Goal: Information Seeking & Learning: Learn about a topic

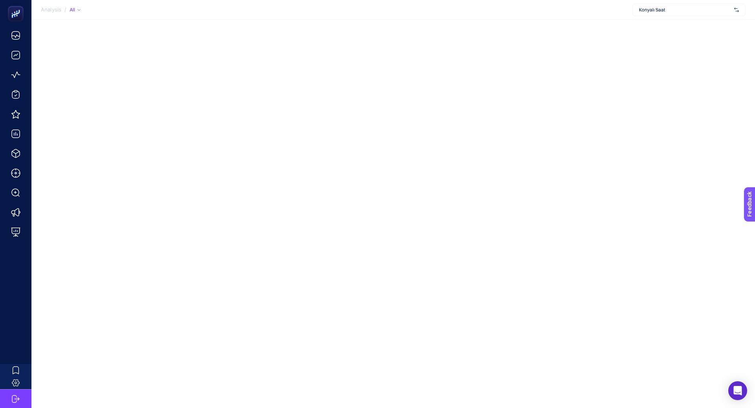
click at [653, 10] on span "Konyalı Saat" at bounding box center [685, 10] width 92 height 6
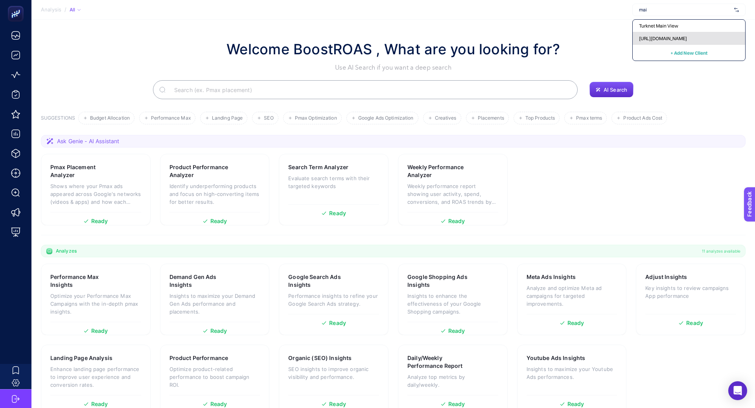
type input "mai"
click at [674, 35] on span "[URL][DOMAIN_NAME]" at bounding box center [663, 38] width 48 height 6
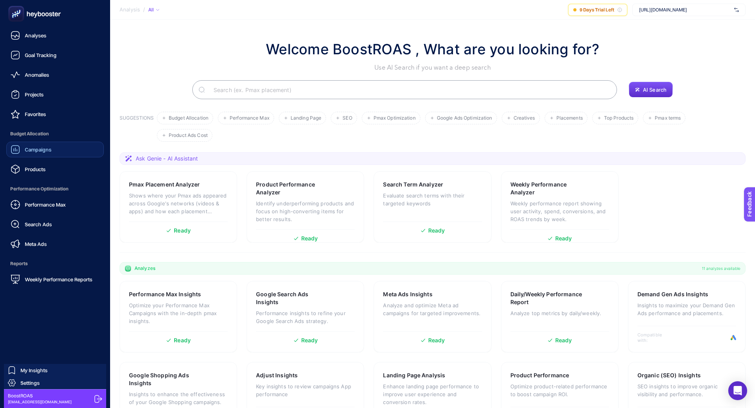
click at [46, 142] on link "Campaigns" at bounding box center [54, 149] width 97 height 16
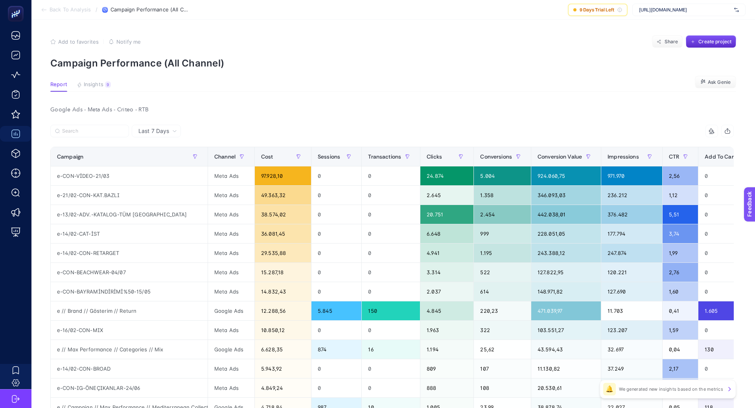
click at [165, 130] on span "Last 7 Days" at bounding box center [153, 131] width 31 height 8
click at [167, 160] on li "Last 30 Days" at bounding box center [156, 161] width 44 height 14
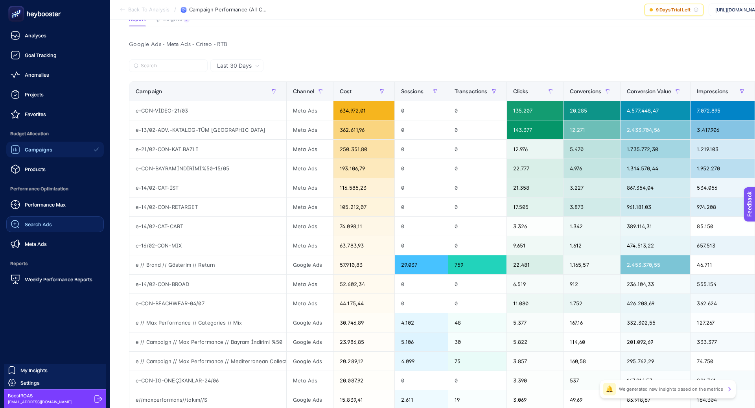
click at [39, 220] on div "Search Ads" at bounding box center [31, 223] width 41 height 9
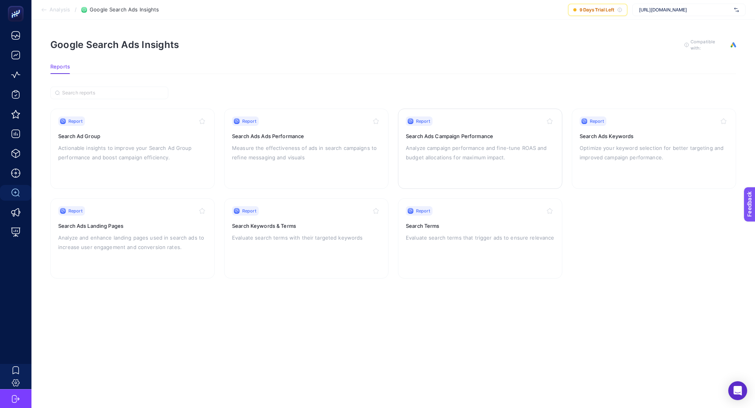
click at [441, 154] on p "Analyze campaign performance and fine-tune ROAS and budget allocations for maxi…" at bounding box center [480, 152] width 149 height 19
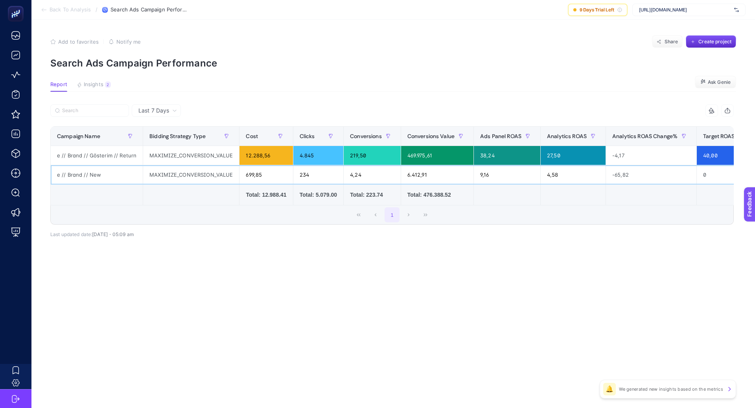
click at [86, 174] on div "e // Brand // New" at bounding box center [97, 174] width 92 height 19
click at [86, 175] on div "e // Brand // New" at bounding box center [97, 174] width 92 height 19
copy tr "e // Brand // New"
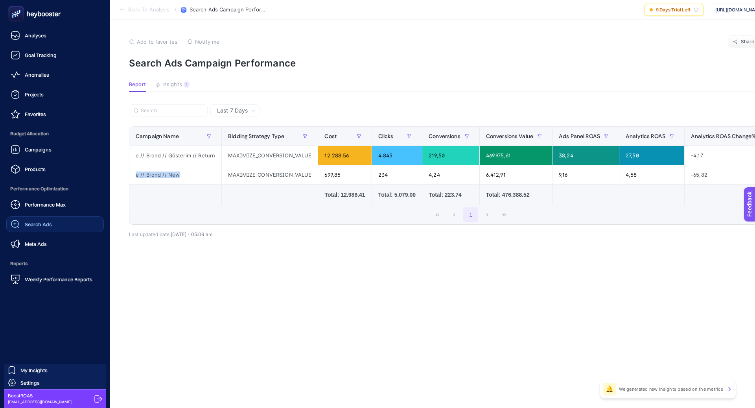
click at [53, 221] on link "Search Ads" at bounding box center [54, 224] width 97 height 16
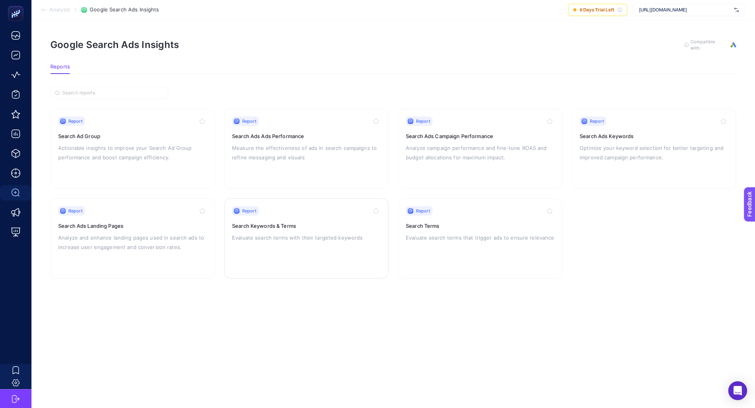
click at [303, 200] on link "Report Search Keywords & Terms Evaluate search terms with their targeted keywor…" at bounding box center [306, 238] width 164 height 80
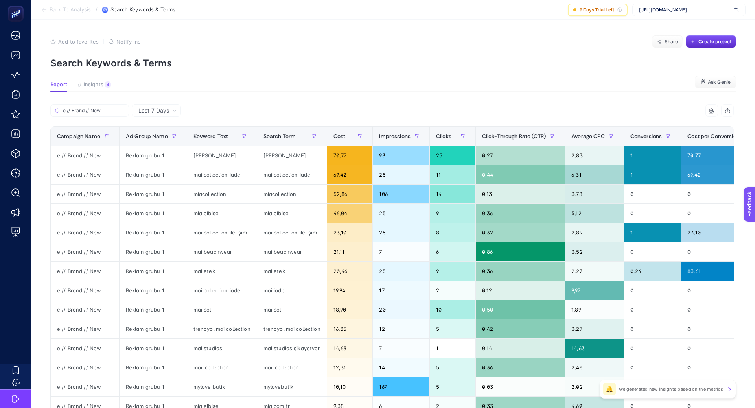
type input "e // Brand // New"
click at [148, 112] on span "Last 7 Days" at bounding box center [153, 111] width 31 height 8
click at [162, 139] on li "Last 30 Days" at bounding box center [156, 141] width 44 height 14
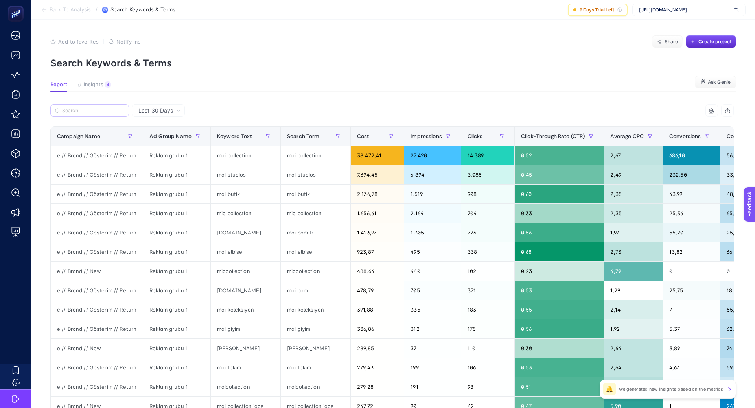
click at [93, 114] on label at bounding box center [89, 110] width 79 height 13
click at [0, 0] on input "e // Brand // New" at bounding box center [0, 0] width 0 height 0
click at [94, 108] on input "Search" at bounding box center [93, 111] width 62 height 6
paste input "e // Brand // New"
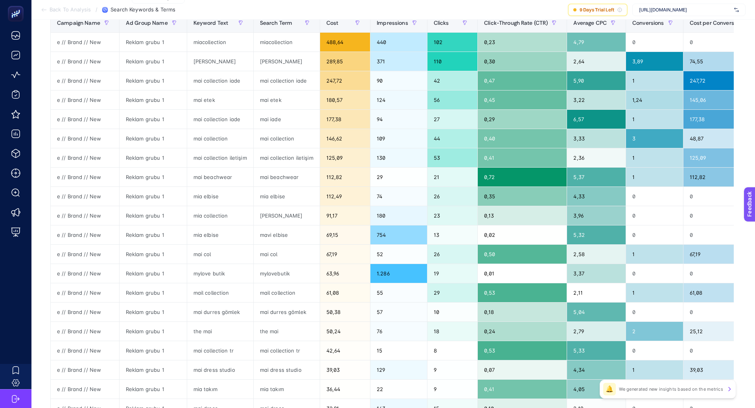
scroll to position [109, 0]
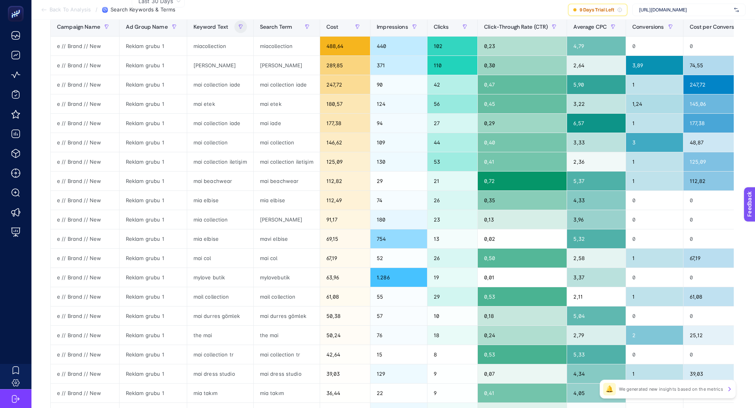
type input "e // Brand // New"
click at [243, 30] on button "button" at bounding box center [240, 26] width 13 height 13
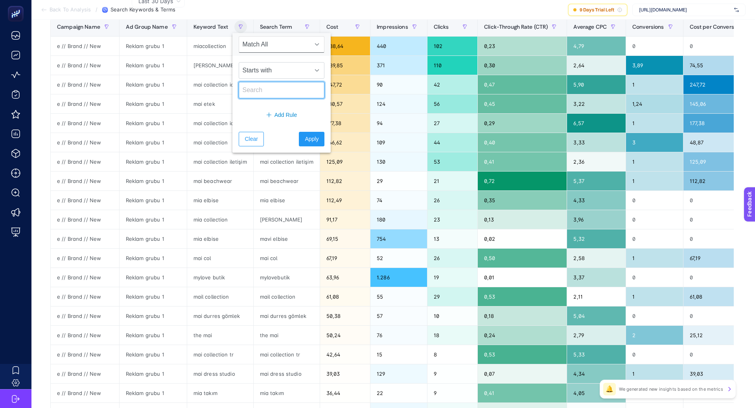
click at [251, 82] on input "text" at bounding box center [282, 90] width 86 height 17
type input "mail"
click at [266, 68] on span "Starts with" at bounding box center [274, 70] width 70 height 16
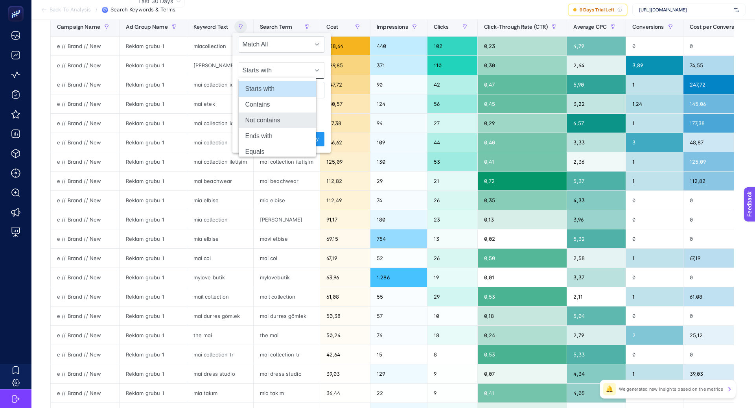
click at [272, 117] on li "Not contains" at bounding box center [277, 120] width 77 height 16
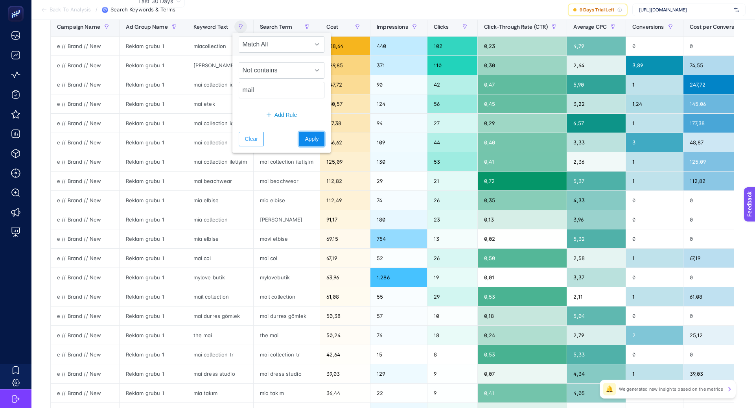
click at [305, 136] on span "Apply" at bounding box center [312, 139] width 14 height 8
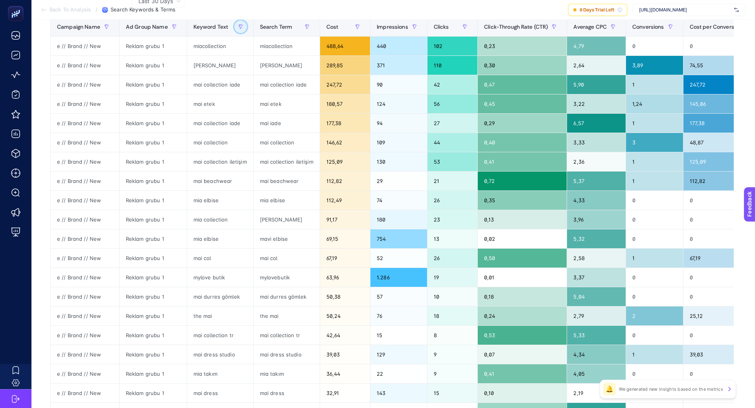
click at [243, 27] on button "button" at bounding box center [240, 26] width 13 height 13
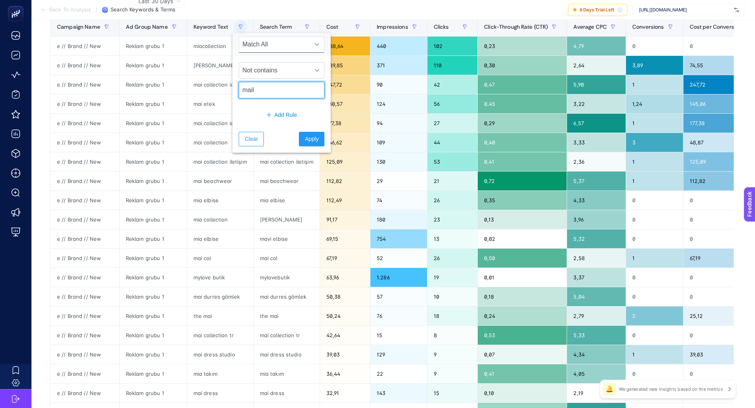
click at [255, 90] on input "mail" at bounding box center [282, 90] width 86 height 17
type input "mai"
click at [305, 138] on span "Apply" at bounding box center [312, 139] width 14 height 8
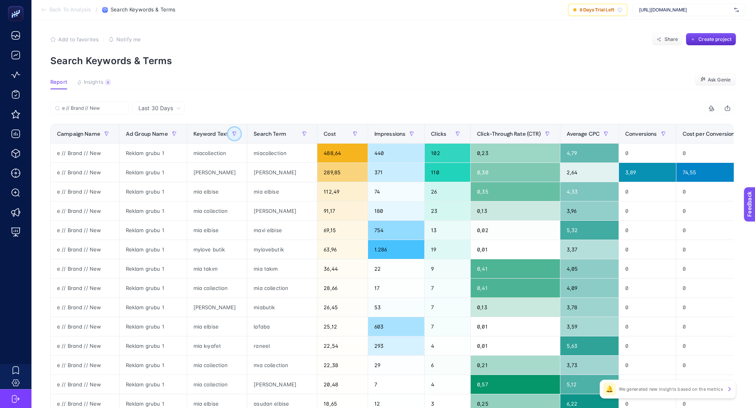
scroll to position [0, 0]
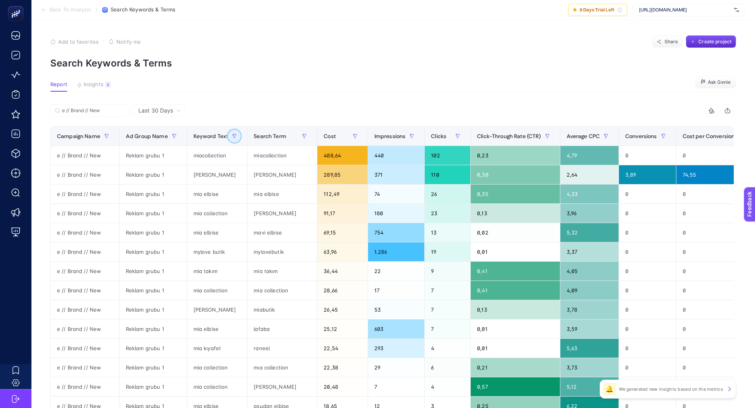
click at [228, 135] on button "button" at bounding box center [234, 136] width 13 height 13
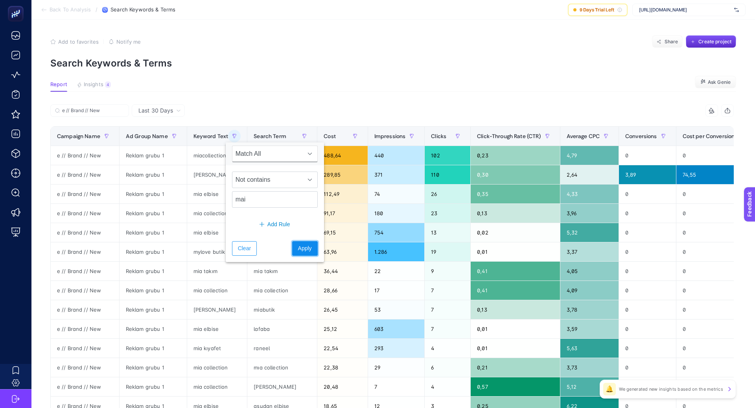
click at [301, 244] on span "Apply" at bounding box center [305, 248] width 14 height 8
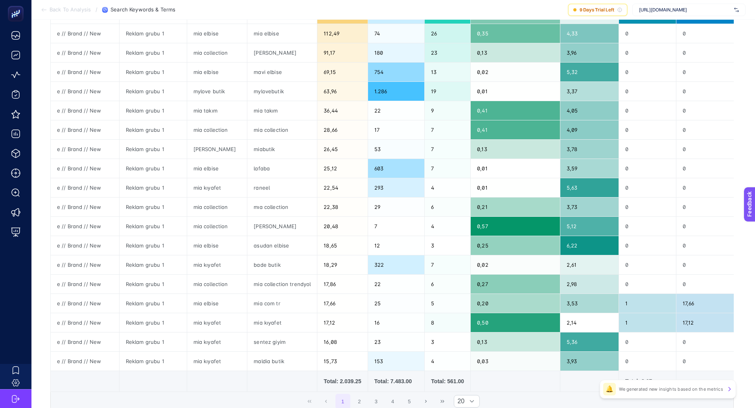
scroll to position [189, 0]
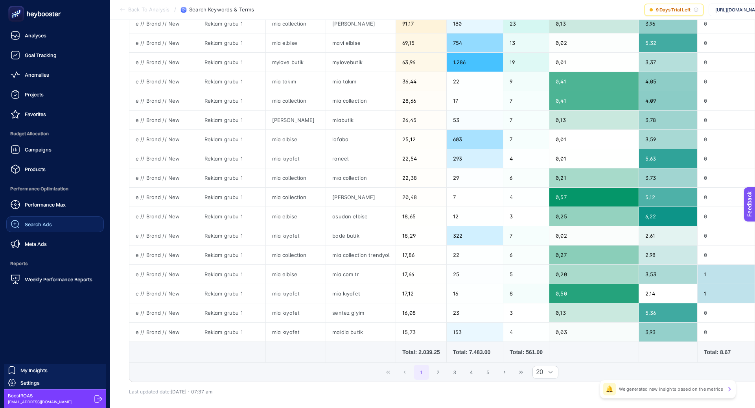
click at [52, 221] on link "Search Ads" at bounding box center [54, 224] width 97 height 16
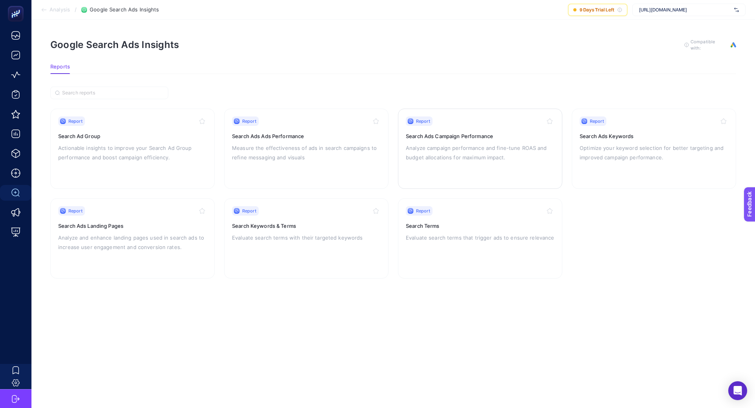
click at [459, 162] on div "Report Search Ads Campaign Performance Analyze campaign performance and fine-tu…" at bounding box center [480, 148] width 149 height 64
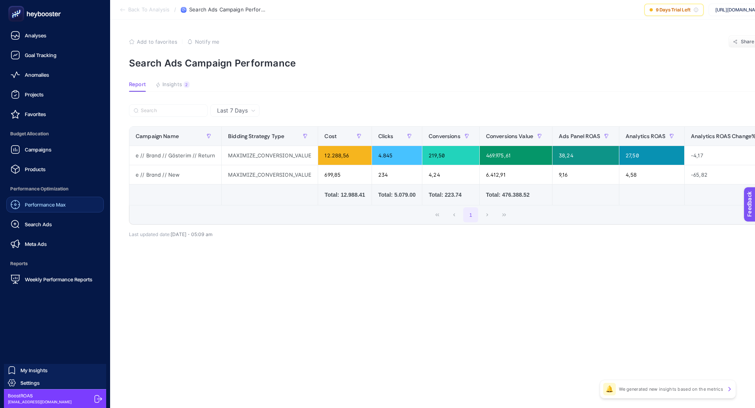
click at [47, 203] on span "Performance Max" at bounding box center [45, 204] width 41 height 6
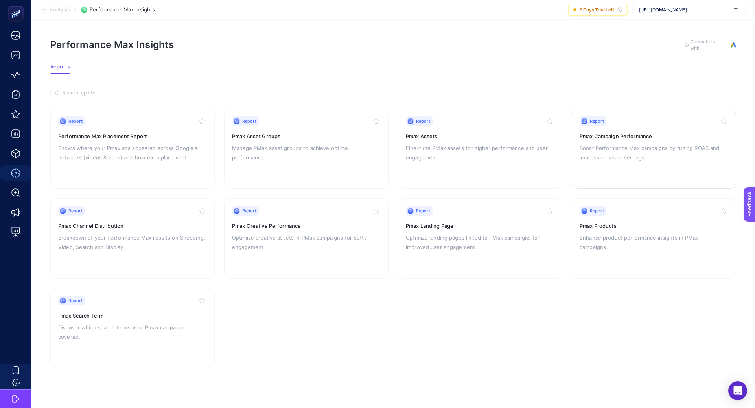
click at [572, 135] on link "Report Pmax Campaign Performance Boost Performance Max campaigns by tuning ROAS…" at bounding box center [653, 148] width 164 height 80
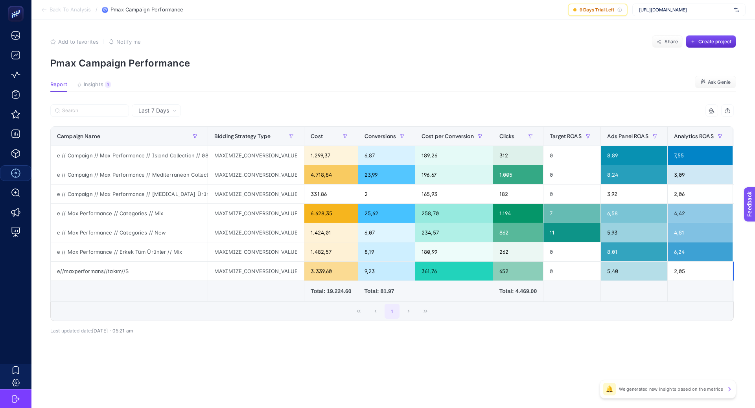
click at [171, 110] on div "Last 7 Days" at bounding box center [157, 111] width 45 height 6
click at [171, 140] on li "Last 30 Days" at bounding box center [156, 141] width 44 height 14
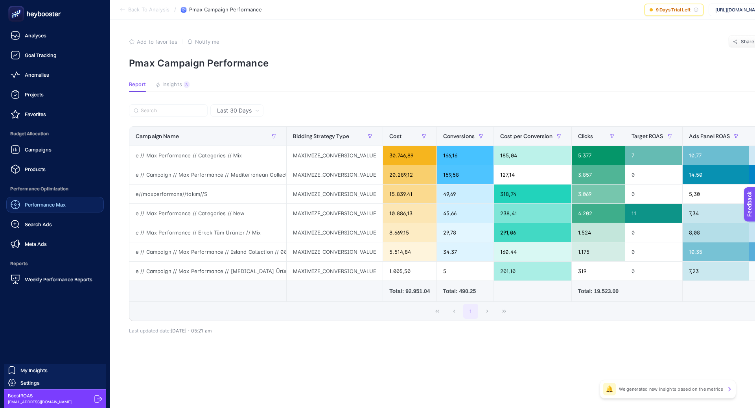
click at [56, 202] on span "Performance Max" at bounding box center [45, 204] width 41 height 6
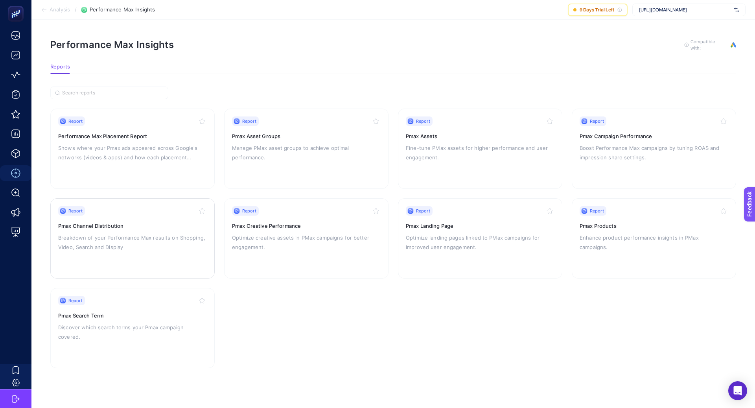
click at [147, 250] on div "Report Pmax Channel Distribution Breakdown of your Performance Max results on S…" at bounding box center [132, 238] width 149 height 64
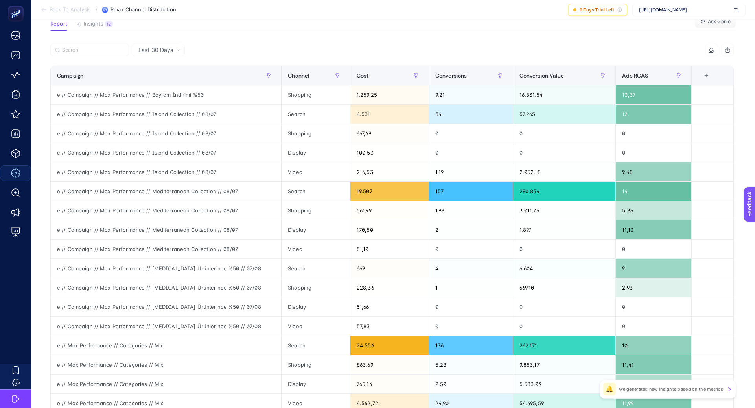
scroll to position [3, 0]
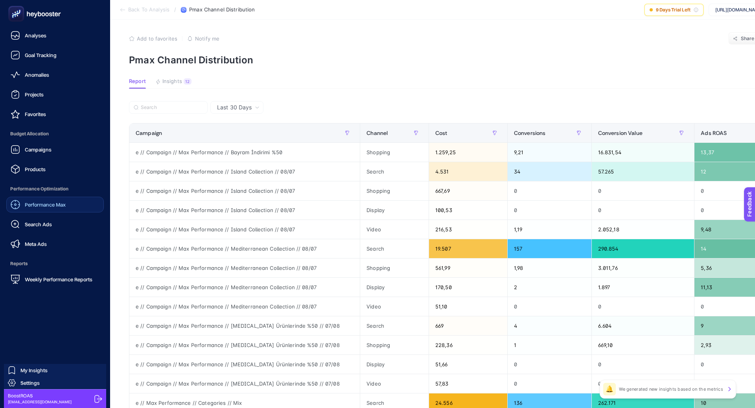
click at [51, 206] on span "Performance Max" at bounding box center [45, 204] width 41 height 6
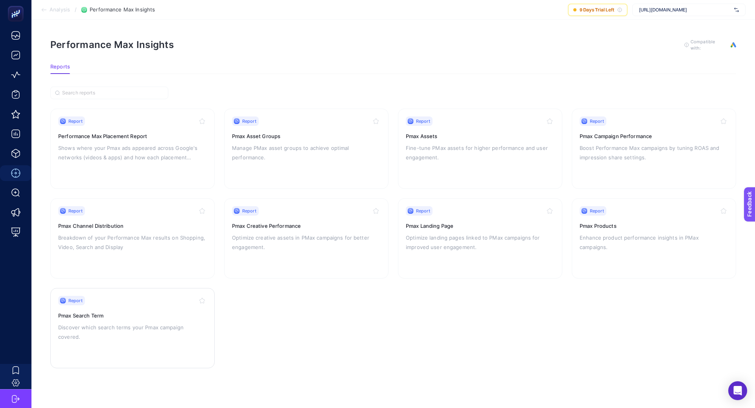
click at [153, 296] on div "Report" at bounding box center [132, 300] width 149 height 9
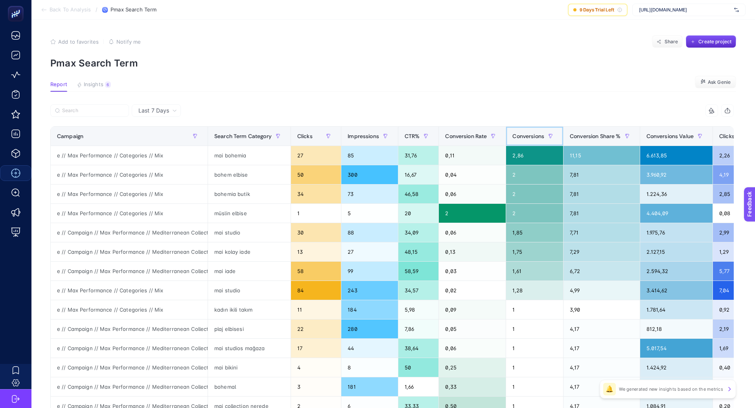
click at [517, 137] on span "Conversions" at bounding box center [528, 136] width 32 height 6
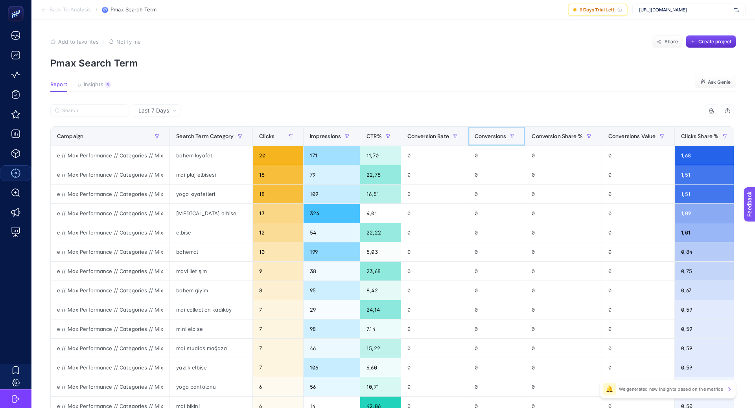
click at [501, 135] on span "Conversions" at bounding box center [490, 136] width 32 height 6
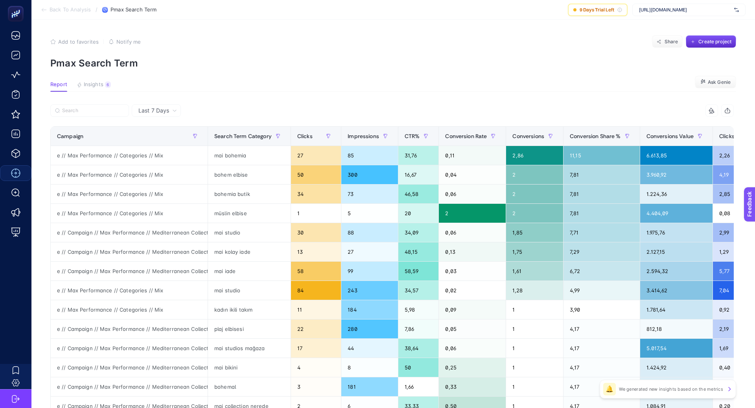
click at [173, 118] on div at bounding box center [221, 112] width 342 height 17
click at [165, 115] on div "Last 7 Days" at bounding box center [156, 110] width 49 height 13
click at [169, 138] on li "Last 30 Days" at bounding box center [156, 141] width 44 height 14
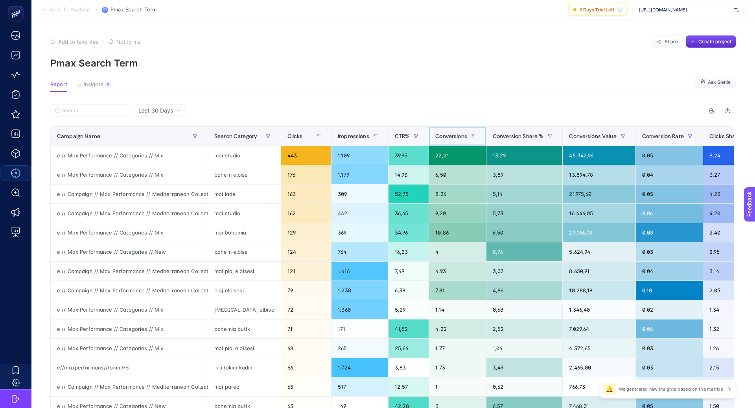
click at [439, 134] on span "Conversions" at bounding box center [451, 136] width 32 height 6
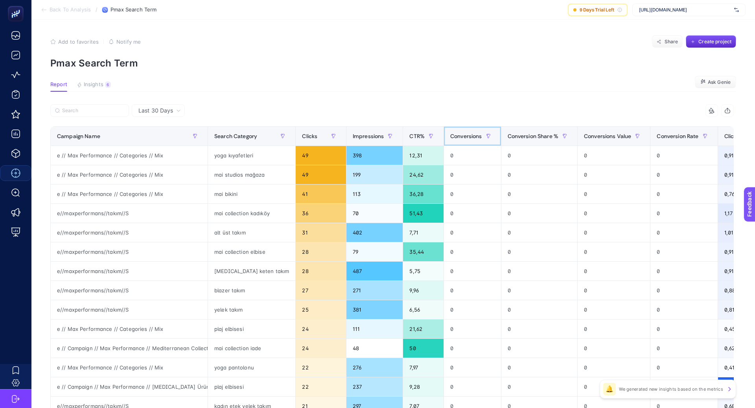
click at [450, 134] on span "Conversions" at bounding box center [466, 136] width 32 height 6
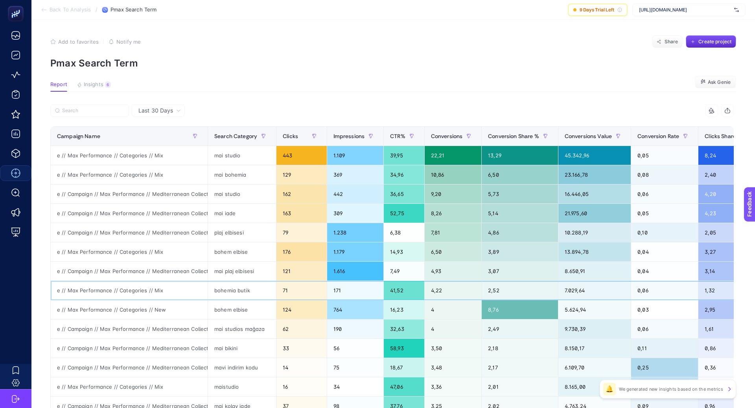
click at [346, 281] on div "171" at bounding box center [355, 290] width 57 height 19
click at [448, 96] on article "Add to favorites false Notify me Share Create project Pmax Search Term Report I…" at bounding box center [392, 327] width 723 height 614
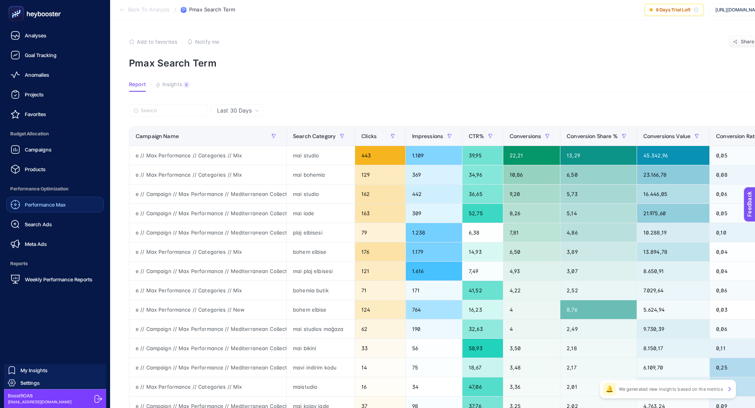
click at [62, 269] on span "Reports" at bounding box center [54, 263] width 97 height 16
click at [62, 274] on div "Weekly Performance Reports" at bounding box center [52, 278] width 82 height 9
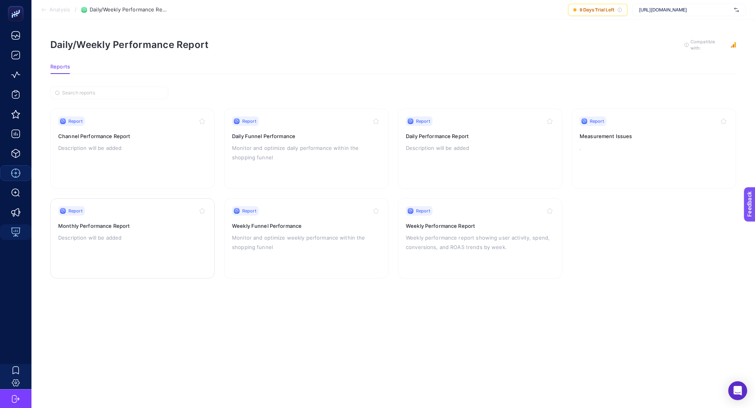
click at [154, 235] on p "Description will be added" at bounding box center [132, 237] width 149 height 9
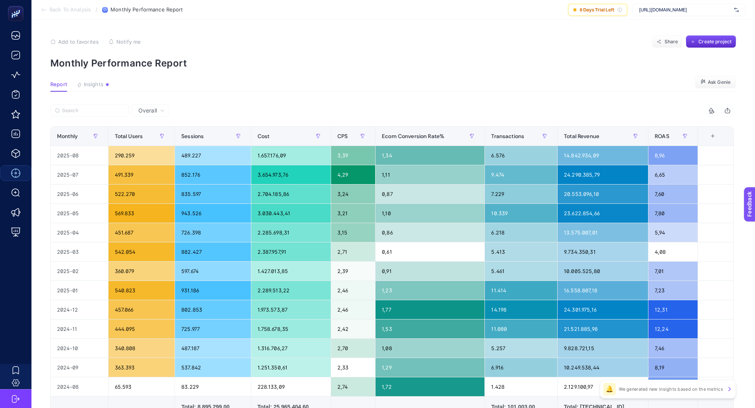
click at [390, 76] on article "Add to favorites false Notify me Share Create project Monthly Performance Repor…" at bounding box center [392, 260] width 723 height 480
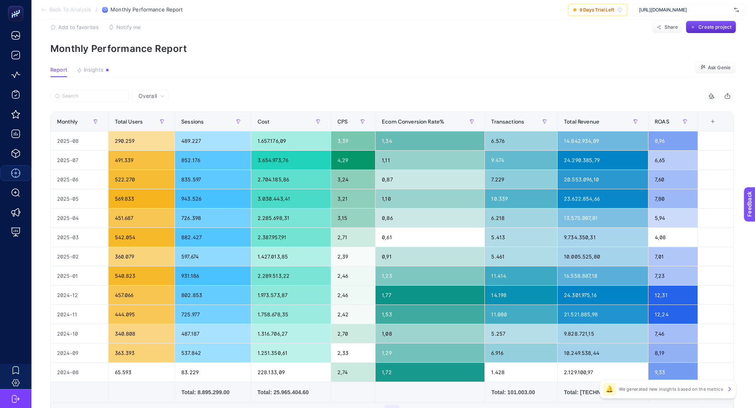
scroll to position [25, 0]
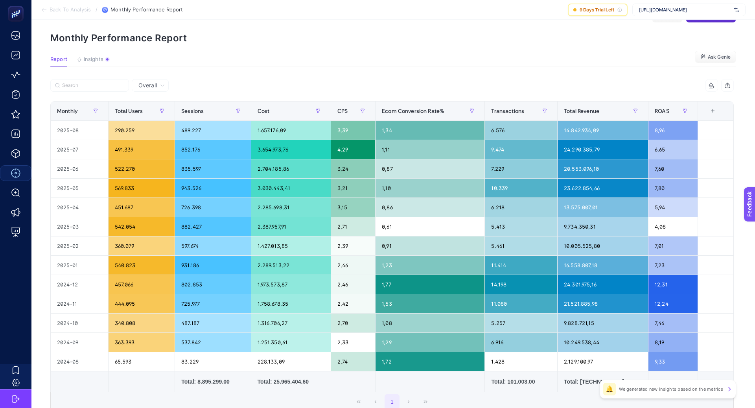
click at [364, 95] on div at bounding box center [221, 87] width 342 height 17
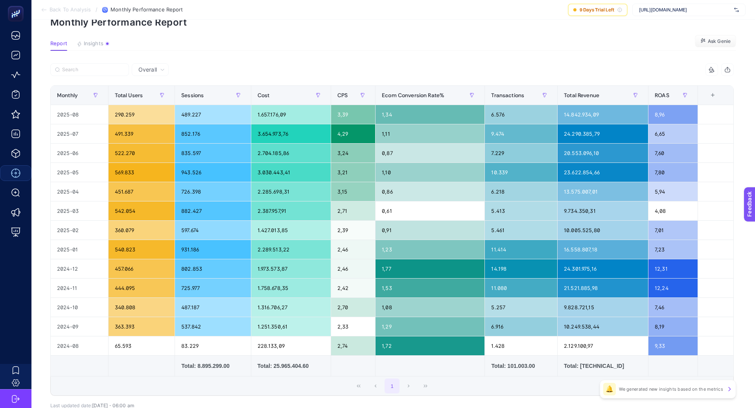
scroll to position [40, 0]
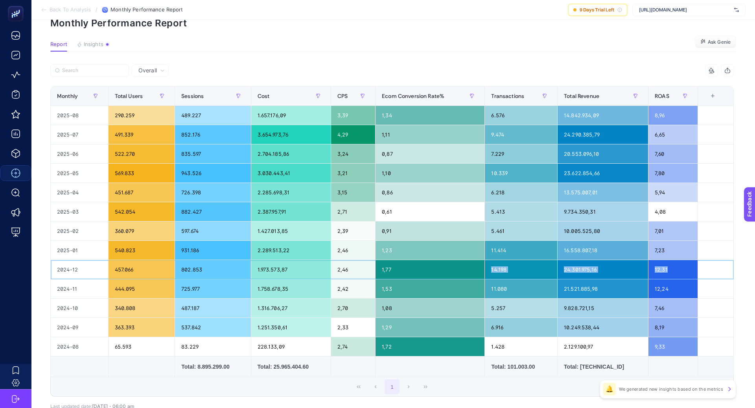
drag, startPoint x: 675, startPoint y: 269, endPoint x: 493, endPoint y: 270, distance: 182.0
click at [492, 270] on tr "2024-12 457.066 802.853 1.973.573,87 2,46 1,77 14.198 24.301.975,16 12,31" at bounding box center [392, 269] width 683 height 19
click at [504, 50] on section "Report Insights We generated new insights based on the metrics Ask Genie" at bounding box center [392, 46] width 685 height 10
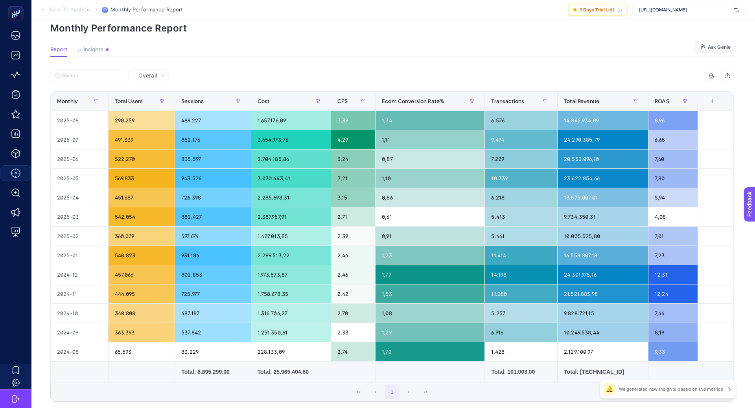
scroll to position [37, 0]
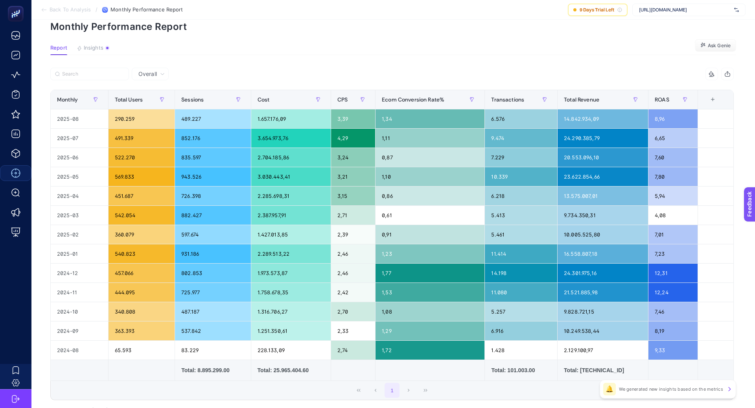
click at [475, 370] on td at bounding box center [429, 370] width 109 height 21
click at [259, 139] on div "3.654.973,76" at bounding box center [290, 138] width 79 height 19
click at [259, 140] on div "3.654.973,76" at bounding box center [290, 138] width 79 height 19
click at [282, 139] on div "3.654.973,76" at bounding box center [290, 138] width 79 height 19
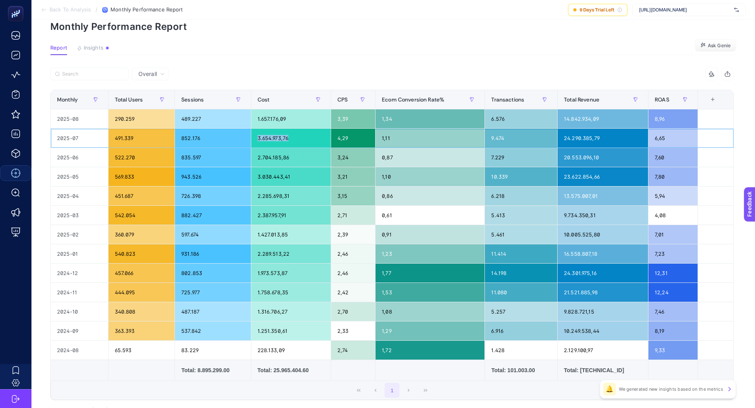
click at [282, 139] on div "3.654.973,76" at bounding box center [290, 138] width 79 height 19
click at [282, 138] on div "3.654.973,76" at bounding box center [290, 138] width 79 height 19
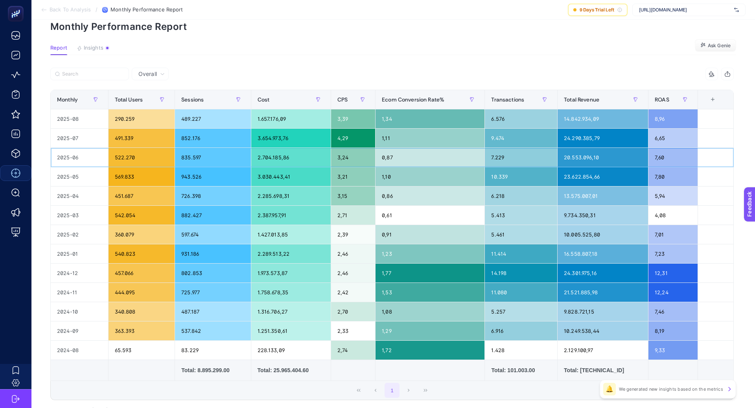
click at [274, 159] on div "2.704.185,86" at bounding box center [290, 157] width 79 height 19
click at [296, 141] on div "3.654.973,76" at bounding box center [290, 138] width 79 height 19
click at [292, 115] on div "1.657.176,09" at bounding box center [290, 118] width 79 height 19
click at [307, 283] on div "1.758.678,35" at bounding box center [290, 292] width 79 height 19
click at [305, 270] on div "1.973.573,87" at bounding box center [290, 272] width 79 height 19
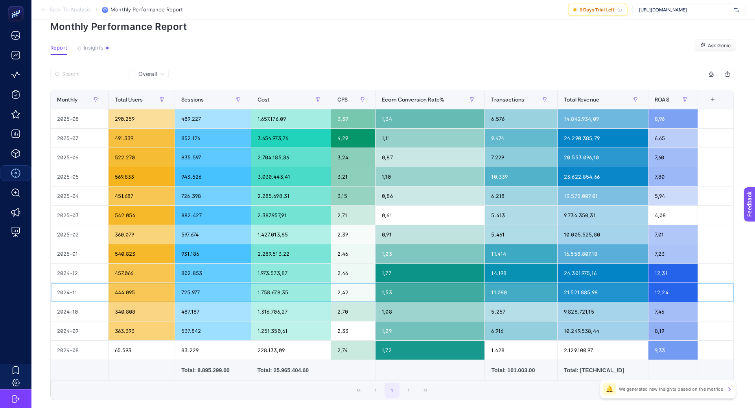
click at [302, 284] on div "1.758.678,35" at bounding box center [290, 292] width 79 height 19
click at [300, 276] on div "1.973.573,87" at bounding box center [290, 272] width 79 height 19
drag, startPoint x: 674, startPoint y: 136, endPoint x: 652, endPoint y: 136, distance: 22.8
click at [652, 136] on div "6,65" at bounding box center [672, 138] width 49 height 19
click at [594, 141] on div "24.290.385,79" at bounding box center [602, 138] width 90 height 19
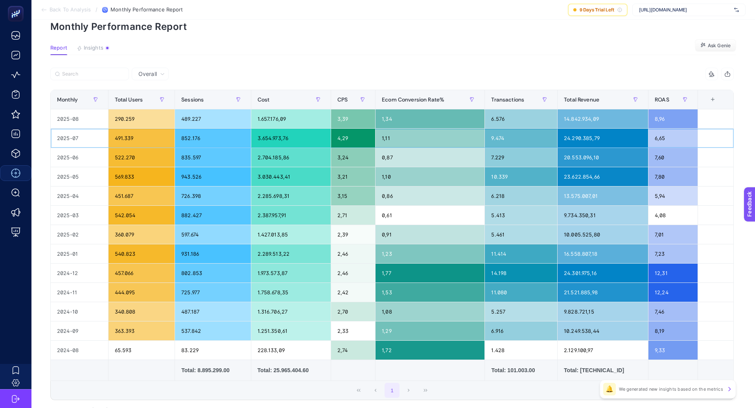
click at [594, 138] on div "24.290.385,79" at bounding box center [602, 138] width 90 height 19
click at [291, 138] on div "3.654.973,76" at bounding box center [290, 138] width 79 height 19
click at [277, 275] on div "1.973.573,87" at bounding box center [290, 272] width 79 height 19
click at [611, 272] on div "24.301.975,16" at bounding box center [602, 272] width 90 height 19
click at [284, 138] on div "3.654.973,76" at bounding box center [290, 138] width 79 height 19
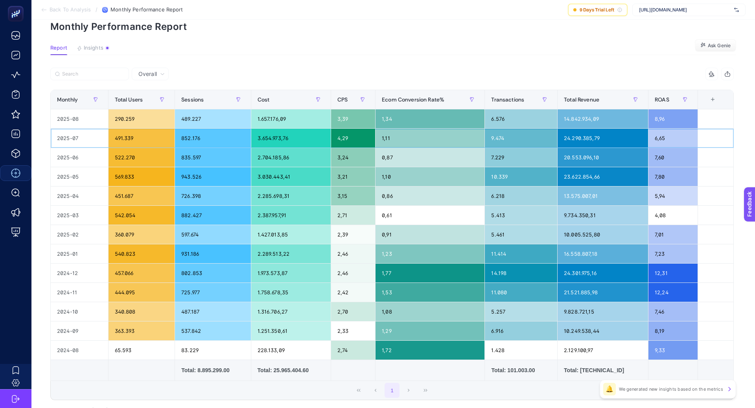
click at [622, 141] on div "24.290.385,79" at bounding box center [602, 138] width 90 height 19
click at [583, 66] on article "Add to favorites false Notify me Share Create project Monthly Performance Repor…" at bounding box center [392, 223] width 723 height 480
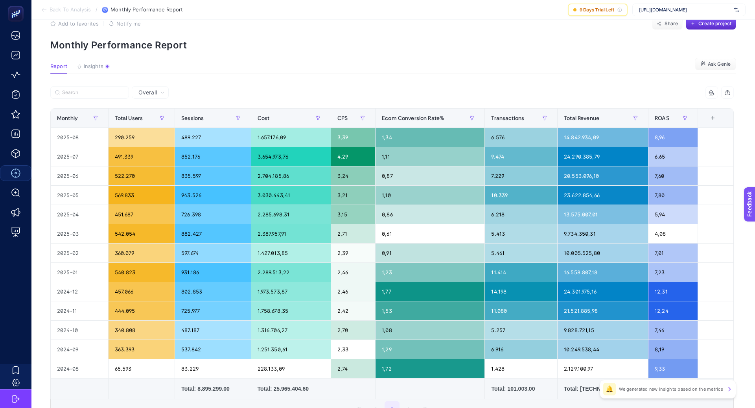
scroll to position [20, 0]
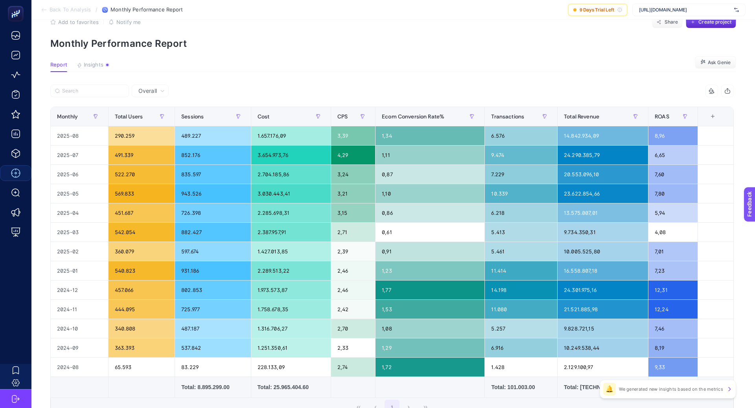
click at [244, 73] on article "Add to favorites false Notify me Share Create project Monthly Performance Repor…" at bounding box center [392, 240] width 723 height 480
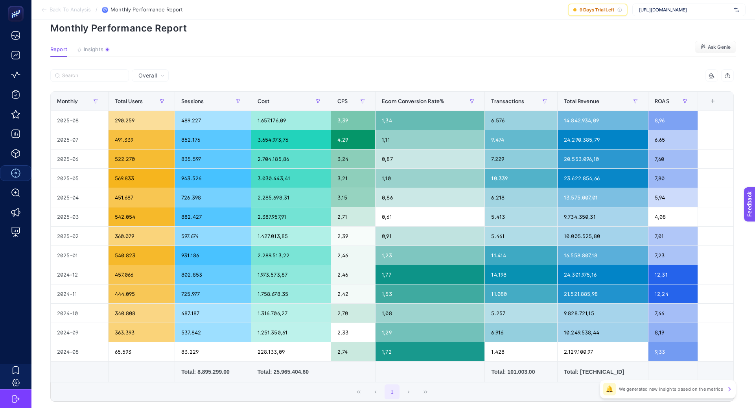
scroll to position [32, 0]
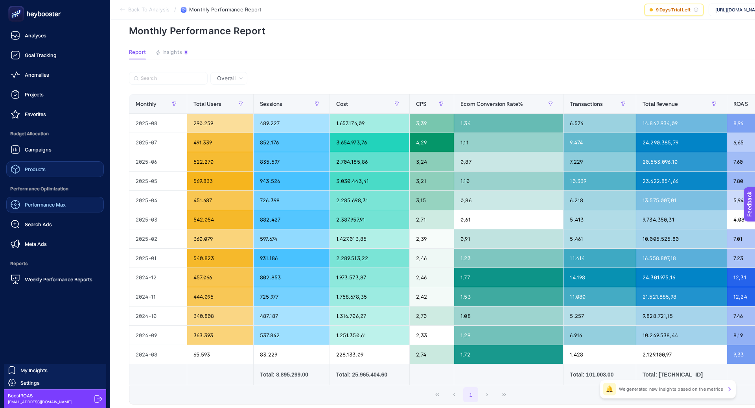
click at [32, 165] on div "Products" at bounding box center [28, 168] width 35 height 9
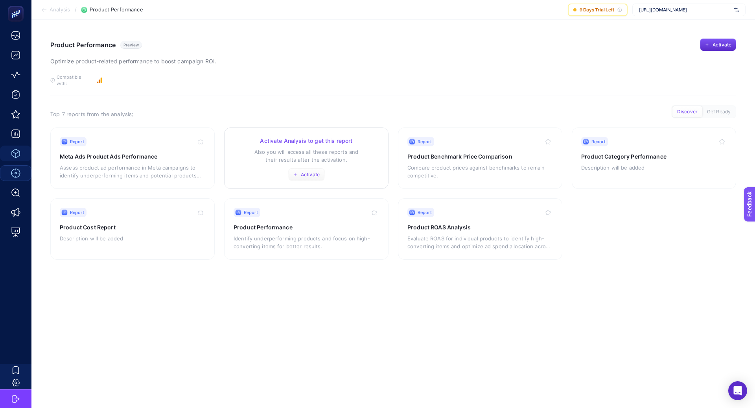
click at [309, 171] on span "Activate" at bounding box center [310, 174] width 19 height 6
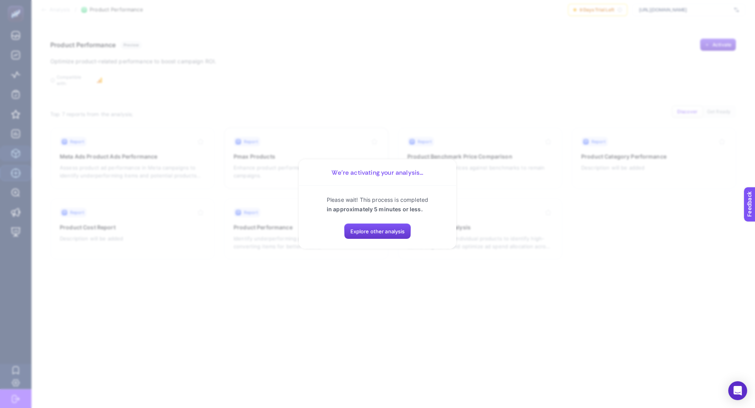
click at [362, 238] on button "Explore other analysis" at bounding box center [377, 231] width 67 height 16
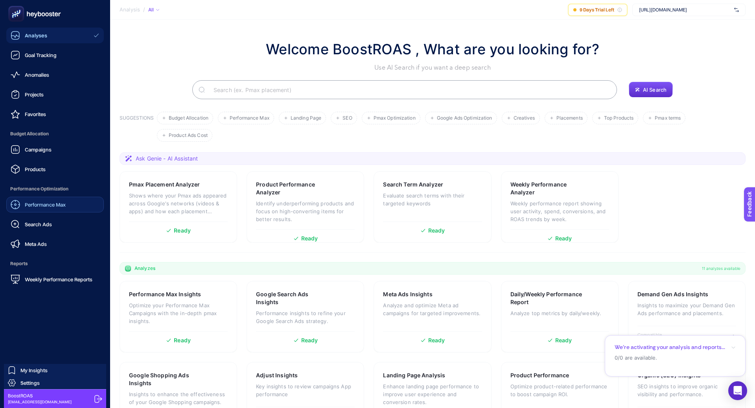
click at [43, 198] on link "Performance Max" at bounding box center [54, 205] width 97 height 16
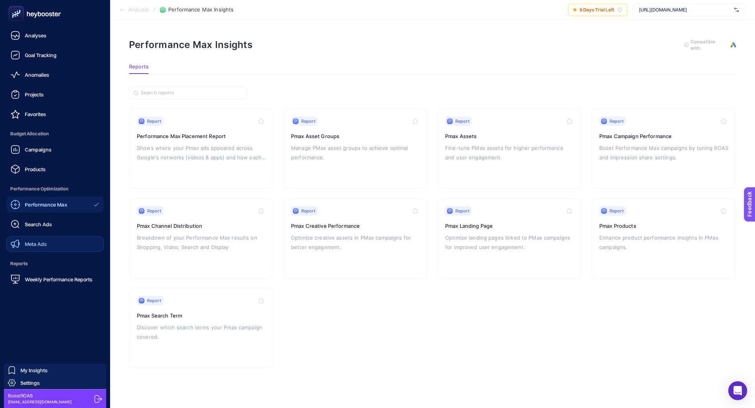
click at [35, 241] on span "Meta Ads" at bounding box center [36, 244] width 22 height 6
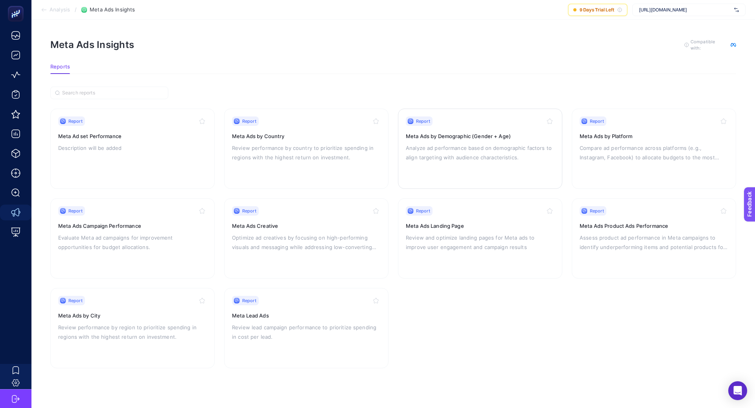
click at [449, 134] on h3 "Meta Ads by Demographic (Gender + Age)" at bounding box center [480, 136] width 149 height 8
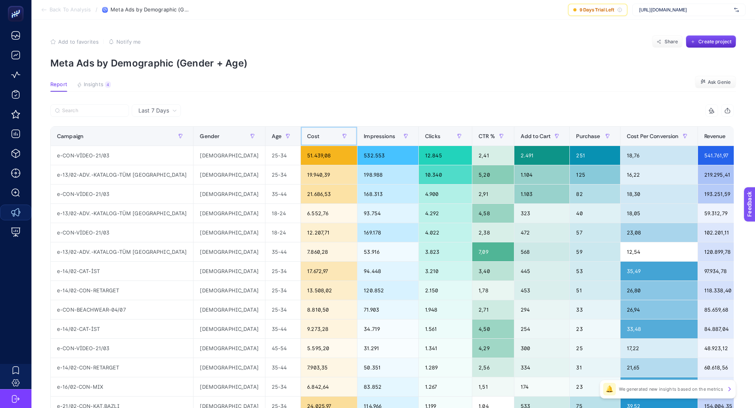
click at [307, 133] on div "Cost" at bounding box center [329, 136] width 44 height 13
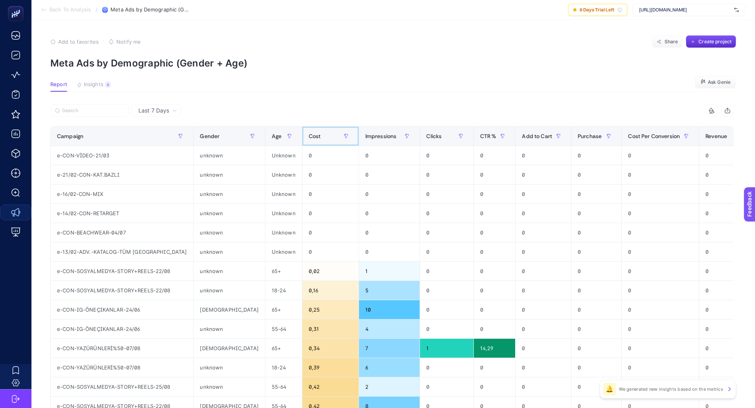
click at [309, 133] on div "Cost" at bounding box center [331, 136] width 44 height 13
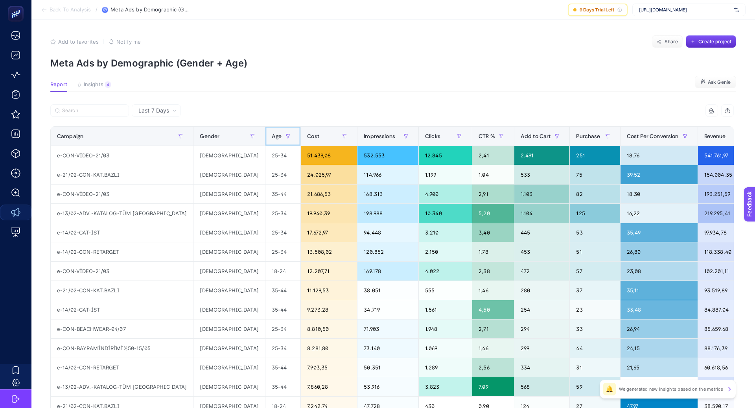
click at [272, 137] on span "Age" at bounding box center [277, 136] width 10 height 6
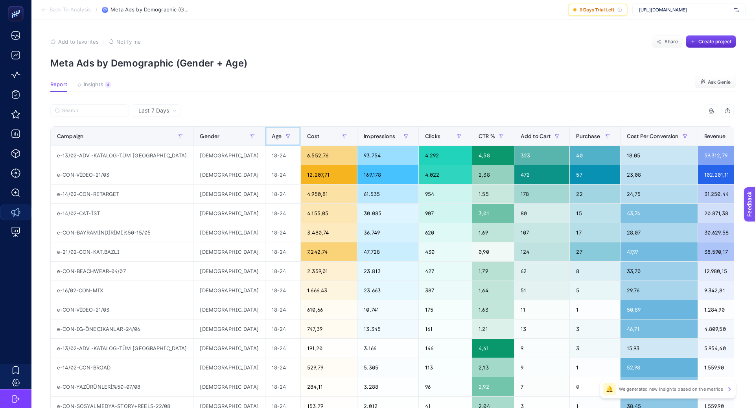
click at [272, 136] on span "Age" at bounding box center [277, 136] width 10 height 6
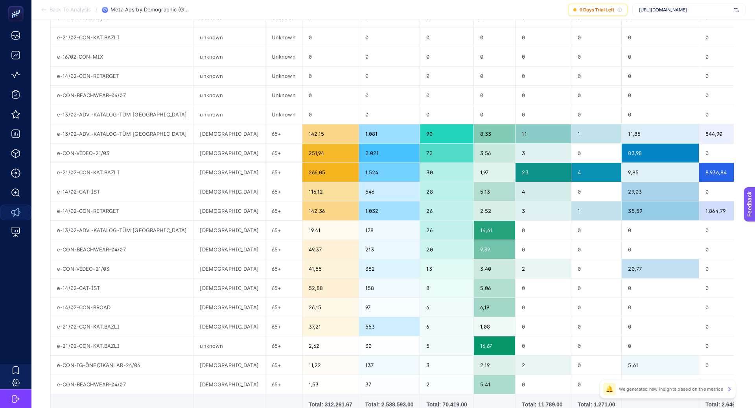
scroll to position [137, 0]
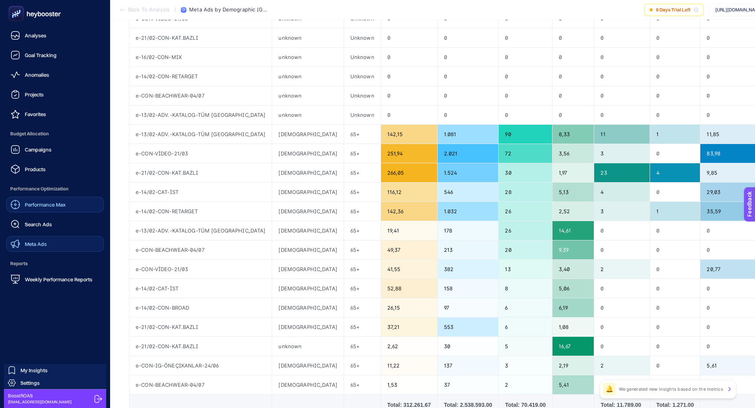
click at [45, 210] on link "Performance Max" at bounding box center [54, 205] width 97 height 16
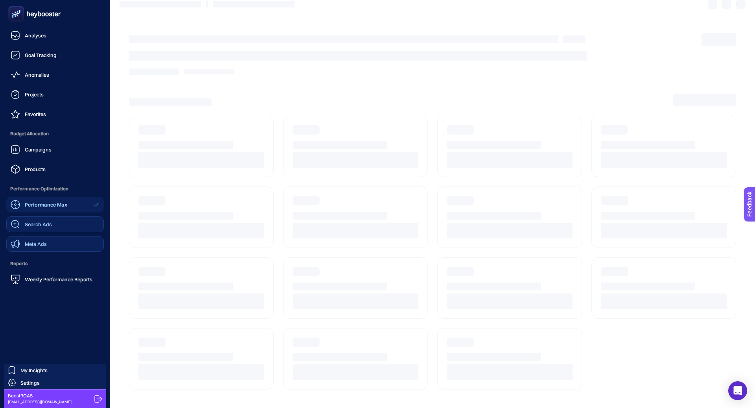
click at [44, 225] on span "Search Ads" at bounding box center [38, 224] width 27 height 6
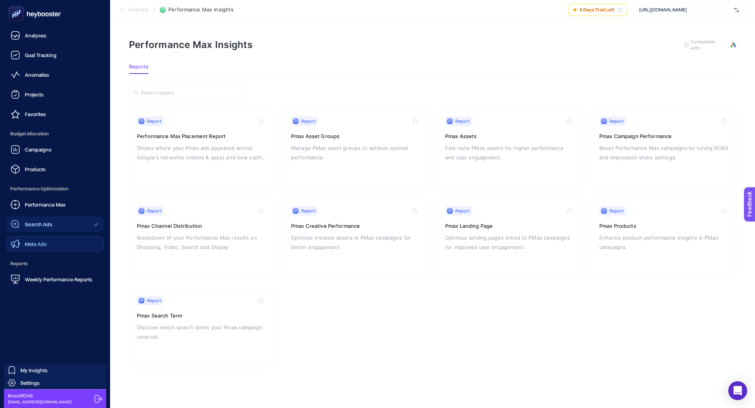
click at [37, 219] on div "Search Ads" at bounding box center [32, 223] width 42 height 9
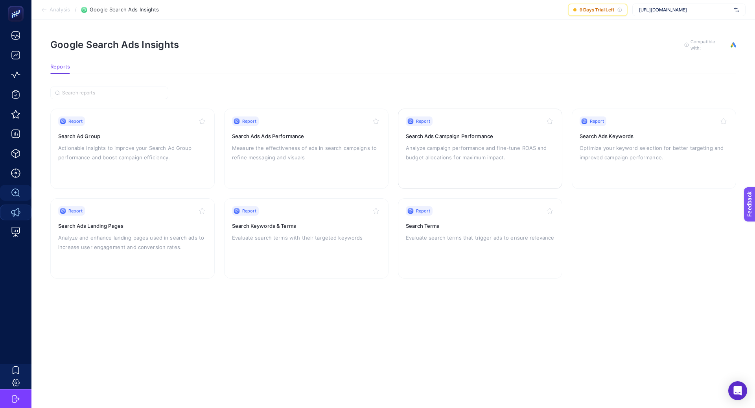
click at [458, 140] on div "Report Search Ads Campaign Performance Analyze campaign performance and fine-tu…" at bounding box center [480, 148] width 149 height 64
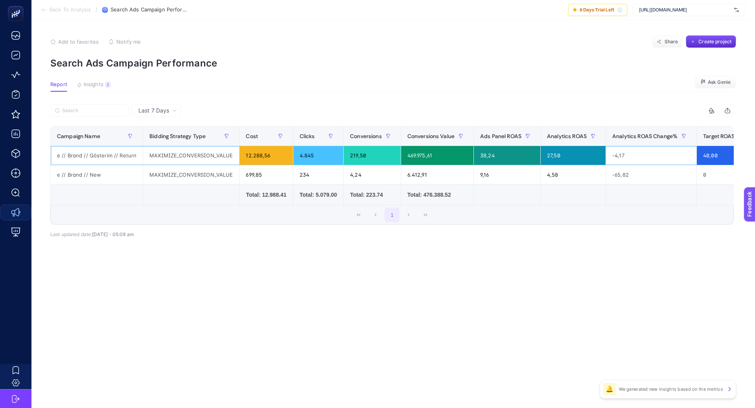
click at [114, 154] on div "e // Brand // Gösterim // Return" at bounding box center [97, 155] width 92 height 19
click at [92, 176] on div "e // Brand // New" at bounding box center [97, 174] width 92 height 19
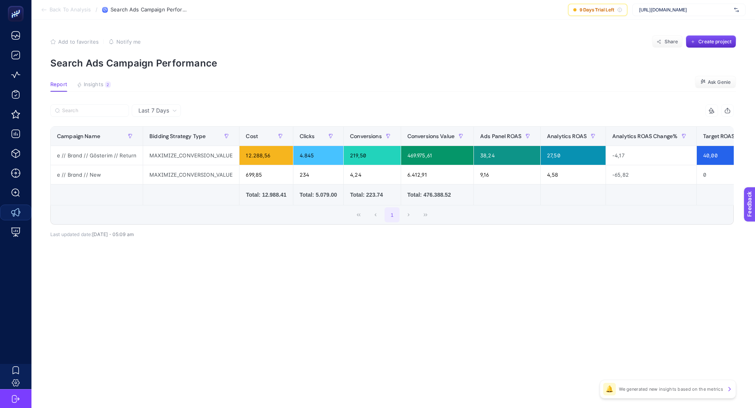
click at [575, 204] on td at bounding box center [572, 194] width 65 height 21
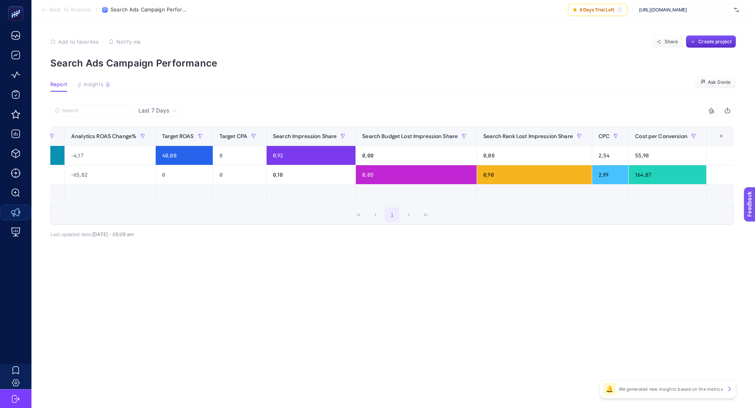
scroll to position [0, 535]
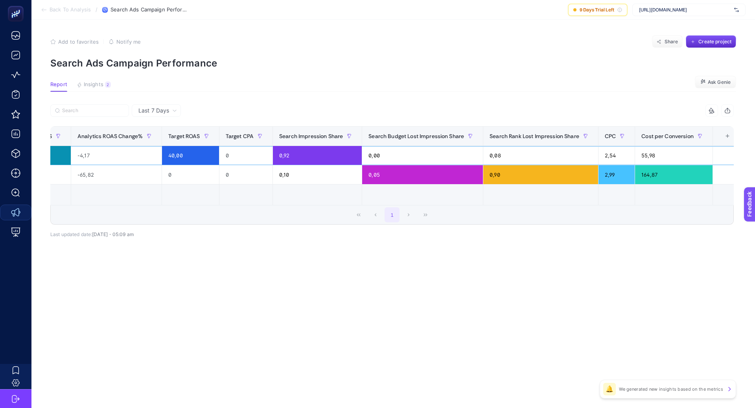
click at [285, 151] on div "0,92" at bounding box center [317, 155] width 89 height 19
click at [286, 155] on div "0,92" at bounding box center [317, 155] width 89 height 19
click at [286, 211] on div "1" at bounding box center [392, 214] width 682 height 19
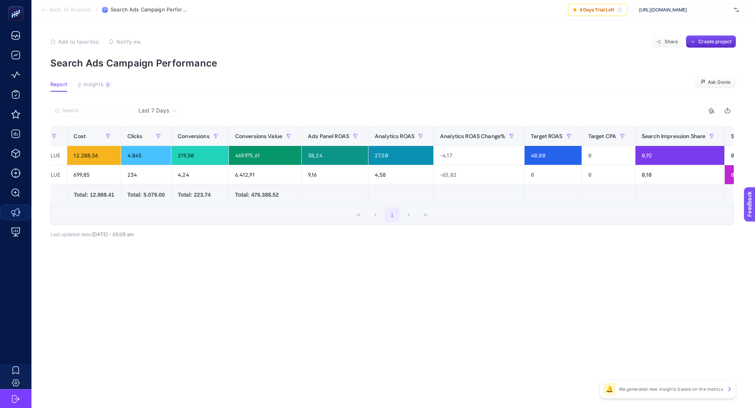
scroll to position [0, 0]
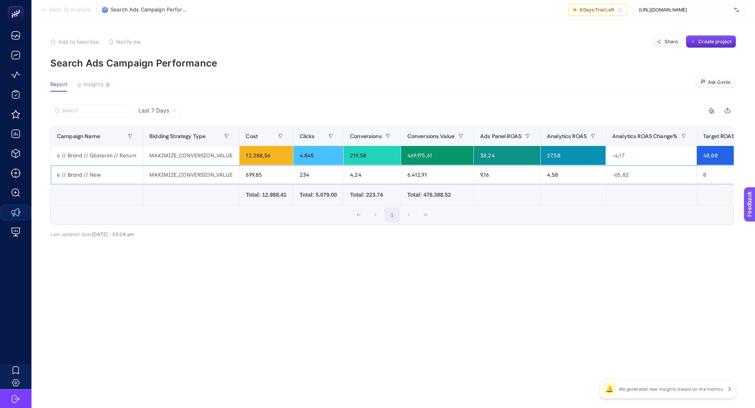
click at [80, 172] on div "e // Brand // New" at bounding box center [97, 174] width 92 height 19
click at [80, 173] on div "e // Brand // New" at bounding box center [97, 174] width 92 height 19
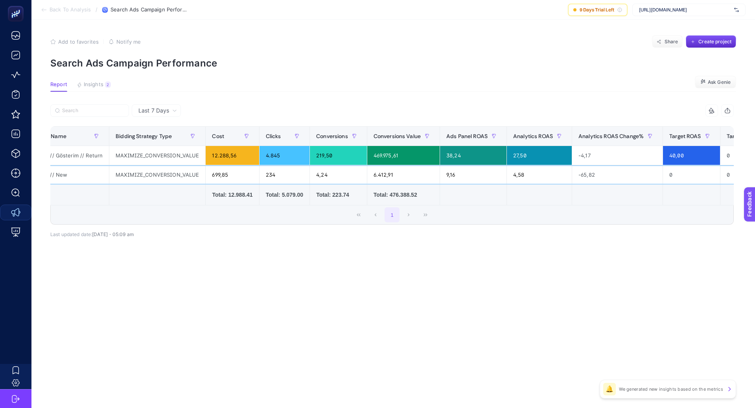
click at [199, 176] on div "MAXIMIZE_CONVERSION_VALUE" at bounding box center [157, 174] width 96 height 19
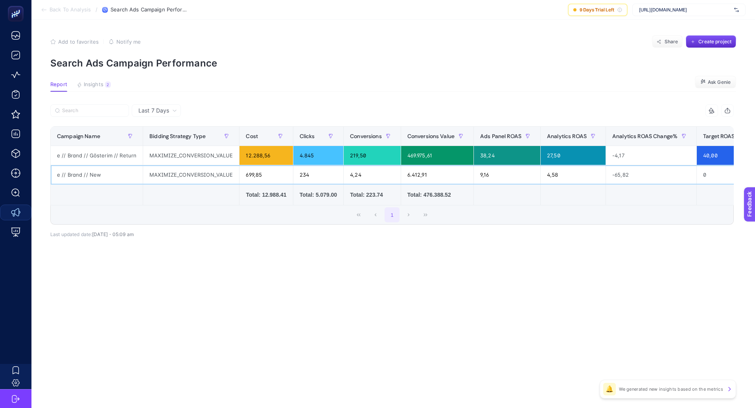
click at [79, 169] on div "e // Brand // New" at bounding box center [97, 174] width 92 height 19
click at [249, 175] on div "699,85" at bounding box center [262, 174] width 53 height 19
click at [152, 102] on article "Add to favorites false Notify me Share Create project Search Ads Campaign Perfo…" at bounding box center [392, 214] width 723 height 388
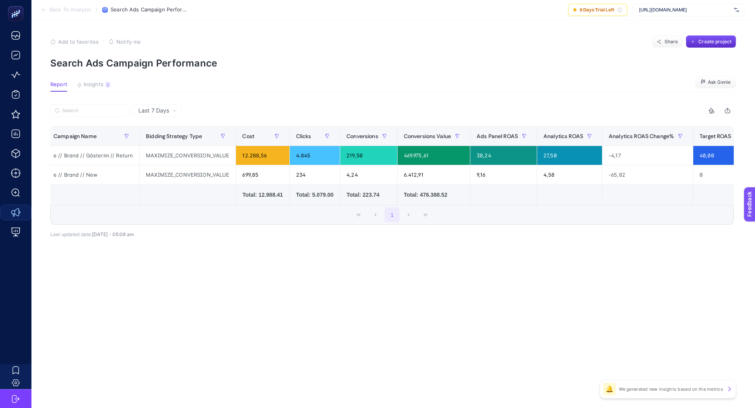
click at [152, 107] on span "Last 7 Days" at bounding box center [153, 111] width 31 height 8
click at [160, 138] on li "Last 30 Days" at bounding box center [156, 141] width 44 height 14
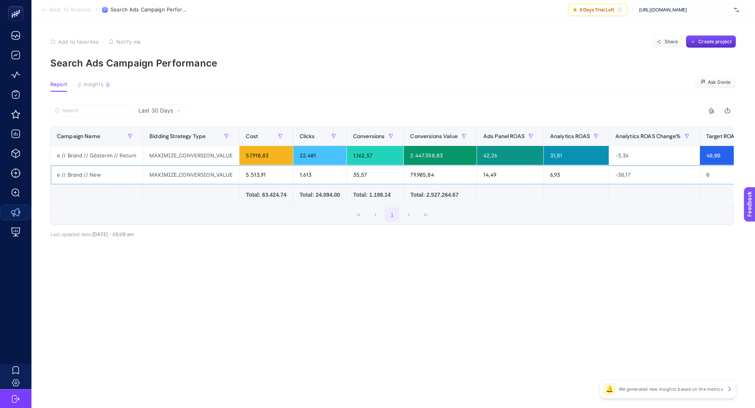
click at [247, 170] on div "5.513,91" at bounding box center [265, 174] width 53 height 19
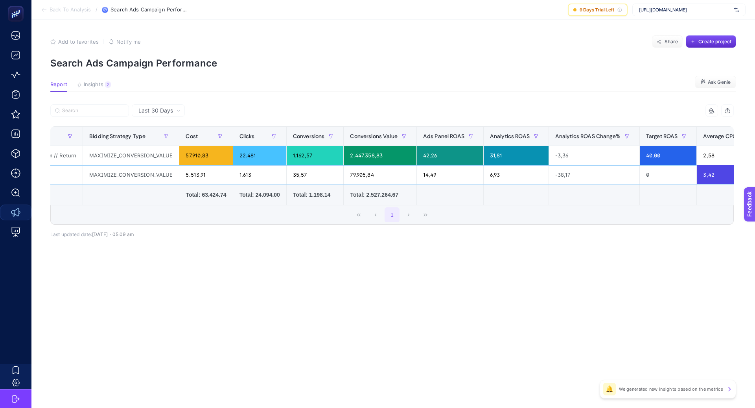
scroll to position [0, 0]
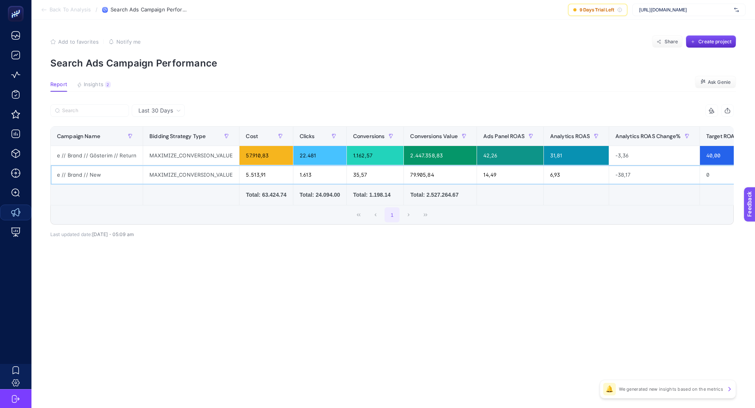
click at [93, 170] on div "e // Brand // New" at bounding box center [97, 174] width 92 height 19
click at [92, 174] on div "e // Brand // New" at bounding box center [97, 174] width 92 height 19
click at [92, 175] on div "e // Brand // New" at bounding box center [97, 174] width 92 height 19
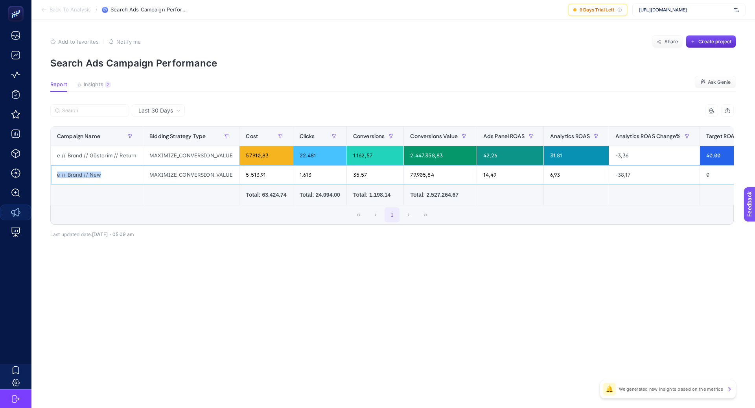
copy tr "e // Brand // New"
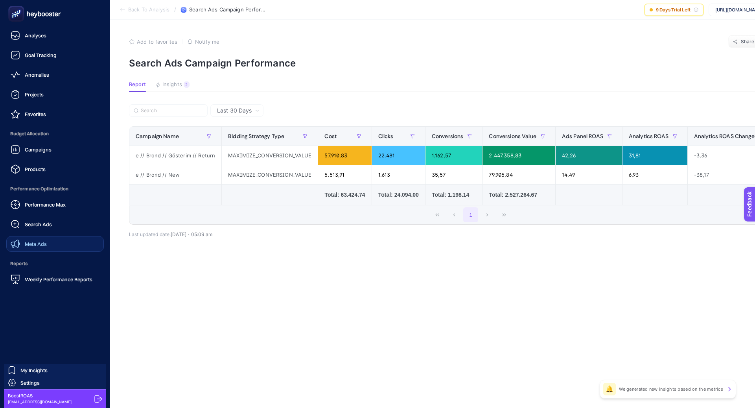
click at [50, 234] on div "Performance Max Search Ads Meta Ads" at bounding box center [54, 224] width 97 height 55
click at [50, 228] on div "Search Ads" at bounding box center [31, 223] width 41 height 9
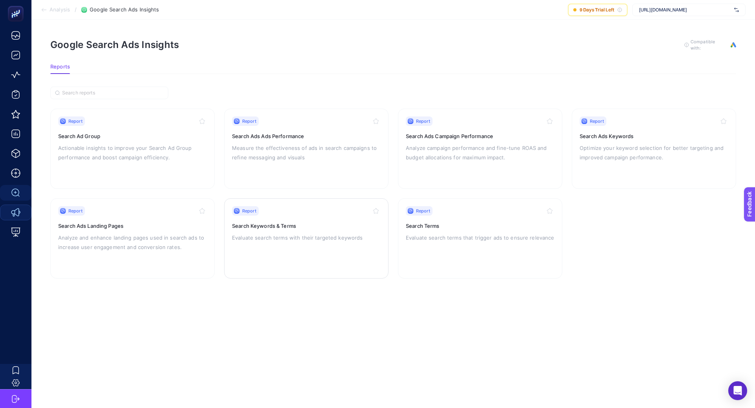
click at [298, 227] on h3 "Search Keywords & Terms" at bounding box center [306, 226] width 149 height 8
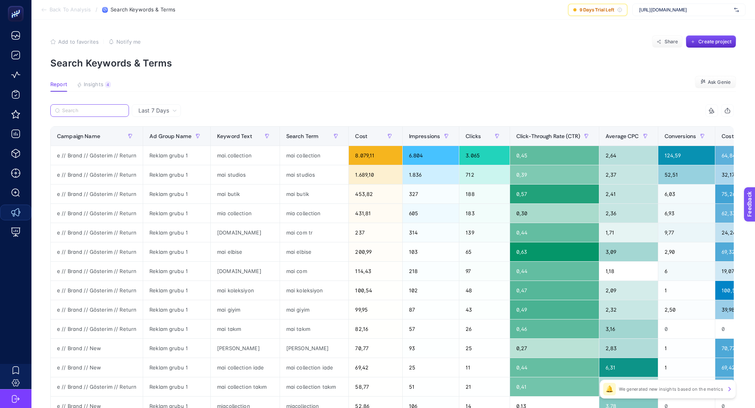
click at [101, 108] on input "Search" at bounding box center [93, 111] width 62 height 6
paste input "e // Brand // New"
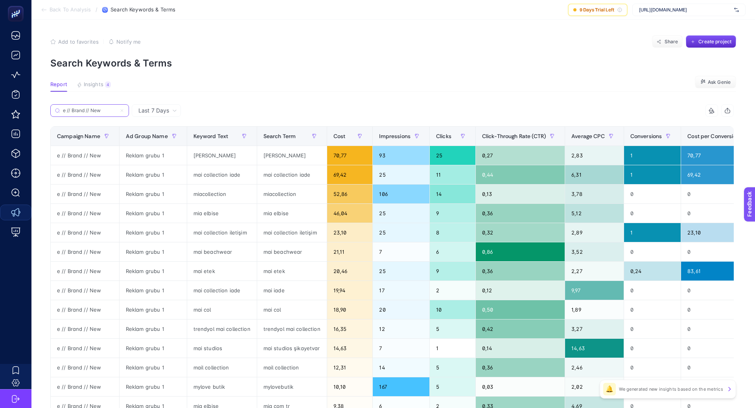
type input "e // Brand // New"
click at [156, 111] on span "Last 7 Days" at bounding box center [153, 111] width 31 height 8
click at [164, 136] on li "Last 30 Days" at bounding box center [156, 141] width 44 height 14
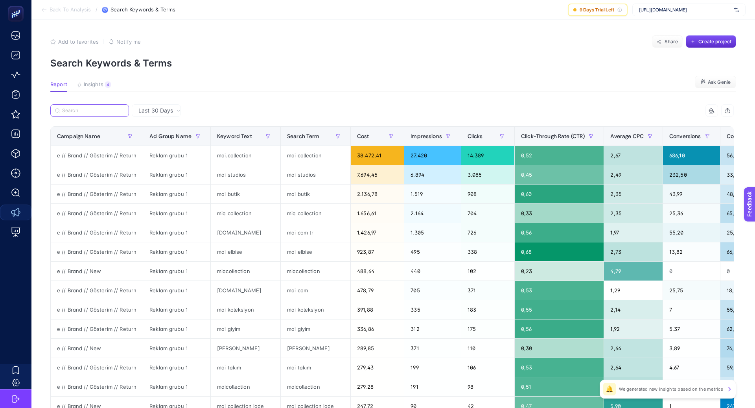
click at [96, 109] on input "Search" at bounding box center [93, 111] width 62 height 6
paste input "e // Brand // New"
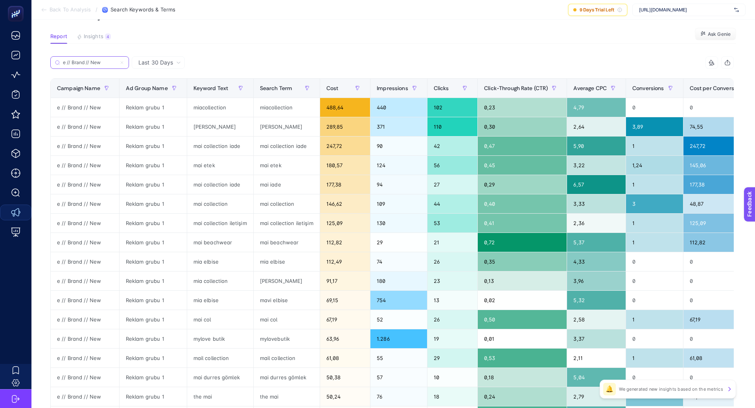
type input "e // Brand // New"
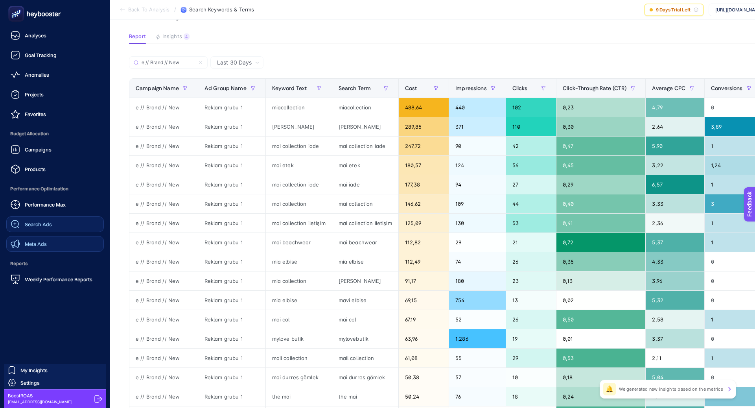
click at [61, 221] on link "Search Ads" at bounding box center [54, 224] width 97 height 16
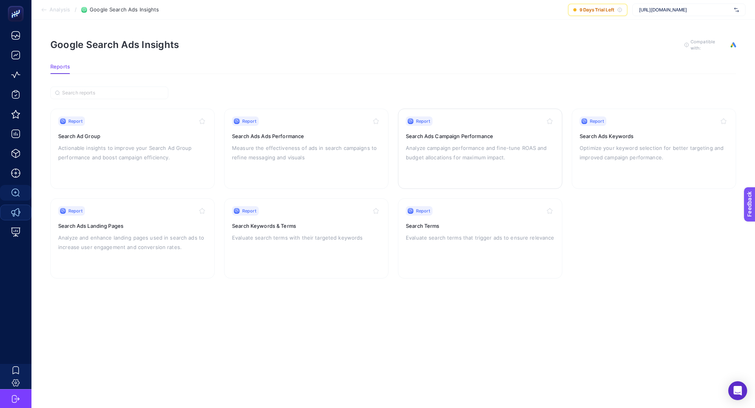
click at [454, 143] on p "Analyze campaign performance and fine-tune ROAS and budget allocations for maxi…" at bounding box center [480, 152] width 149 height 19
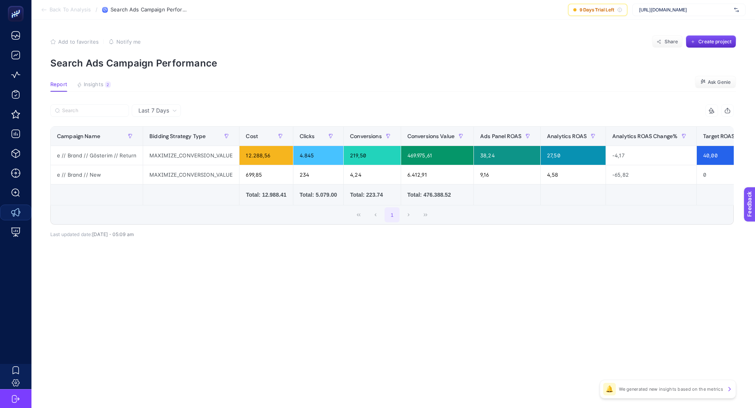
click at [372, 264] on div "Last 7 Days 14 items selected Campaign Name Bidding Strategy Type Cost Clicks C…" at bounding box center [392, 187] width 696 height 167
click at [163, 110] on span "Last 7 Days" at bounding box center [153, 111] width 31 height 8
click at [169, 142] on li "Last 30 Days" at bounding box center [156, 141] width 44 height 14
click at [311, 266] on div "Last 30 Days 14 items selected Campaign Name Bidding Strategy Type Cost Clicks …" at bounding box center [392, 187] width 696 height 167
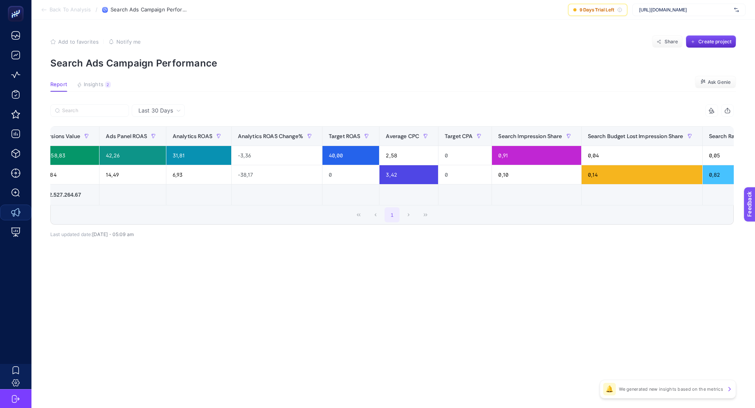
scroll to position [0, 568]
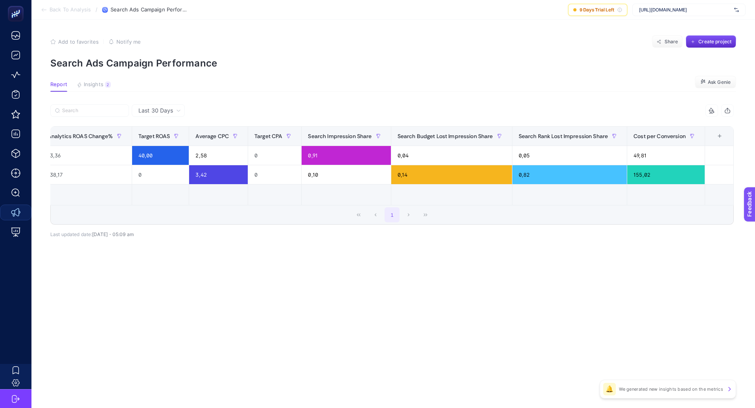
click at [722, 135] on div "+" at bounding box center [719, 136] width 15 height 6
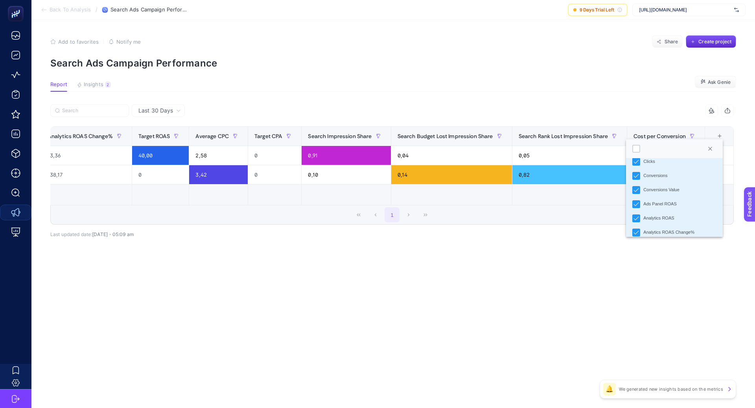
scroll to position [79, 0]
click at [638, 173] on icon "Conversions" at bounding box center [636, 174] width 6 height 6
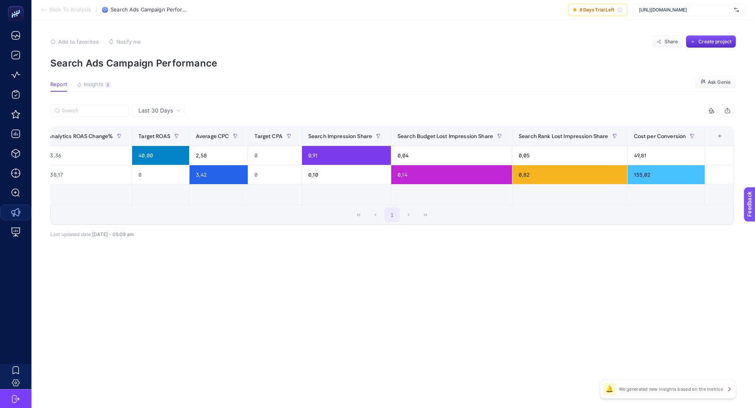
click at [720, 139] on div "+" at bounding box center [719, 136] width 15 height 6
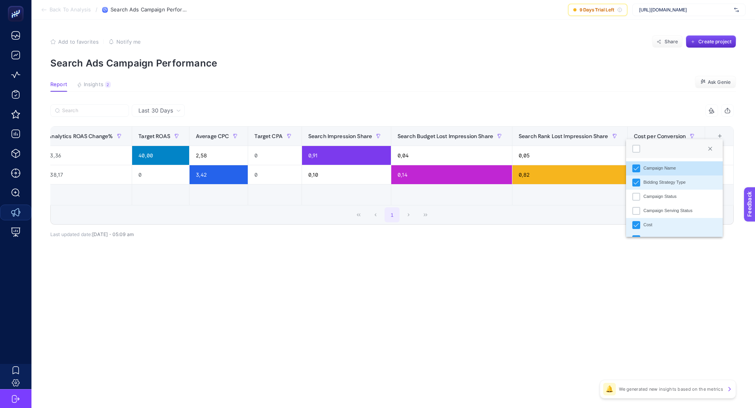
scroll to position [44, 0]
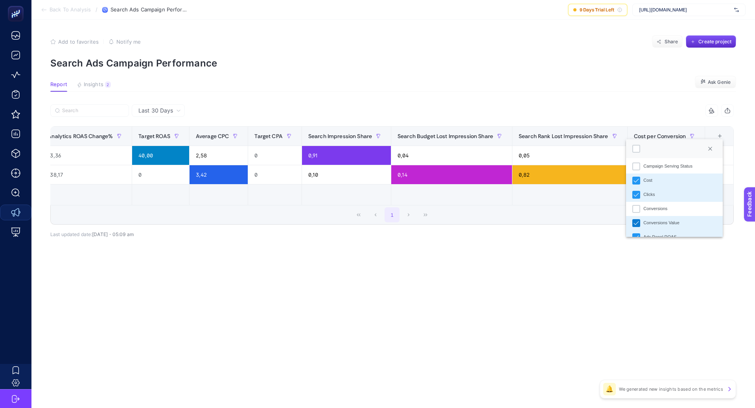
click at [637, 222] on icon "Conversions Value" at bounding box center [636, 223] width 6 height 6
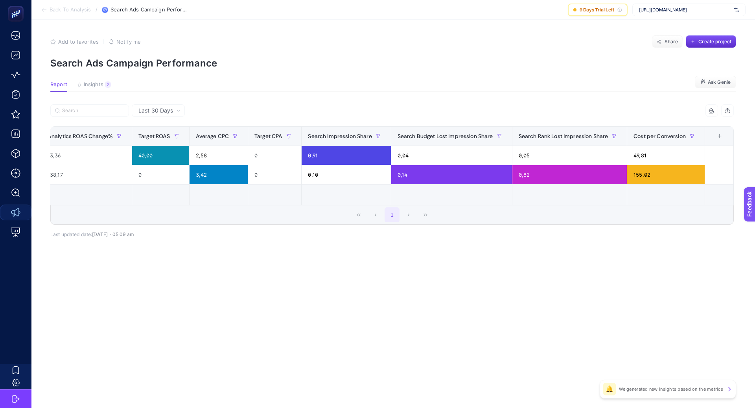
click at [720, 134] on div "+" at bounding box center [719, 136] width 15 height 6
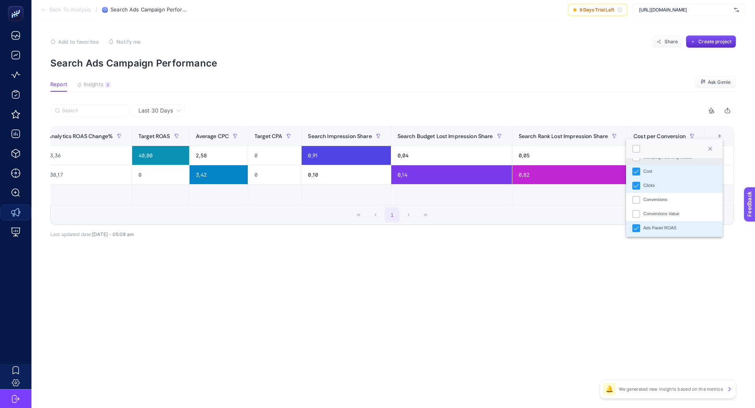
scroll to position [68, 0]
click at [638, 214] on icon "Ads Panel ROAS" at bounding box center [636, 214] width 6 height 6
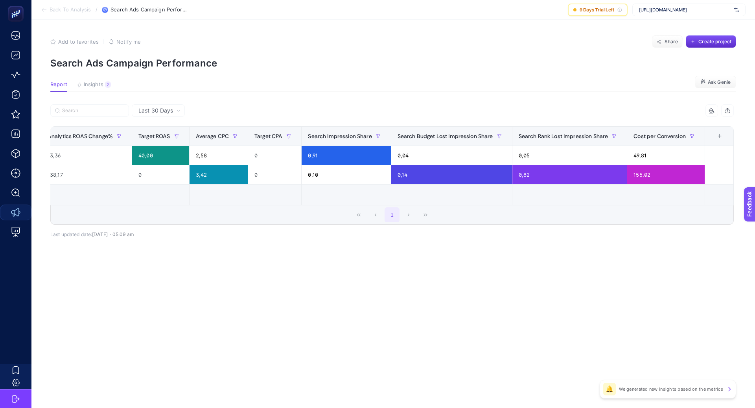
scroll to position [0, 372]
click at [716, 139] on th "13 items selected +" at bounding box center [718, 136] width 29 height 19
click at [653, 230] on div "14 items selected Campaign Name Bidding Strategy Type Cost Clicks Analytics ROA…" at bounding box center [391, 177] width 683 height 120
click at [717, 138] on div "+" at bounding box center [719, 136] width 15 height 6
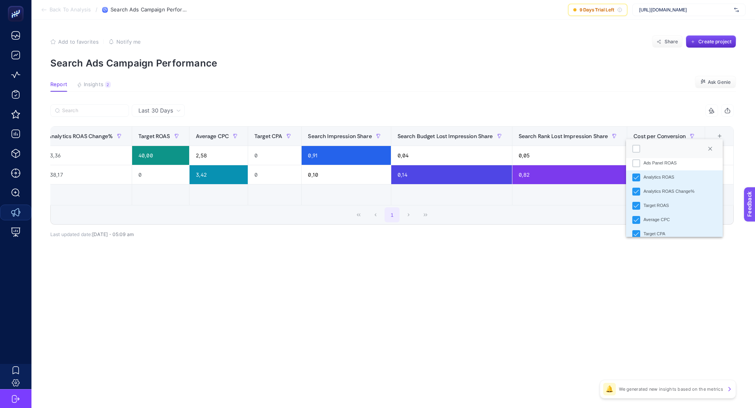
scroll to position [134, 0]
click at [638, 178] on icon "Analytics ROAS Change%" at bounding box center [636, 176] width 6 height 6
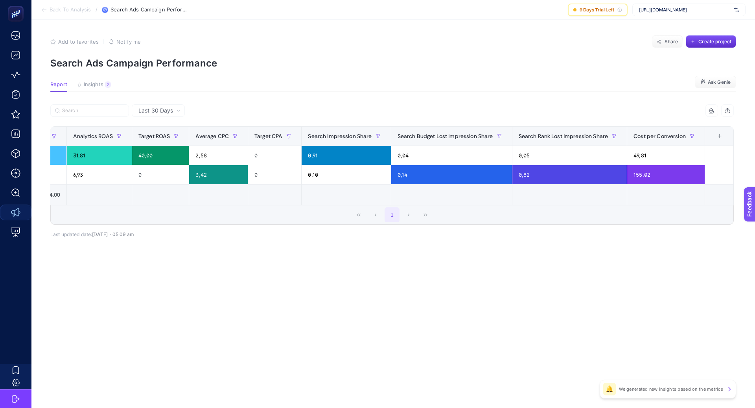
click at [720, 136] on div "+" at bounding box center [719, 136] width 15 height 6
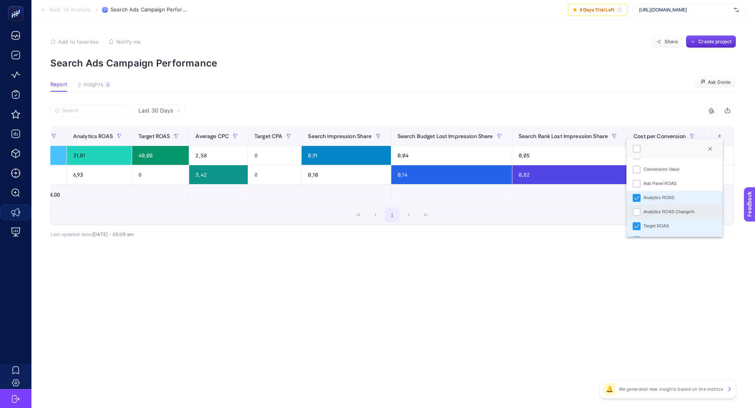
scroll to position [98, 0]
click at [639, 228] on div "Target ROAS" at bounding box center [636, 226] width 8 height 8
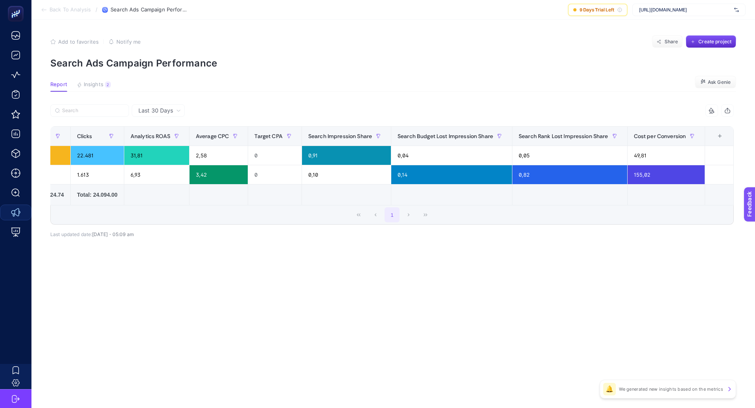
click at [721, 139] on div "+" at bounding box center [719, 136] width 15 height 6
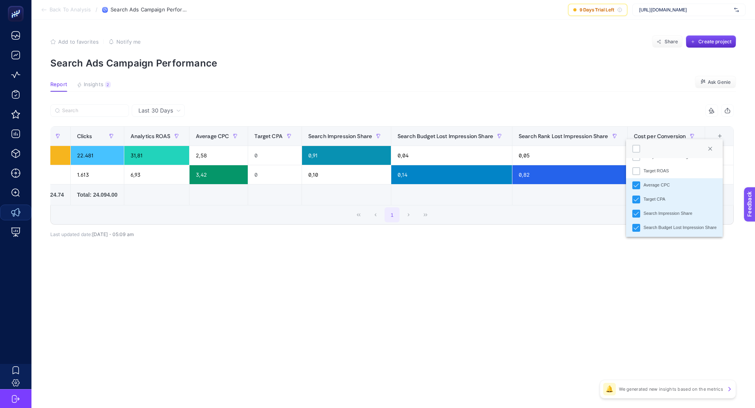
scroll to position [154, 0]
click at [641, 199] on li "Target CPA" at bounding box center [674, 198] width 97 height 14
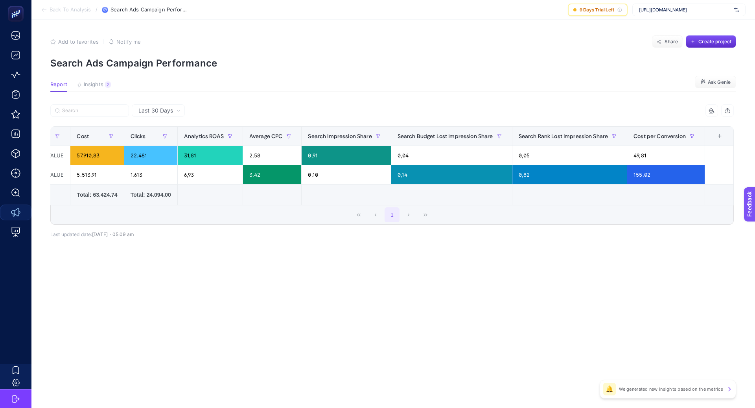
scroll to position [0, 171]
click at [719, 134] on div "+" at bounding box center [719, 136] width 15 height 6
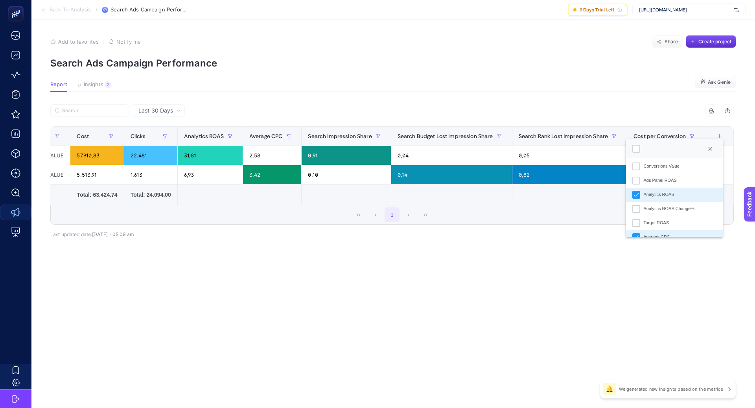
scroll to position [99, 0]
click at [599, 308] on article "Add to favorites false Notify me Share Create project Search Ads Campaign Perfo…" at bounding box center [392, 214] width 723 height 388
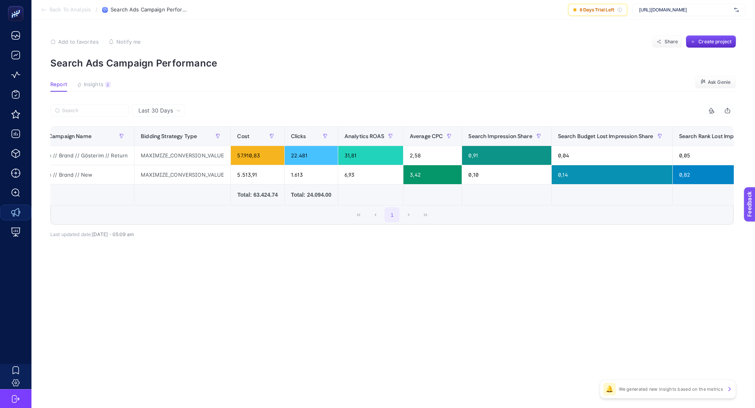
scroll to position [0, 0]
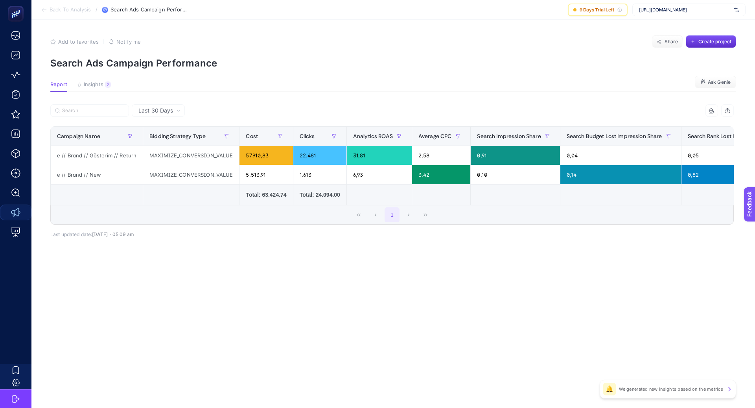
click at [538, 253] on div "Last 30 Days 14 items selected Campaign Name Bidding Strategy Type Cost Clicks …" at bounding box center [392, 187] width 696 height 167
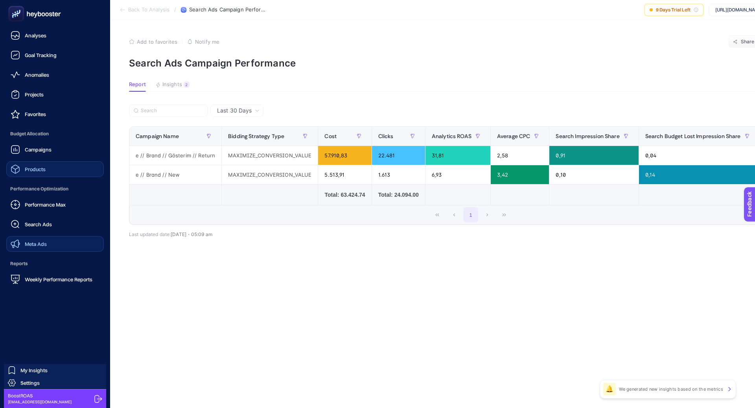
click at [52, 169] on link "Products" at bounding box center [54, 169] width 97 height 16
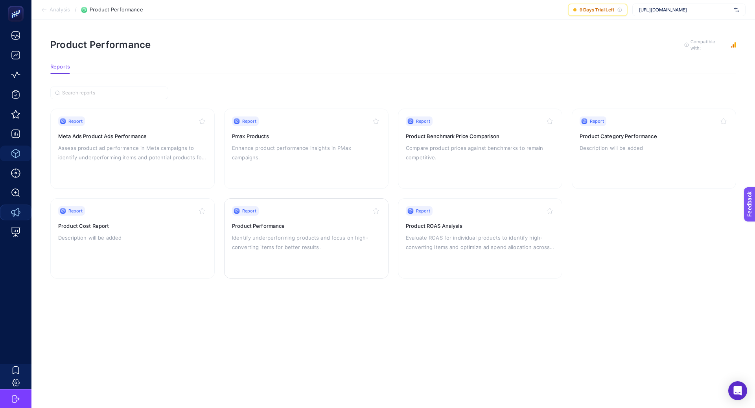
click at [247, 243] on p "Identify underperforming products and focus on high-converting items for better…" at bounding box center [306, 242] width 149 height 19
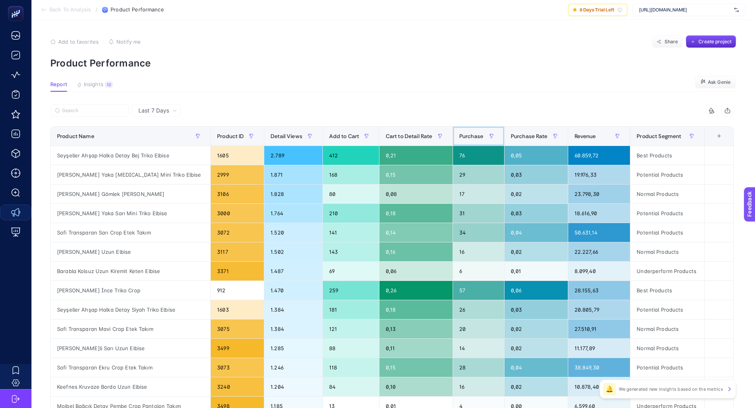
click at [461, 135] on span "Purchase" at bounding box center [471, 136] width 24 height 6
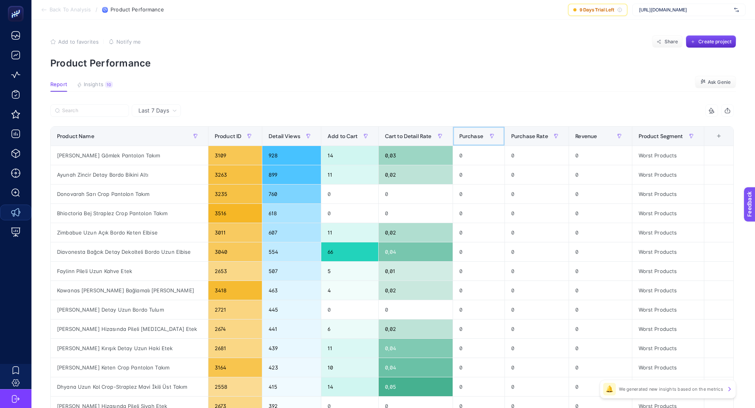
click at [461, 134] on span "Purchase" at bounding box center [471, 136] width 24 height 6
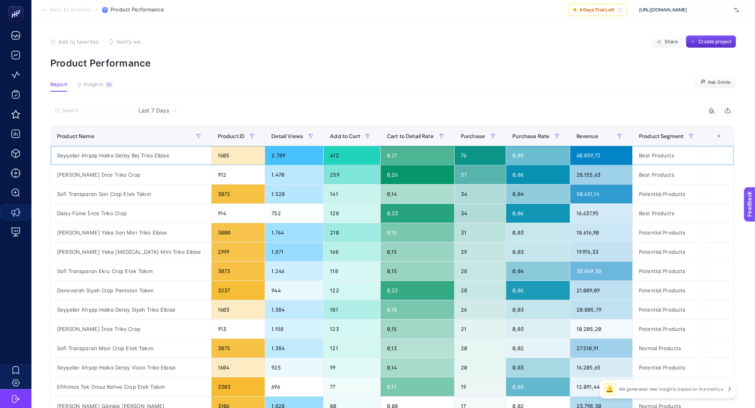
click at [121, 154] on div "Seyşeller Ahşap Halka Detay Bej Triko Elbise" at bounding box center [131, 155] width 160 height 19
click at [96, 168] on div "Daisy Ekru İnce Triko Crop" at bounding box center [131, 174] width 160 height 19
click at [125, 153] on div "Seyşeller Ahşap Halka Detay Bej Triko Elbise" at bounding box center [131, 155] width 160 height 19
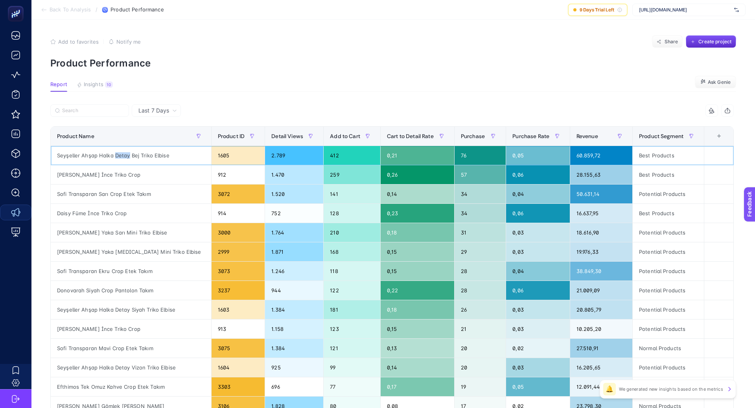
click at [125, 153] on div "Seyşeller Ahşap Halka Detay Bej Triko Elbise" at bounding box center [131, 155] width 160 height 19
click at [113, 173] on div "Daisy Ekru İnce Triko Crop" at bounding box center [131, 174] width 160 height 19
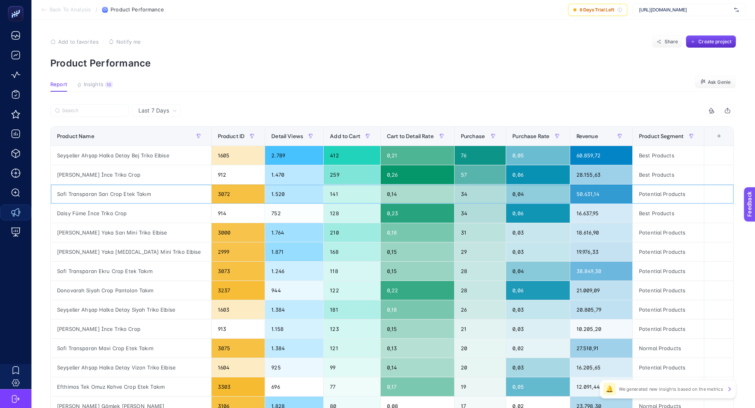
click at [113, 199] on div "Sofi Transparan Sarı Crop Etek Takım" at bounding box center [131, 193] width 160 height 19
click at [112, 194] on div "Sofi Transparan Sarı Crop Etek Takım" at bounding box center [131, 193] width 160 height 19
click at [110, 228] on div "Lenthe Kayık Yaka Sarı Mini Triko Elbise" at bounding box center [131, 232] width 160 height 19
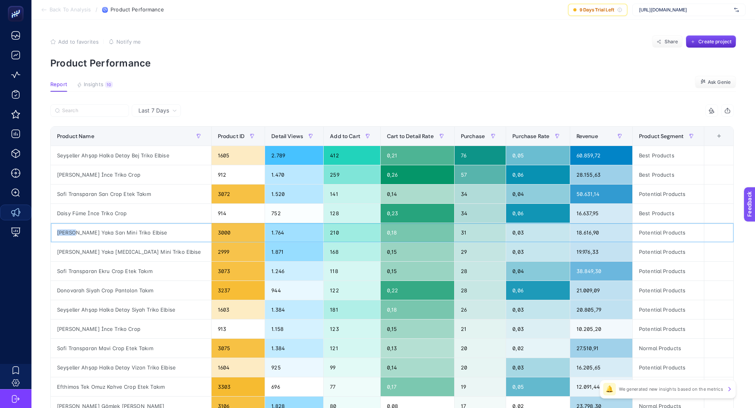
click at [109, 228] on div "Lenthe Kayık Yaka Sarı Mini Triko Elbise" at bounding box center [131, 232] width 160 height 19
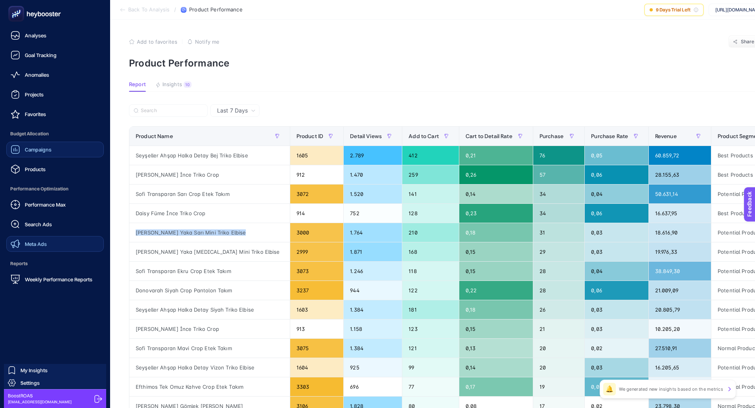
click at [46, 151] on span "Campaigns" at bounding box center [38, 149] width 27 height 6
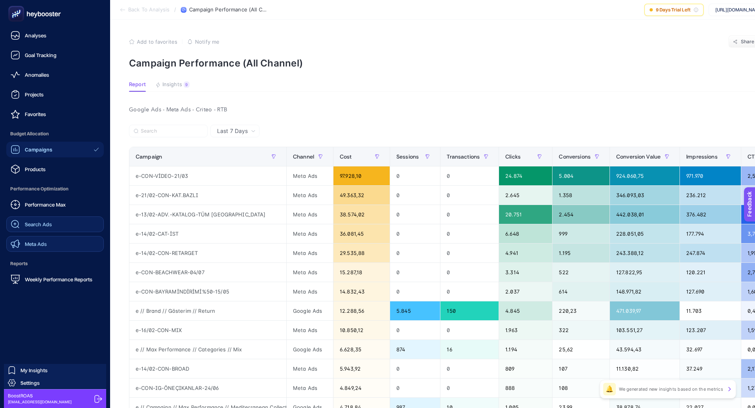
click at [48, 224] on span "Search Ads" at bounding box center [38, 224] width 27 height 6
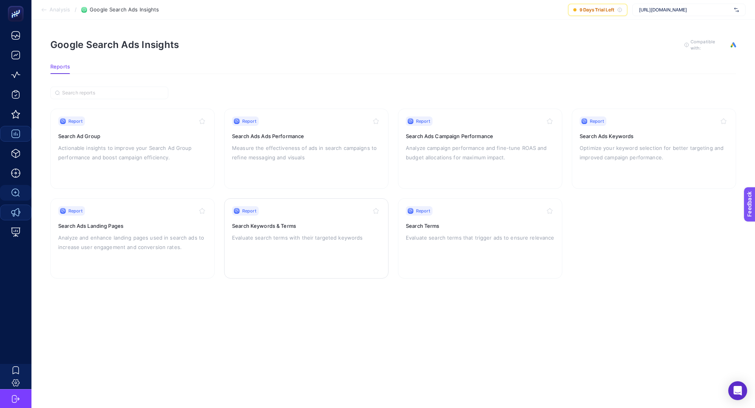
click at [292, 235] on p "Evaluate search terms with their targeted keywords" at bounding box center [306, 237] width 149 height 9
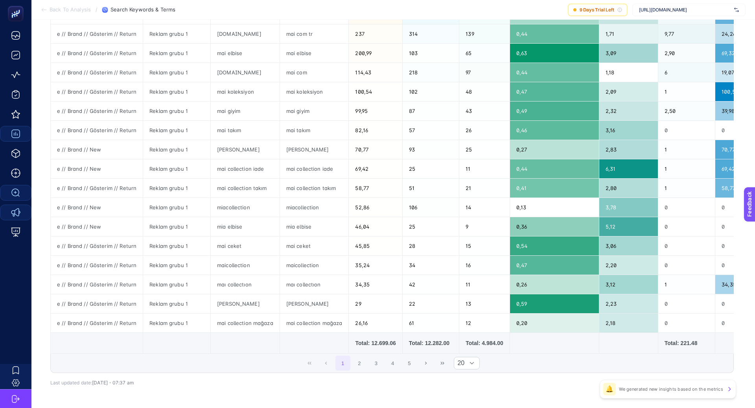
scroll to position [223, 0]
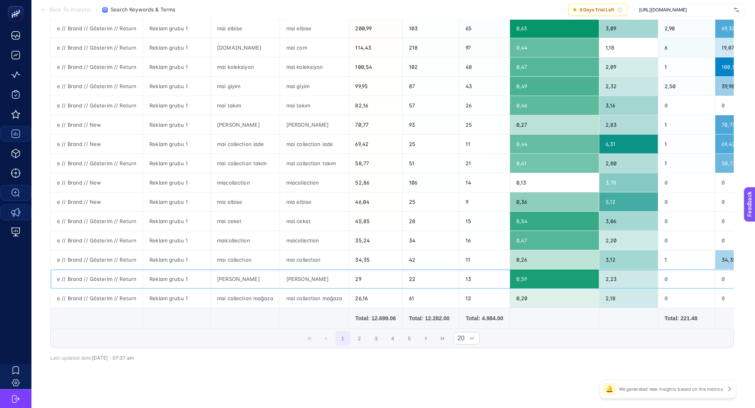
click at [233, 276] on div "mai kaban" at bounding box center [245, 278] width 69 height 19
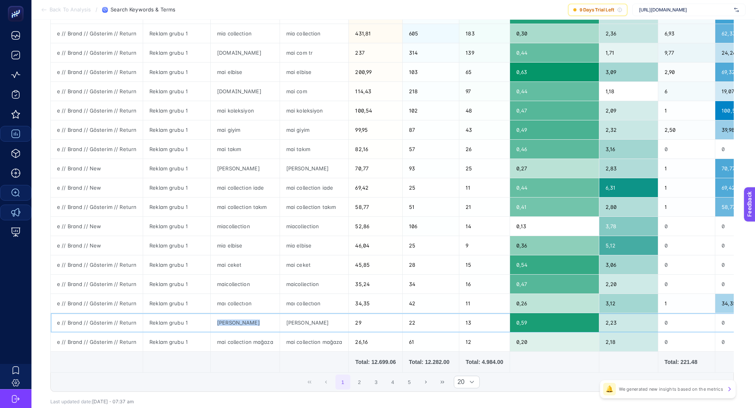
scroll to position [180, 0]
click at [232, 240] on div "mia elbise" at bounding box center [245, 244] width 69 height 19
click at [232, 241] on div "mia elbise" at bounding box center [245, 244] width 69 height 19
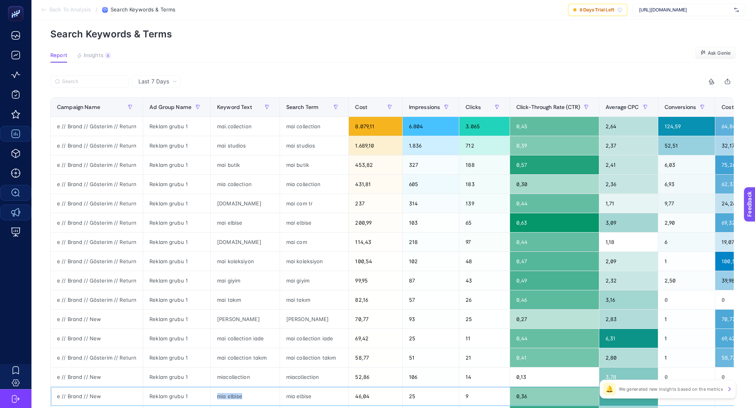
scroll to position [0, 0]
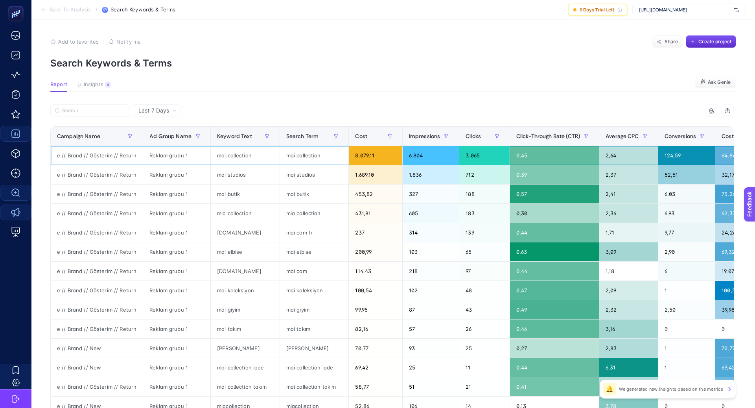
click at [123, 157] on div "e // Brand // Gösterim // Return" at bounding box center [97, 155] width 92 height 19
copy tr "e // Brand // Gösterim // Return"
click at [89, 111] on input "Search" at bounding box center [93, 111] width 62 height 6
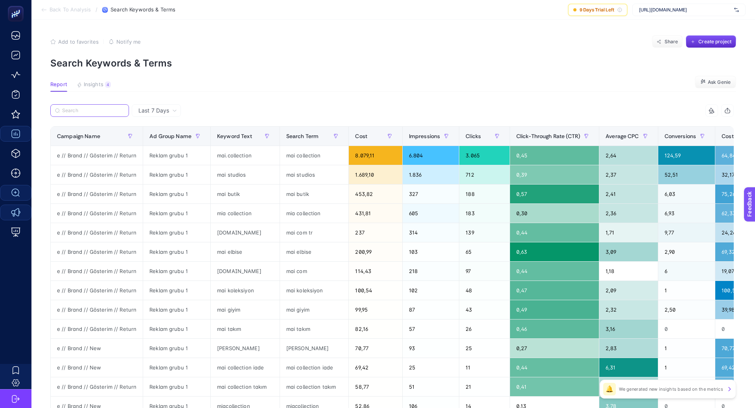
paste input "e // Brand // Gösterim // Return"
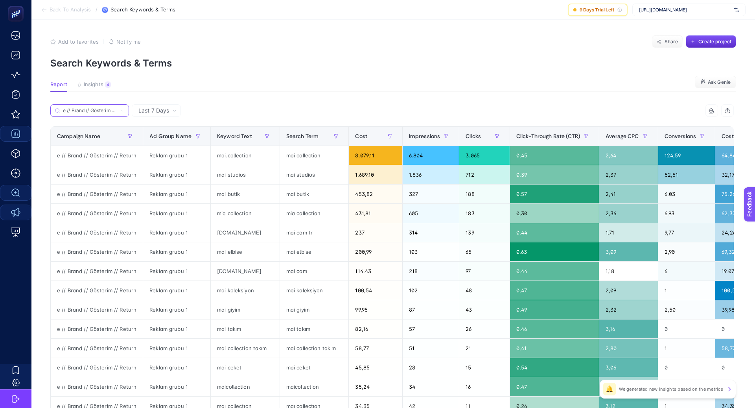
scroll to position [0, 16]
type input "e // Brand // Gösterim // Return"
click at [160, 109] on span "Last 7 Days" at bounding box center [153, 111] width 31 height 8
click at [168, 139] on li "Last 30 Days" at bounding box center [156, 141] width 44 height 14
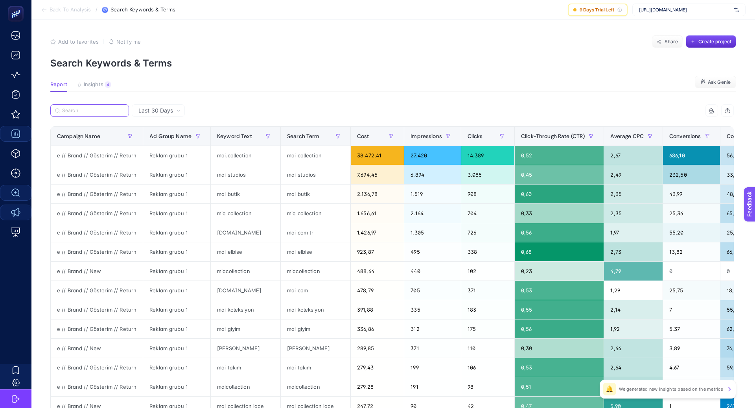
click at [104, 108] on input "Search" at bounding box center [93, 111] width 62 height 6
paste input "e // Brand // Gösterim // Return"
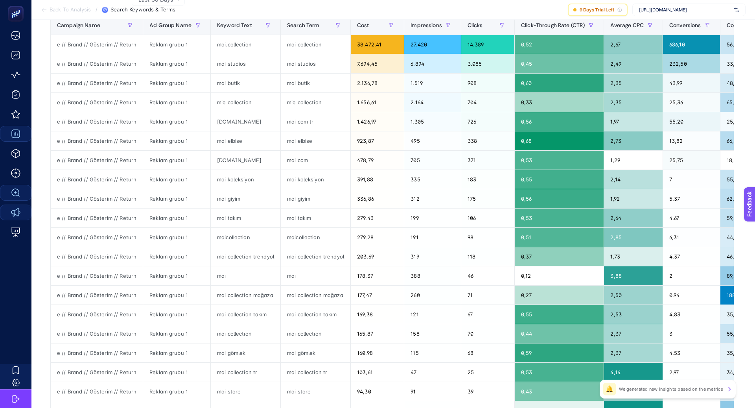
scroll to position [112, 0]
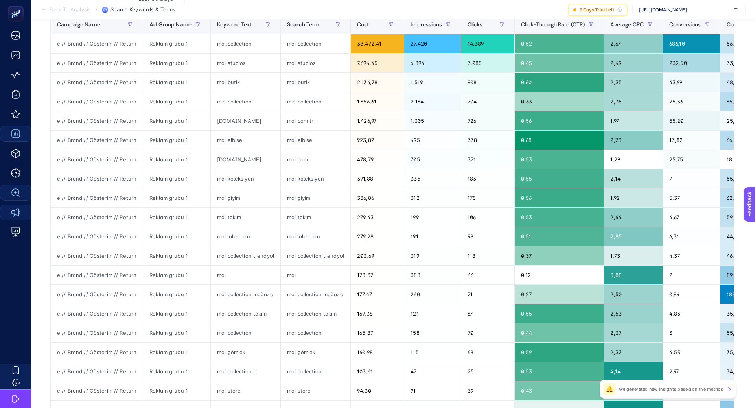
type input "e // Brand // Gösterim // Return"
click at [237, 140] on div "mai elbise" at bounding box center [246, 139] width 70 height 19
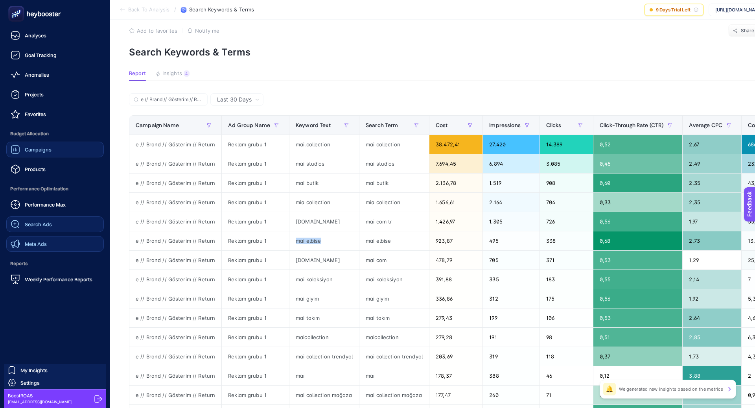
click at [50, 151] on span "Campaigns" at bounding box center [38, 149] width 27 height 6
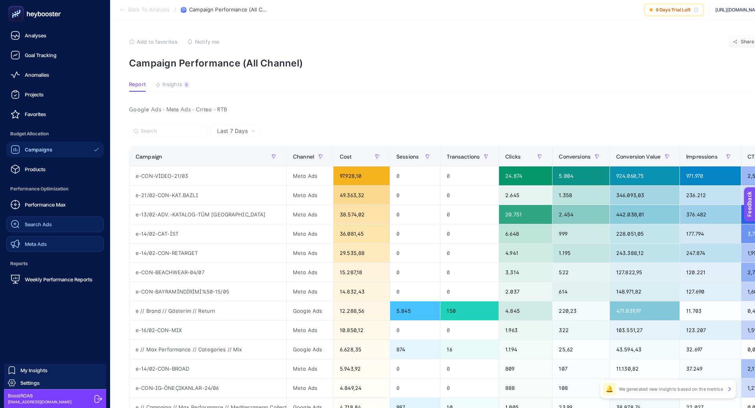
click at [51, 224] on link "Search Ads" at bounding box center [54, 224] width 97 height 16
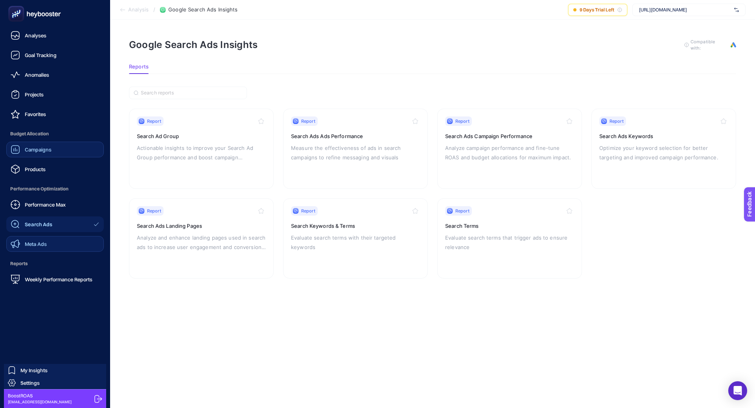
click at [25, 202] on span "Performance Max" at bounding box center [45, 204] width 41 height 6
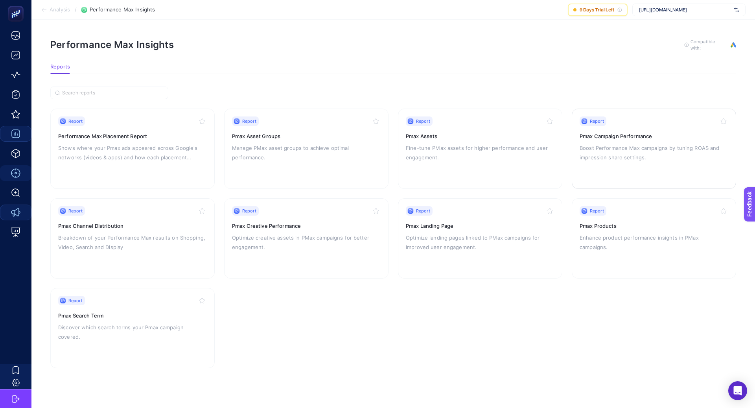
click at [622, 145] on p "Boost Performance Max campaigns by tuning ROAS and impression share settings." at bounding box center [653, 152] width 149 height 19
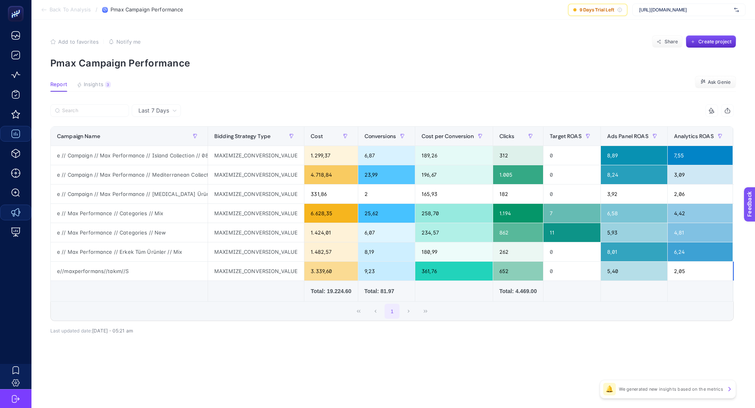
click at [160, 108] on span "Last 7 Days" at bounding box center [153, 111] width 31 height 8
click at [172, 139] on li "Last 30 Days" at bounding box center [156, 141] width 44 height 14
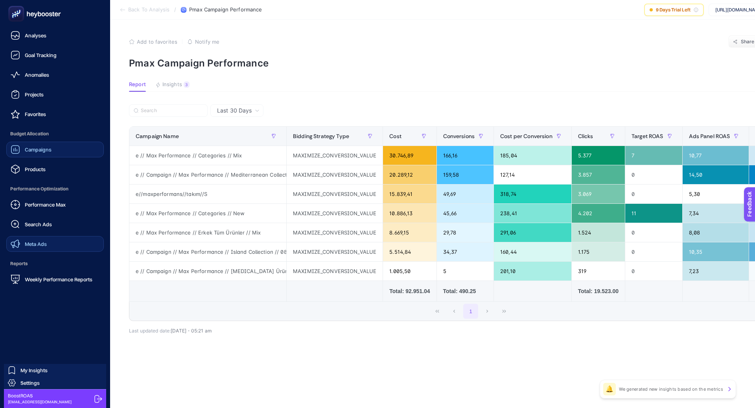
click at [46, 203] on span "Performance Max" at bounding box center [45, 204] width 41 height 6
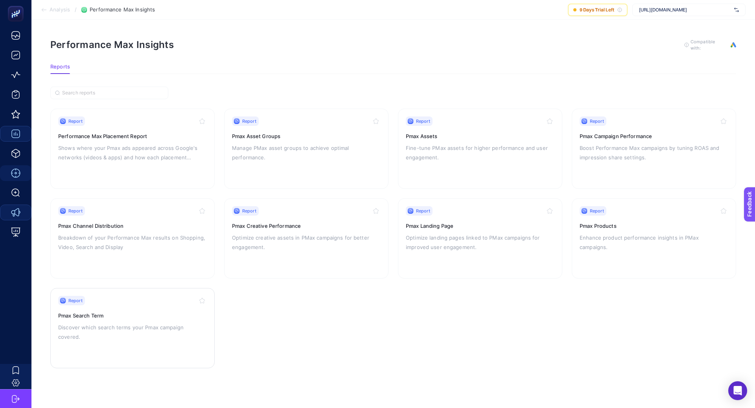
click at [174, 305] on div "Report Pmax Search Term Discover which search terms your Pmax campaign covered." at bounding box center [132, 328] width 149 height 64
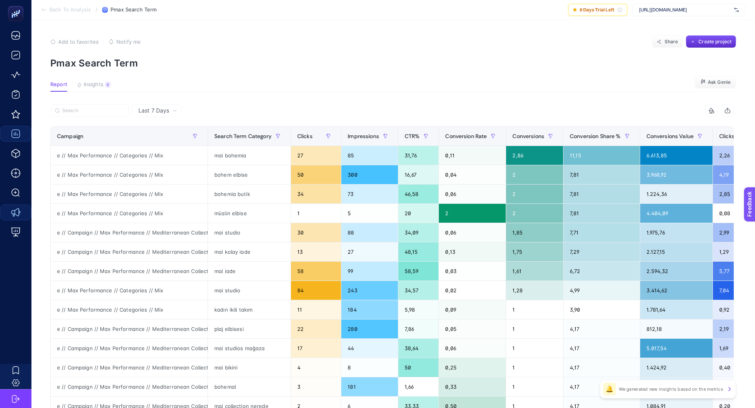
click at [147, 110] on span "Last 7 Days" at bounding box center [153, 111] width 31 height 8
click at [151, 139] on li "Last 30 Days" at bounding box center [156, 141] width 44 height 14
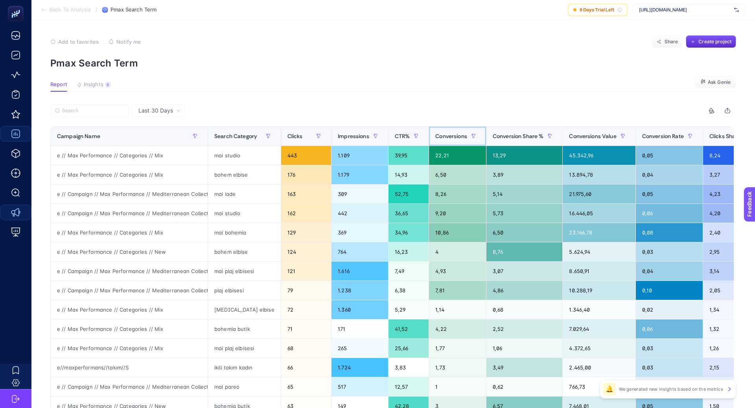
click at [447, 139] on span "Conversions" at bounding box center [451, 136] width 32 height 6
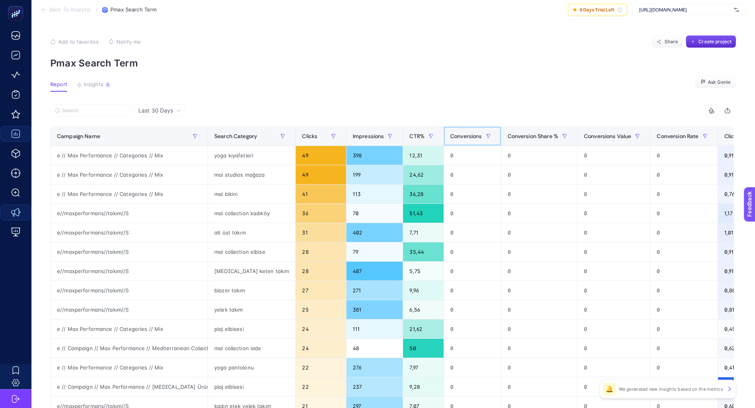
click at [450, 139] on span "Conversions" at bounding box center [466, 136] width 32 height 6
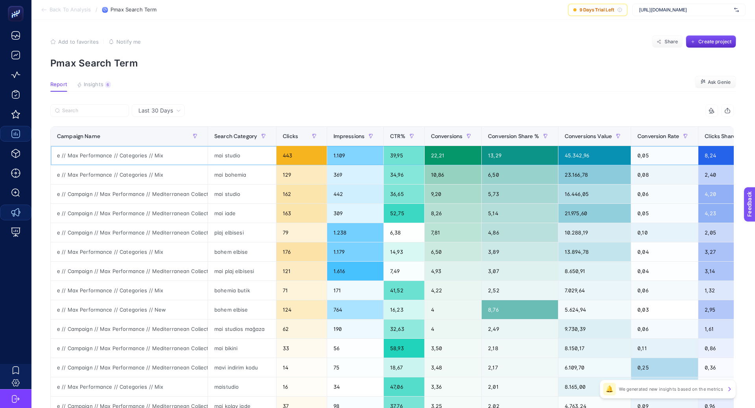
click at [232, 156] on div "mai studio" at bounding box center [242, 155] width 68 height 19
click at [235, 178] on div "mai bohemia" at bounding box center [242, 174] width 68 height 19
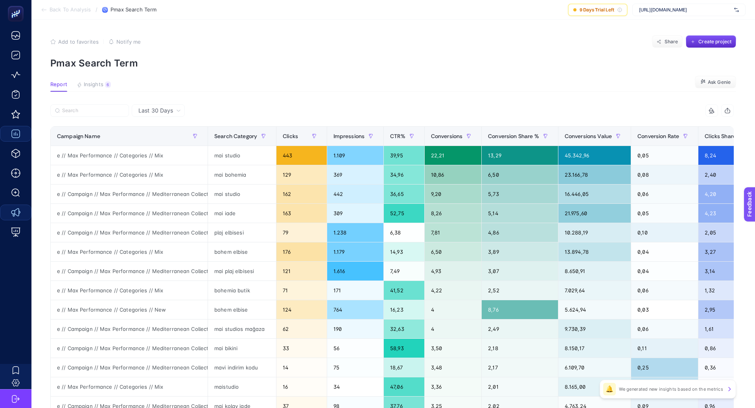
click at [274, 101] on article "Add to favorites false Notify me Share Create project Pmax Search Term Report I…" at bounding box center [392, 327] width 723 height 614
click at [299, 136] on div "Clicks" at bounding box center [301, 136] width 37 height 13
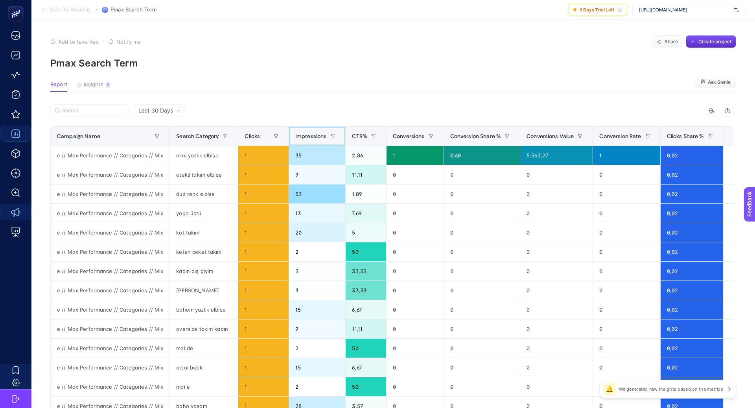
click at [299, 136] on span "Impressions" at bounding box center [310, 136] width 31 height 6
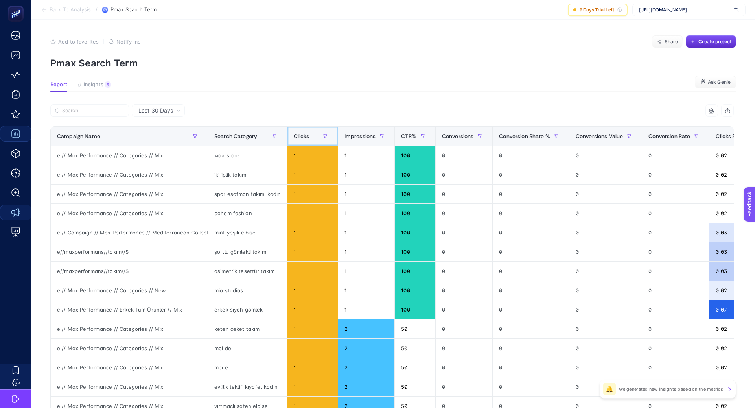
click at [291, 136] on th "Clicks" at bounding box center [312, 136] width 50 height 19
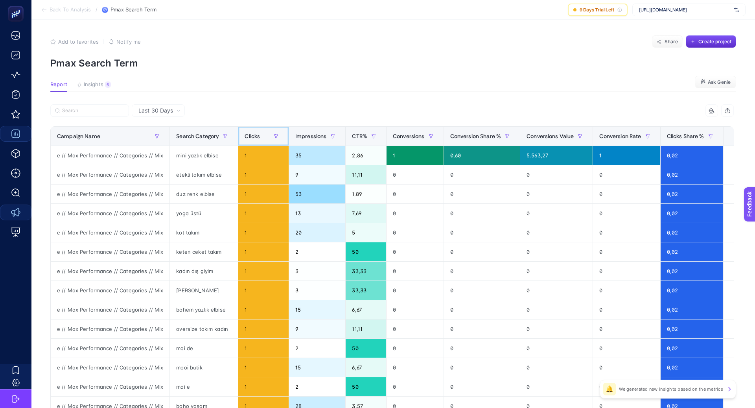
click at [255, 133] on span "Clicks" at bounding box center [251, 136] width 15 height 6
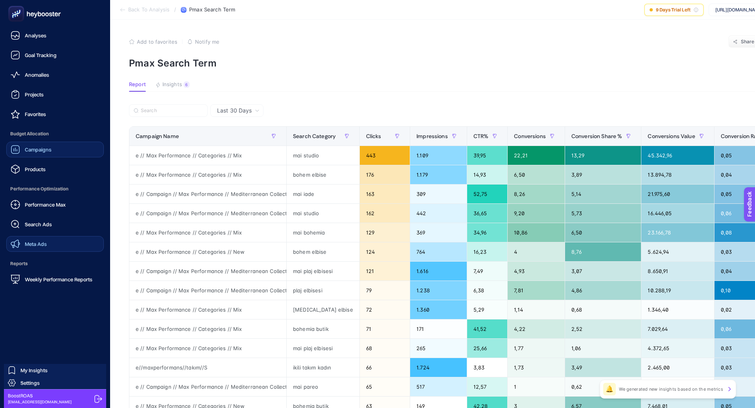
click at [47, 201] on span "Performance Max" at bounding box center [45, 204] width 41 height 6
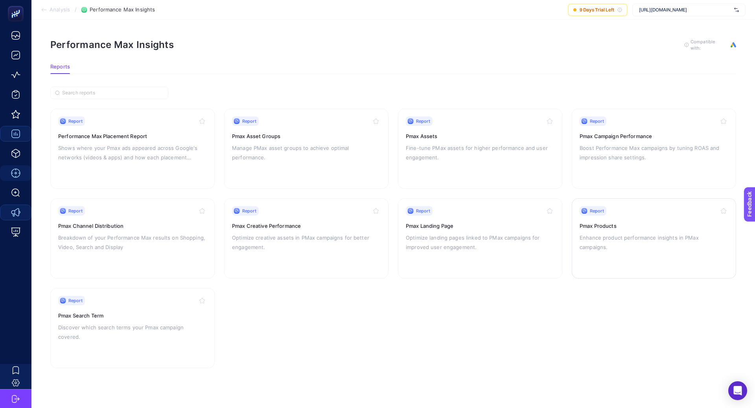
click at [623, 241] on p "Enhance product performance insights in PMax campaigns." at bounding box center [653, 242] width 149 height 19
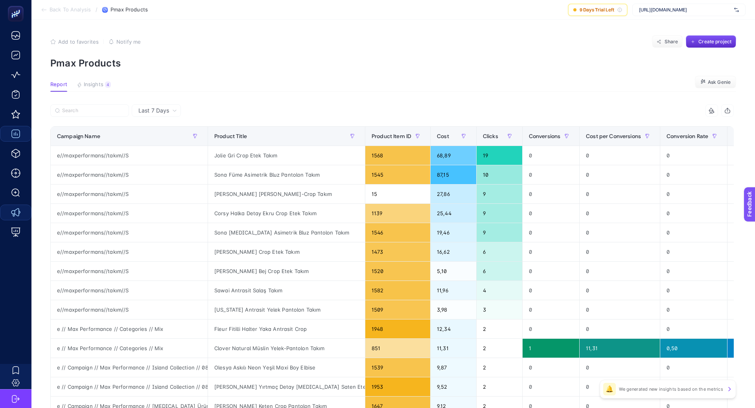
click at [158, 103] on article "Add to favorites false Notify me Share Create project Pmax Products Report Insi…" at bounding box center [392, 327] width 723 height 614
click at [158, 109] on span "Last 7 Days" at bounding box center [153, 111] width 31 height 8
click at [171, 137] on li "Last 30 Days" at bounding box center [156, 141] width 44 height 14
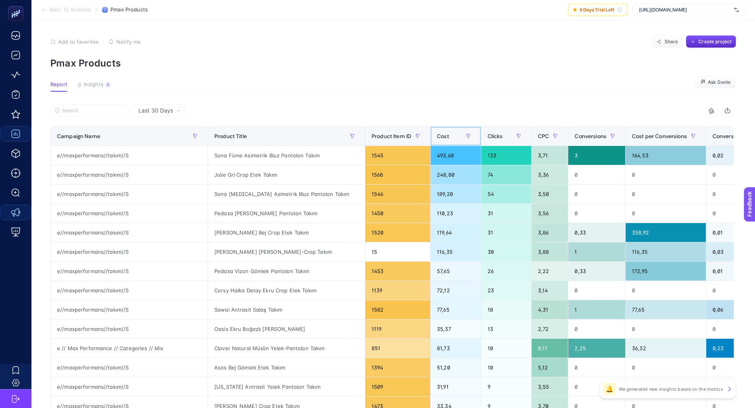
click at [437, 135] on span "Cost" at bounding box center [443, 136] width 12 height 6
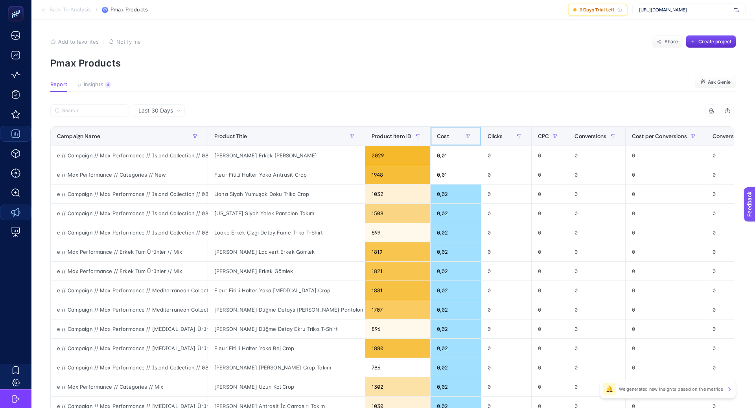
click at [439, 131] on div "Cost" at bounding box center [455, 136] width 37 height 13
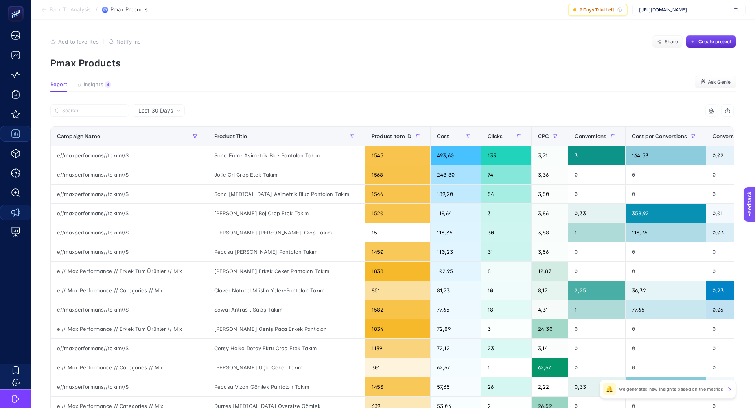
click at [421, 108] on div "8 items selected" at bounding box center [563, 110] width 342 height 13
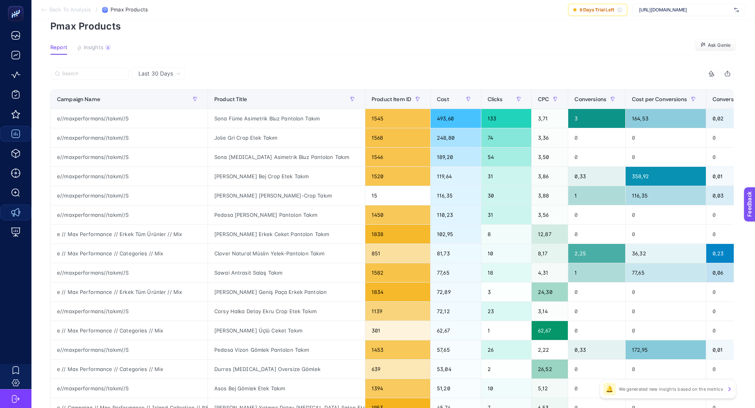
scroll to position [37, 0]
click at [430, 135] on div "248,80" at bounding box center [455, 138] width 50 height 19
click at [430, 153] on div "189,20" at bounding box center [455, 157] width 50 height 19
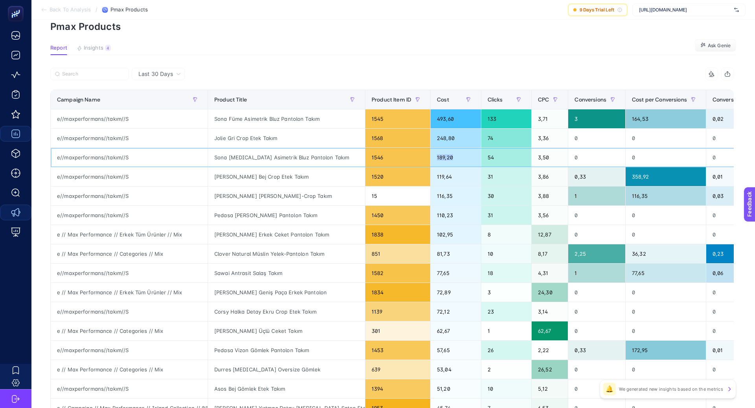
click at [430, 153] on div "189,20" at bounding box center [455, 157] width 50 height 19
click at [574, 97] on span "Conversions" at bounding box center [590, 99] width 32 height 6
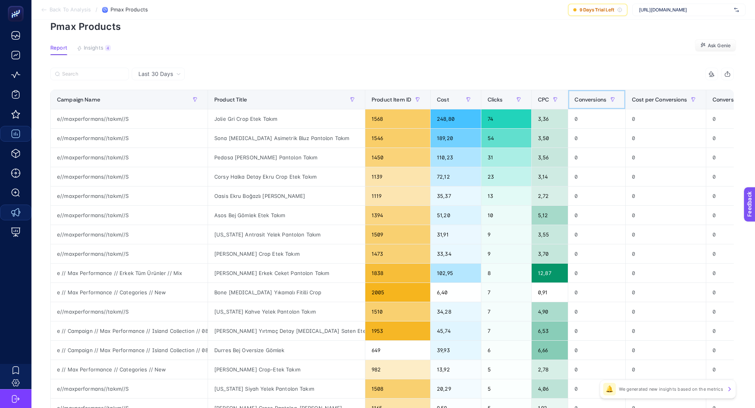
click at [574, 97] on span "Conversions" at bounding box center [590, 99] width 32 height 6
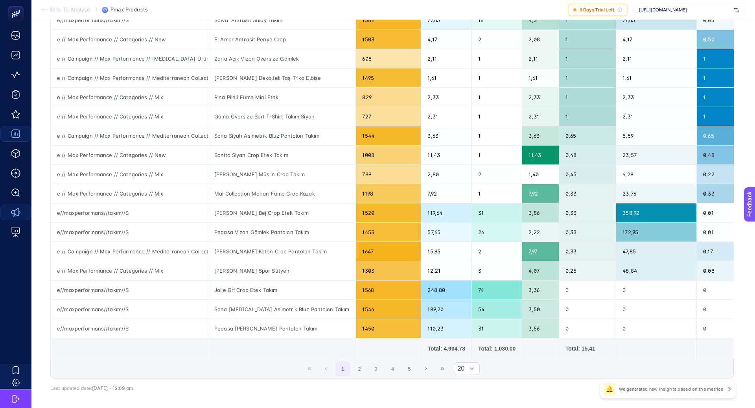
scroll to position [219, 0]
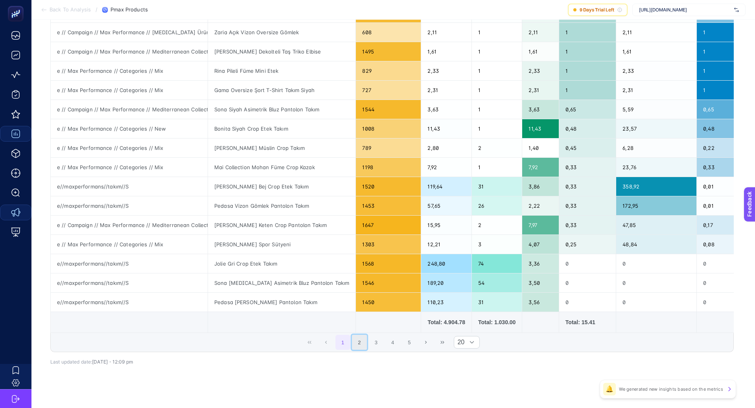
click at [358, 341] on button "2" at bounding box center [359, 341] width 15 height 15
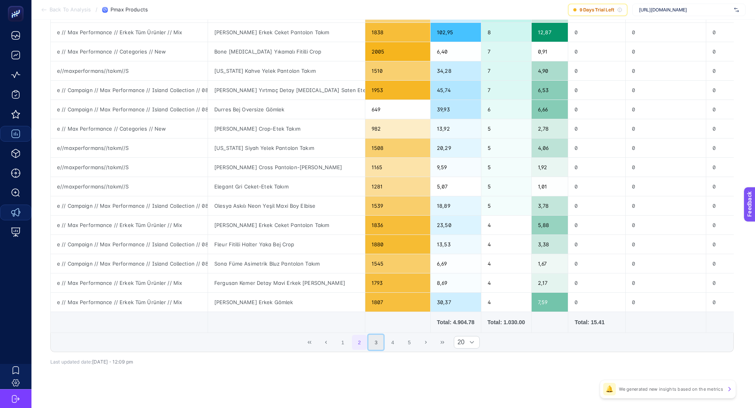
click at [372, 340] on button "3" at bounding box center [375, 341] width 15 height 15
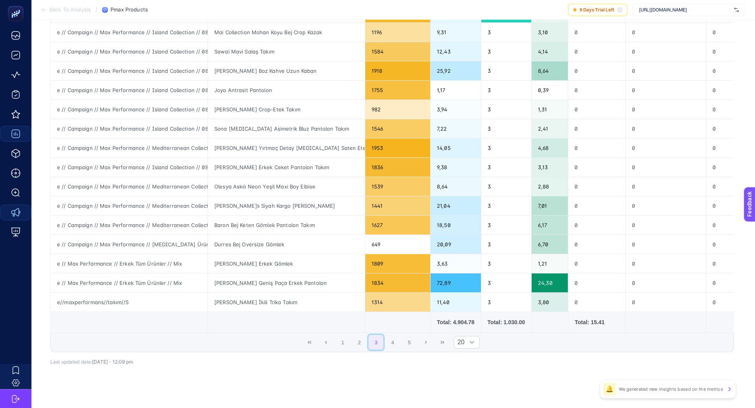
click at [382, 340] on button "3" at bounding box center [375, 341] width 15 height 15
click at [391, 340] on button "4" at bounding box center [392, 341] width 15 height 15
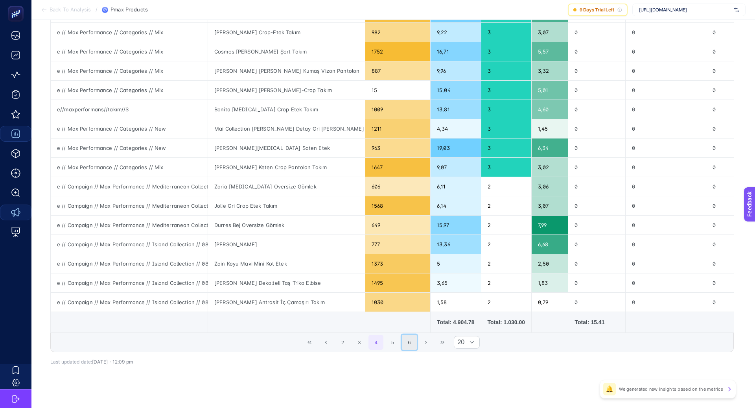
click at [403, 339] on button "6" at bounding box center [409, 341] width 15 height 15
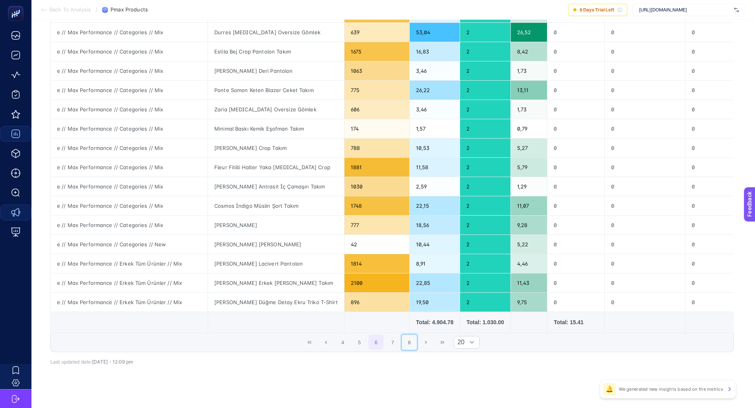
click at [408, 339] on button "8" at bounding box center [409, 341] width 15 height 15
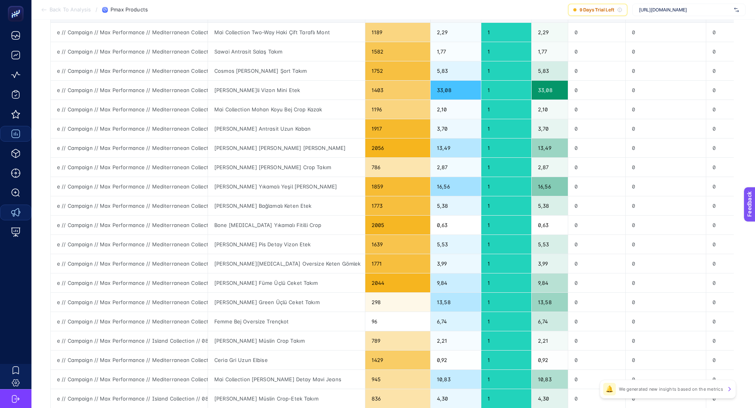
scroll to position [223, 0]
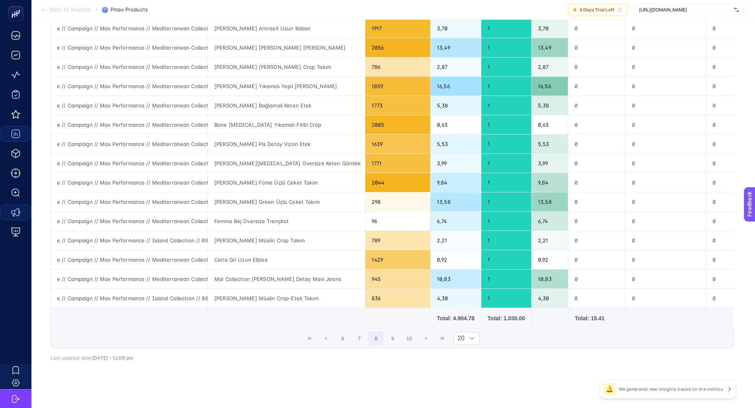
click at [334, 338] on span "6 7 8 9 10" at bounding box center [375, 338] width 83 height 17
click at [330, 338] on button "Previous Page" at bounding box center [326, 338] width 15 height 15
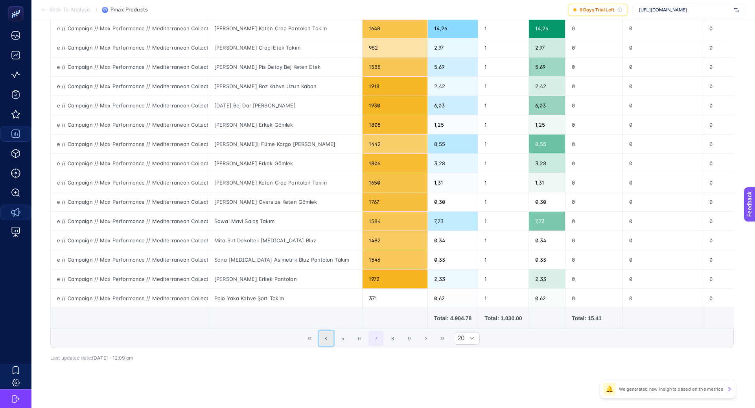
click at [330, 338] on button "Previous Page" at bounding box center [326, 338] width 15 height 15
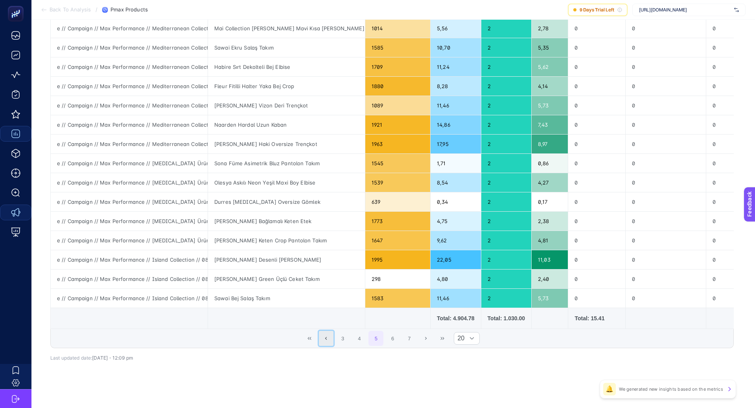
click at [330, 338] on button "Previous Page" at bounding box center [326, 338] width 15 height 15
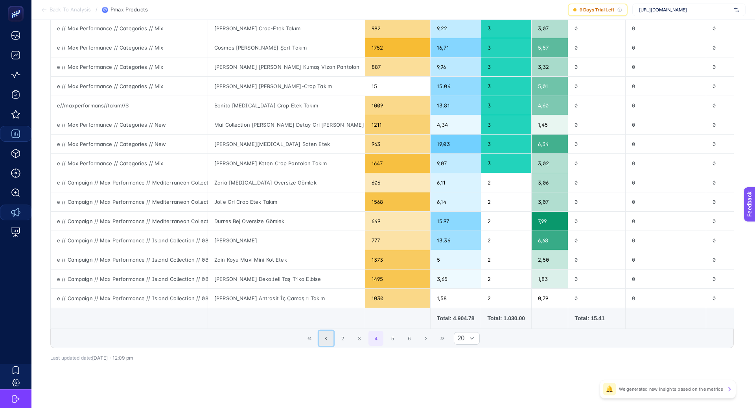
click at [330, 338] on button "Previous Page" at bounding box center [326, 338] width 15 height 15
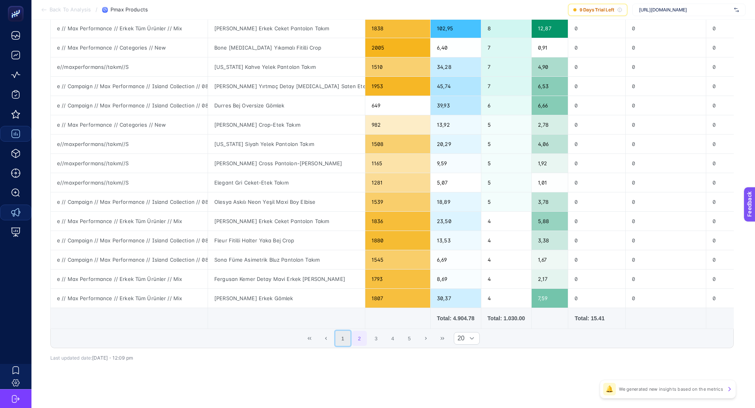
click at [347, 336] on button "1" at bounding box center [342, 338] width 15 height 15
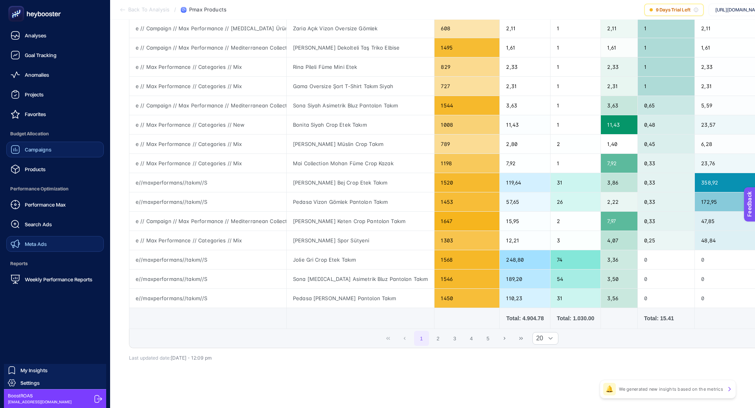
click at [55, 204] on span "Performance Max" at bounding box center [45, 204] width 41 height 6
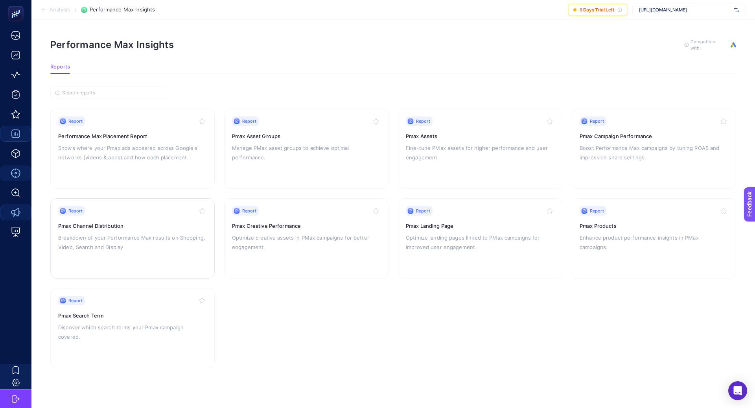
click at [166, 247] on p "Breakdown of your Performance Max results on Shopping, Video, Search and Display" at bounding box center [132, 242] width 149 height 19
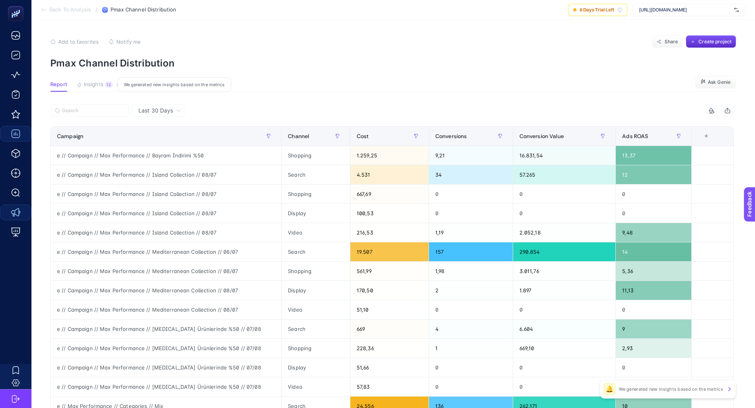
click at [88, 90] on button "Insights 12 We generated new insights based on the metrics" at bounding box center [95, 86] width 36 height 10
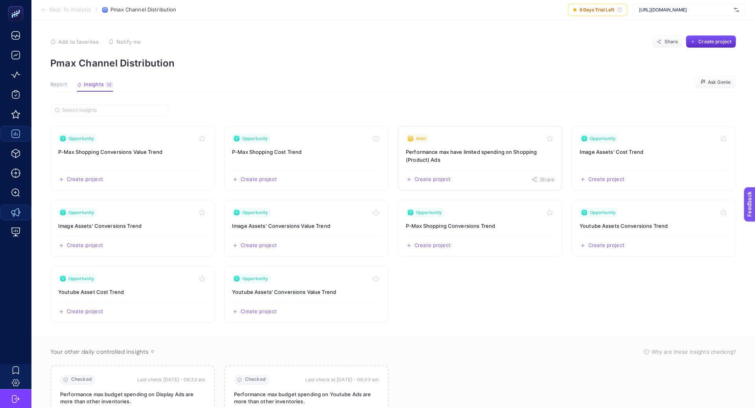
click at [491, 145] on link "Alert Performance max have limited spending on Shopping (Product) Ads Create pr…" at bounding box center [480, 158] width 164 height 64
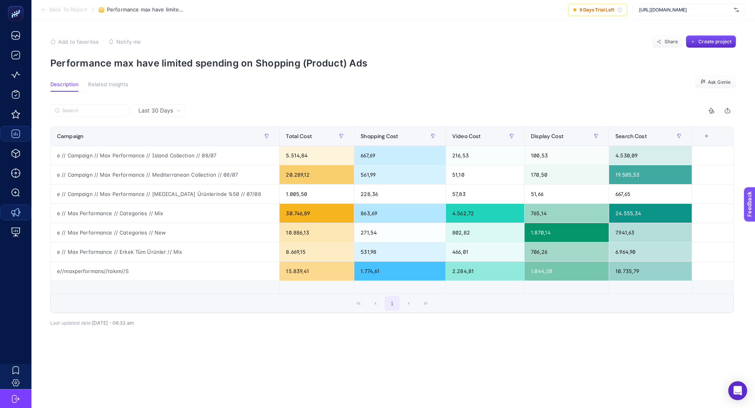
click at [251, 281] on td at bounding box center [165, 287] width 229 height 13
click at [380, 306] on div "1" at bounding box center [392, 303] width 682 height 19
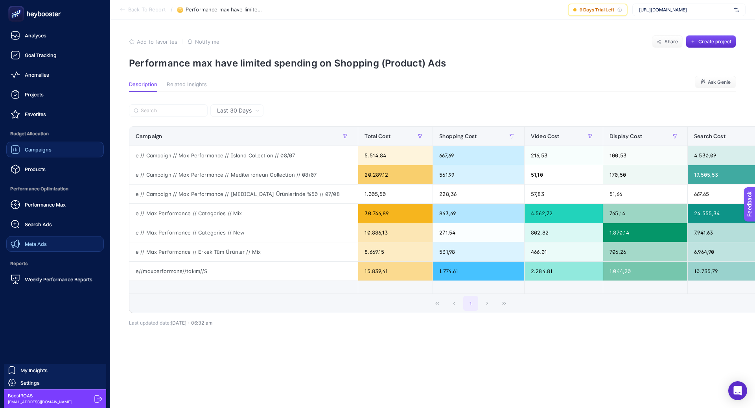
click at [51, 208] on div "Performance Max" at bounding box center [38, 204] width 55 height 9
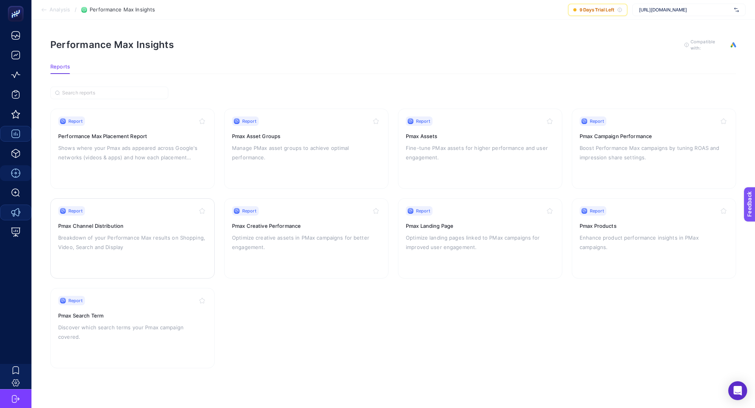
click at [103, 270] on link "Report Pmax Channel Distribution Breakdown of your Performance Max results on S…" at bounding box center [132, 238] width 164 height 80
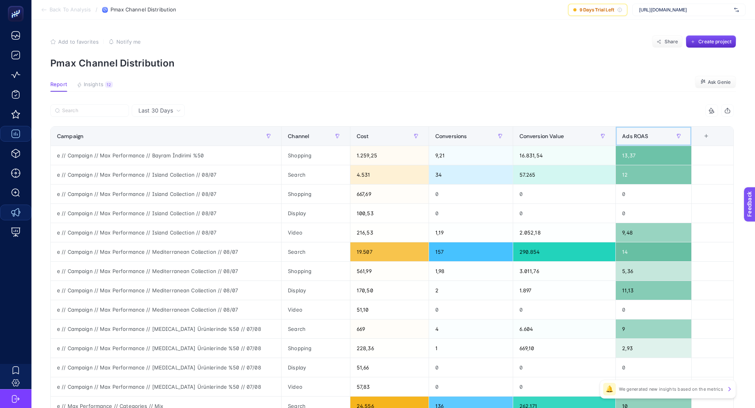
click at [657, 129] on th "Ads ROAS" at bounding box center [654, 136] width 76 height 19
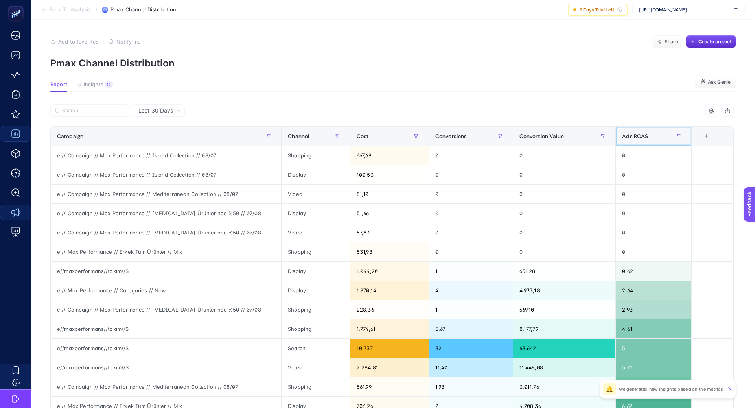
click at [657, 129] on th "Ads ROAS" at bounding box center [654, 136] width 76 height 19
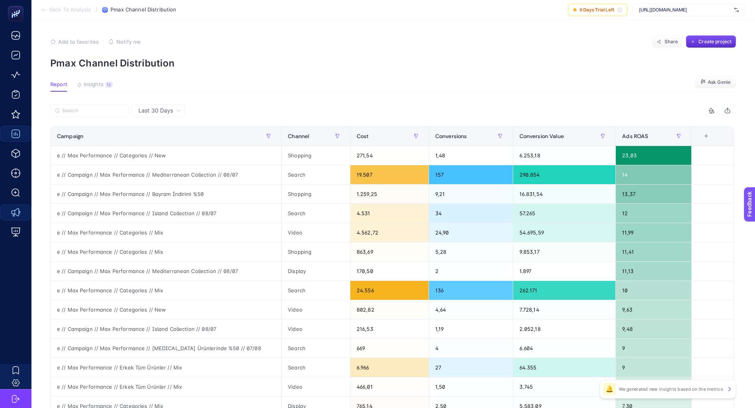
click at [583, 105] on div "4 items selected" at bounding box center [563, 110] width 342 height 13
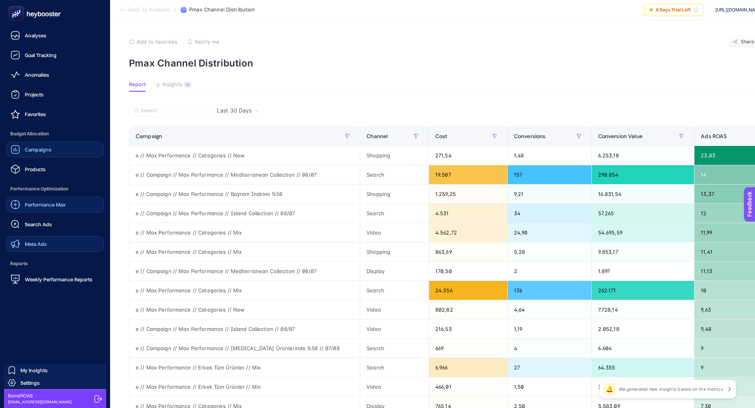
click at [59, 206] on span "Performance Max" at bounding box center [45, 204] width 41 height 6
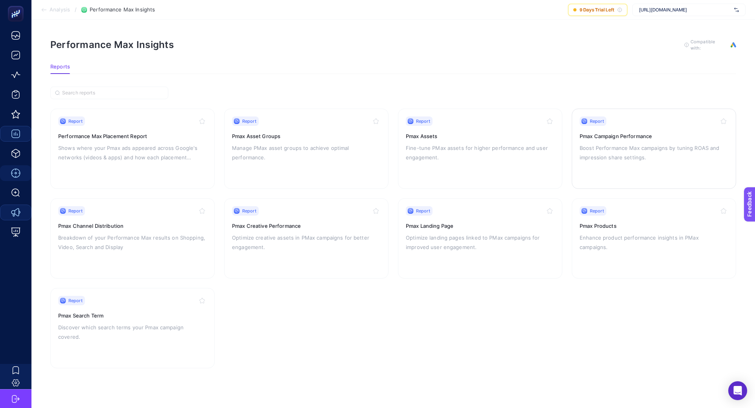
click at [587, 125] on div "Report Pmax Campaign Performance Boost Performance Max campaigns by tuning ROAS…" at bounding box center [653, 148] width 149 height 64
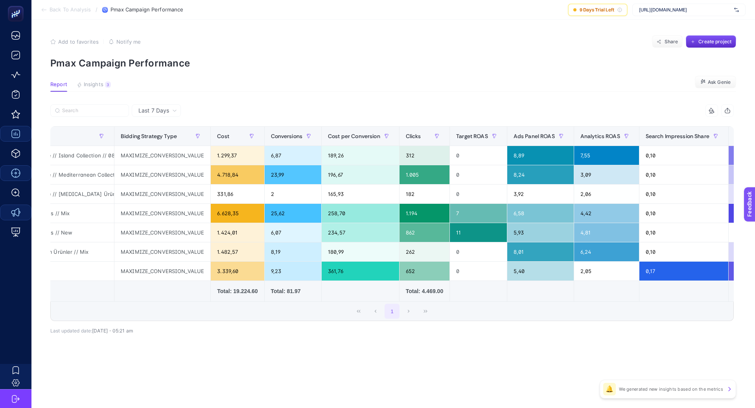
scroll to position [0, 393]
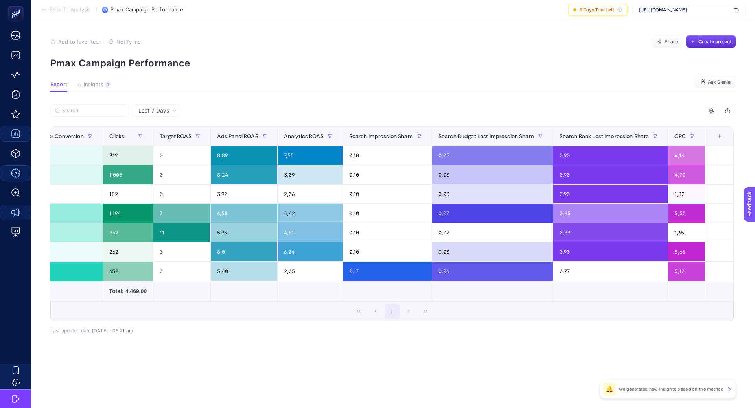
click at [716, 136] on div "+" at bounding box center [719, 136] width 15 height 6
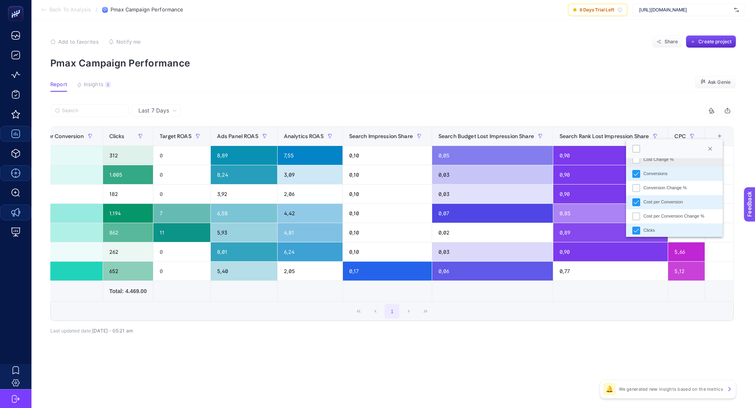
scroll to position [61, 0]
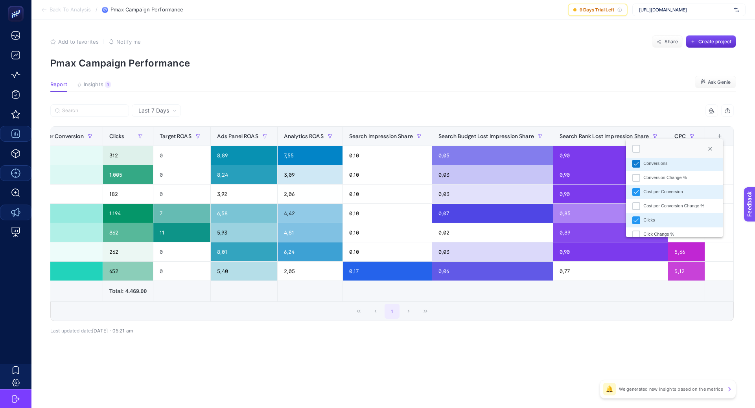
click at [639, 162] on icon "Conversions" at bounding box center [636, 164] width 6 height 6
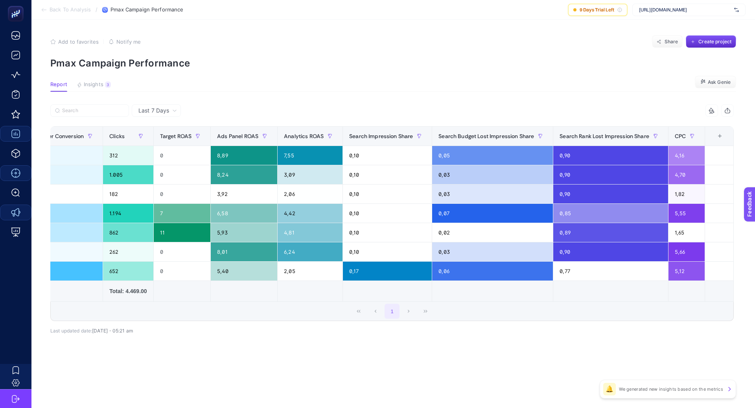
scroll to position [0, 336]
click at [721, 136] on div "+" at bounding box center [719, 136] width 15 height 6
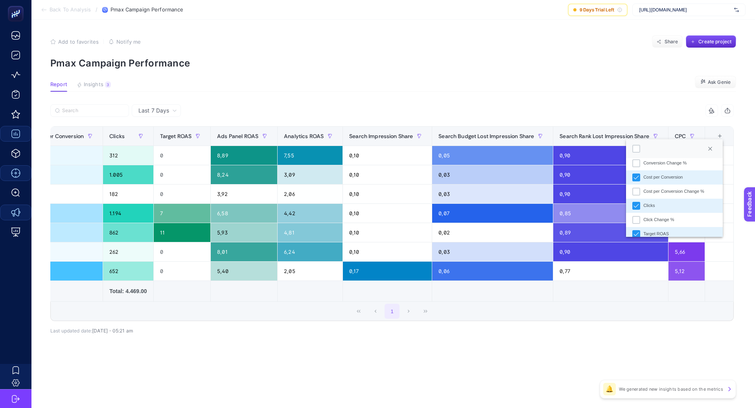
scroll to position [94, 0]
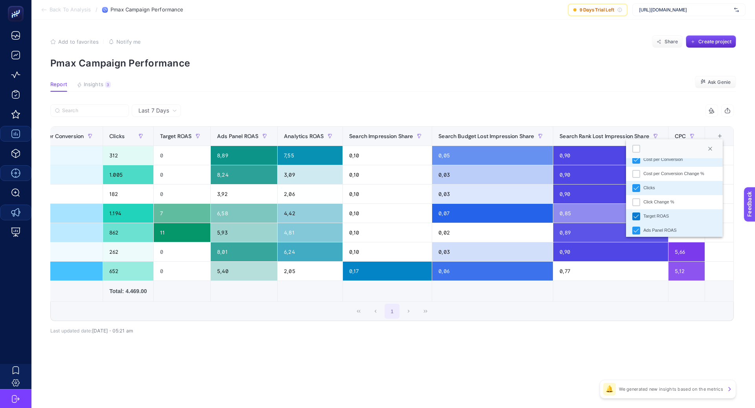
click at [637, 218] on icon "Target ROAS" at bounding box center [636, 216] width 6 height 6
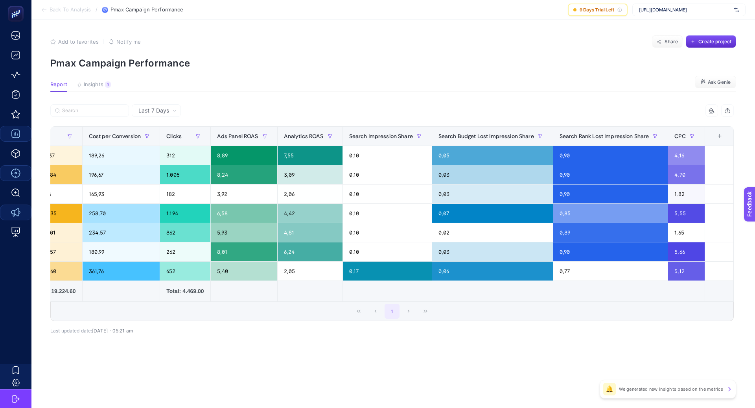
click at [720, 137] on div "+" at bounding box center [719, 136] width 15 height 6
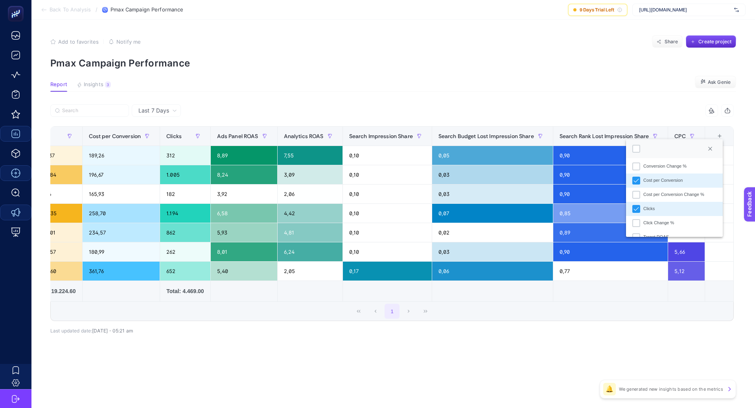
scroll to position [72, 0]
click at [640, 182] on li "Cost per Conversion" at bounding box center [674, 181] width 97 height 14
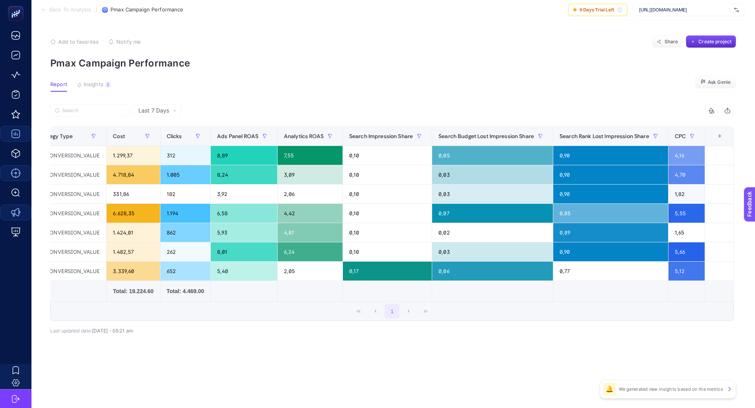
scroll to position [0, 201]
click at [719, 143] on th "10 items selected +" at bounding box center [719, 136] width 29 height 19
click at [720, 138] on div "+" at bounding box center [719, 136] width 15 height 6
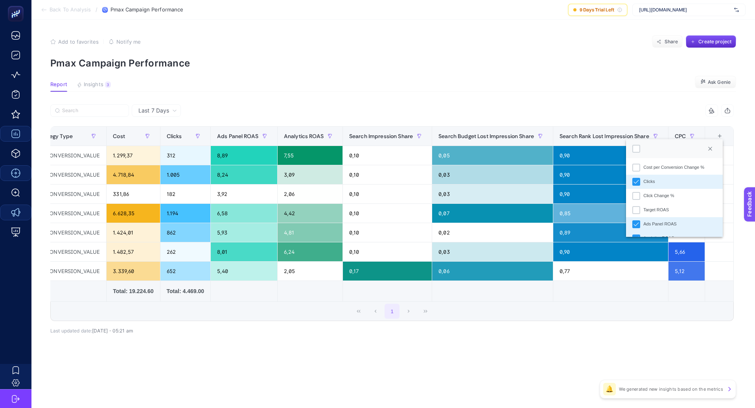
scroll to position [106, 0]
click at [639, 177] on div "Clicks" at bounding box center [636, 175] width 8 height 8
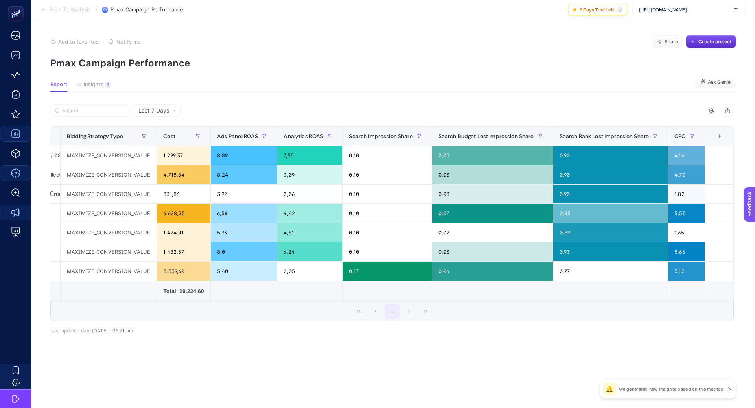
scroll to position [0, 147]
click at [721, 136] on div "+" at bounding box center [719, 136] width 15 height 6
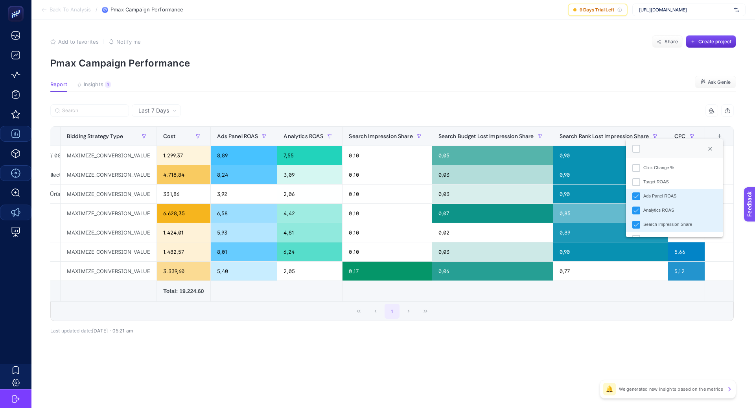
scroll to position [143, 0]
click at [637, 183] on div "Ads Panel ROAS" at bounding box center [636, 180] width 8 height 8
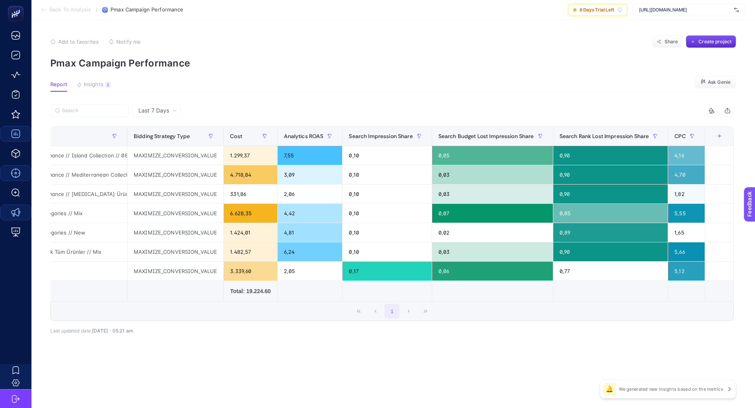
scroll to position [0, 81]
click at [719, 136] on div "+" at bounding box center [719, 136] width 15 height 6
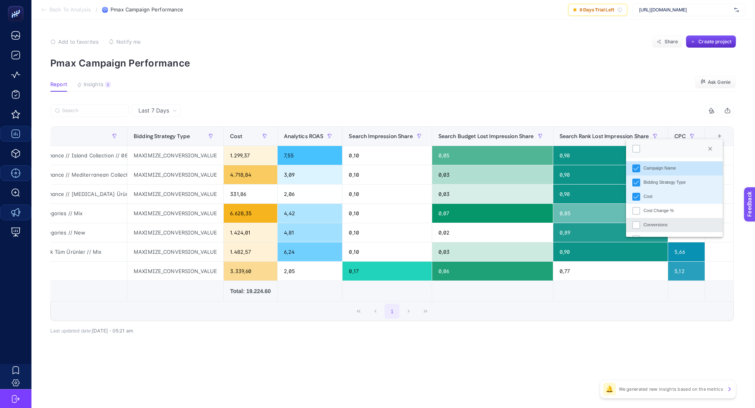
scroll to position [53, 0]
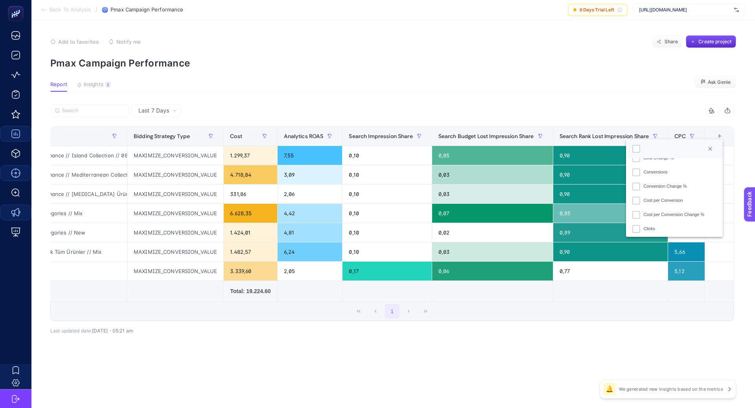
click at [572, 311] on div "1" at bounding box center [392, 310] width 682 height 19
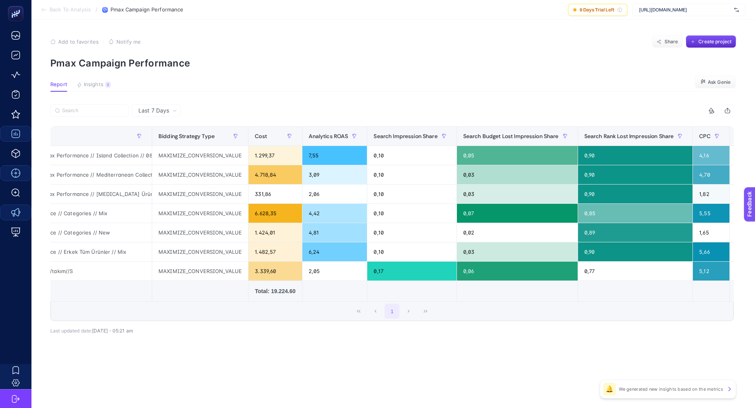
scroll to position [0, 81]
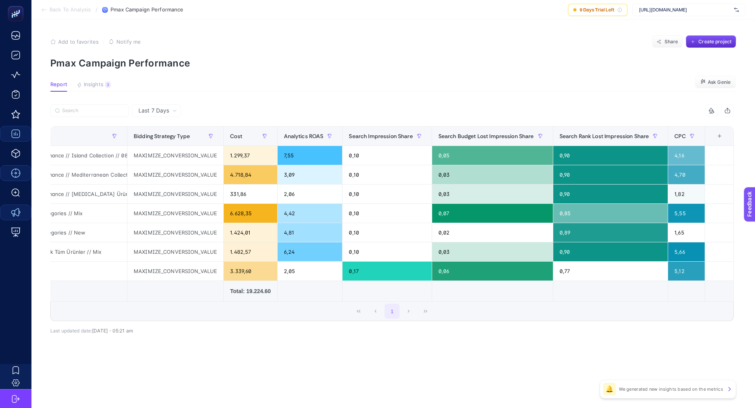
click at [719, 135] on div "+" at bounding box center [719, 136] width 15 height 6
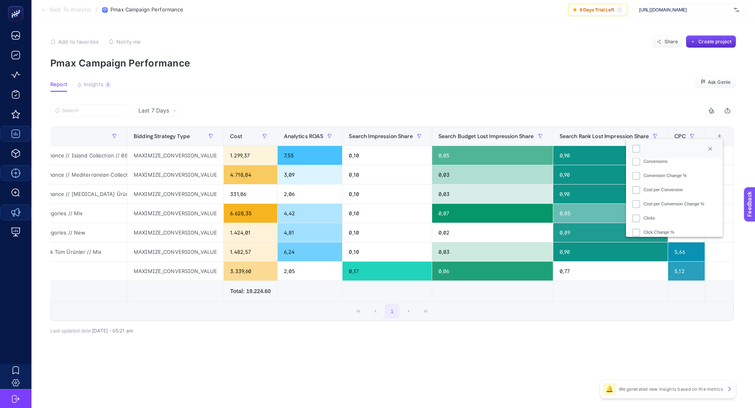
scroll to position [63, 0]
click at [652, 221] on div "Clicks" at bounding box center [648, 218] width 11 height 7
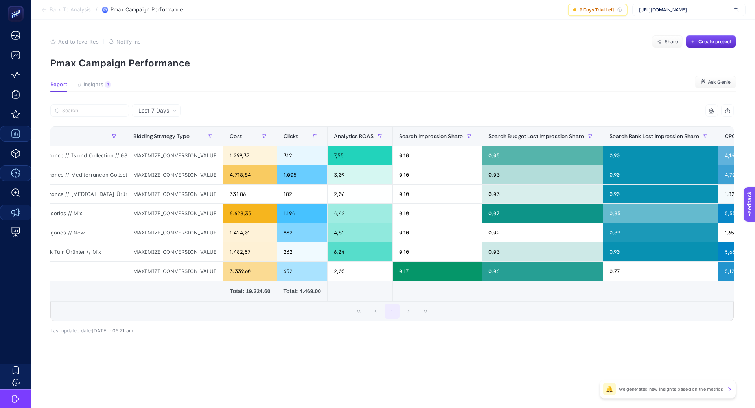
click at [516, 336] on div "11 items selected Campaign Name Bidding Strategy Type Cost Clicks Analytics ROA…" at bounding box center [391, 230] width 683 height 226
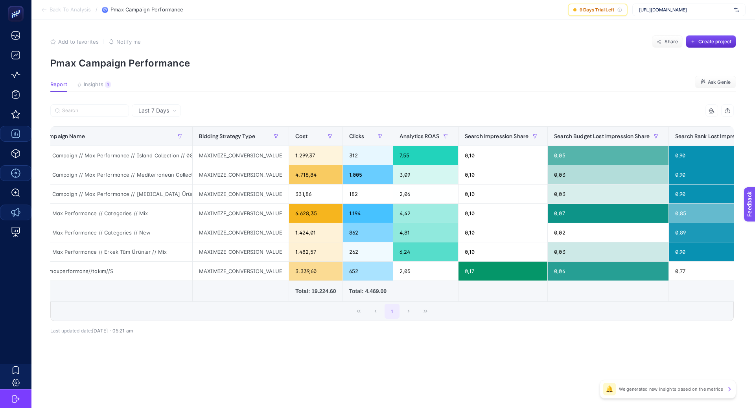
scroll to position [0, 3]
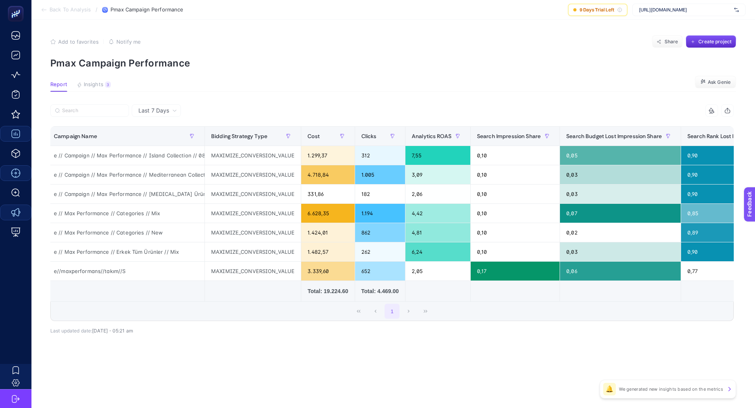
click at [151, 111] on span "Last 7 Days" at bounding box center [153, 111] width 31 height 8
click at [166, 141] on li "Last 30 Days" at bounding box center [156, 141] width 44 height 14
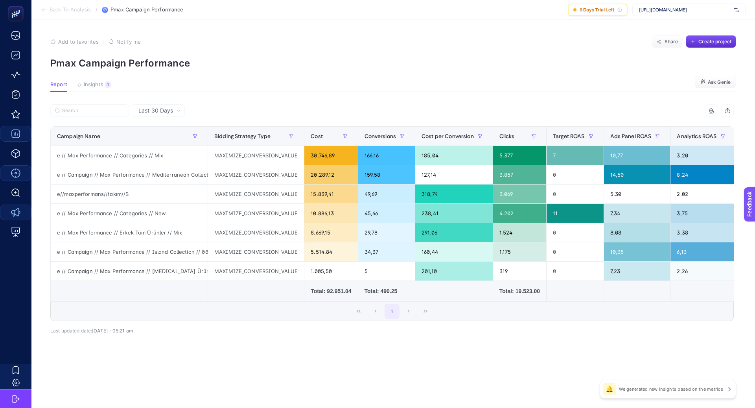
click at [291, 107] on div at bounding box center [221, 112] width 342 height 17
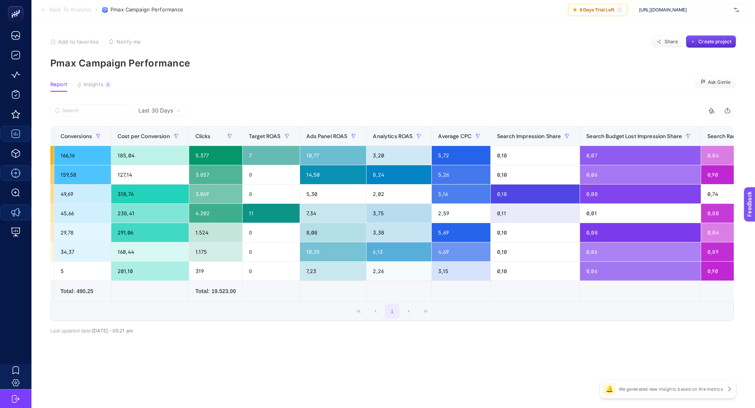
scroll to position [0, 554]
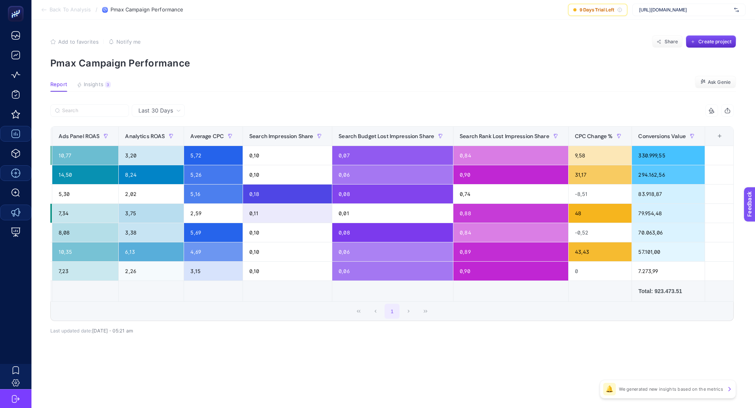
click at [717, 137] on div "+" at bounding box center [719, 136] width 15 height 6
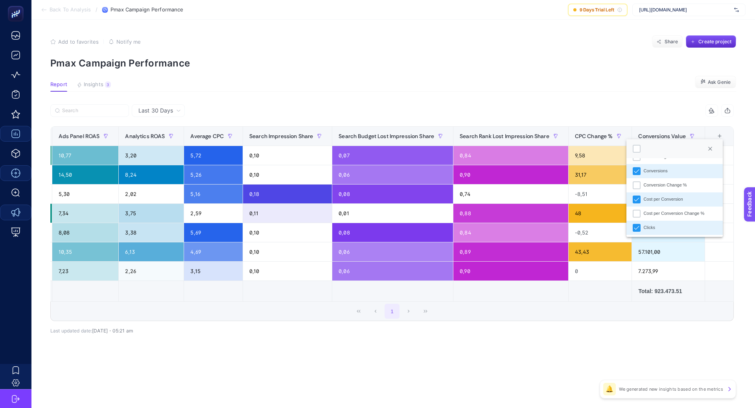
scroll to position [57, 0]
click at [635, 169] on icon "Conversions" at bounding box center [637, 168] width 6 height 6
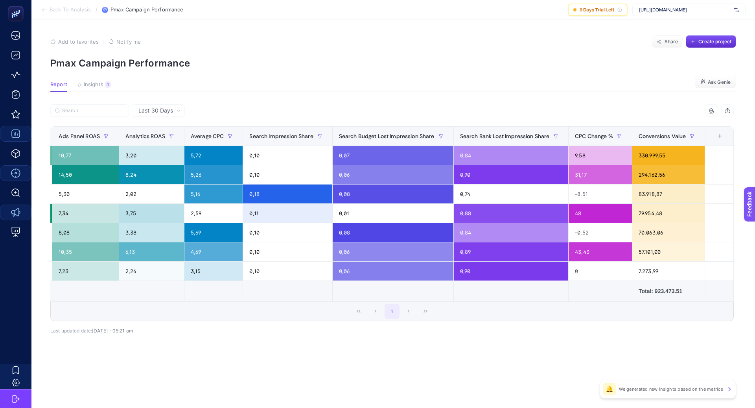
click at [719, 136] on div "+" at bounding box center [719, 136] width 15 height 6
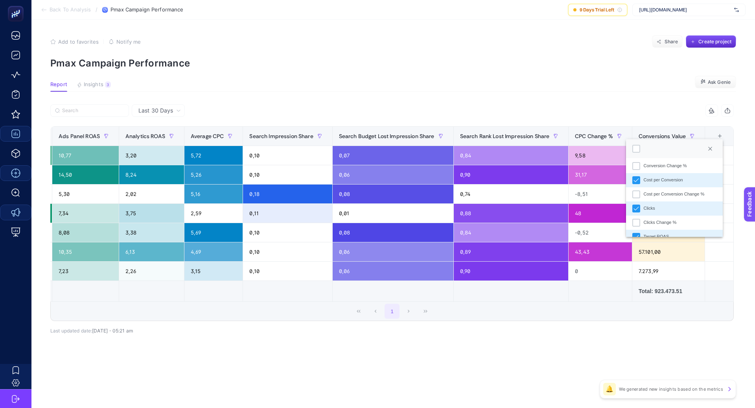
scroll to position [78, 0]
click at [638, 174] on icon "Cost per Conversion" at bounding box center [636, 176] width 6 height 6
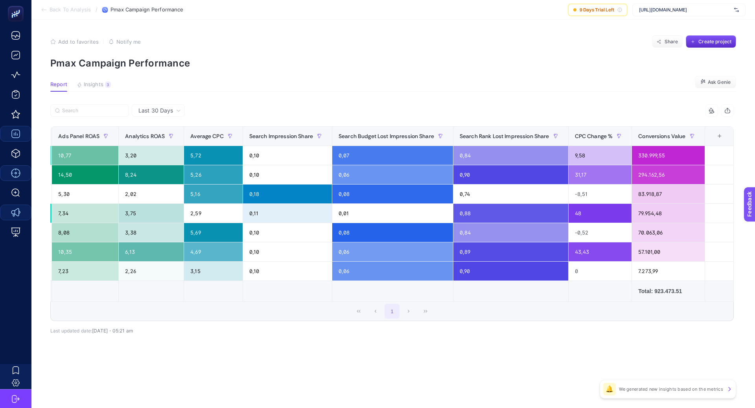
scroll to position [0, 419]
click at [719, 136] on div "+" at bounding box center [719, 136] width 15 height 6
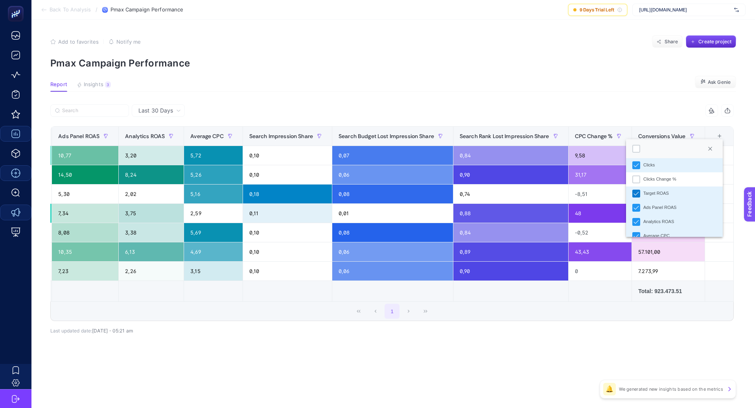
click at [638, 193] on icon "Target ROAS" at bounding box center [636, 194] width 6 height 6
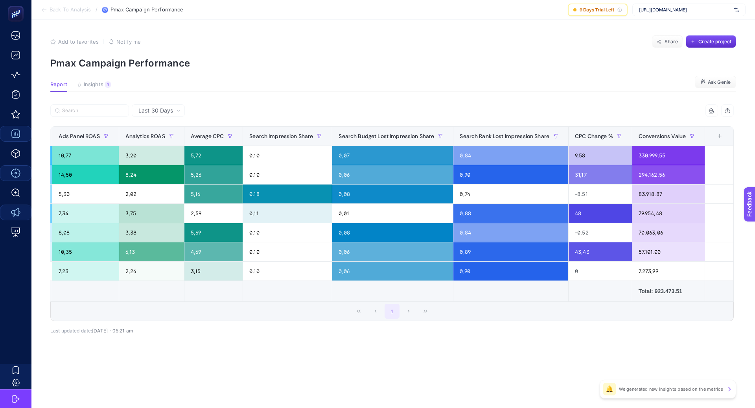
click at [559, 323] on div "13 items selected Campaign Name Bidding Strategy Type Cost Clicks Ads Panel ROA…" at bounding box center [391, 225] width 683 height 217
click at [718, 138] on div "+" at bounding box center [719, 136] width 15 height 6
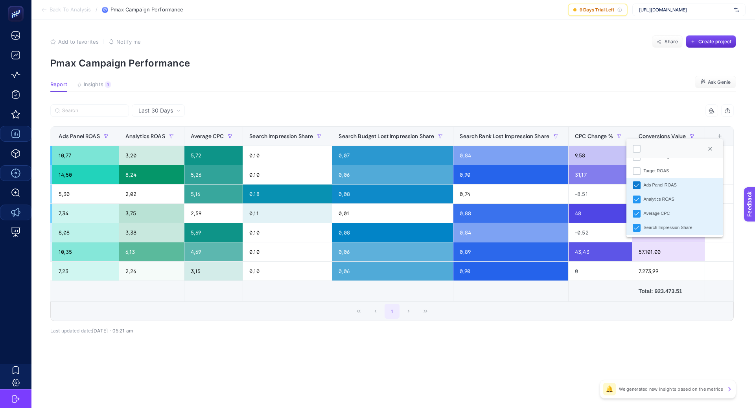
click at [638, 185] on icon "Ads Panel ROAS" at bounding box center [637, 185] width 6 height 6
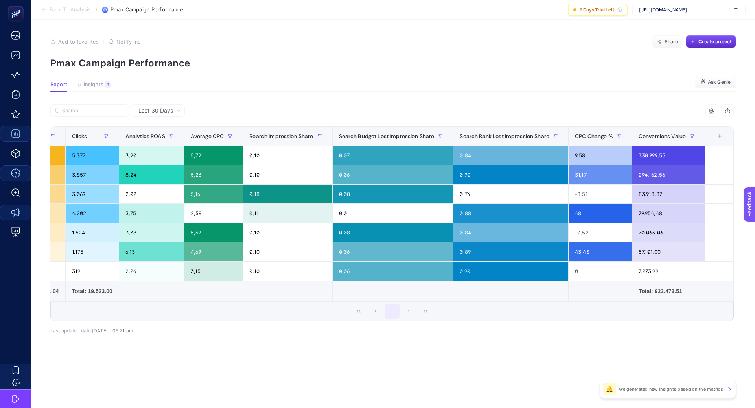
click at [530, 345] on div "Last 30 Days 11 items selected Campaign Name Bidding Strategy Type Cost Clicks …" at bounding box center [392, 236] width 696 height 264
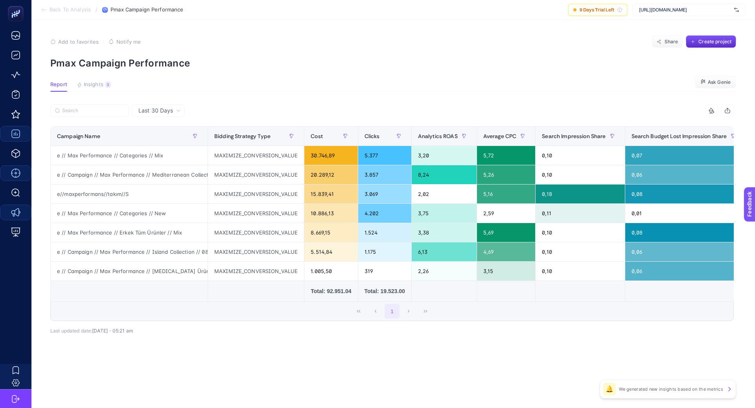
click at [388, 372] on article "Add to favorites false Notify me Share Create project Pmax Campaign Performance…" at bounding box center [392, 214] width 723 height 388
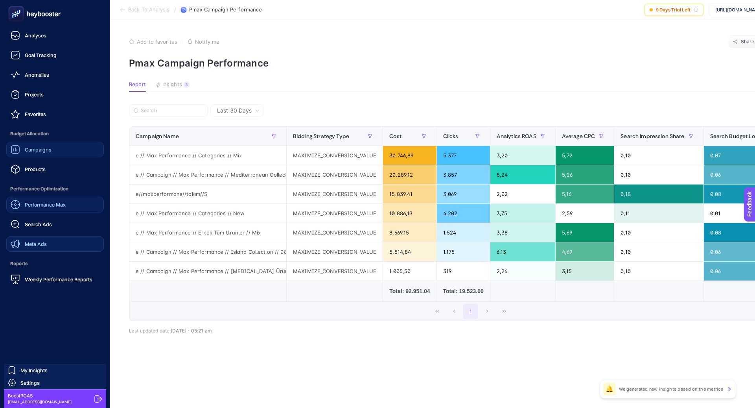
click at [53, 241] on link "Meta Ads" at bounding box center [54, 244] width 97 height 16
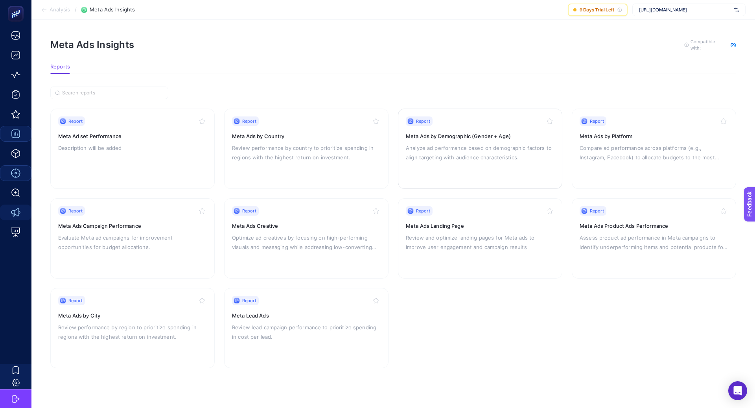
click at [445, 136] on h3 "Meta Ads by Demographic (Gender + Age)" at bounding box center [480, 136] width 149 height 8
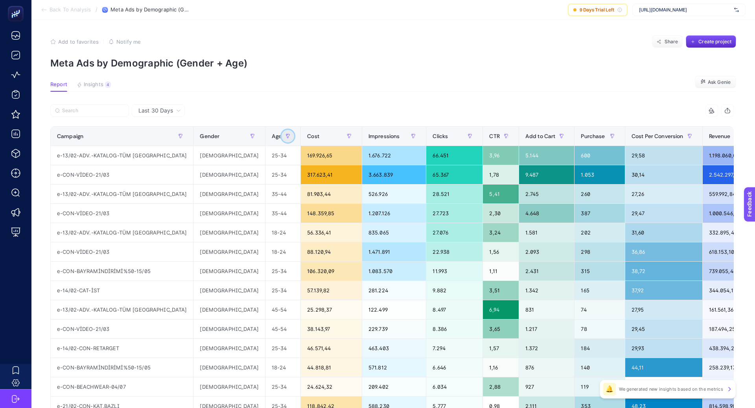
click at [285, 135] on icon "button" at bounding box center [287, 136] width 5 height 5
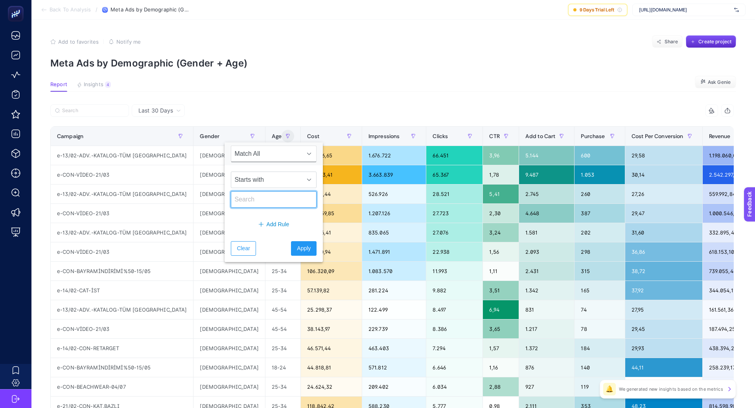
click at [244, 201] on input "text" at bounding box center [274, 199] width 86 height 17
type input "65"
click at [298, 247] on span "Apply" at bounding box center [304, 248] width 14 height 8
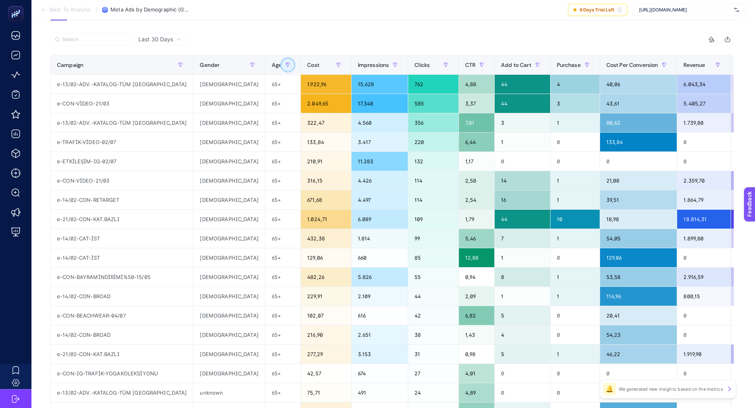
scroll to position [44, 0]
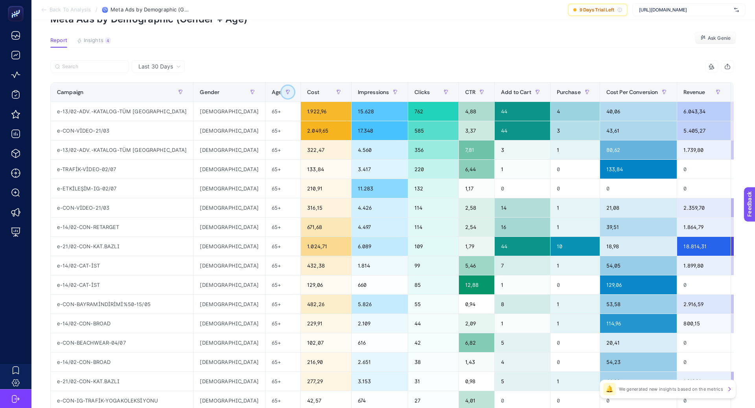
click at [285, 94] on icon "button" at bounding box center [287, 92] width 5 height 5
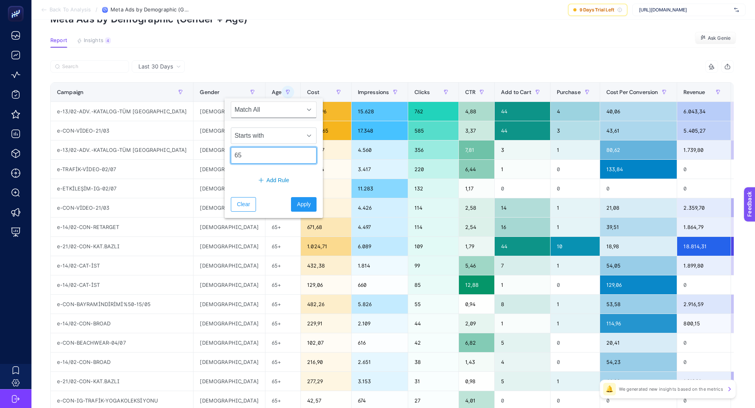
click at [249, 151] on input "65" at bounding box center [274, 155] width 86 height 17
type input "6"
click at [297, 205] on span "Apply" at bounding box center [304, 204] width 14 height 8
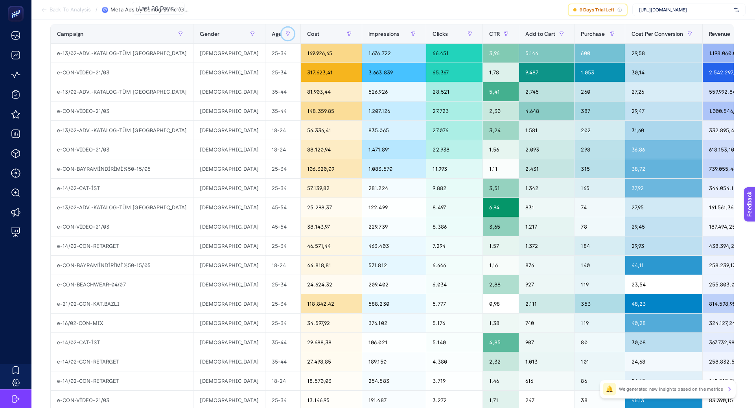
scroll to position [0, 0]
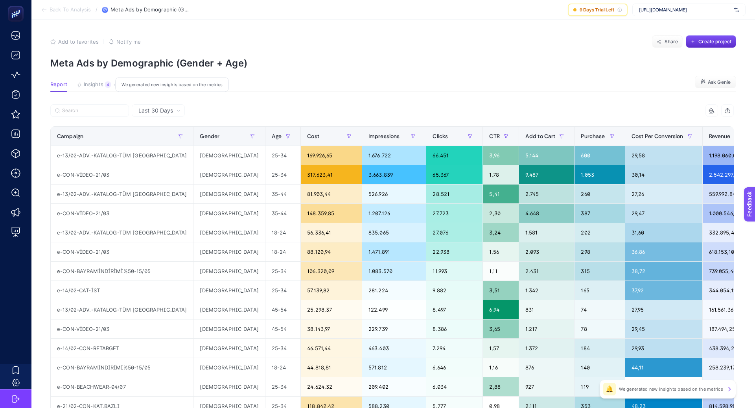
click at [103, 84] on button "Insights 4 We generated new insights based on the metrics" at bounding box center [94, 86] width 34 height 10
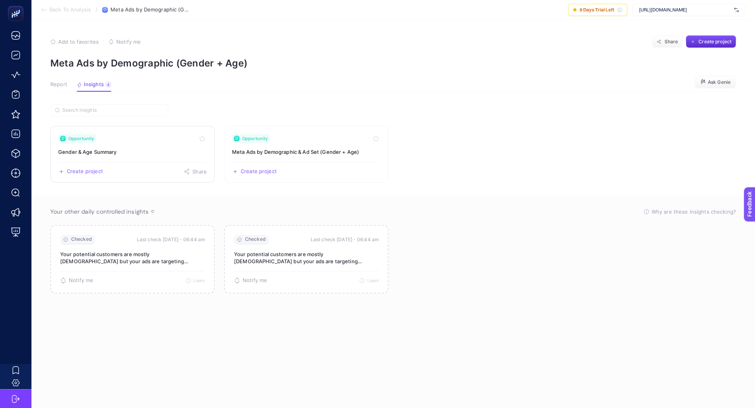
click at [167, 152] on h3 "Gender & Age Summary" at bounding box center [132, 152] width 149 height 8
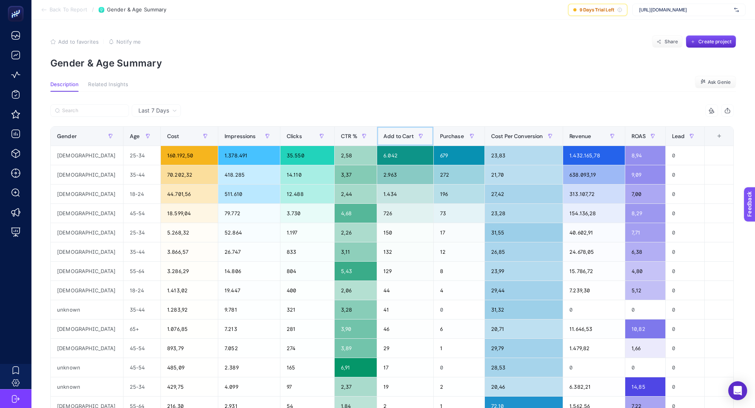
click at [392, 142] on th "Add to Cart" at bounding box center [405, 136] width 56 height 19
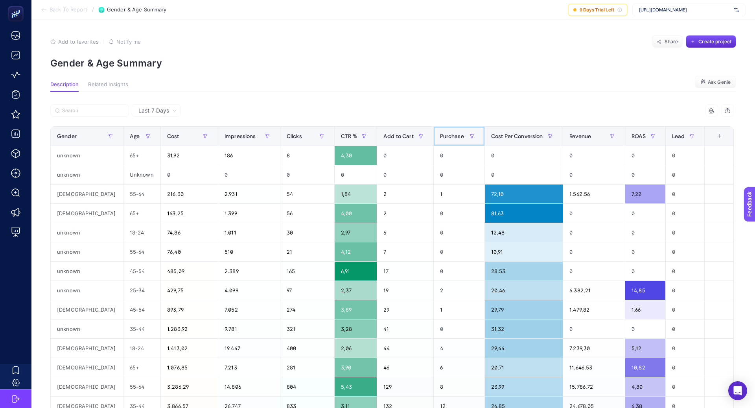
click at [442, 133] on span "Purchase" at bounding box center [452, 136] width 24 height 6
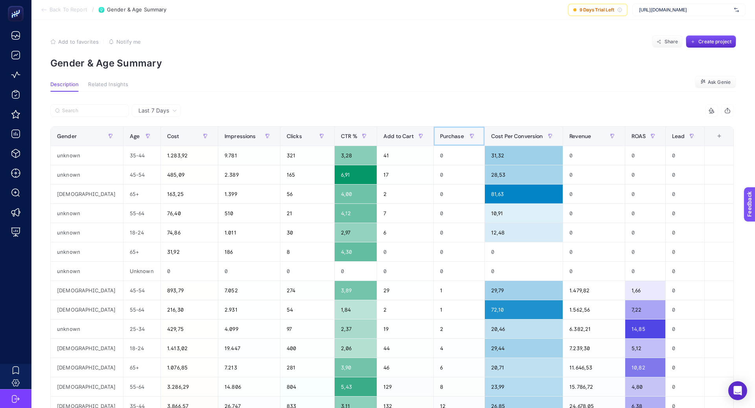
click at [442, 133] on span "Purchase" at bounding box center [452, 136] width 24 height 6
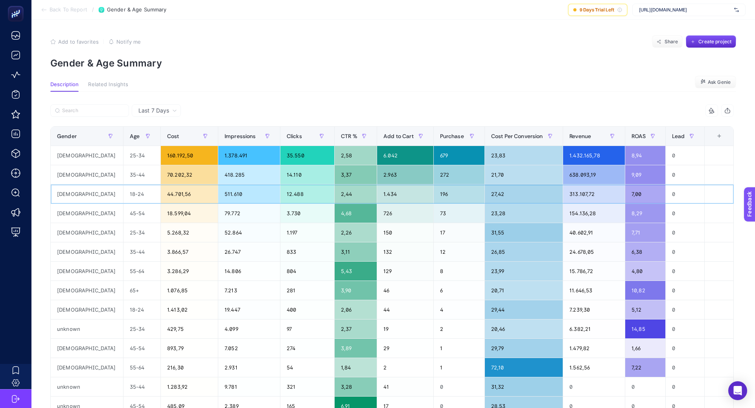
click at [434, 193] on div "196" at bounding box center [459, 193] width 51 height 19
click at [434, 213] on div "73" at bounding box center [459, 213] width 51 height 19
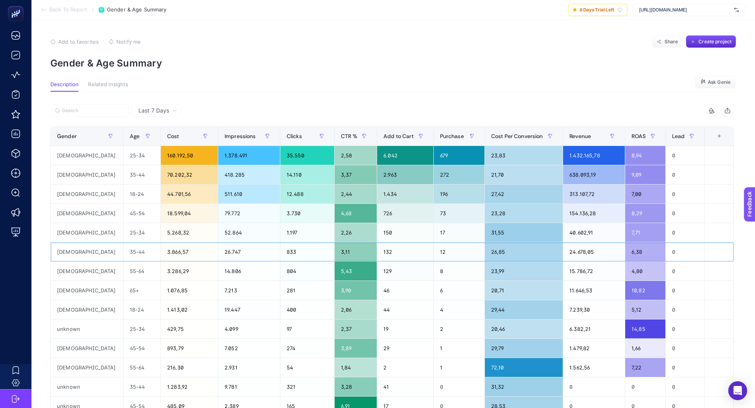
click at [434, 242] on div "12" at bounding box center [459, 251] width 51 height 19
click at [434, 212] on div "73" at bounding box center [459, 213] width 51 height 19
click at [64, 288] on div "[DEMOGRAPHIC_DATA]" at bounding box center [87, 290] width 72 height 19
click at [123, 289] on div "65+" at bounding box center [141, 290] width 37 height 19
click at [161, 110] on span "Last 7 Days" at bounding box center [153, 111] width 31 height 8
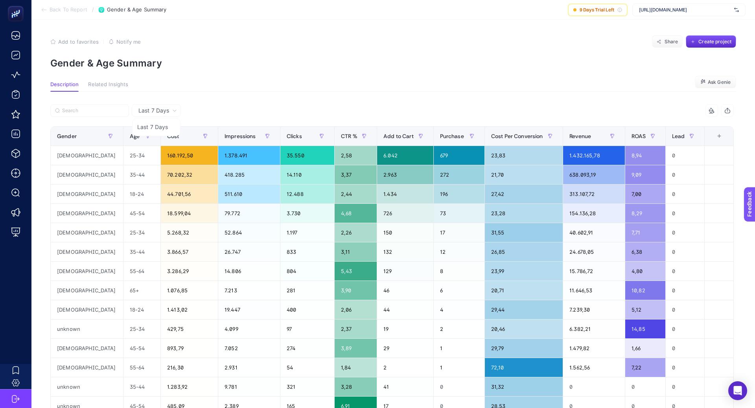
click at [164, 110] on span "Last 7 Days" at bounding box center [153, 111] width 31 height 8
click at [221, 109] on div at bounding box center [221, 112] width 342 height 17
click at [161, 291] on div "1.076,85" at bounding box center [189, 290] width 57 height 19
click at [99, 111] on input "Search" at bounding box center [93, 111] width 62 height 6
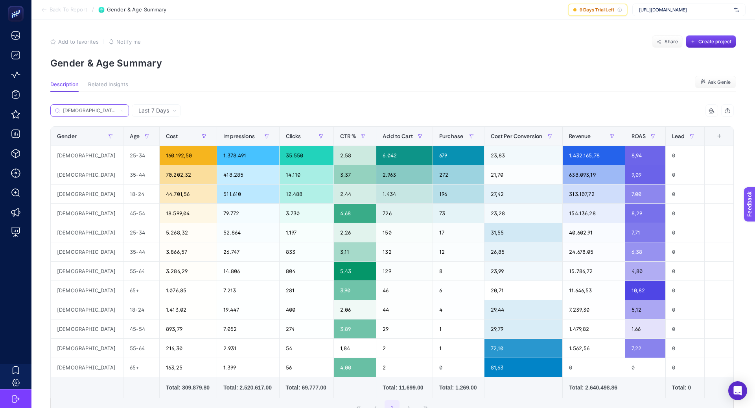
type input "[DEMOGRAPHIC_DATA]"
click at [108, 135] on icon "button" at bounding box center [110, 136] width 5 height 5
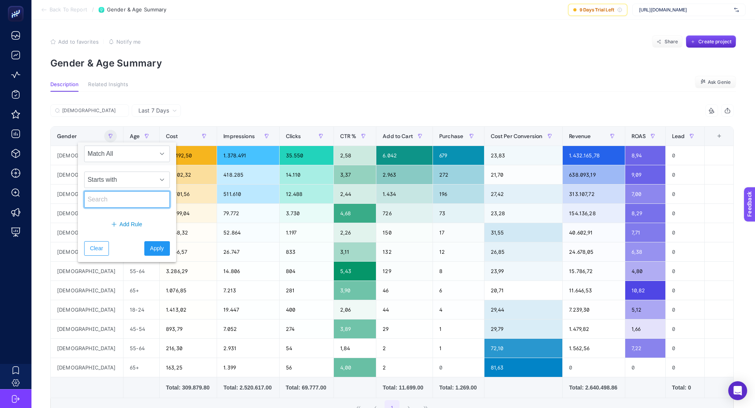
click at [106, 198] on input "text" at bounding box center [127, 199] width 86 height 17
type input "[DEMOGRAPHIC_DATA]"
click at [148, 242] on button "Apply" at bounding box center [157, 248] width 26 height 15
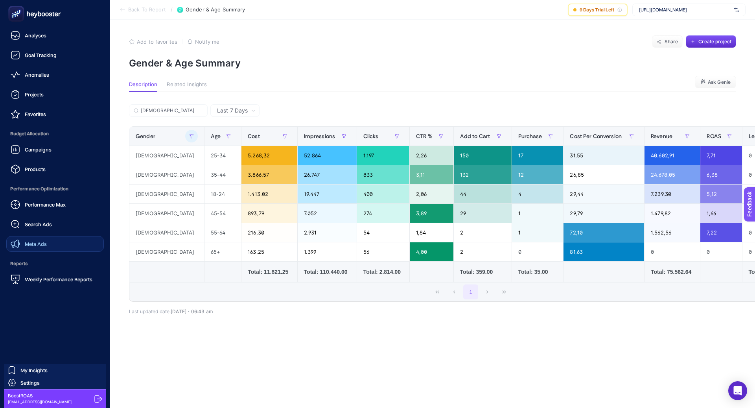
click at [54, 241] on link "Meta Ads" at bounding box center [54, 244] width 97 height 16
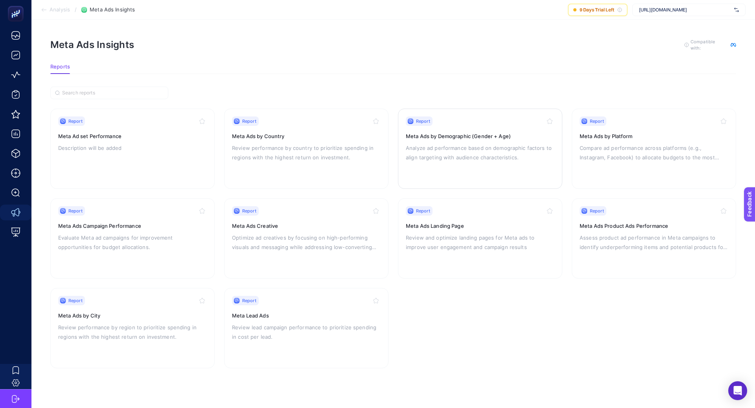
click at [460, 168] on div "Report Meta Ads by Demographic (Gender + Age) Analyze ad performance based on d…" at bounding box center [480, 148] width 149 height 64
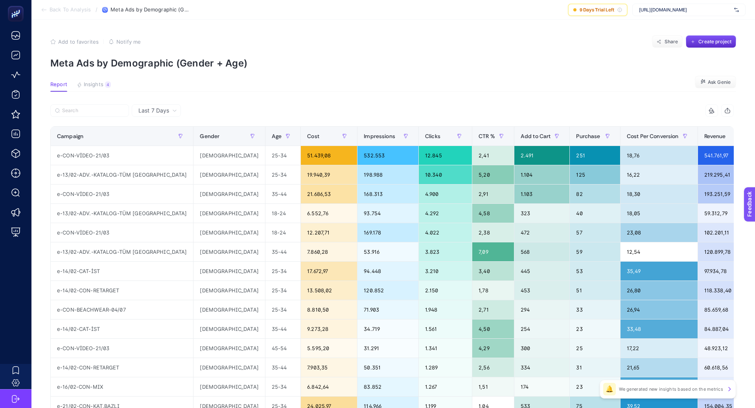
click at [172, 115] on div "Last 7 Days" at bounding box center [156, 110] width 49 height 13
click at [170, 138] on li "Last 30 Days" at bounding box center [156, 141] width 44 height 14
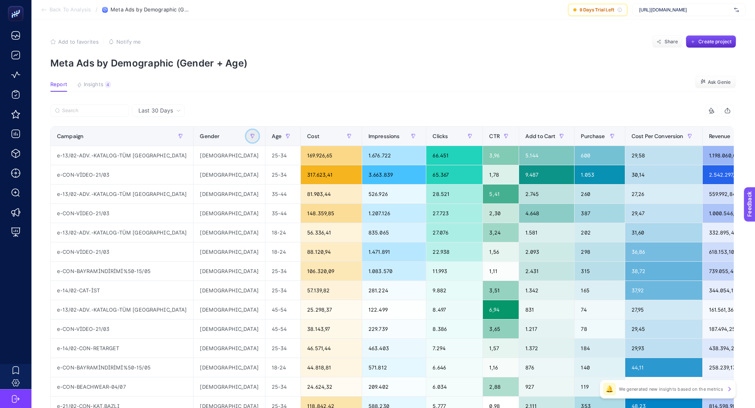
click at [250, 136] on icon "button" at bounding box center [252, 136] width 5 height 5
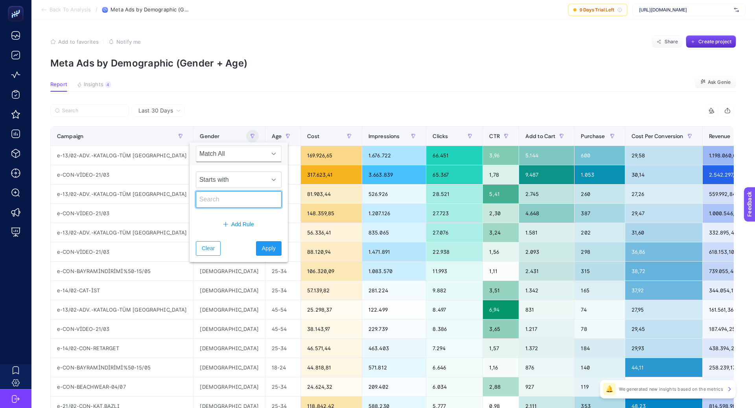
click at [212, 197] on input "text" at bounding box center [239, 199] width 86 height 17
type input "[DEMOGRAPHIC_DATA]"
click at [262, 244] on span "Apply" at bounding box center [269, 248] width 14 height 8
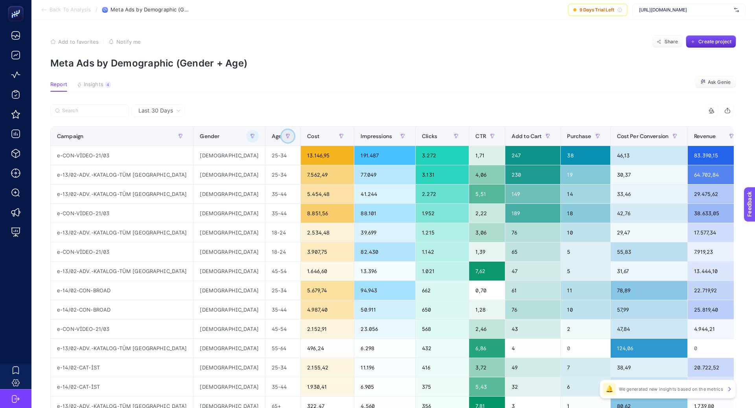
click at [281, 138] on button "button" at bounding box center [287, 136] width 13 height 13
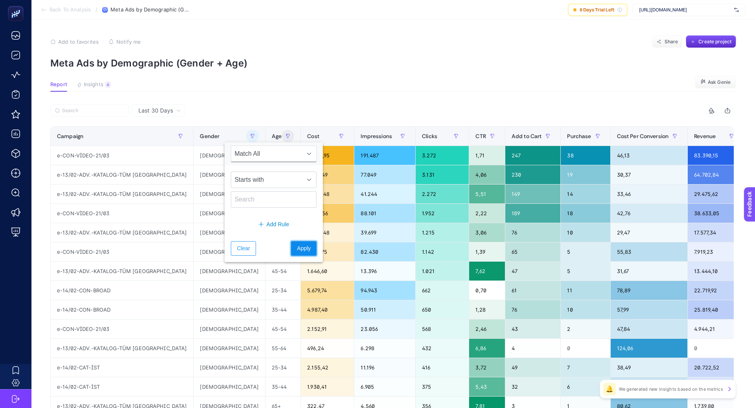
click at [295, 241] on button "Apply" at bounding box center [304, 248] width 26 height 15
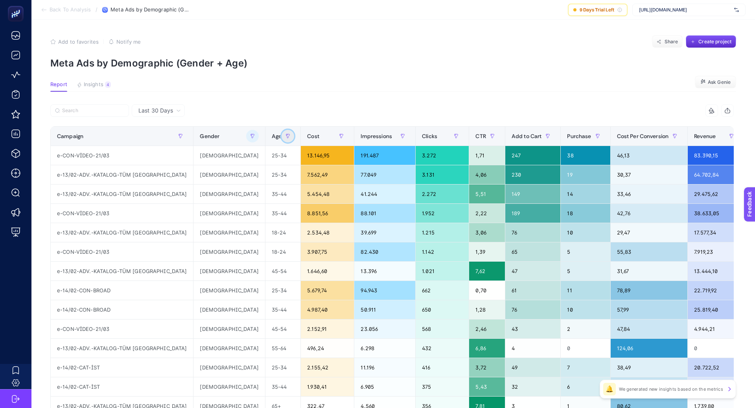
click at [281, 141] on button "button" at bounding box center [287, 136] width 13 height 13
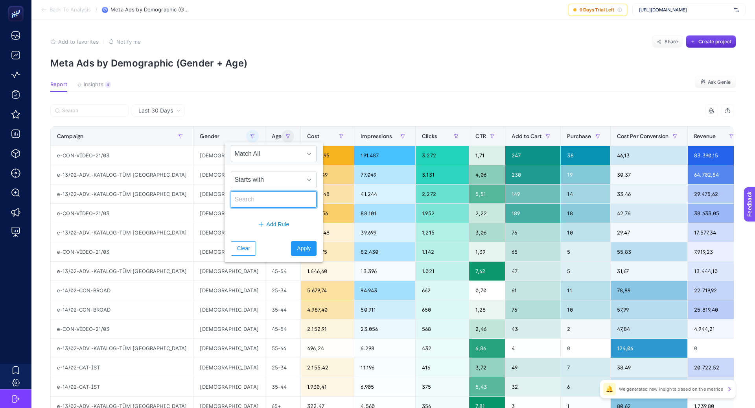
click at [257, 198] on input "text" at bounding box center [274, 199] width 86 height 17
type input "65"
click at [298, 246] on span "Apply" at bounding box center [304, 248] width 14 height 8
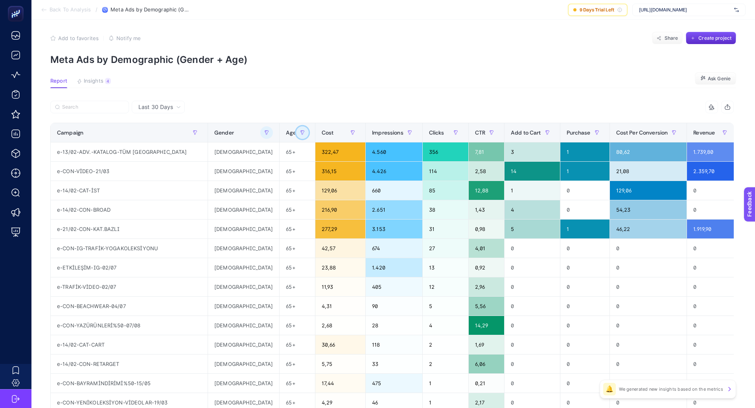
scroll to position [0, 0]
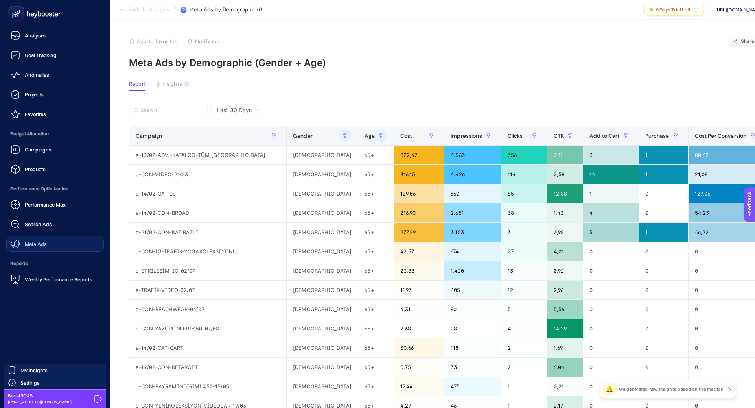
click at [44, 237] on link "Meta Ads" at bounding box center [54, 244] width 97 height 16
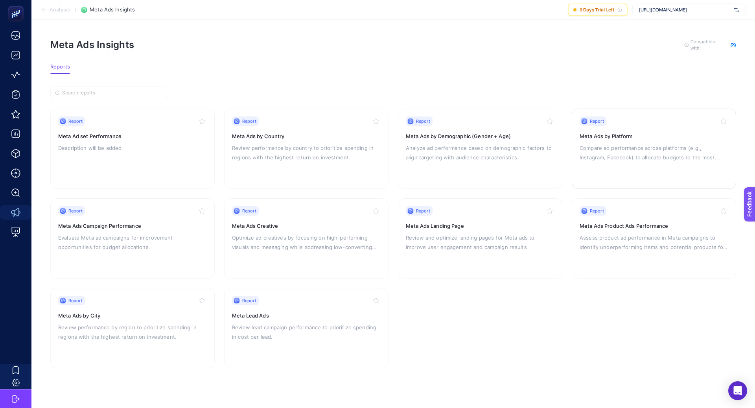
click at [616, 133] on h3 "Meta Ads by Platform" at bounding box center [653, 136] width 149 height 8
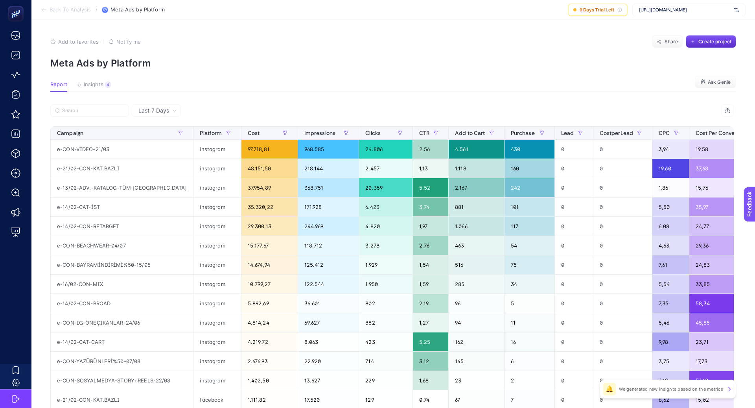
scroll to position [223, 0]
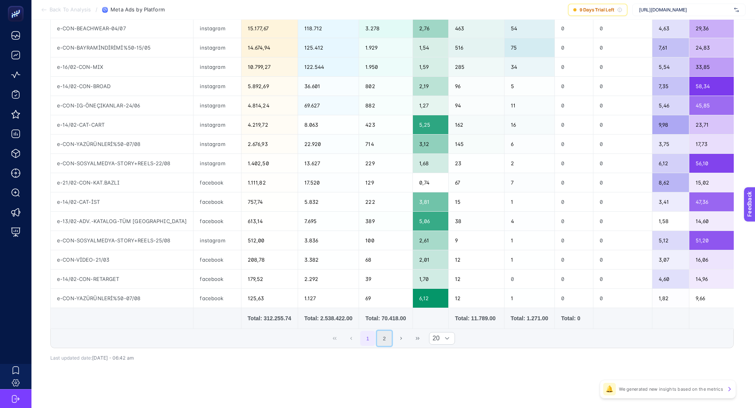
click at [388, 340] on button "2" at bounding box center [384, 338] width 15 height 15
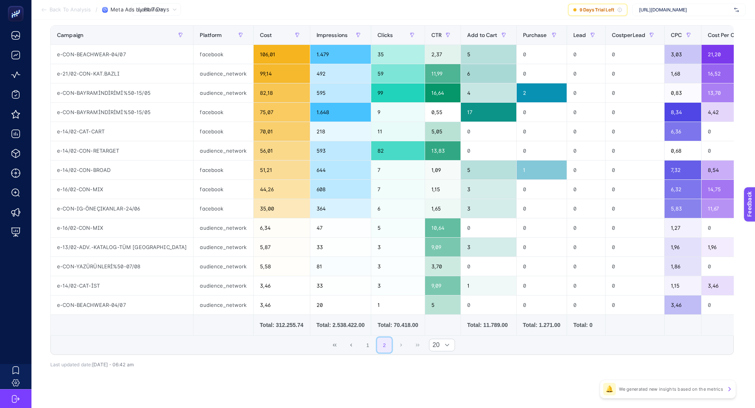
scroll to position [101, 0]
click at [366, 343] on button "1" at bounding box center [367, 344] width 15 height 15
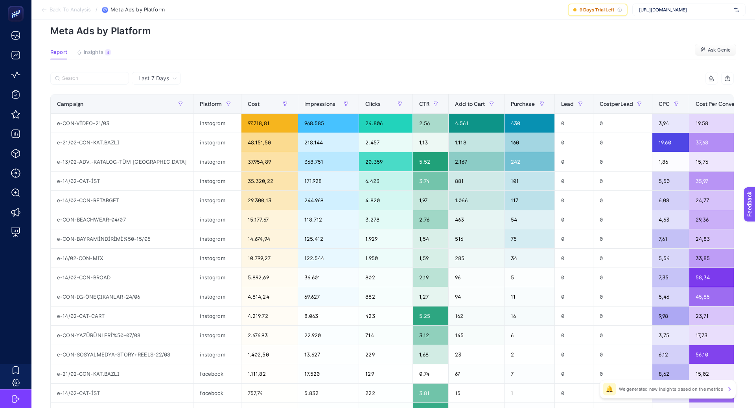
scroll to position [34, 0]
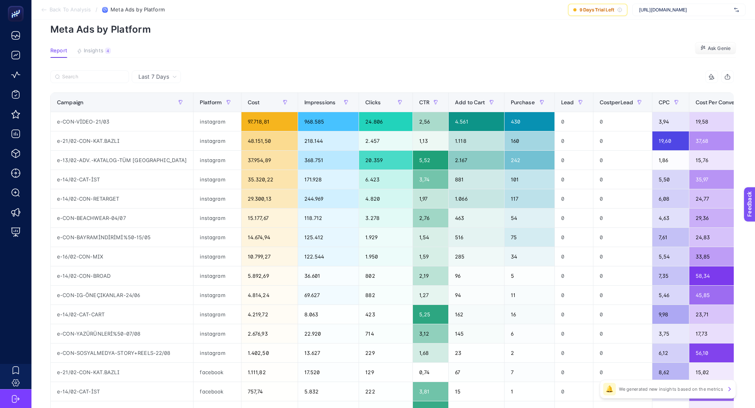
click at [151, 71] on div "Last 7 Days" at bounding box center [156, 76] width 49 height 13
click at [166, 104] on li "Last 30 Days" at bounding box center [156, 107] width 44 height 14
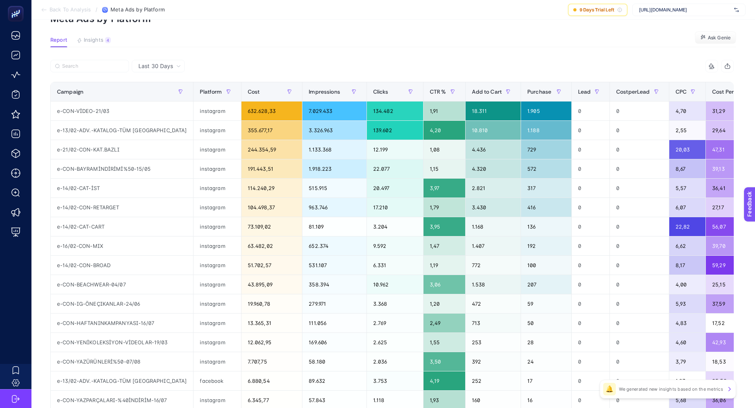
scroll to position [0, 0]
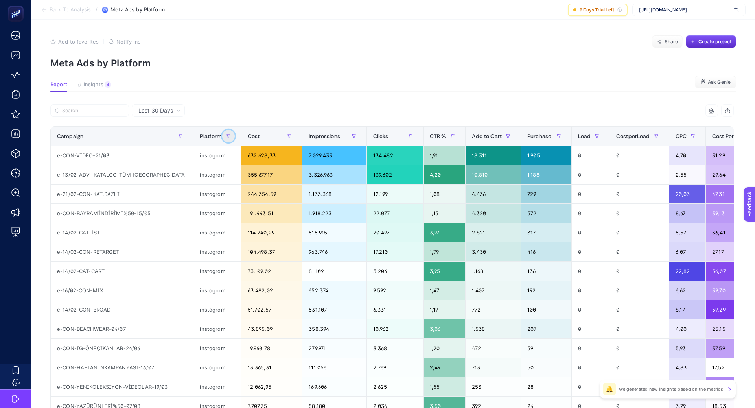
click at [222, 137] on button "button" at bounding box center [228, 136] width 13 height 13
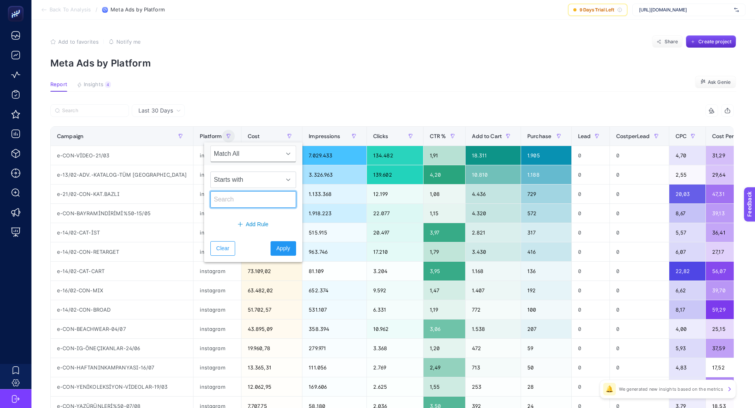
click at [231, 202] on input "text" at bounding box center [253, 199] width 86 height 17
type input "face"
click at [280, 250] on span "Apply" at bounding box center [283, 248] width 14 height 8
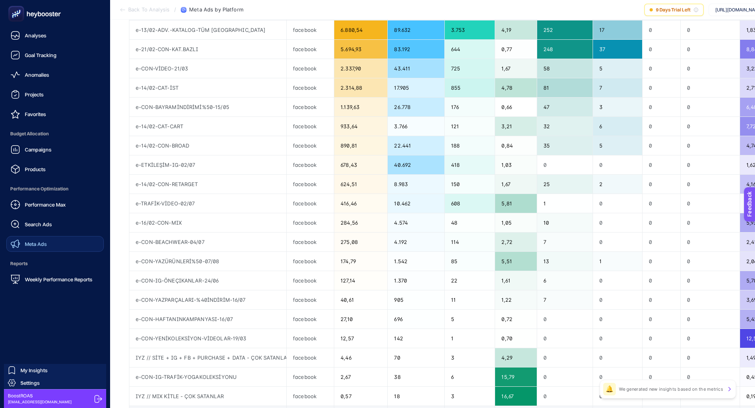
click at [58, 240] on link "Meta Ads" at bounding box center [54, 244] width 97 height 16
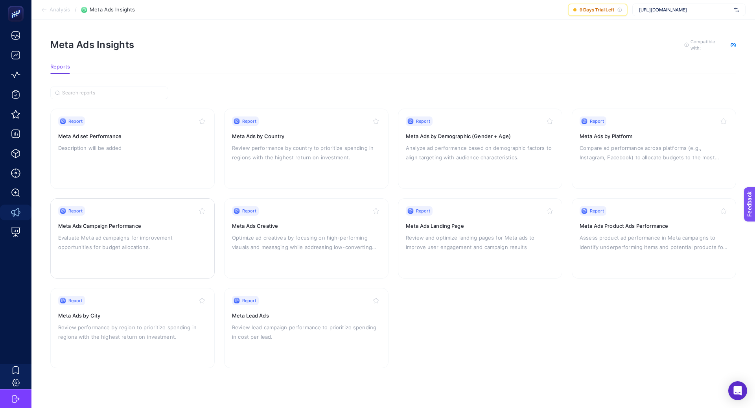
click at [184, 238] on p "Evaluate Meta ad campaigns for improvement opportunities for budget allocations." at bounding box center [132, 242] width 149 height 19
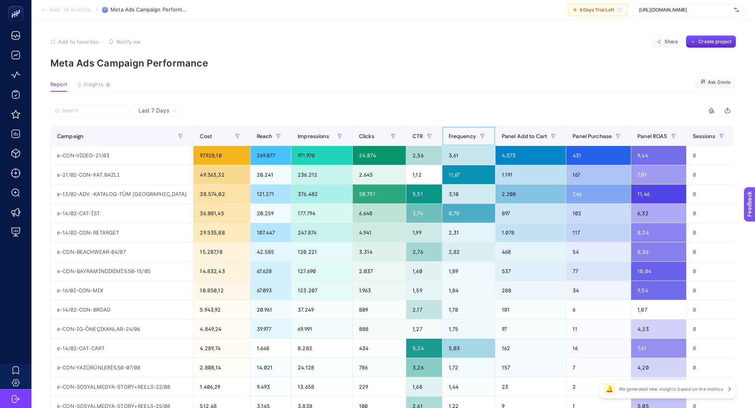
click at [452, 140] on div "Frequency" at bounding box center [468, 136] width 40 height 13
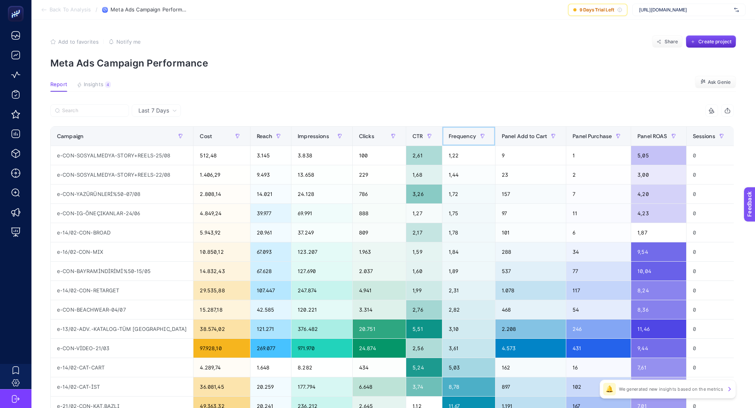
click at [451, 136] on span "Frequency" at bounding box center [462, 136] width 28 height 6
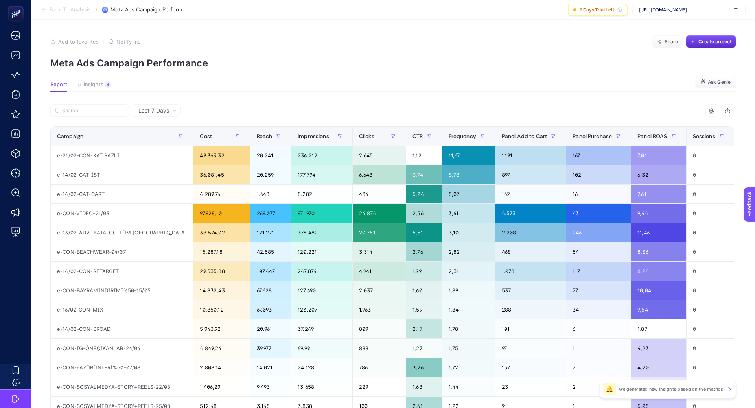
click at [151, 106] on div "Last 7 Days" at bounding box center [156, 110] width 49 height 13
click at [161, 136] on li "Last 30 Days" at bounding box center [156, 141] width 44 height 14
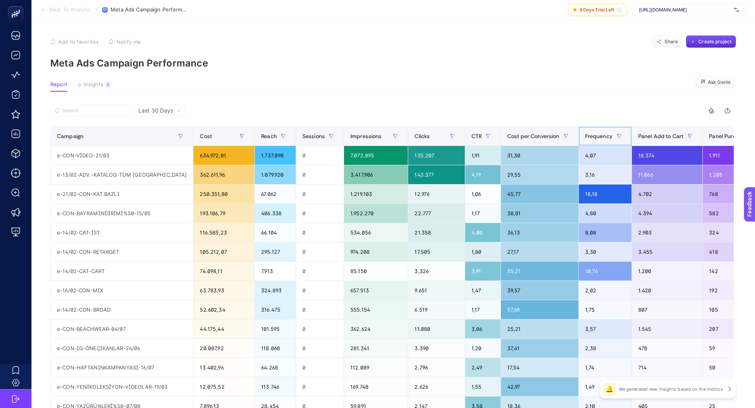
click at [592, 134] on span "Frequency" at bounding box center [599, 136] width 28 height 6
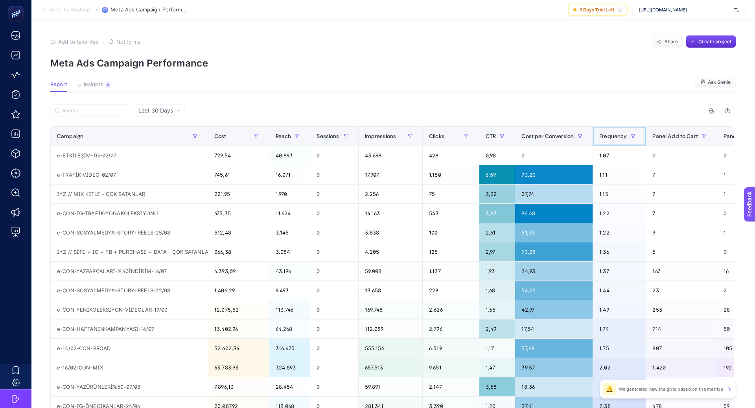
click at [612, 136] on span "Frequency" at bounding box center [613, 136] width 28 height 6
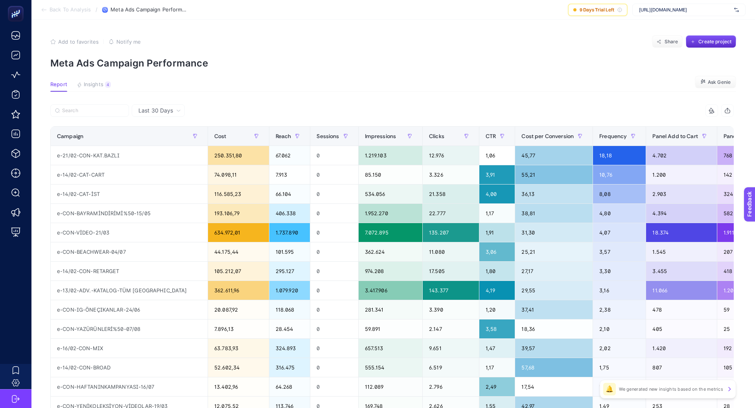
click at [579, 107] on div "16 items selected" at bounding box center [563, 110] width 342 height 13
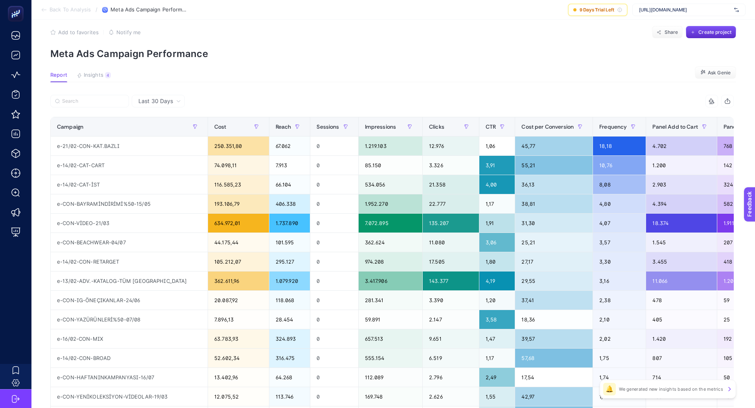
scroll to position [13, 0]
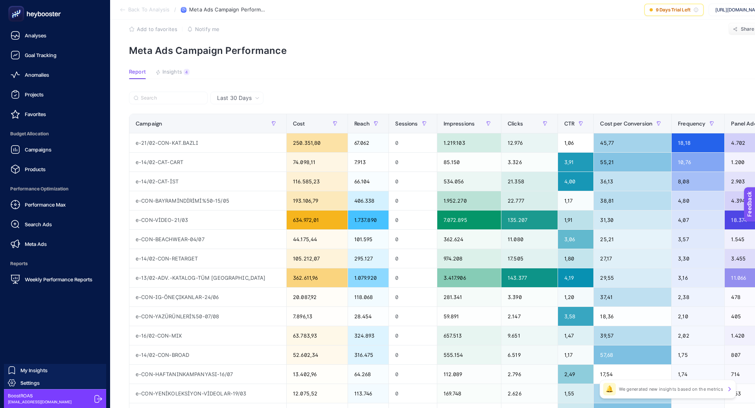
click at [40, 259] on span "Reports" at bounding box center [54, 263] width 97 height 16
click at [44, 247] on div "Meta Ads" at bounding box center [29, 243] width 36 height 9
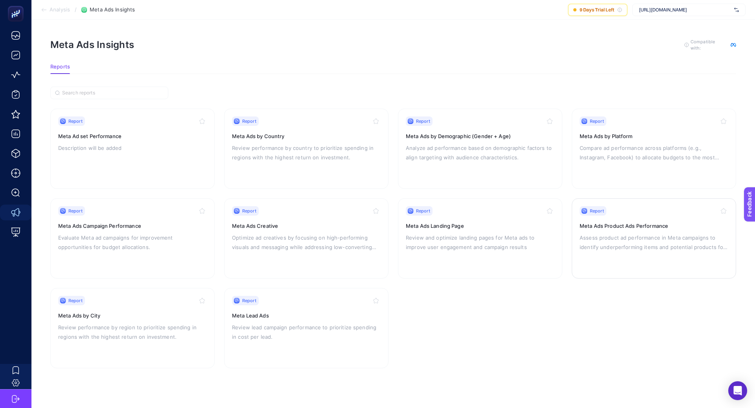
click at [617, 226] on h3 "Meta Ads Product Ads Performance" at bounding box center [653, 226] width 149 height 8
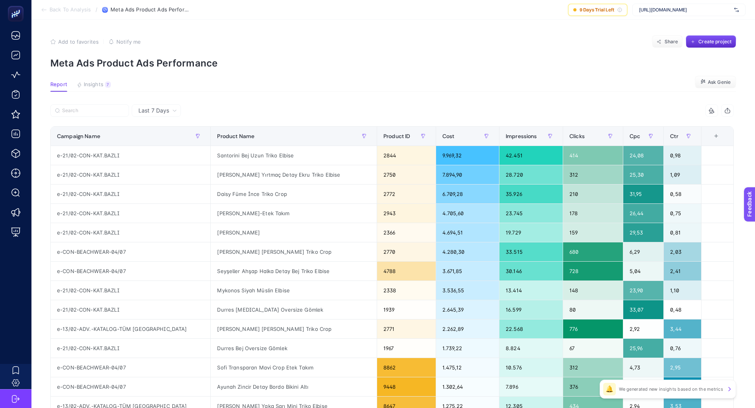
click at [168, 115] on div "Last 7 Days" at bounding box center [156, 110] width 49 height 13
click at [171, 131] on li "Last 7 Days" at bounding box center [156, 127] width 44 height 14
click at [442, 136] on div "Cost" at bounding box center [467, 136] width 50 height 13
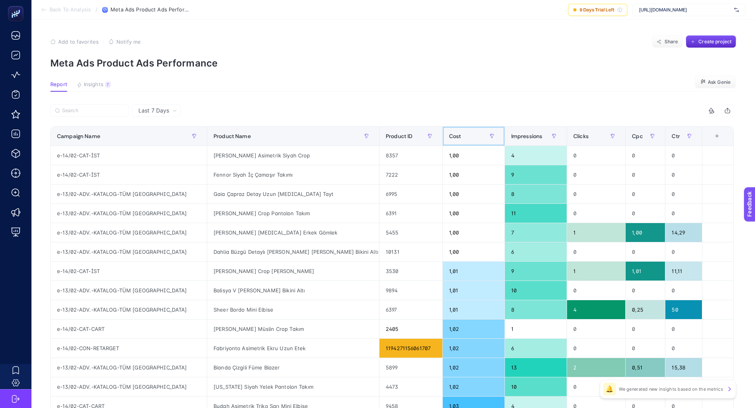
click at [449, 136] on div "Cost" at bounding box center [473, 136] width 49 height 13
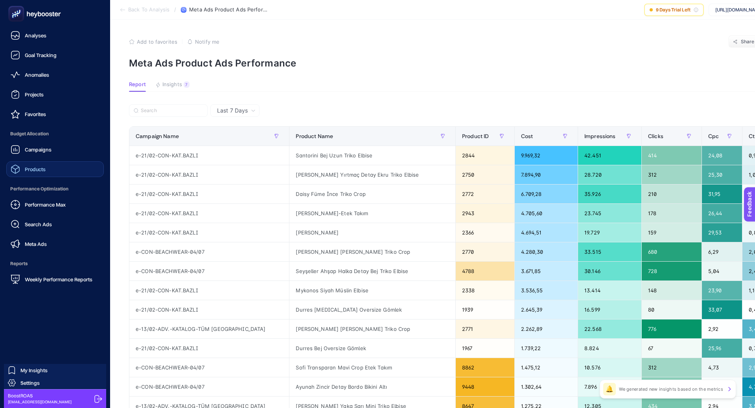
click at [52, 163] on link "Products" at bounding box center [54, 169] width 97 height 16
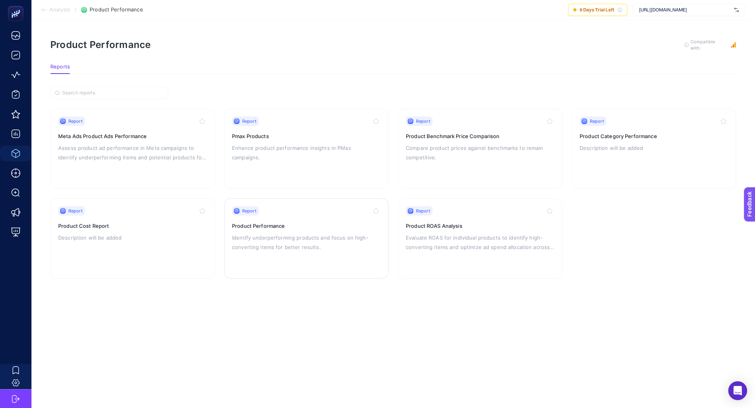
click at [342, 241] on p "Identify underperforming products and focus on high-converting items for better…" at bounding box center [306, 242] width 149 height 19
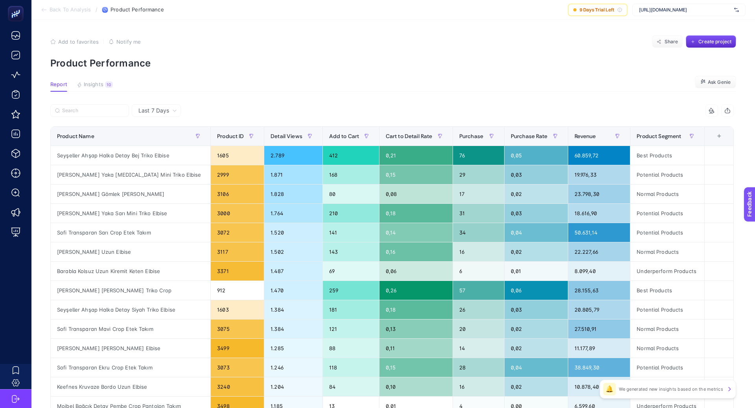
click at [159, 109] on span "Last 7 Days" at bounding box center [153, 111] width 31 height 8
click at [94, 83] on span "Insights" at bounding box center [94, 84] width 20 height 6
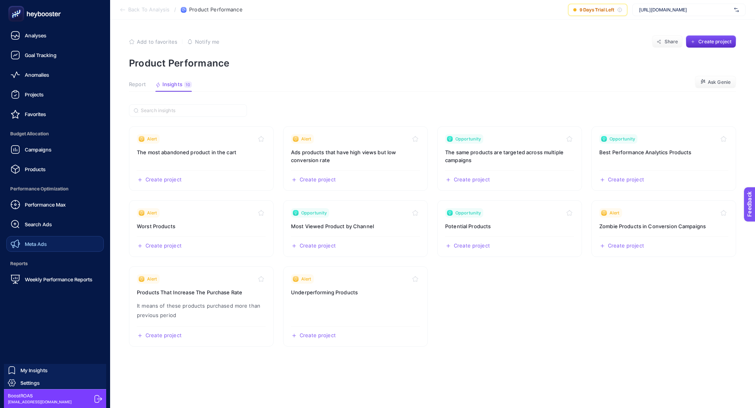
click at [51, 244] on link "Meta Ads" at bounding box center [54, 244] width 97 height 16
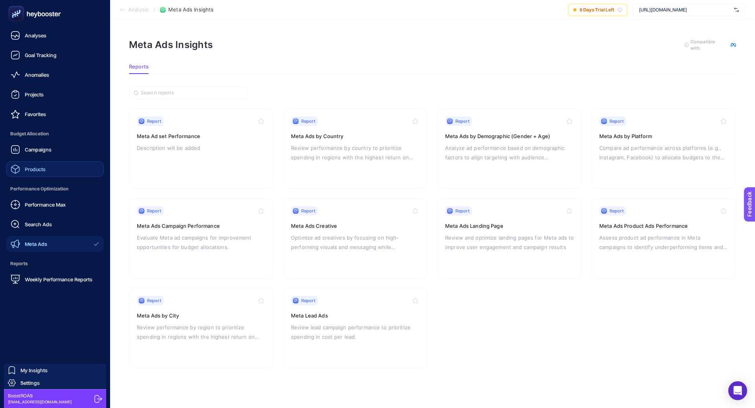
click at [32, 175] on link "Products" at bounding box center [54, 169] width 97 height 16
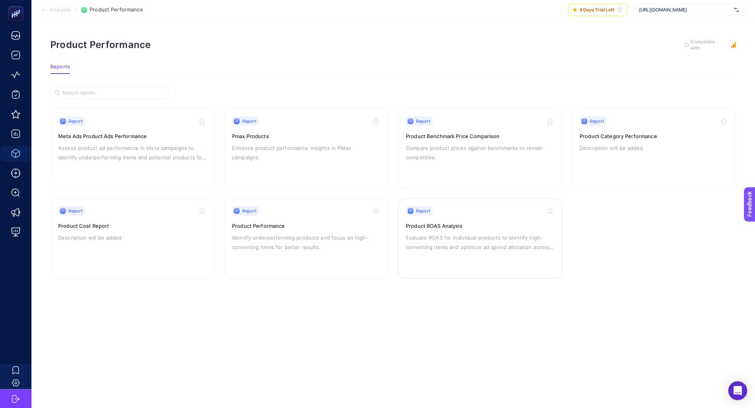
click at [447, 253] on div "Report Product ROAS Analysis Evaluate ROAS for individual products to identify …" at bounding box center [480, 238] width 149 height 64
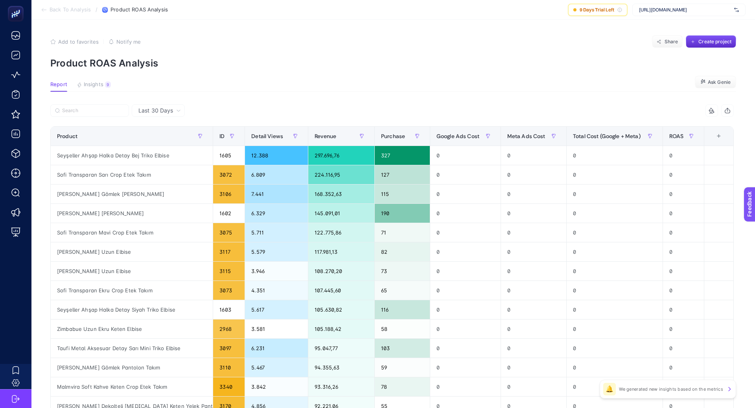
click at [194, 125] on div "8 items selected Product ID Detail Views Revenue Purchase Google Ads Cost Meta …" at bounding box center [391, 337] width 683 height 467
click at [93, 76] on article "Add to favorites false Notify me Share Create project Product ROAS Analysis Rep…" at bounding box center [392, 327] width 723 height 614
click at [97, 82] on span "Insights" at bounding box center [94, 84] width 20 height 6
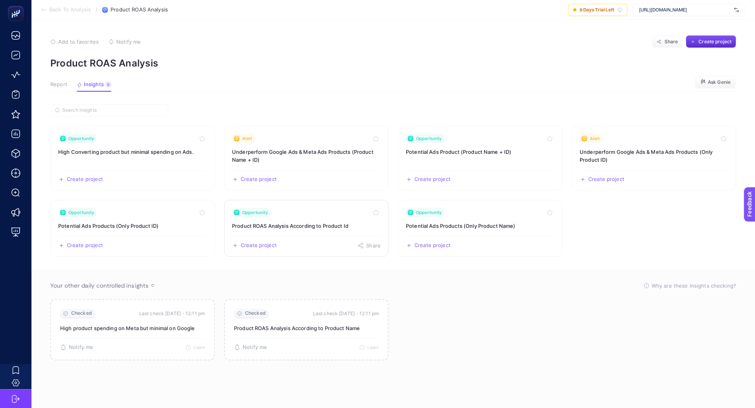
click at [311, 226] on h3 "Product ROAS Analysis According to Product Id" at bounding box center [306, 226] width 149 height 8
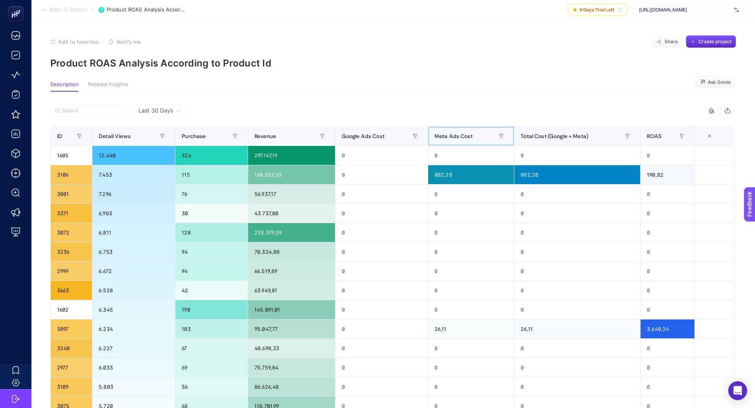
click at [464, 134] on span "Meta Ads Cost" at bounding box center [453, 136] width 38 height 6
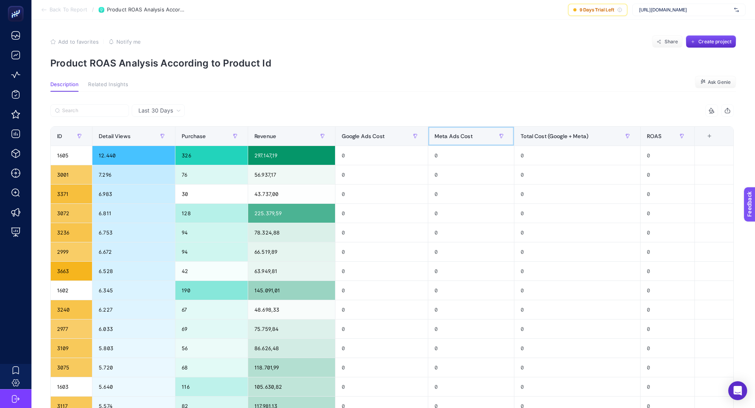
click at [464, 134] on span "Meta Ads Cost" at bounding box center [453, 136] width 38 height 6
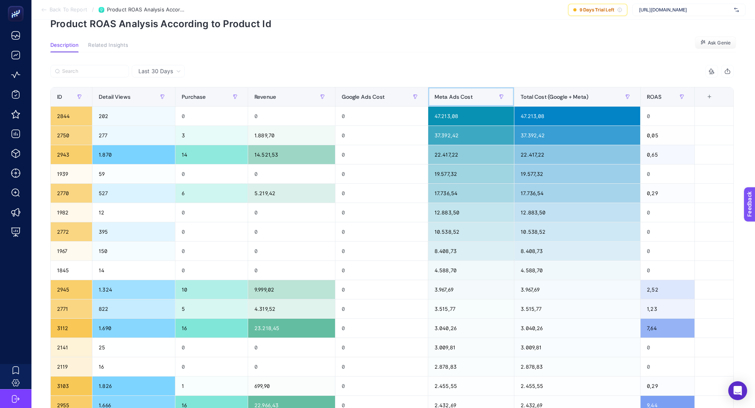
scroll to position [42, 0]
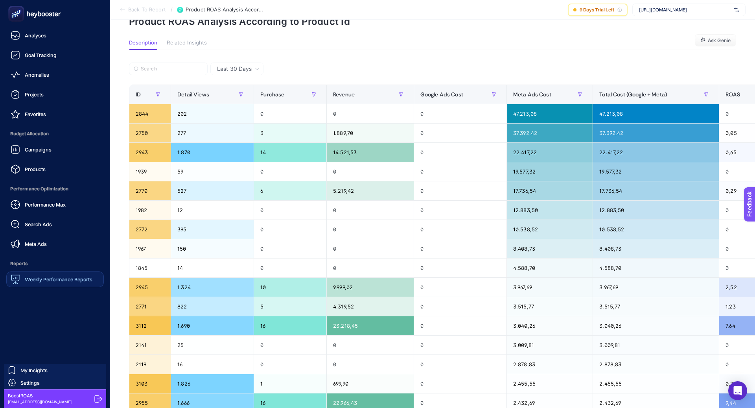
click at [44, 276] on span "Weekly Performance Reports" at bounding box center [59, 279] width 68 height 6
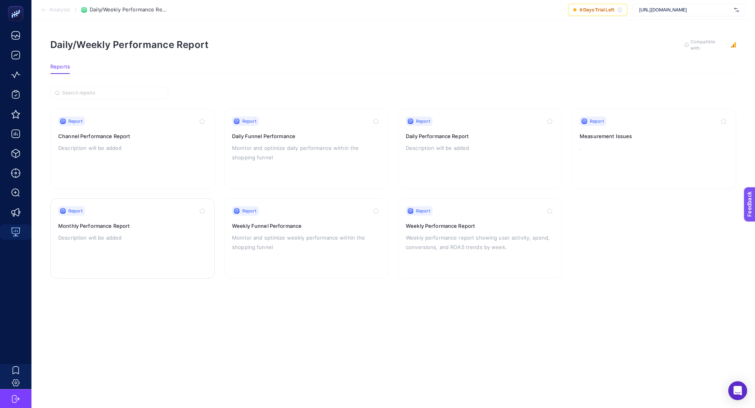
click at [165, 230] on div "Report Monthly Performance Report Description will be added" at bounding box center [132, 238] width 149 height 64
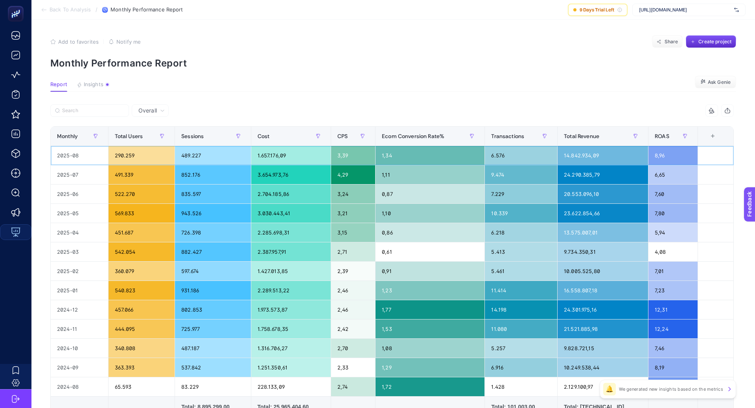
click at [276, 154] on div "1.657.176,09" at bounding box center [290, 155] width 79 height 19
click at [276, 176] on div "3.654.973,76" at bounding box center [290, 174] width 79 height 19
click at [589, 169] on div "24.290.385,79" at bounding box center [602, 174] width 90 height 19
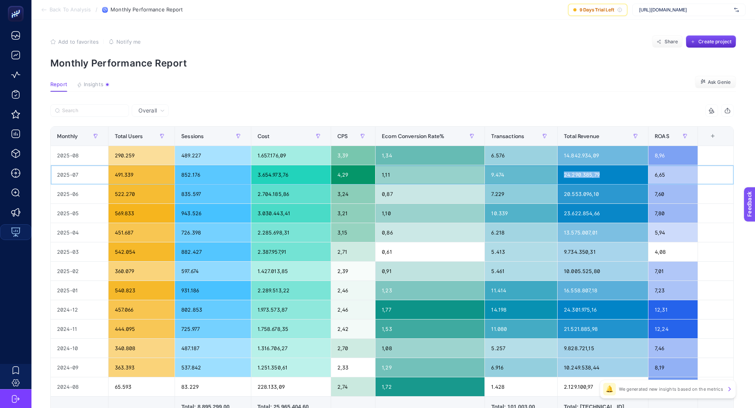
click at [589, 169] on div "24.290.385,79" at bounding box center [602, 174] width 90 height 19
click at [565, 160] on div "14.842.934,09" at bounding box center [602, 155] width 90 height 19
click at [573, 155] on div "14.842.934,09" at bounding box center [602, 155] width 90 height 19
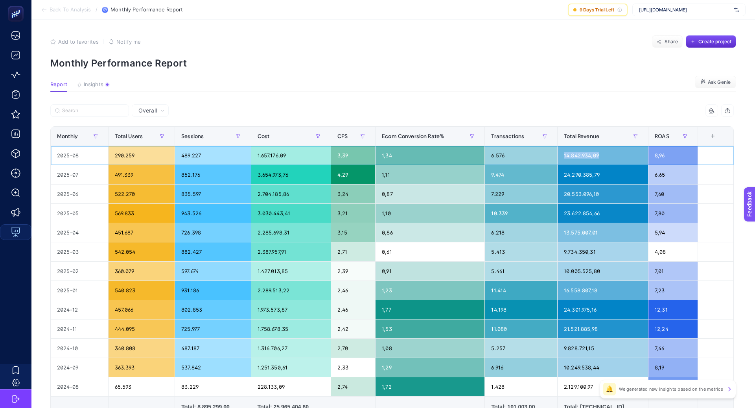
click at [573, 155] on div "14.842.934,09" at bounding box center [602, 155] width 90 height 19
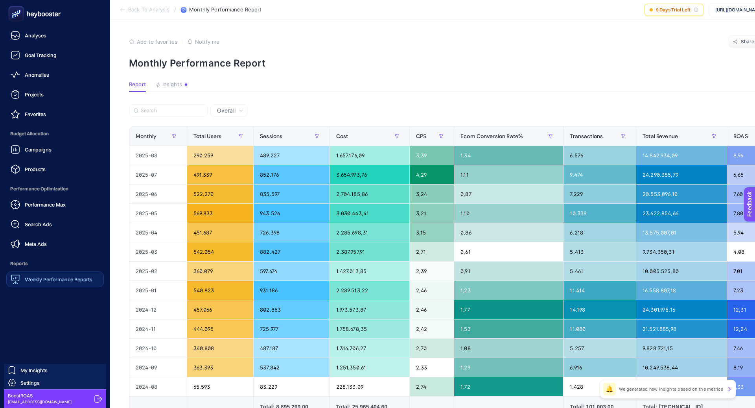
click at [52, 177] on ul "Analyses Goal Tracking Anomalies Projects Favorites Budget Allocation Campaigns…" at bounding box center [54, 157] width 97 height 259
click at [52, 175] on link "Products" at bounding box center [54, 169] width 97 height 16
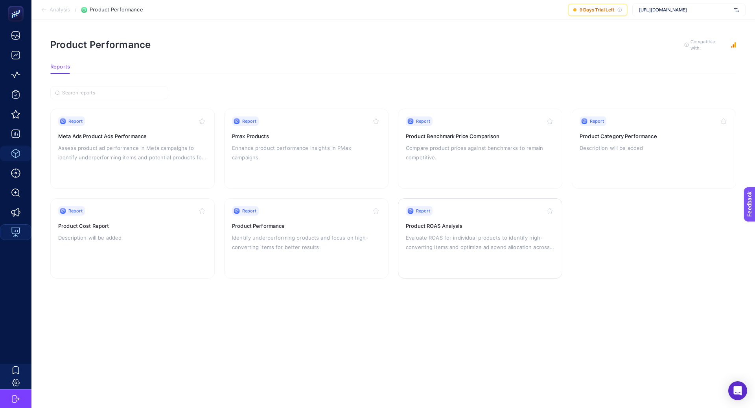
click at [450, 233] on p "Evaluate ROAS for individual products to identify high-converting items and opt…" at bounding box center [480, 242] width 149 height 19
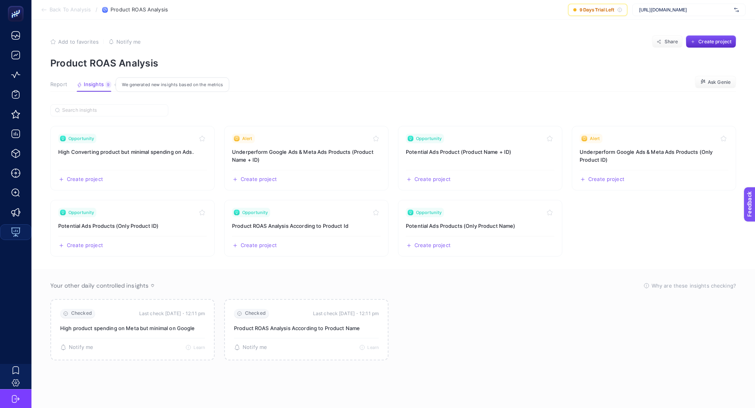
click at [104, 83] on button "Insights 9 We generated new insights based on the metrics" at bounding box center [94, 86] width 35 height 10
click at [124, 219] on link "Opportunity Potential Ads Products (Only Product ID) Create project Share" at bounding box center [132, 228] width 164 height 57
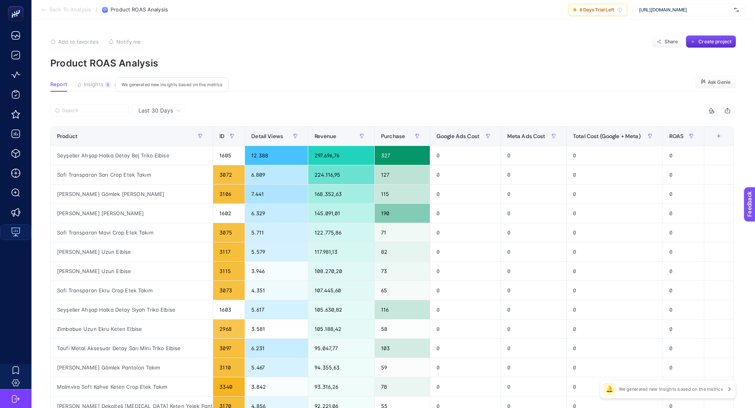
click at [96, 87] on span "Insights" at bounding box center [94, 84] width 20 height 6
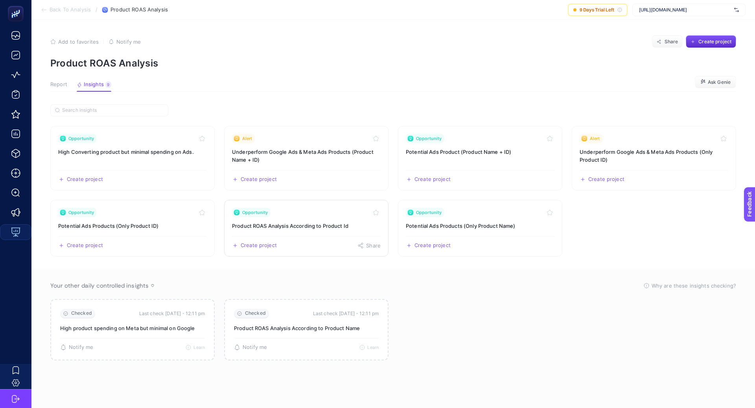
click at [311, 211] on div "Opportunity" at bounding box center [306, 212] width 149 height 9
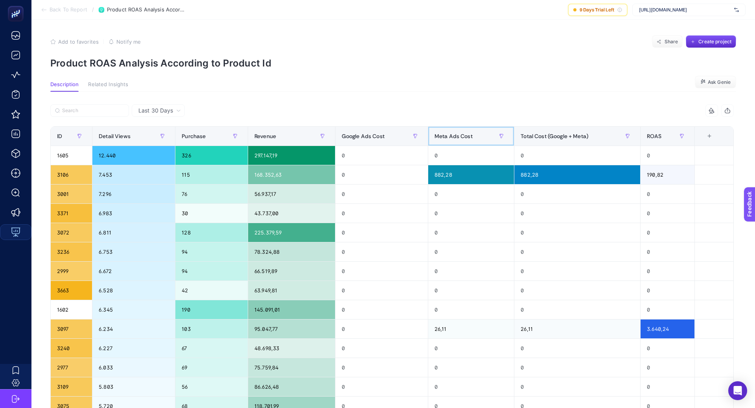
click at [470, 141] on div "Meta Ads Cost" at bounding box center [470, 136] width 73 height 13
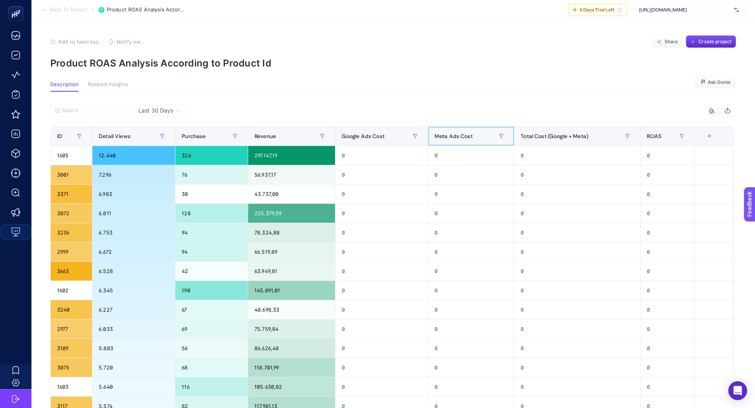
click at [470, 140] on div "Meta Ads Cost" at bounding box center [470, 136] width 73 height 13
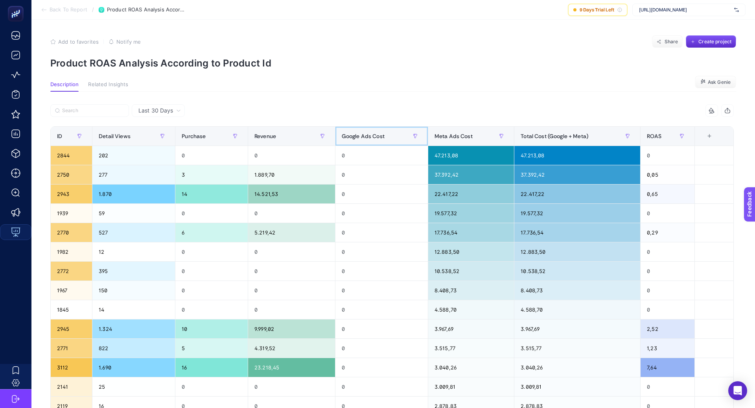
click at [400, 137] on div "Google Ads Cost" at bounding box center [382, 136] width 80 height 13
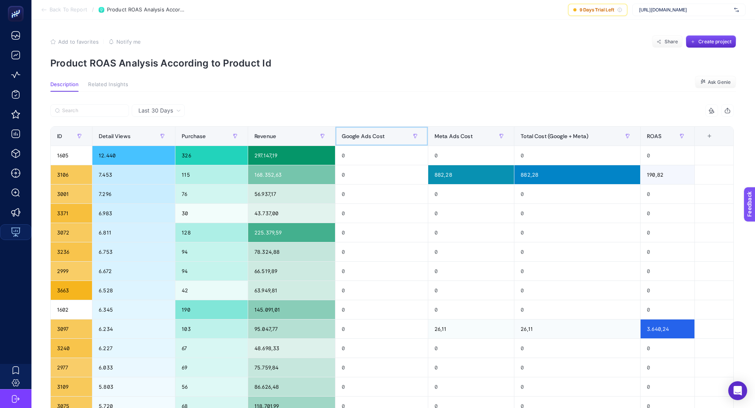
click at [400, 137] on div "Google Ads Cost" at bounding box center [382, 136] width 80 height 13
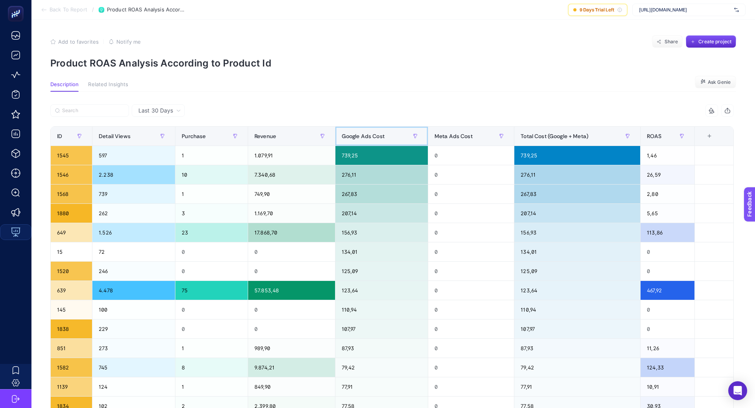
click at [400, 137] on div "Google Ads Cost" at bounding box center [382, 136] width 80 height 13
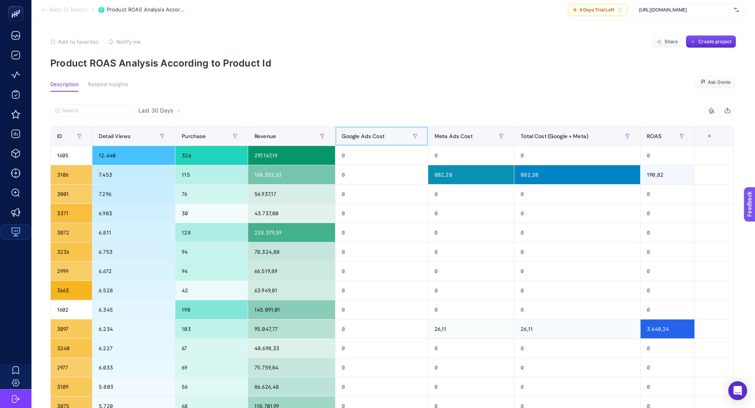
click at [400, 137] on div "Google Ads Cost" at bounding box center [382, 136] width 80 height 13
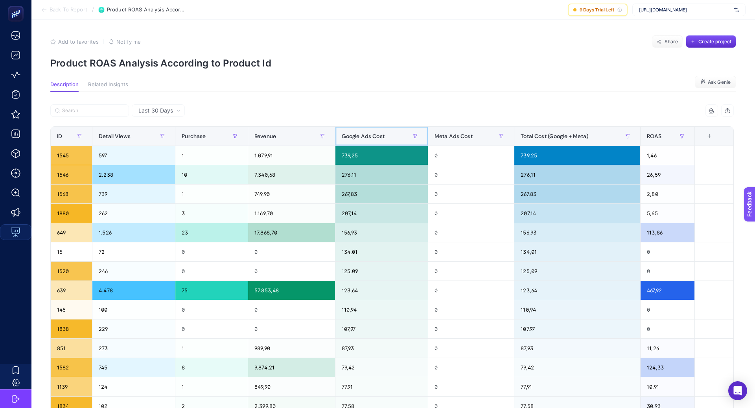
click at [400, 137] on div "Google Ads Cost" at bounding box center [382, 136] width 80 height 13
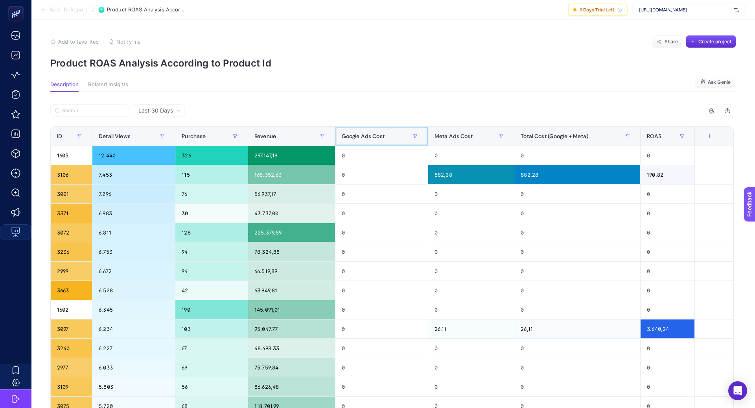
click at [400, 137] on div "Google Ads Cost" at bounding box center [382, 136] width 80 height 13
click at [399, 136] on div "Google Ads Cost" at bounding box center [382, 136] width 80 height 13
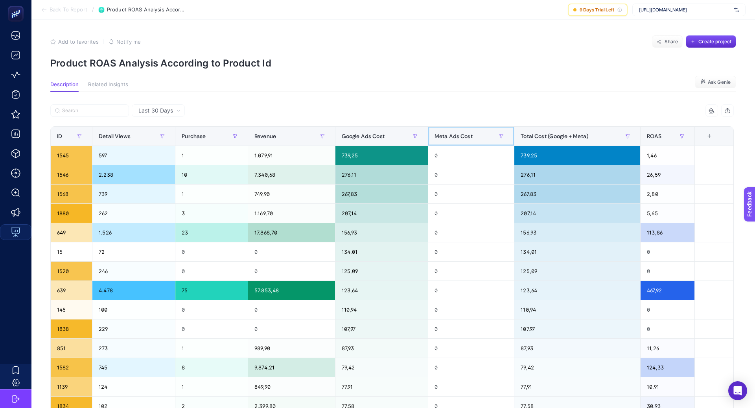
click at [463, 134] on span "Meta Ads Cost" at bounding box center [453, 136] width 38 height 6
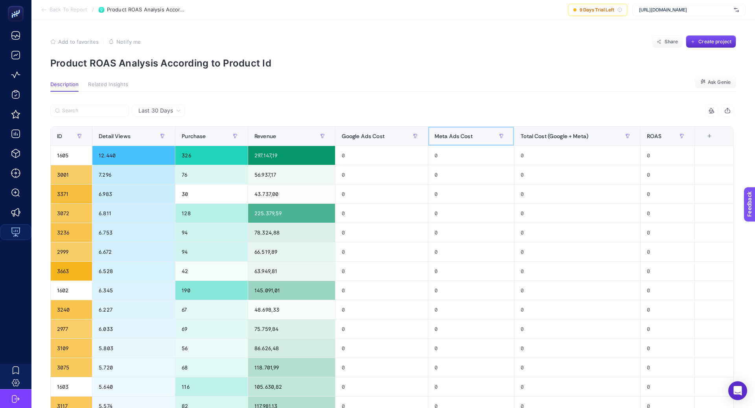
click at [463, 134] on span "Meta Ads Cost" at bounding box center [453, 136] width 38 height 6
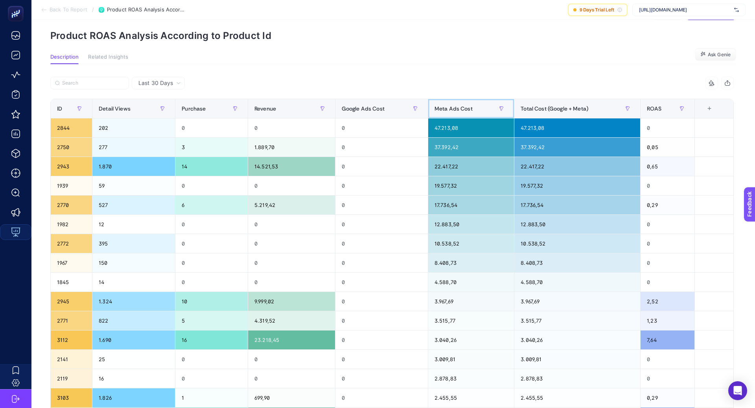
scroll to position [27, 0]
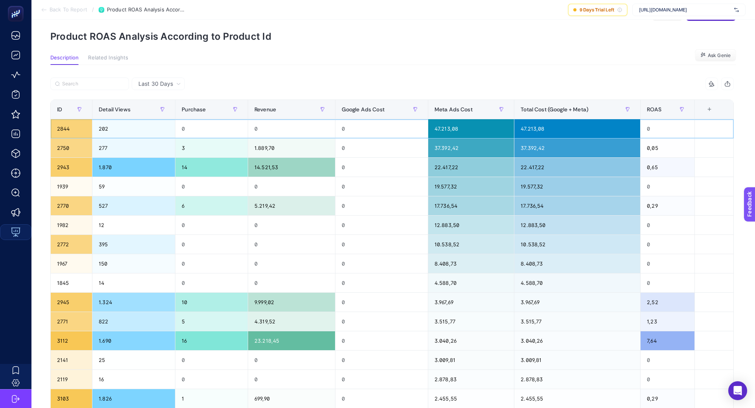
click at [59, 126] on div "2844" at bounding box center [71, 128] width 41 height 19
click at [60, 127] on div "2844" at bounding box center [71, 128] width 41 height 19
click at [299, 82] on div at bounding box center [221, 85] width 342 height 17
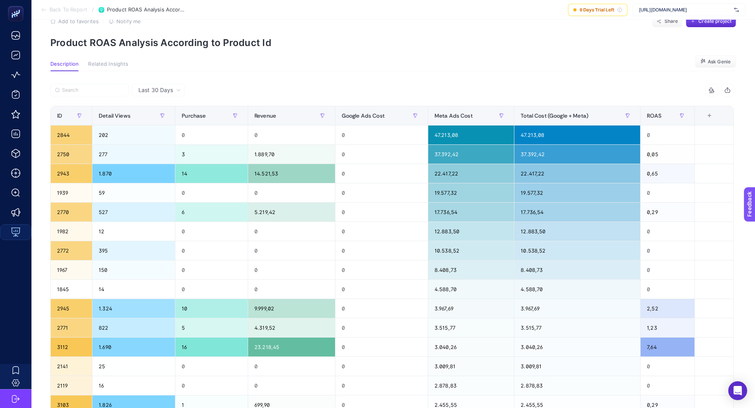
scroll to position [13, 0]
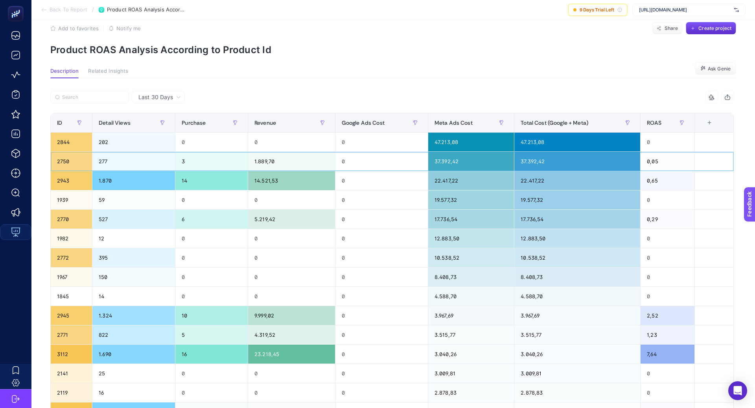
click at [266, 159] on div "1.889,70" at bounding box center [291, 161] width 87 height 19
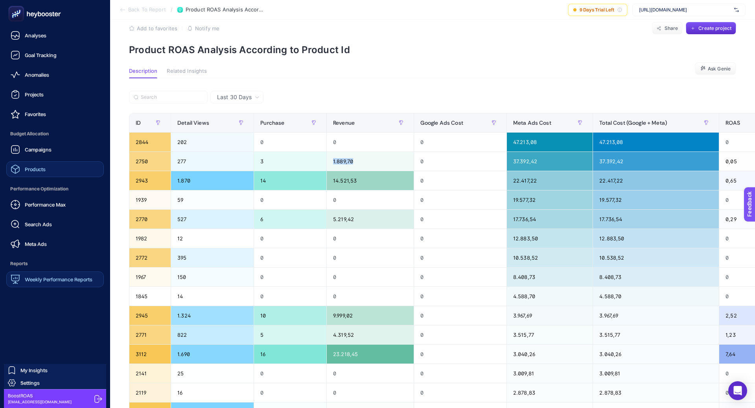
click at [48, 173] on link "Products" at bounding box center [54, 169] width 97 height 16
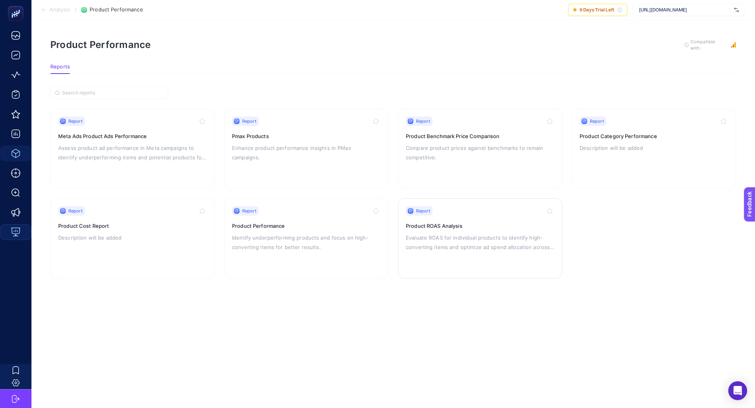
click at [424, 233] on p "Evaluate ROAS for individual products to identify high-converting items and opt…" at bounding box center [480, 242] width 149 height 19
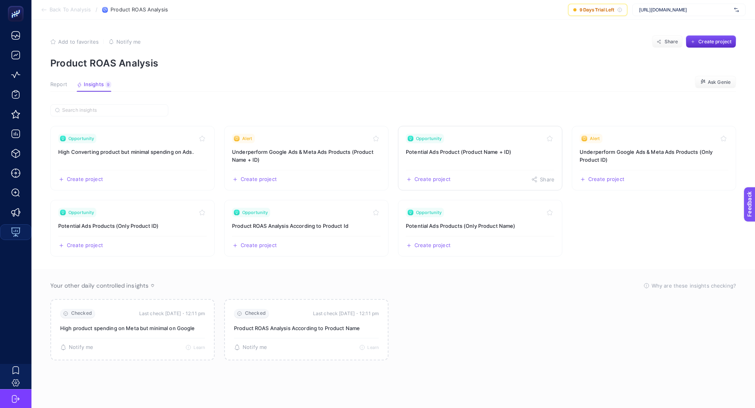
click at [438, 157] on link "Opportunity Potential Ads Product (Product Name + ID) Create project Share" at bounding box center [480, 158] width 164 height 64
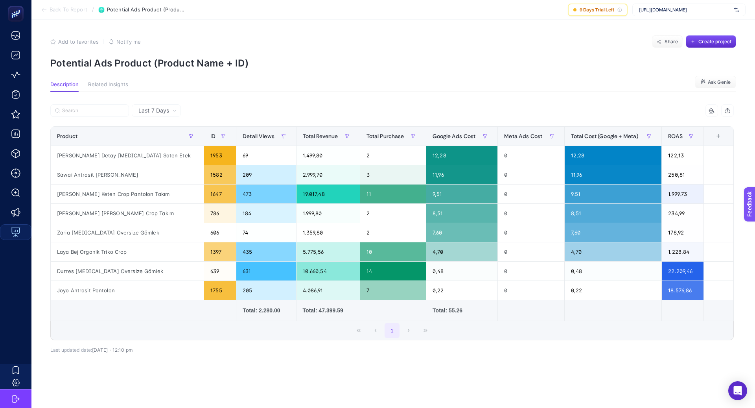
click at [51, 11] on span "Back To Report" at bounding box center [69, 10] width 38 height 6
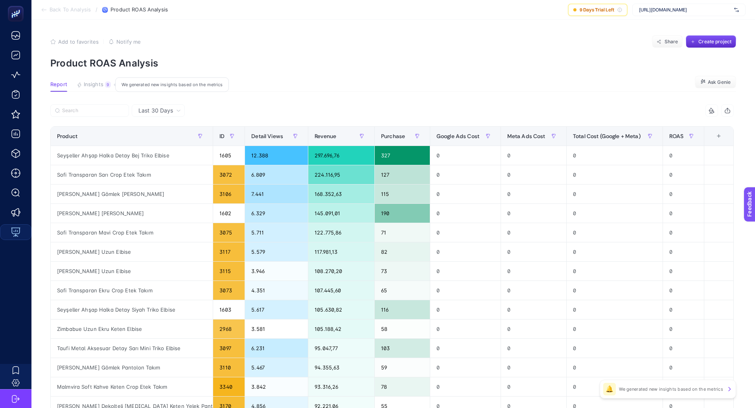
click at [100, 85] on span "Insights" at bounding box center [94, 84] width 20 height 6
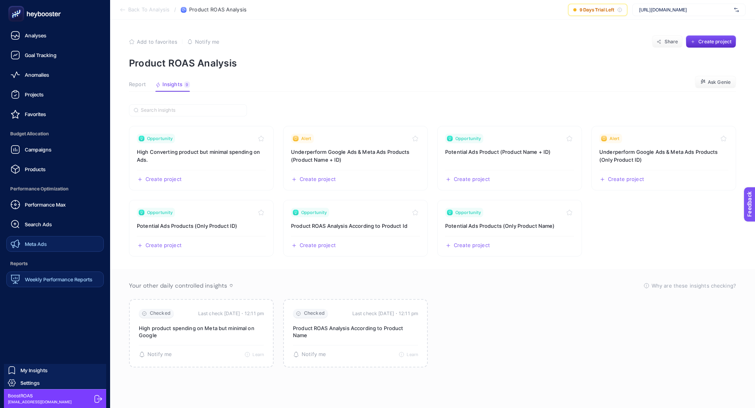
click at [45, 245] on span "Meta Ads" at bounding box center [36, 244] width 22 height 6
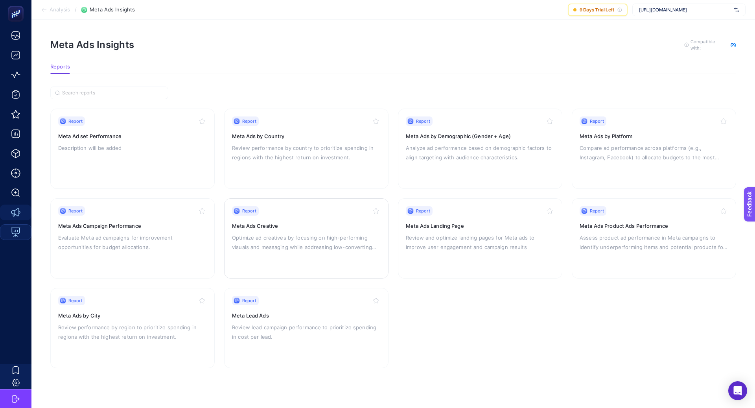
click at [301, 202] on link "Report Meta Ads Creative Optimize ad creatives by focusing on high-performing v…" at bounding box center [306, 238] width 164 height 80
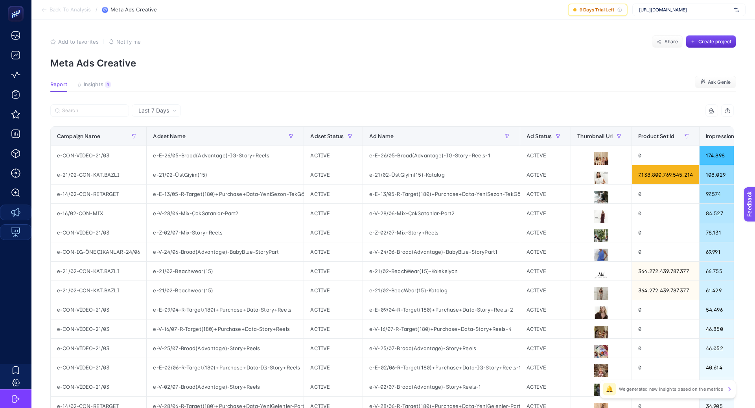
click at [165, 107] on span "Last 7 Days" at bounding box center [153, 111] width 31 height 8
click at [172, 127] on li "Last 7 Days" at bounding box center [156, 127] width 44 height 14
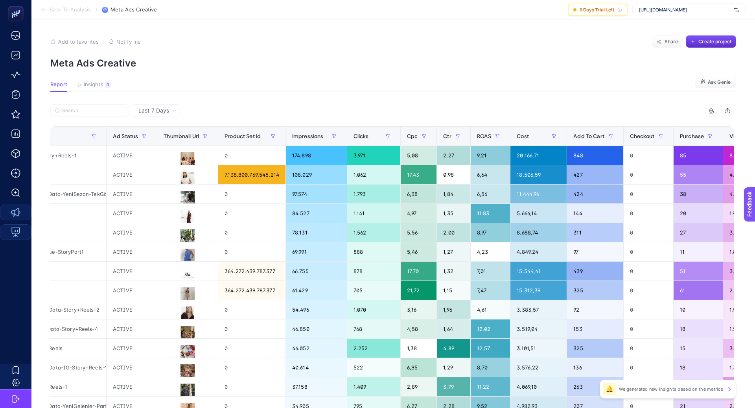
scroll to position [0, 487]
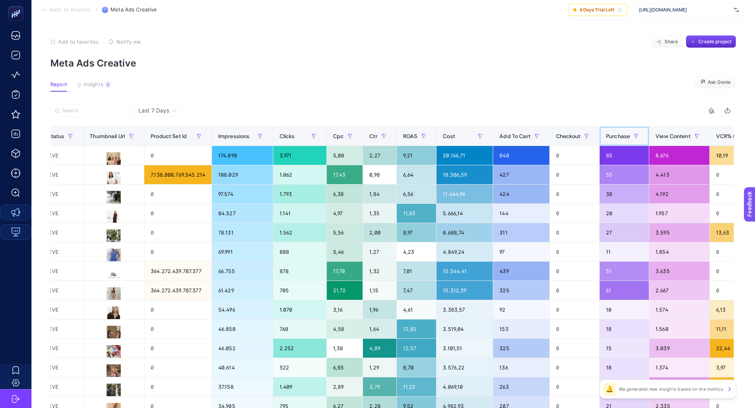
click at [619, 133] on span "Purchase" at bounding box center [618, 136] width 24 height 6
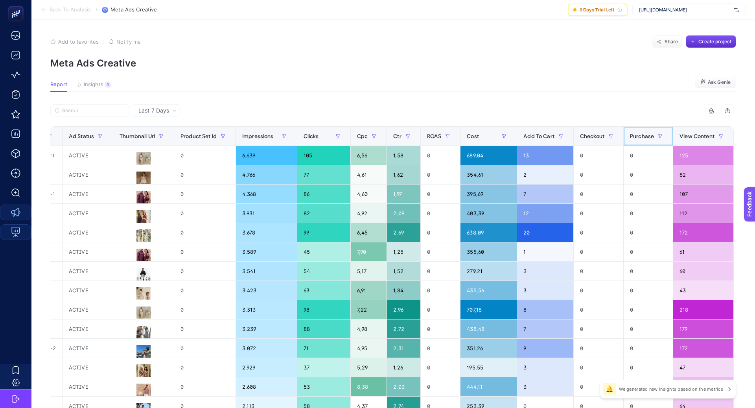
click at [643, 134] on span "Purchase" at bounding box center [642, 136] width 24 height 6
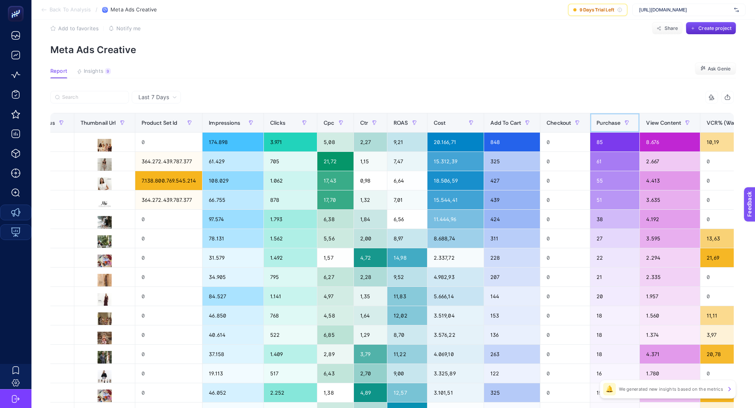
scroll to position [14, 0]
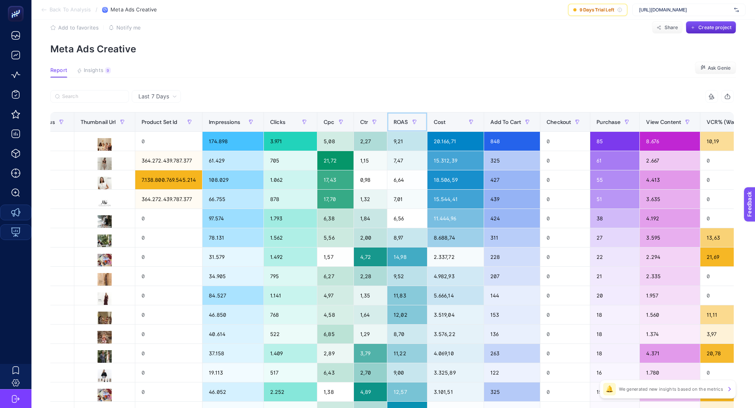
click at [404, 117] on div "ROAS" at bounding box center [406, 122] width 27 height 13
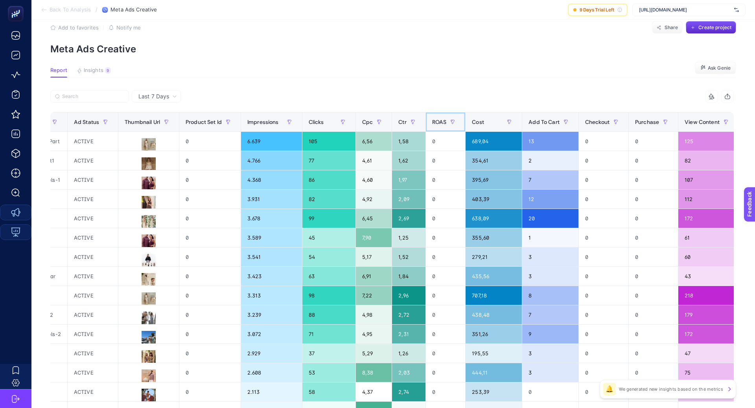
click at [440, 119] on span "ROAS" at bounding box center [439, 122] width 15 height 6
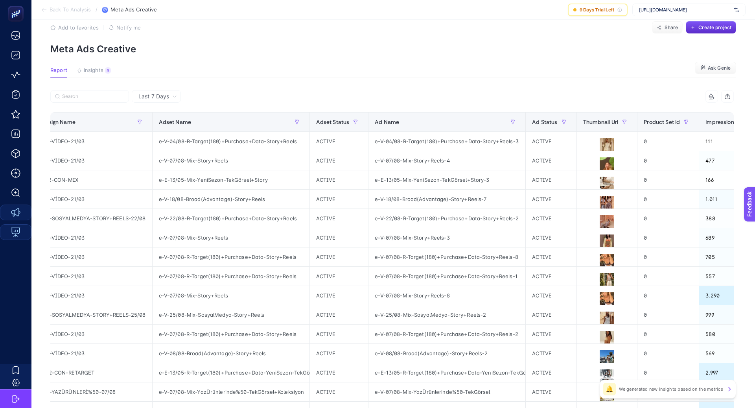
scroll to position [0, 0]
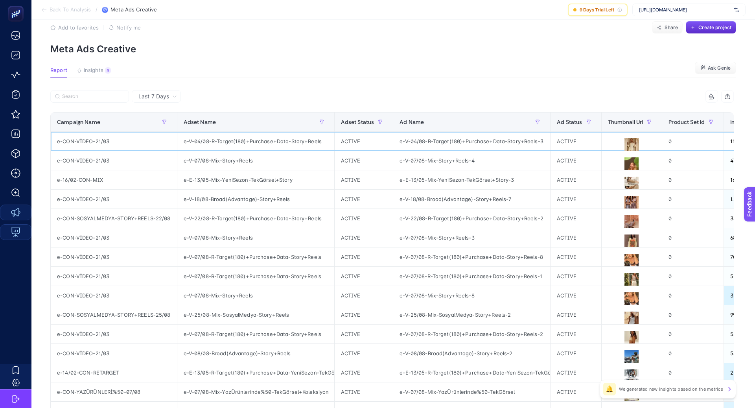
click at [288, 147] on div "e-V-04/08-R-Target(180)+Purchase+Data-Story+Reels" at bounding box center [255, 141] width 157 height 19
click at [438, 140] on div "e-V-04/08-R-Target(180)+Purchase+Data-Story+Reels-3" at bounding box center [471, 141] width 157 height 19
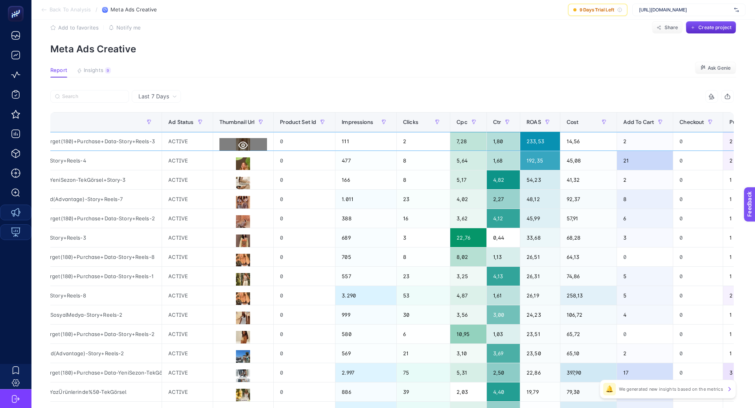
scroll to position [0, 444]
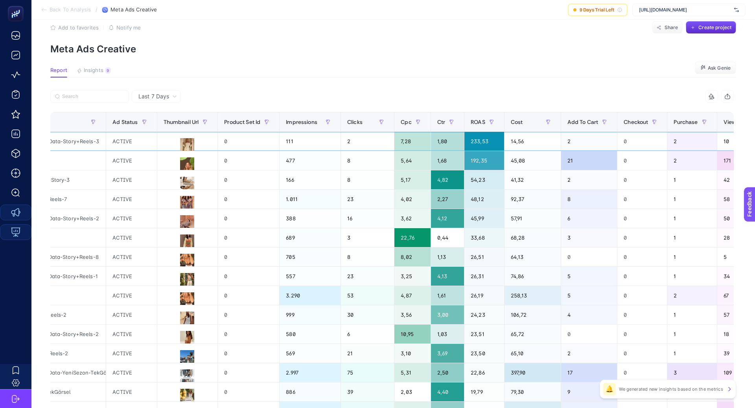
click at [521, 141] on div "14,56" at bounding box center [532, 141] width 56 height 19
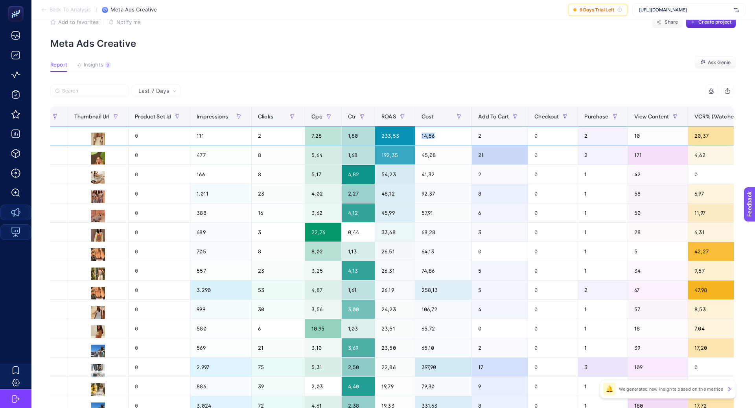
scroll to position [0, 603]
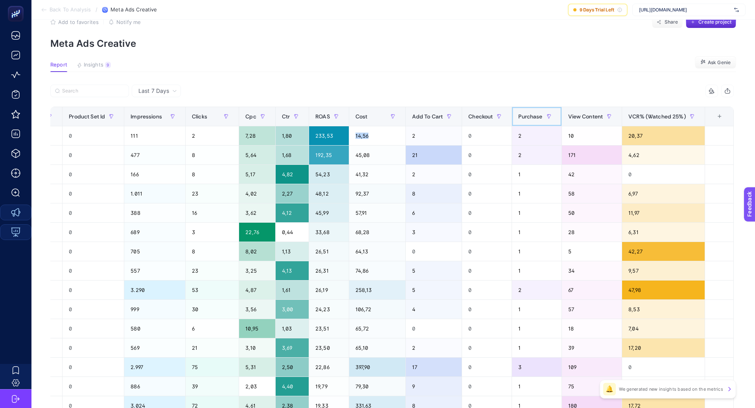
click at [533, 111] on div "Purchase" at bounding box center [536, 116] width 37 height 13
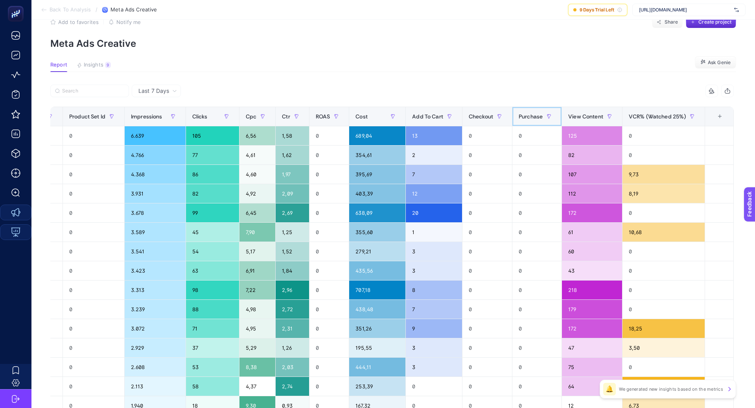
click at [533, 111] on div "Purchase" at bounding box center [536, 116] width 37 height 13
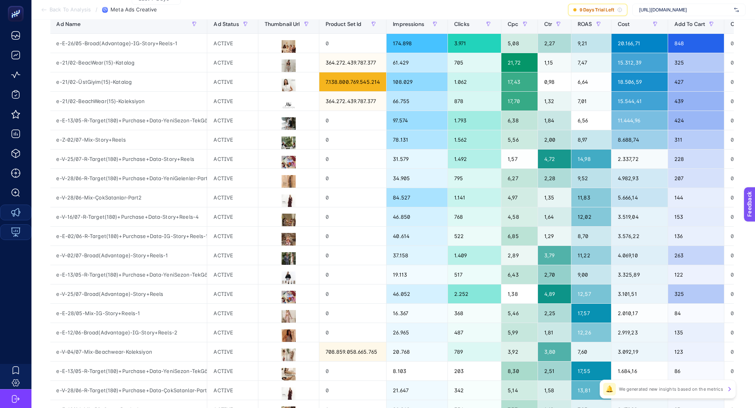
scroll to position [0, 289]
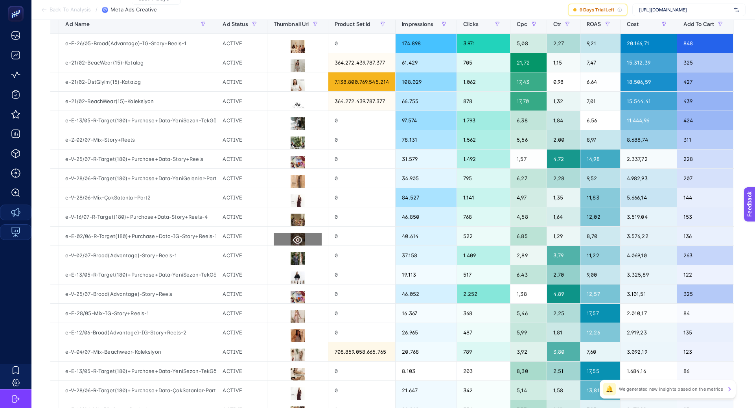
click at [294, 237] on icon at bounding box center [297, 239] width 9 height 7
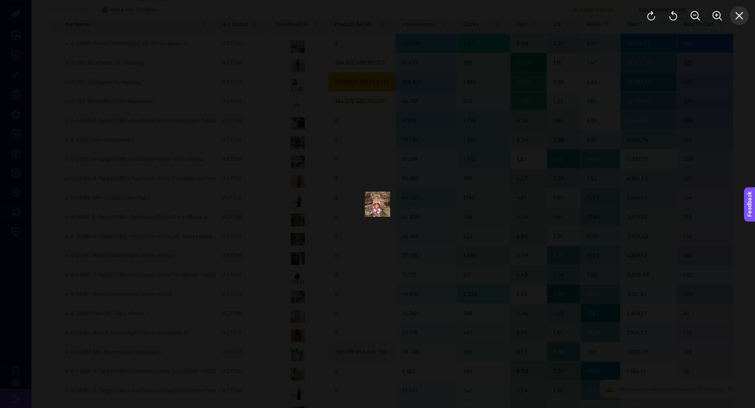
click at [747, 11] on button "Close" at bounding box center [739, 15] width 19 height 19
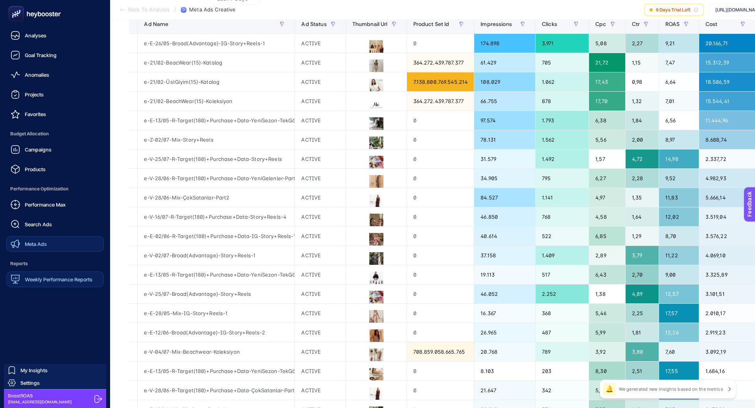
click at [53, 241] on link "Meta Ads" at bounding box center [54, 244] width 97 height 16
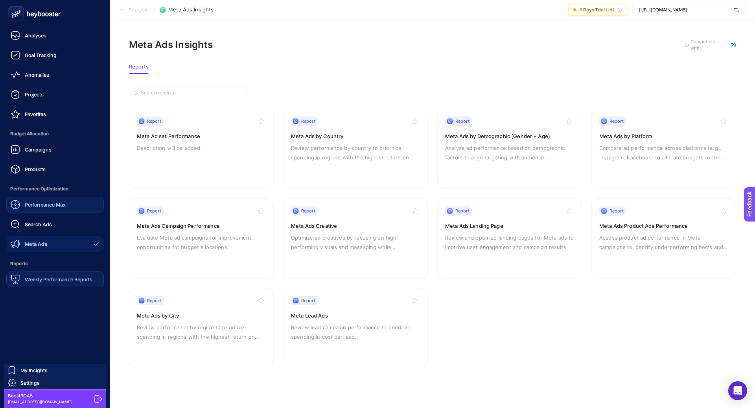
click at [63, 204] on span "Performance Max" at bounding box center [45, 204] width 41 height 6
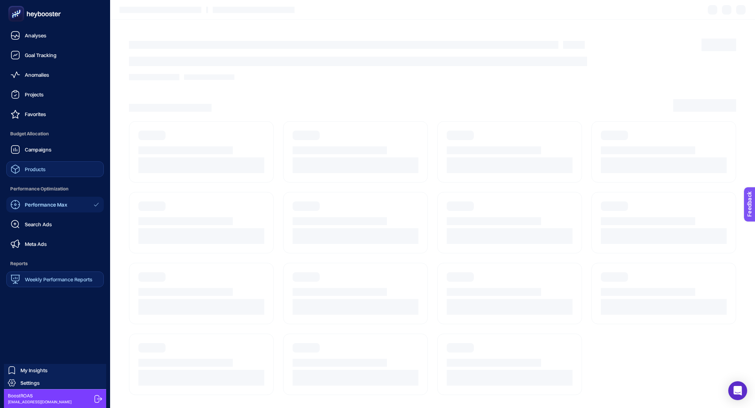
click at [47, 171] on link "Products" at bounding box center [54, 169] width 97 height 16
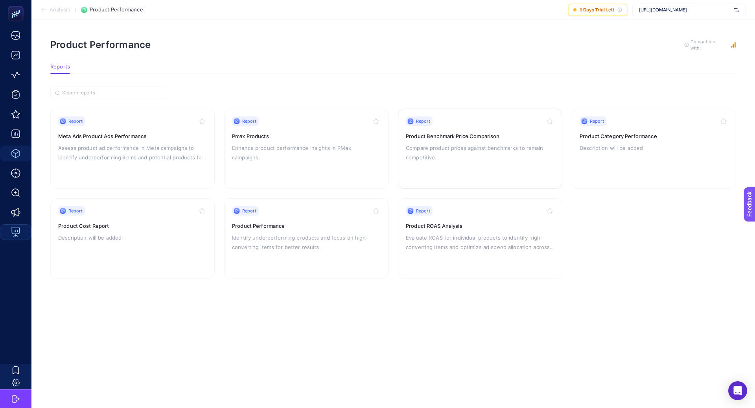
click at [452, 146] on p "Compare product prices against benchmarks to remain competitive." at bounding box center [480, 152] width 149 height 19
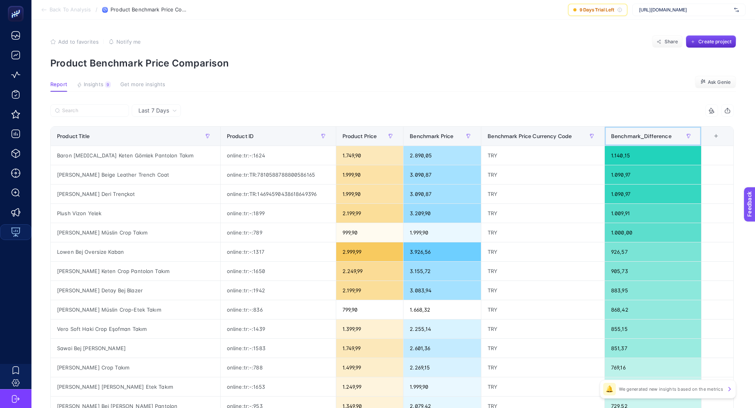
click at [625, 135] on span "Benchmark_Difference" at bounding box center [641, 136] width 61 height 6
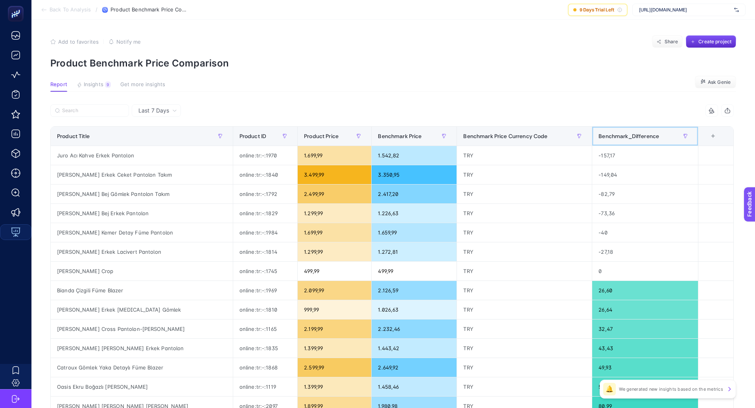
click at [625, 134] on span "Benchmark_Difference" at bounding box center [628, 136] width 61 height 6
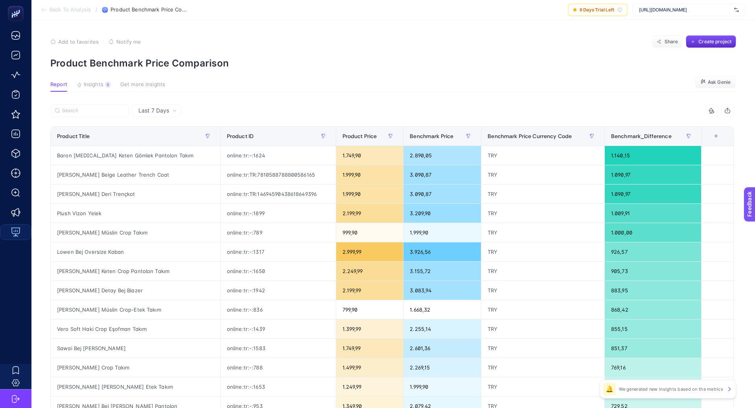
click at [164, 113] on span "Last 7 Days" at bounding box center [153, 111] width 31 height 8
click at [166, 136] on li "Last 30 Days" at bounding box center [156, 141] width 44 height 14
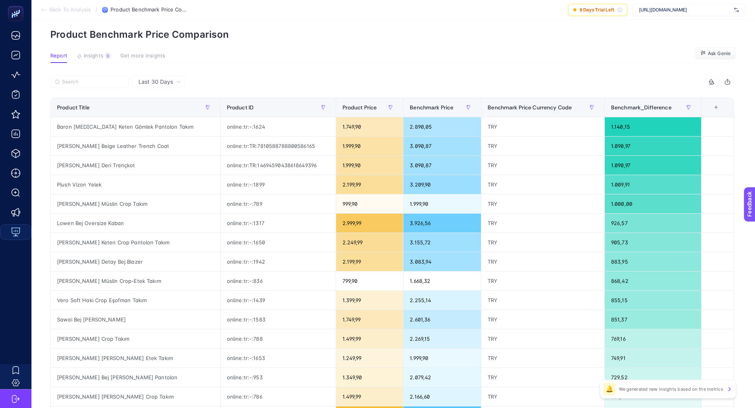
scroll to position [28, 0]
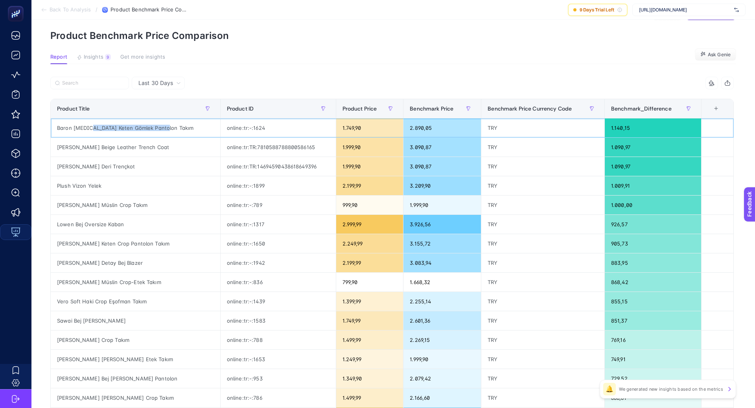
drag, startPoint x: 90, startPoint y: 125, endPoint x: 178, endPoint y: 127, distance: 88.1
click at [178, 127] on div "Baron Beyaz Keten Gömlek Pantolon Takım" at bounding box center [135, 127] width 169 height 19
copy div "Keten Gömlek Pantolon Takım"
drag, startPoint x: 73, startPoint y: 126, endPoint x: 168, endPoint y: 127, distance: 94.7
click at [168, 127] on div "Baron Beyaz Keten Gömlek Pantolon Takım" at bounding box center [135, 127] width 169 height 19
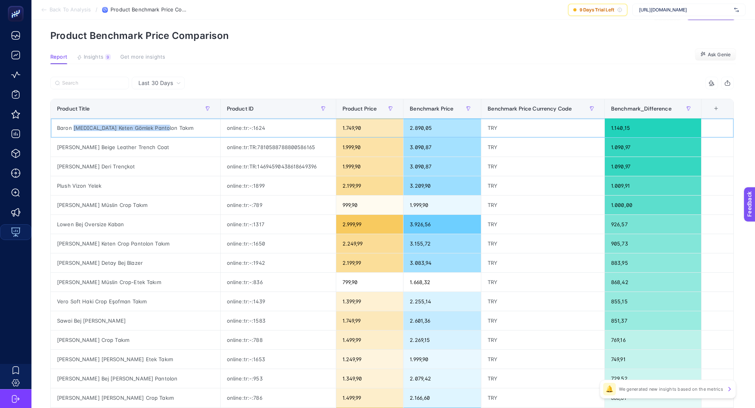
copy div "Beyaz Keten Gömlek Pantolon Takım"
click at [420, 126] on div "2.890,05" at bounding box center [441, 127] width 77 height 19
click at [297, 86] on div at bounding box center [221, 85] width 342 height 17
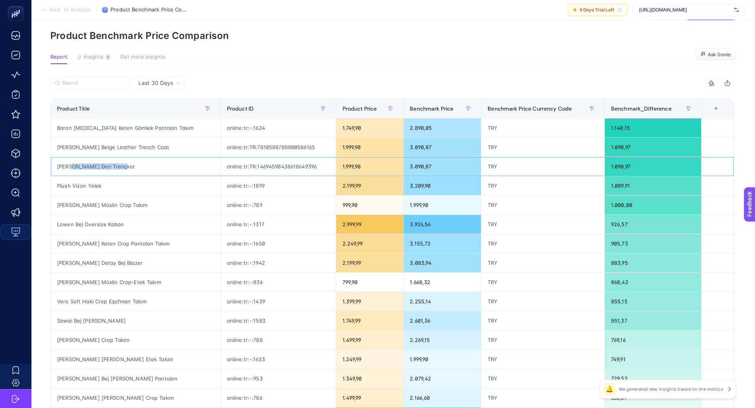
drag, startPoint x: 72, startPoint y: 164, endPoint x: 125, endPoint y: 163, distance: 52.3
click at [126, 164] on div "Layton Bej Deri Trençkot" at bounding box center [135, 166] width 169 height 19
click at [125, 163] on div "Layton Bej Deri Trençkot" at bounding box center [135, 166] width 169 height 19
drag, startPoint x: 130, startPoint y: 164, endPoint x: 74, endPoint y: 163, distance: 56.2
click at [76, 163] on div "Layton Bej Deri Trençkot" at bounding box center [135, 166] width 169 height 19
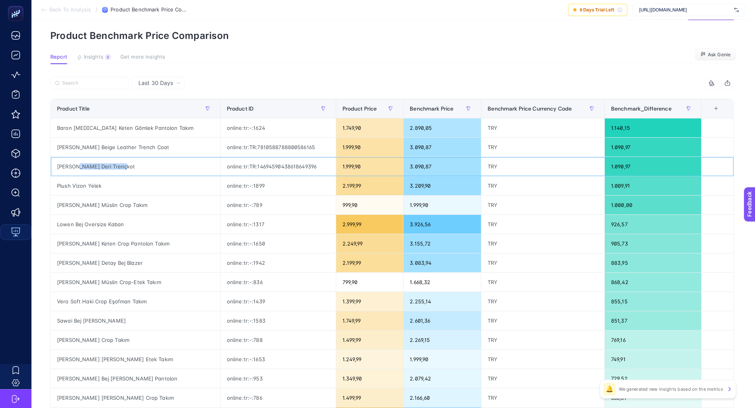
copy div "Bej Deri Trençkot"
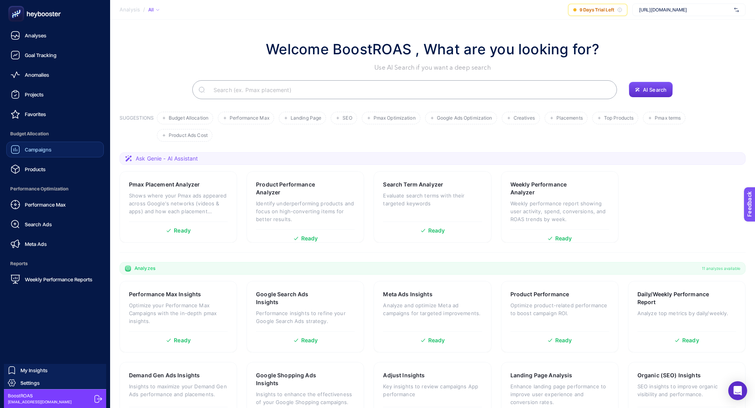
click at [46, 153] on div "Campaigns" at bounding box center [31, 149] width 41 height 9
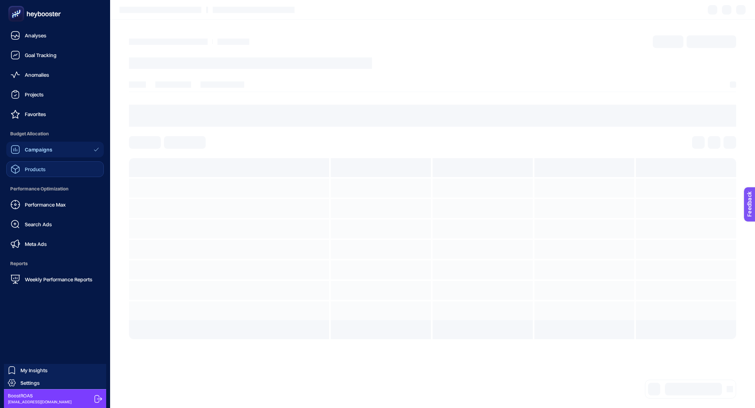
click at [46, 169] on link "Products" at bounding box center [54, 169] width 97 height 16
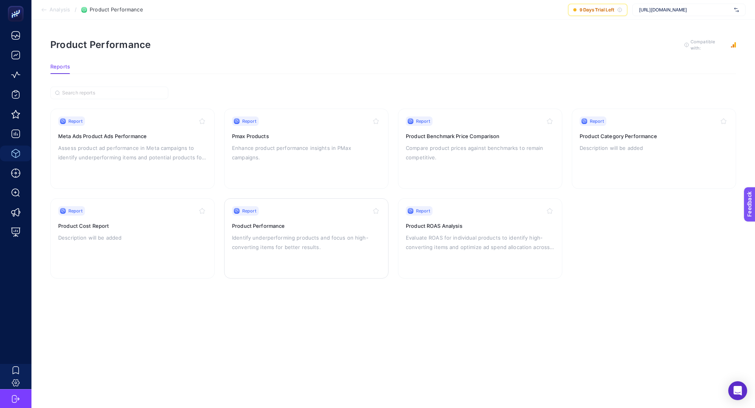
click at [304, 241] on p "Identify underperforming products and focus on high-converting items for better…" at bounding box center [306, 242] width 149 height 19
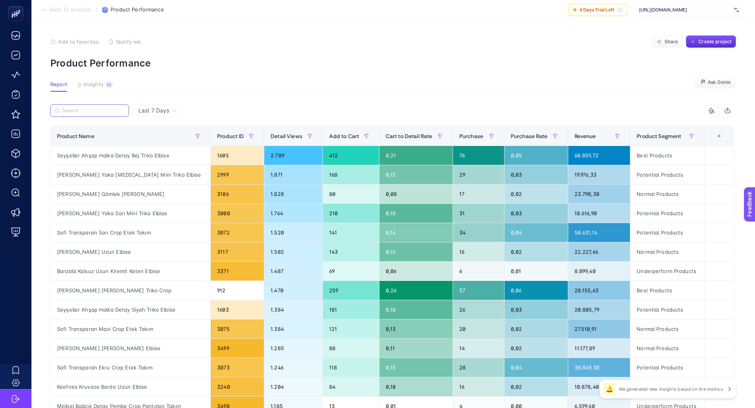
click at [105, 108] on input "Search" at bounding box center [93, 111] width 62 height 6
paste input "2844"
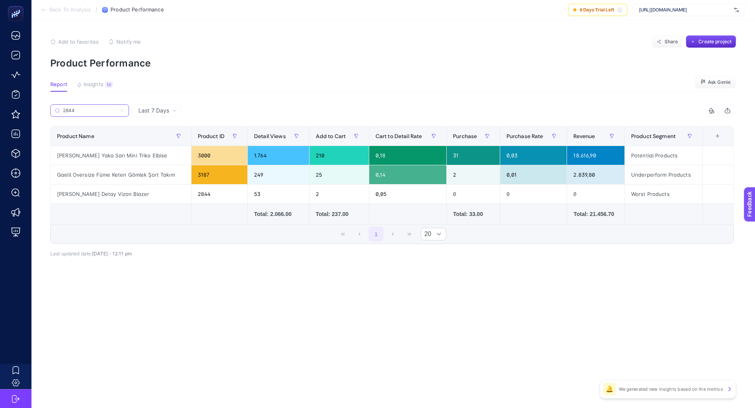
type input "2844"
click at [124, 197] on div "Volda Yaka Detay Vizon Blazer" at bounding box center [121, 193] width 140 height 19
click at [124, 196] on div "Volda Yaka Detay Vizon Blazer" at bounding box center [121, 193] width 140 height 19
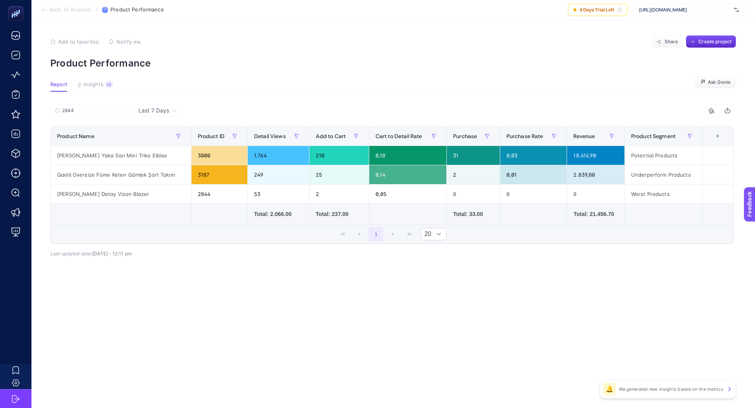
click at [152, 112] on span "Last 7 Days" at bounding box center [153, 111] width 31 height 8
click at [165, 144] on li "Last 30 Days" at bounding box center [156, 141] width 44 height 14
click at [0, 0] on input "Search" at bounding box center [0, 0] width 0 height 0
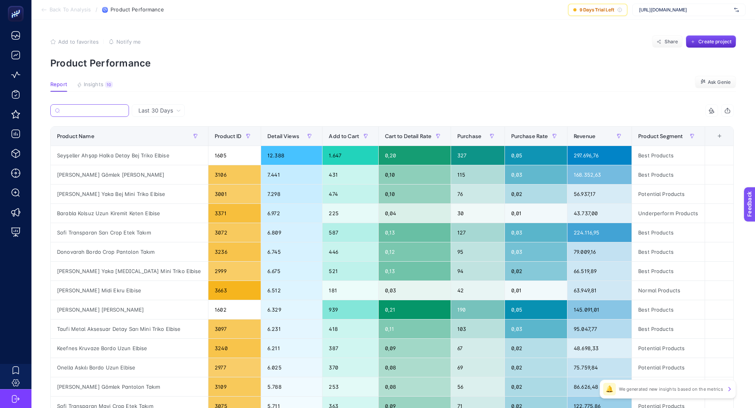
paste input "2844"
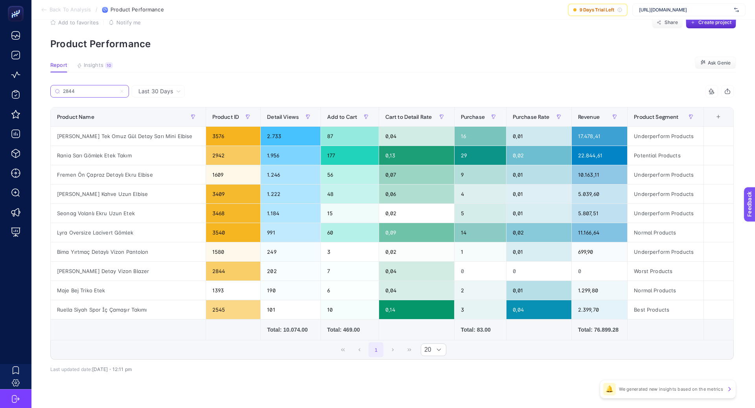
scroll to position [32, 0]
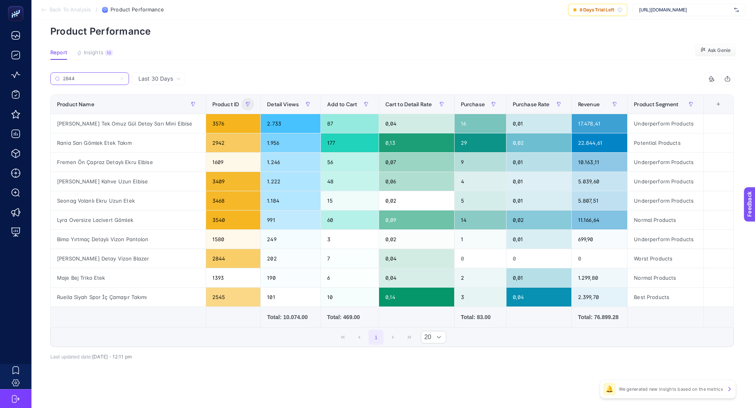
type input "2844"
click at [245, 103] on icon "button" at bounding box center [247, 104] width 5 height 5
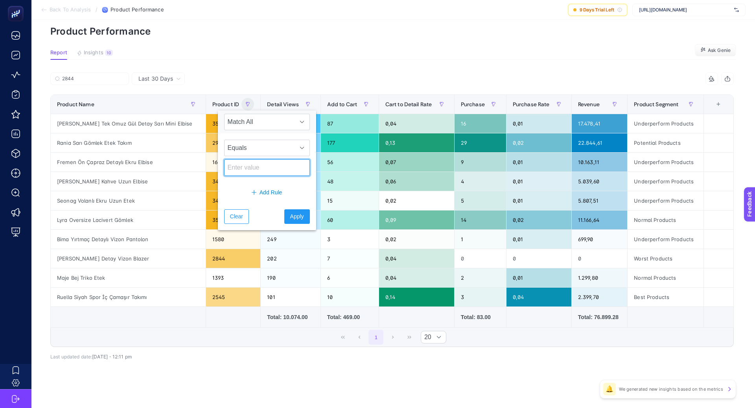
click at [252, 164] on input at bounding box center [267, 167] width 86 height 17
paste input "2,844"
click at [233, 166] on input "2,844" at bounding box center [267, 167] width 86 height 17
type input "2,844"
click at [298, 213] on button "Apply" at bounding box center [297, 216] width 26 height 15
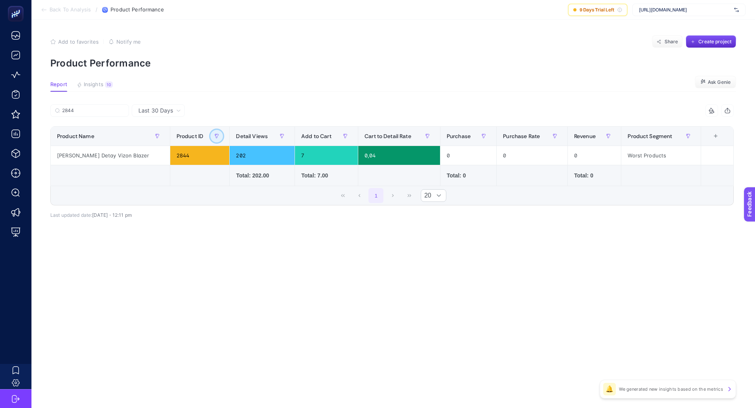
scroll to position [0, 0]
click at [98, 154] on div "Volda Yaka Detay Vizon Blazer" at bounding box center [110, 155] width 119 height 19
copy tr "Volda Yaka Detay Vizon Blazer"
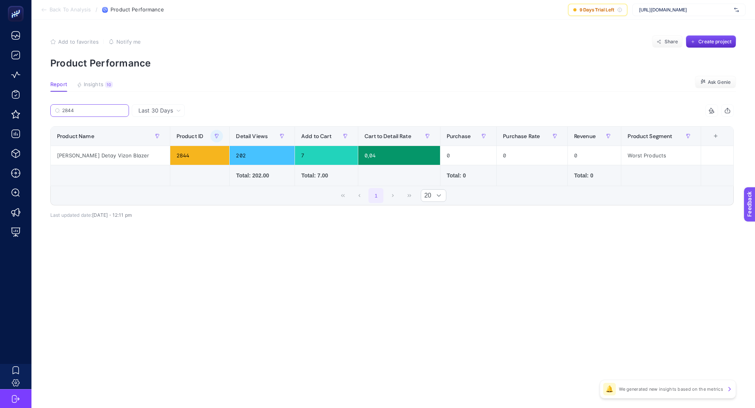
click at [97, 111] on input "2844" at bounding box center [93, 111] width 62 height 6
click at [97, 111] on input "2844" at bounding box center [89, 111] width 53 height 6
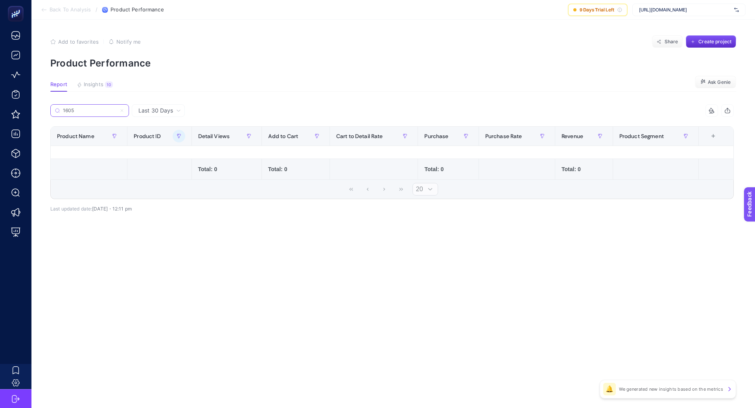
type input "1605"
click at [179, 136] on icon "button" at bounding box center [178, 136] width 5 height 5
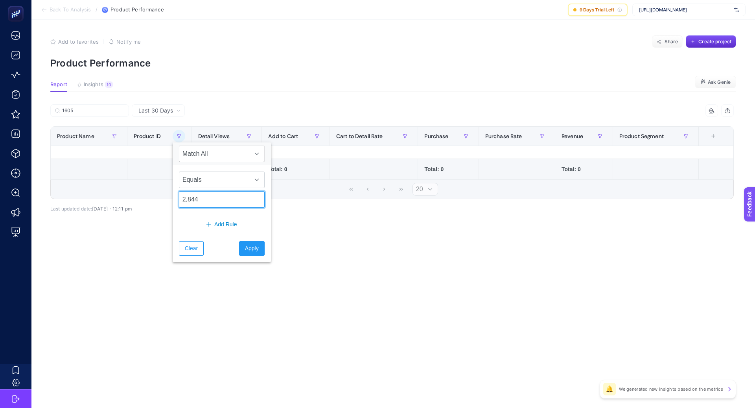
click at [211, 199] on input "2,844" at bounding box center [222, 199] width 86 height 17
paste input "1"
type input "1,605"
click at [253, 250] on button "Apply" at bounding box center [252, 248] width 26 height 15
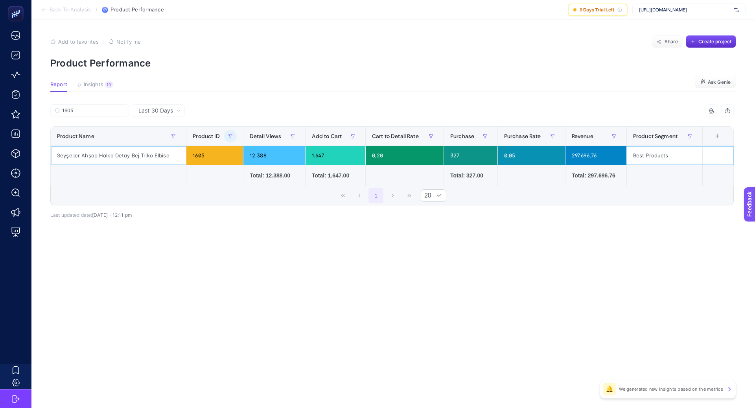
click at [144, 154] on div "Seyşeller Ahşap Halka Detay Bej Triko Elbise" at bounding box center [118, 155] width 135 height 19
click at [279, 289] on article "Add to favorites false Notify me Share Create project Product Performance Repor…" at bounding box center [392, 214] width 723 height 388
click at [143, 150] on div "Seyşeller Ahşap Halka Detay Bej Triko Elbise" at bounding box center [118, 155] width 135 height 19
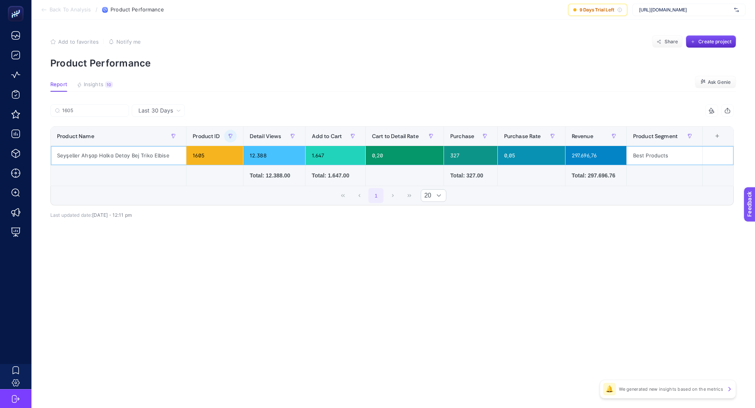
click at [171, 155] on div "Seyşeller Ahşap Halka Detay Bej Triko Elbise" at bounding box center [118, 155] width 135 height 19
click at [257, 267] on article "Add to favorites false Notify me Share Create project Product Performance Repor…" at bounding box center [392, 214] width 723 height 388
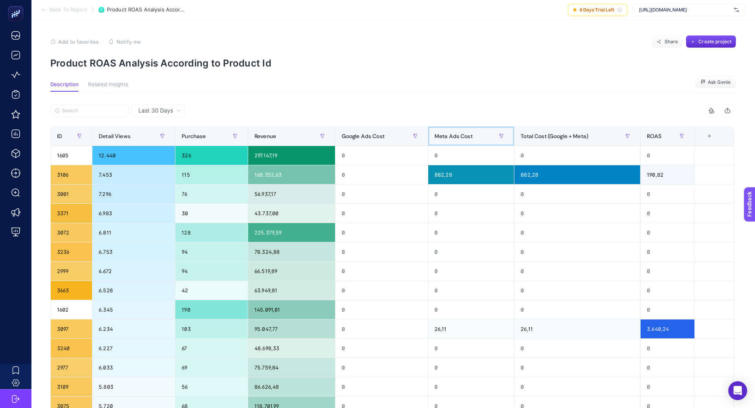
click at [461, 138] on span "Meta Ads Cost" at bounding box center [453, 136] width 38 height 6
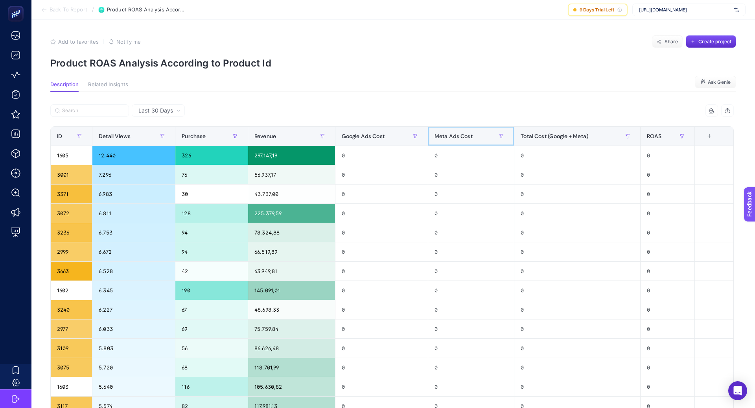
click at [461, 138] on span "Meta Ads Cost" at bounding box center [453, 136] width 38 height 6
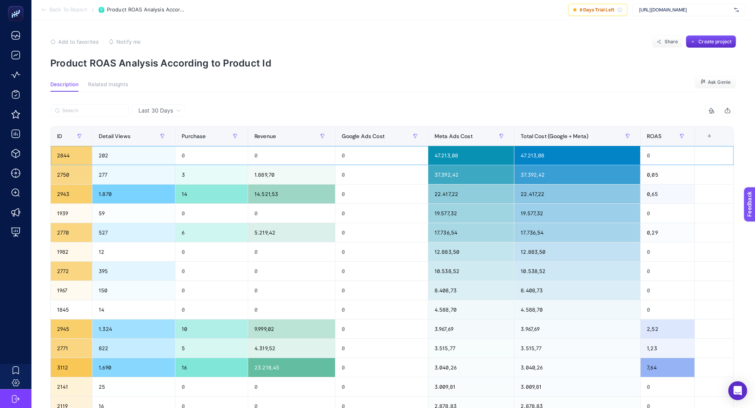
click at [60, 156] on div "2844" at bounding box center [71, 155] width 41 height 19
copy div "2844"
click at [420, 107] on div "8 items selected" at bounding box center [563, 110] width 342 height 13
click at [282, 132] on div "Revenue" at bounding box center [291, 136] width 74 height 13
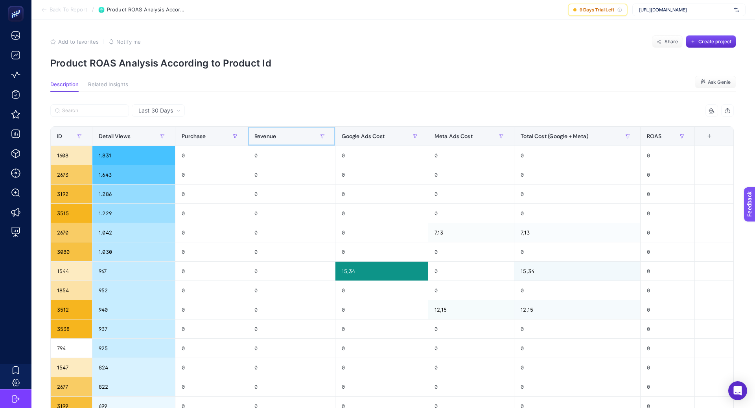
click at [282, 132] on div "Revenue" at bounding box center [291, 136] width 74 height 13
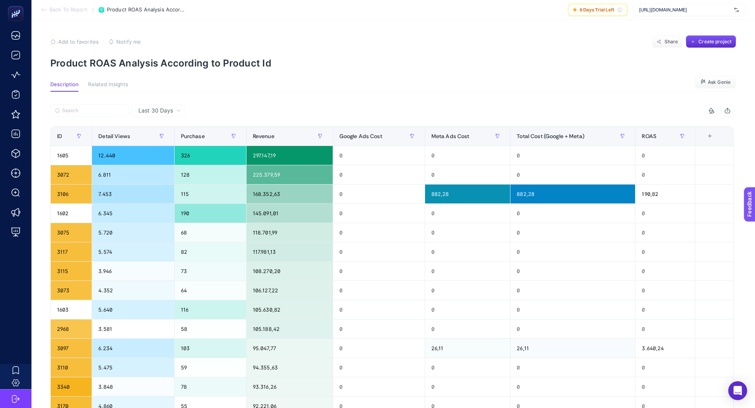
click at [351, 94] on div "Last 30 Days 8 items selected ID Detail Views Purchase Revenue Google Ads Cost …" at bounding box center [392, 358] width 696 height 533
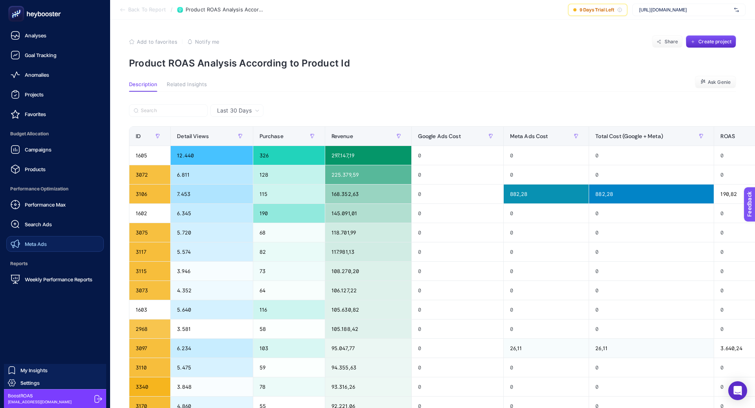
click at [48, 242] on link "Meta Ads" at bounding box center [54, 244] width 97 height 16
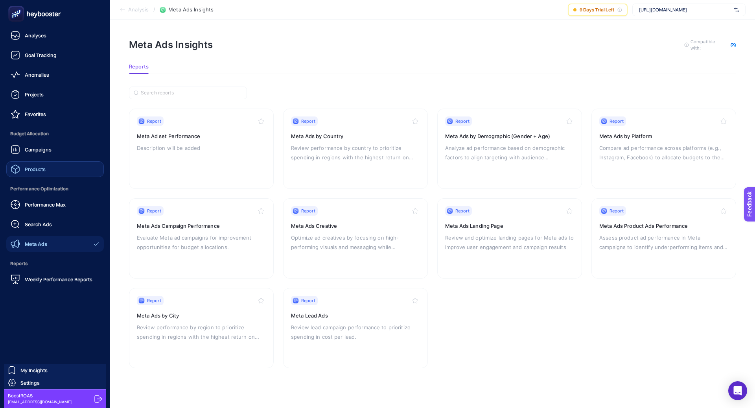
click at [55, 172] on link "Products" at bounding box center [54, 169] width 97 height 16
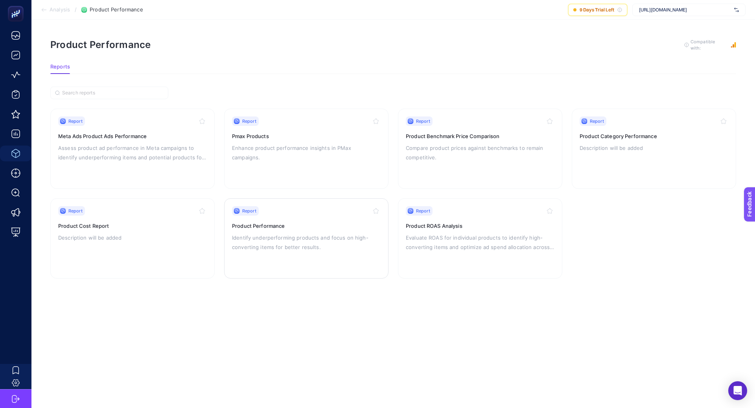
click at [324, 213] on div "Report" at bounding box center [306, 210] width 149 height 9
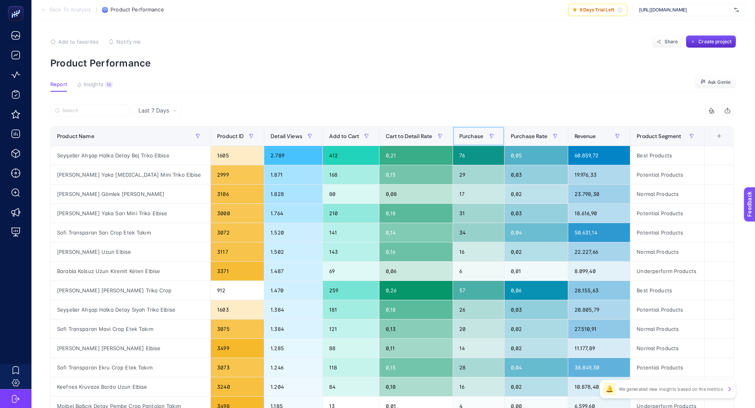
click at [460, 136] on span "Purchase" at bounding box center [471, 136] width 24 height 6
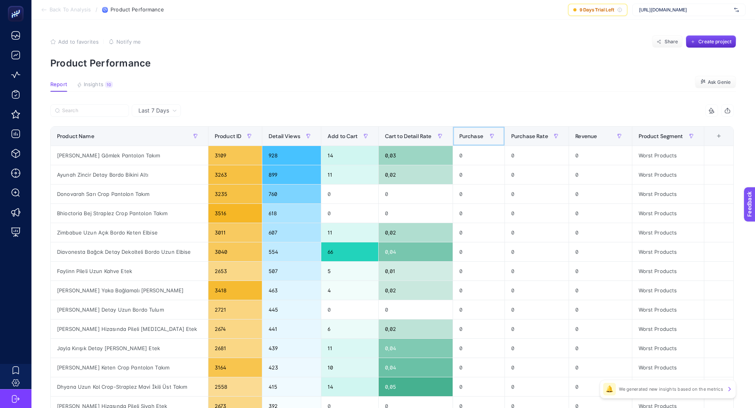
click at [460, 136] on span "Purchase" at bounding box center [471, 136] width 24 height 6
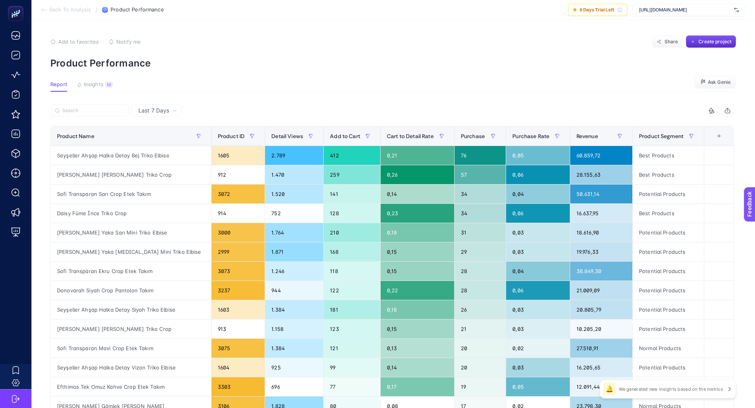
click at [464, 112] on div "7 items selected" at bounding box center [563, 110] width 342 height 13
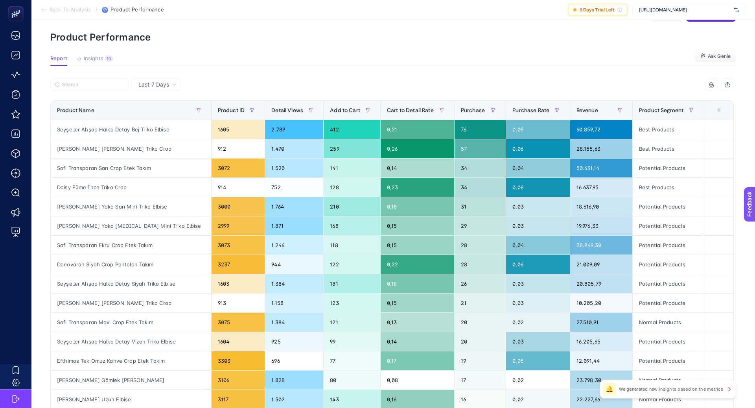
scroll to position [28, 0]
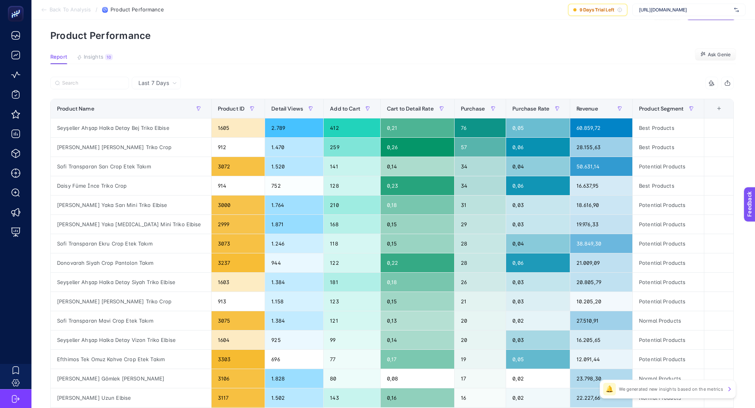
click at [167, 82] on span "Last 7 Days" at bounding box center [153, 83] width 31 height 8
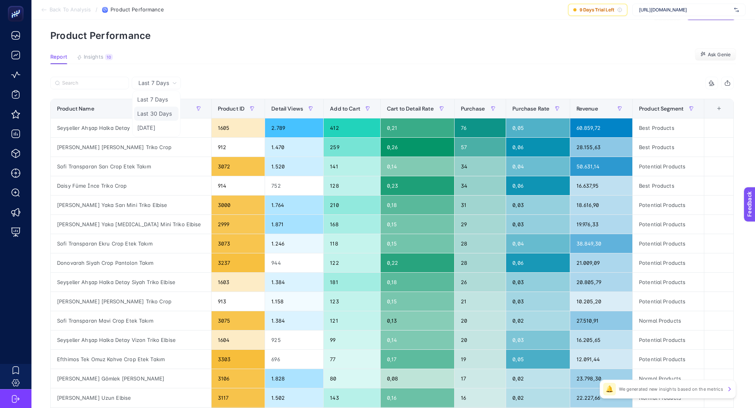
click at [171, 112] on li "Last 30 Days" at bounding box center [156, 114] width 44 height 14
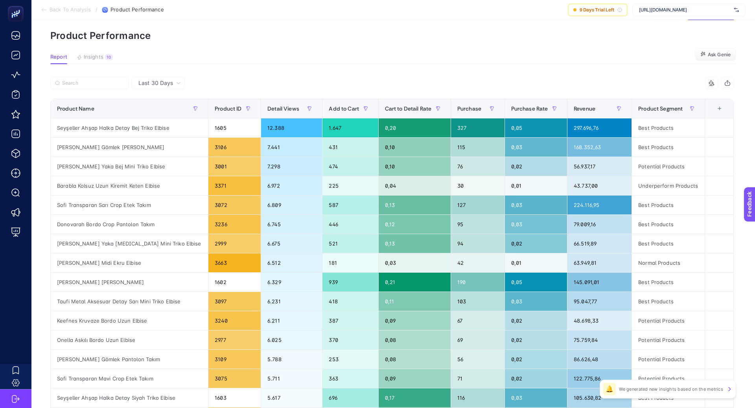
click at [462, 85] on div "7 items selected" at bounding box center [563, 83] width 342 height 13
click at [358, 72] on article "Add to favorites false Notify me Share Create project Product Performance Repor…" at bounding box center [392, 299] width 723 height 614
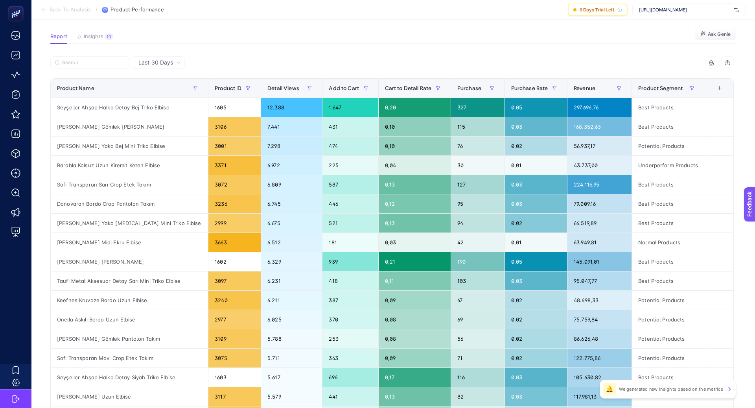
scroll to position [48, 0]
click at [691, 86] on icon "button" at bounding box center [691, 88] width 5 height 5
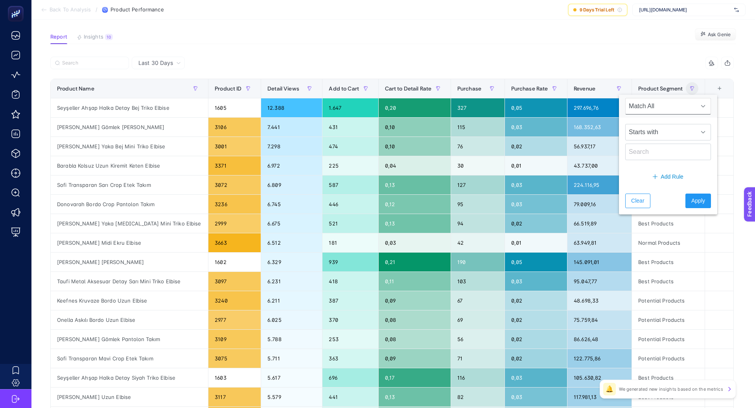
click at [660, 56] on article "Add to favorites false Notify me Share Create project Product Performance Repor…" at bounding box center [392, 279] width 723 height 614
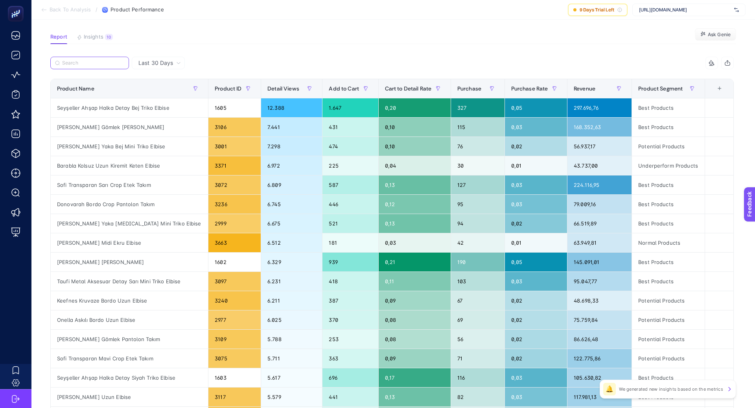
click at [96, 61] on input "Search" at bounding box center [93, 63] width 62 height 6
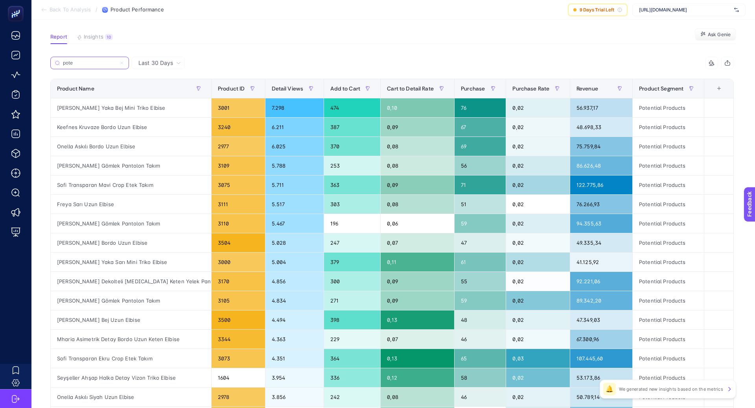
type input "pote"
click at [234, 48] on article "Add to favorites false Notify me Share Create project Product Performance Repor…" at bounding box center [392, 279] width 723 height 614
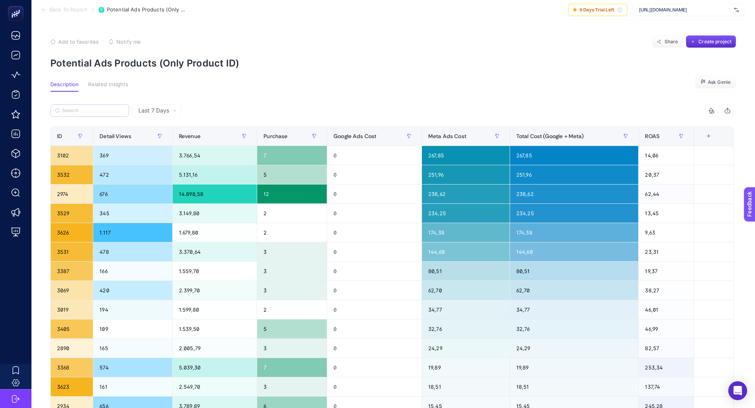
click at [76, 114] on label at bounding box center [89, 110] width 79 height 13
click at [76, 114] on input "Search" at bounding box center [93, 111] width 62 height 6
paste input "2844"
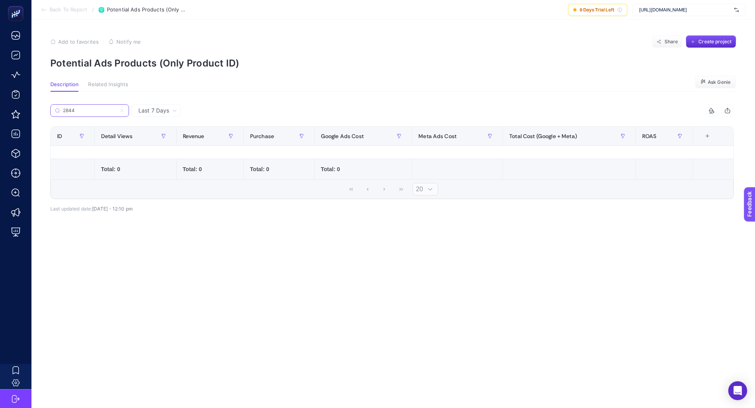
type input "2844"
click at [160, 110] on span "Last 7 Days" at bounding box center [153, 111] width 31 height 8
click at [163, 138] on li "Last 30 Days" at bounding box center [156, 141] width 44 height 14
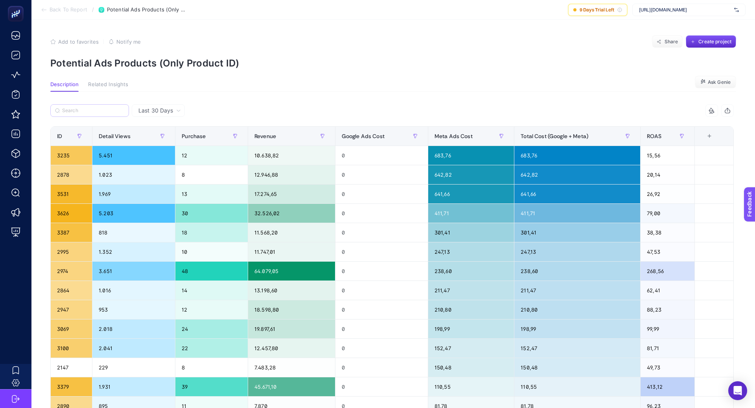
click at [77, 105] on label at bounding box center [89, 110] width 79 height 13
click at [0, 0] on input "2844" at bounding box center [0, 0] width 0 height 0
click at [79, 108] on input "Search" at bounding box center [93, 111] width 62 height 6
paste input "2844"
type input "2844"
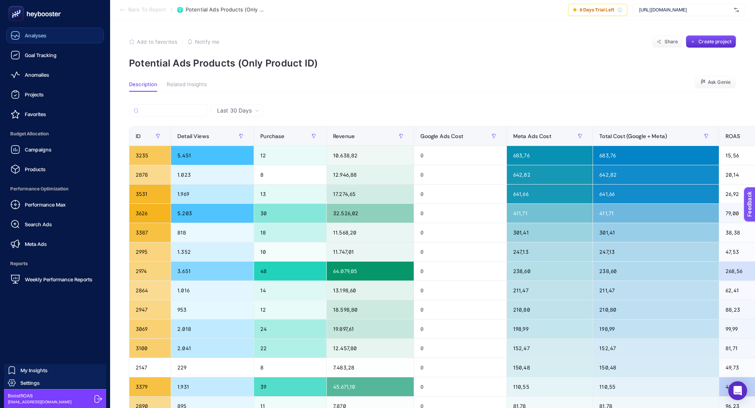
click at [48, 31] on link "Analyses" at bounding box center [54, 36] width 97 height 16
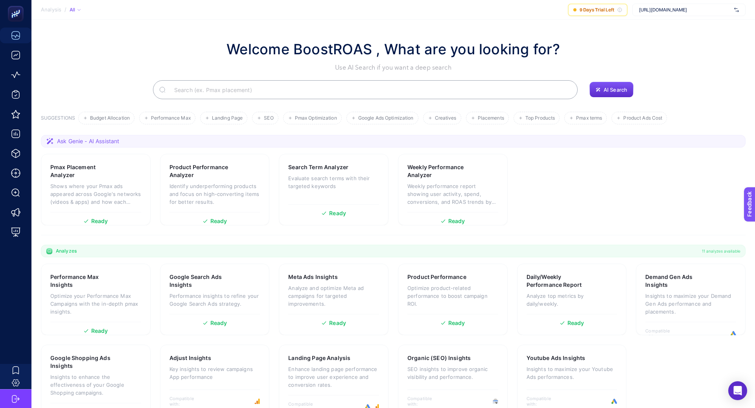
click at [181, 88] on input "Search" at bounding box center [369, 90] width 403 height 22
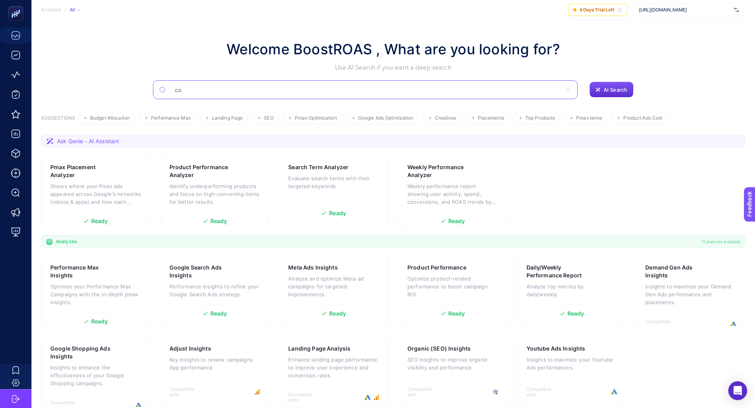
type input "c"
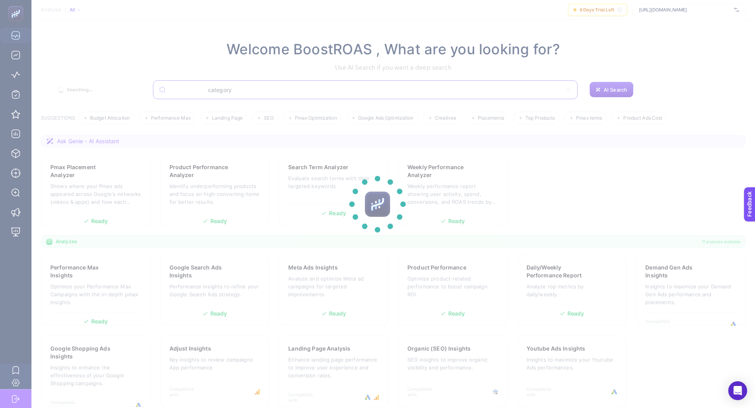
type input "category"
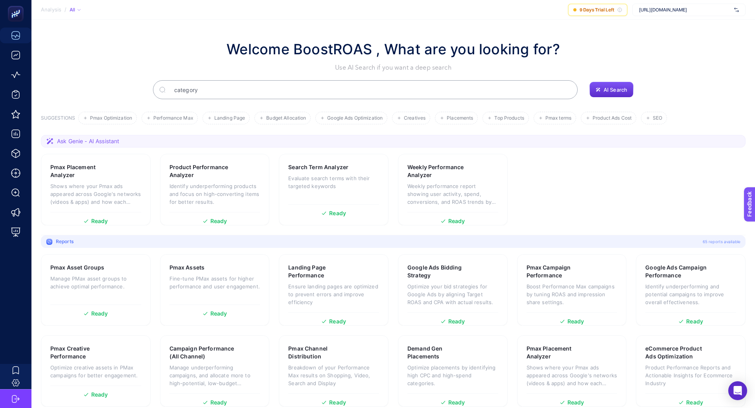
click at [230, 94] on input "category" at bounding box center [369, 90] width 403 height 22
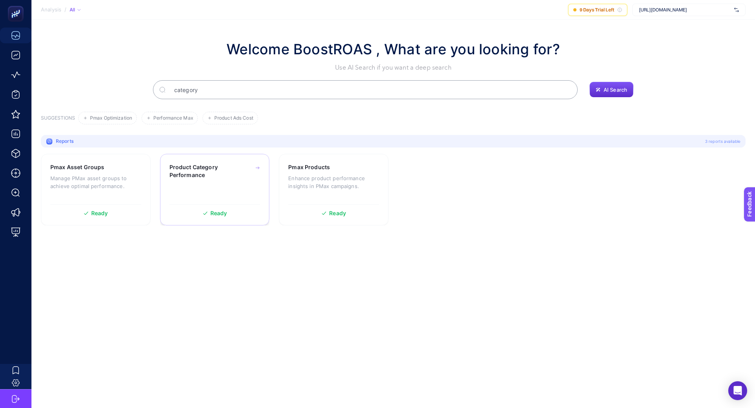
click at [202, 175] on h3 "Product Category Performance" at bounding box center [202, 171] width 67 height 16
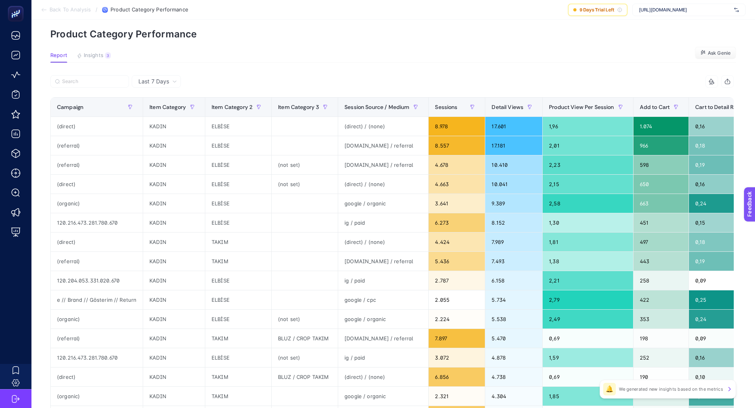
scroll to position [29, 0]
click at [95, 47] on article "Add to favorites false Notify me Share Create project Product Category Performa…" at bounding box center [392, 298] width 723 height 614
click at [159, 81] on span "Last 7 Days" at bounding box center [153, 82] width 31 height 8
click at [164, 113] on li "Last 30 Days" at bounding box center [156, 112] width 44 height 14
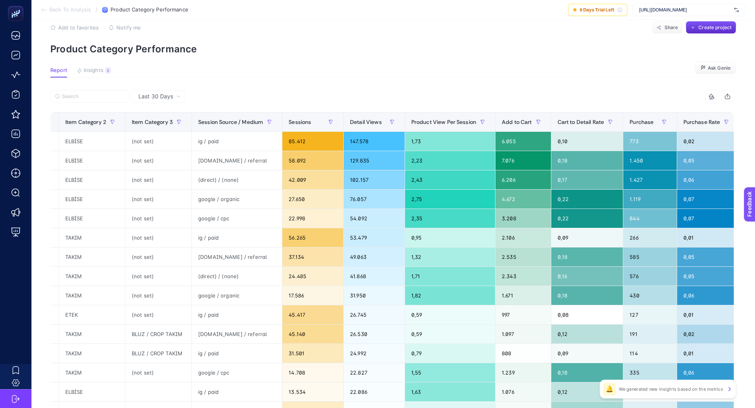
scroll to position [0, 76]
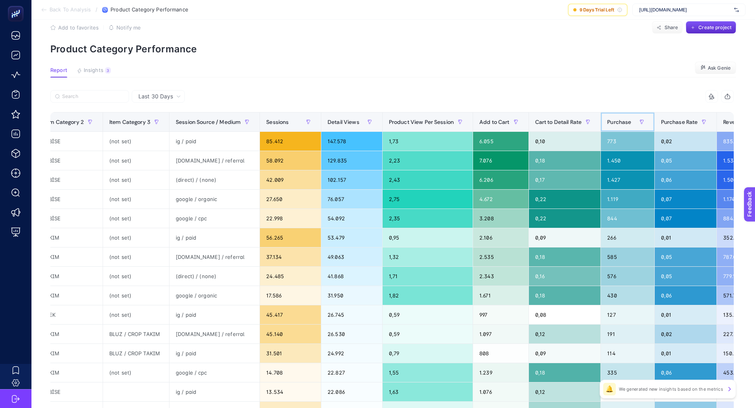
click at [631, 120] on span "Purchase" at bounding box center [619, 122] width 24 height 6
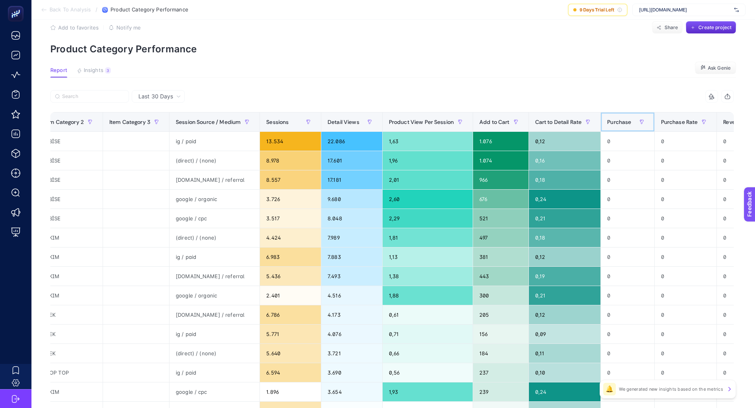
click at [631, 119] on span "Purchase" at bounding box center [619, 122] width 24 height 6
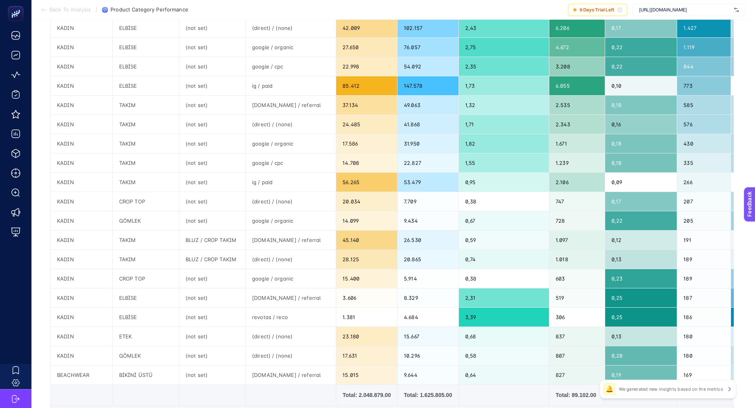
scroll to position [223, 0]
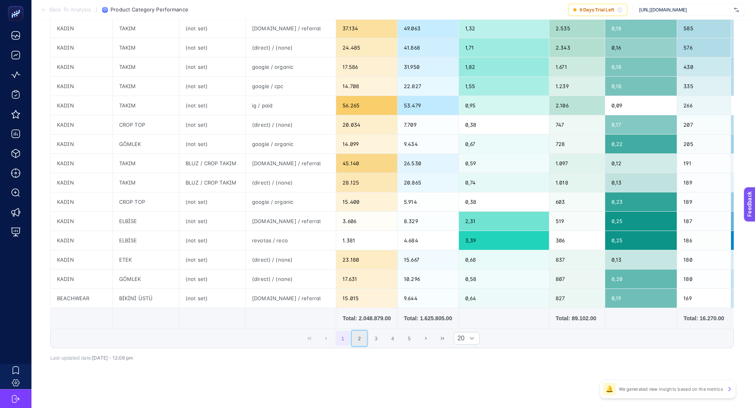
click at [359, 341] on button "2" at bounding box center [359, 338] width 15 height 15
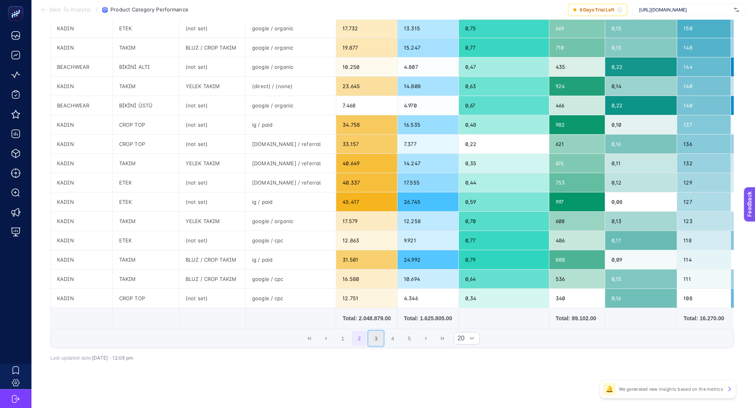
click at [372, 338] on button "3" at bounding box center [375, 338] width 15 height 15
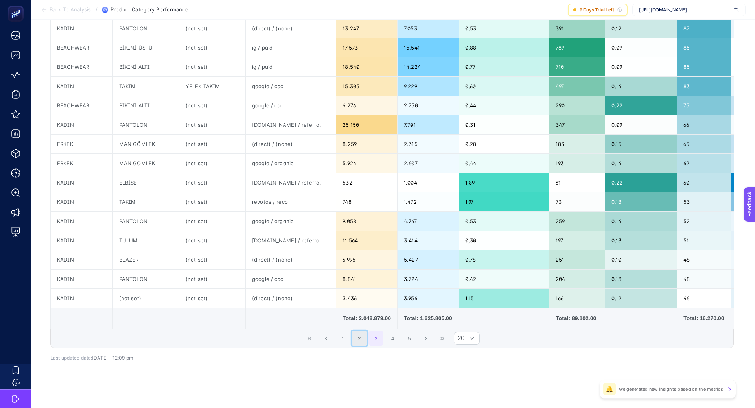
click at [356, 338] on button "2" at bounding box center [359, 338] width 15 height 15
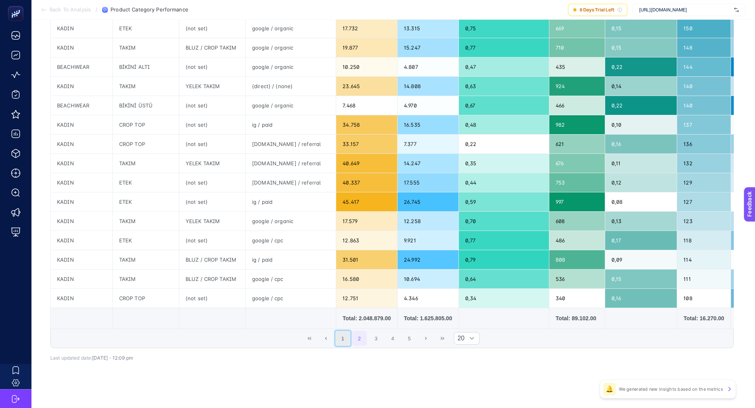
click at [341, 336] on button "1" at bounding box center [342, 338] width 15 height 15
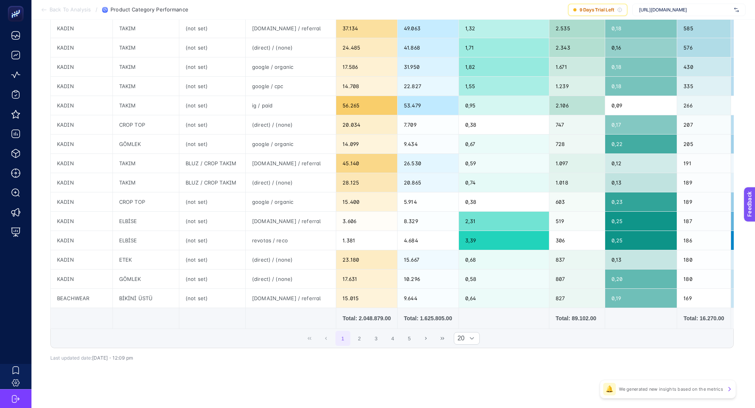
click at [332, 335] on div "1 2 3 4 5 20" at bounding box center [392, 338] width 682 height 19
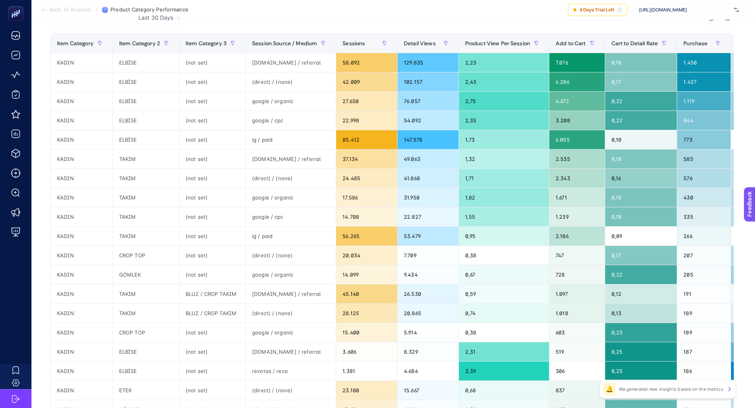
scroll to position [93, 0]
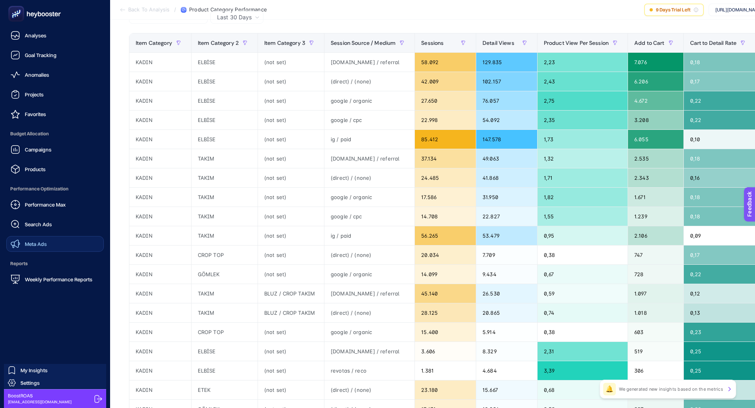
click at [54, 238] on link "Meta Ads" at bounding box center [54, 244] width 97 height 16
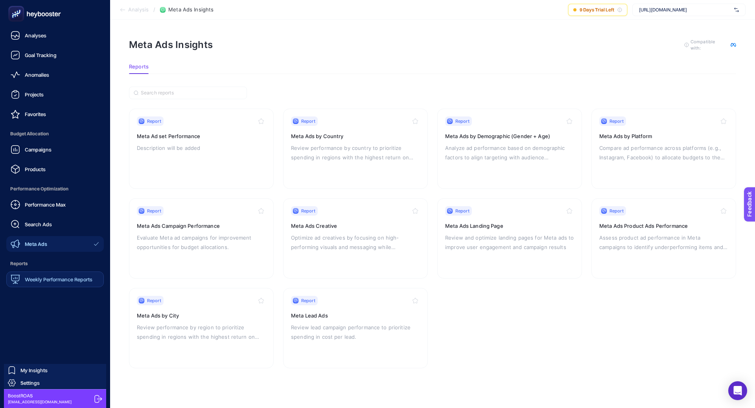
click at [55, 281] on span "Weekly Performance Reports" at bounding box center [59, 279] width 68 height 6
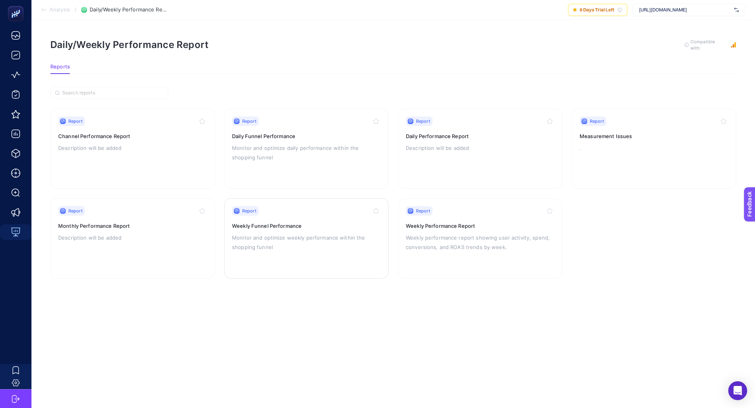
click at [271, 224] on h3 "Weekly Funnel Performance" at bounding box center [306, 226] width 149 height 8
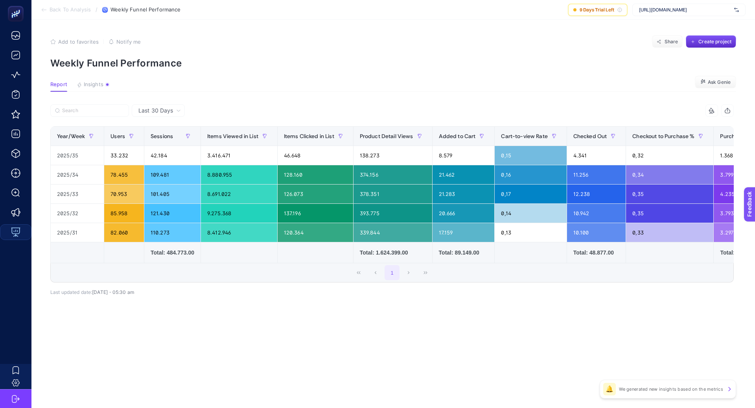
click at [289, 296] on div "11 items selected Year/Week Users Sessions Items Viewed in List Items Clicked i…" at bounding box center [391, 210] width 683 height 187
click at [265, 319] on div "Last 30 Days 11 items selected Year/Week Users Sessions Items Viewed in List It…" at bounding box center [392, 216] width 696 height 225
drag, startPoint x: 219, startPoint y: 176, endPoint x: 237, endPoint y: 176, distance: 18.5
click at [237, 176] on div "8.880.955" at bounding box center [239, 174] width 76 height 19
drag, startPoint x: 313, startPoint y: 171, endPoint x: 275, endPoint y: 171, distance: 38.5
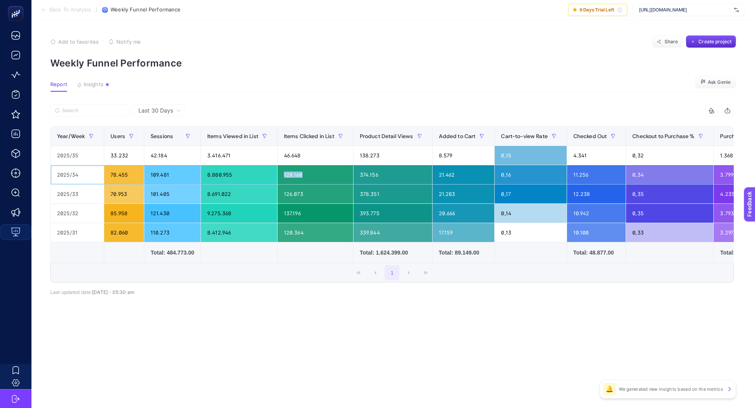
click at [274, 171] on tr "2025/34 78.455 109.481 8.880.955 128.160 374.156 21.462 0,16 11.256 0,34 3.799 …" at bounding box center [466, 174] width 830 height 19
drag, startPoint x: 234, startPoint y: 172, endPoint x: 328, endPoint y: 171, distance: 94.3
click at [329, 172] on tr "2025/34 78.455 109.481 8.880.955 128.160 374.156 21.462 0,16 11.256 0,34 3.799 …" at bounding box center [466, 174] width 830 height 19
click at [222, 171] on div "8.880.955" at bounding box center [239, 174] width 76 height 19
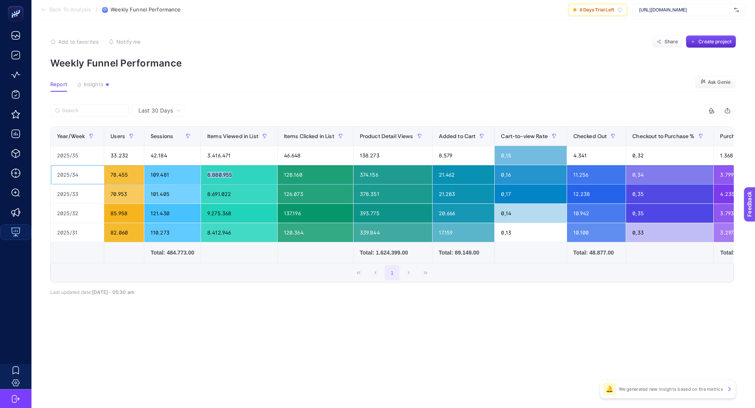
click at [222, 171] on div "8.880.955" at bounding box center [239, 174] width 76 height 19
click at [284, 177] on div "128.160" at bounding box center [314, 174] width 75 height 19
click at [295, 171] on div "128.160" at bounding box center [314, 174] width 75 height 19
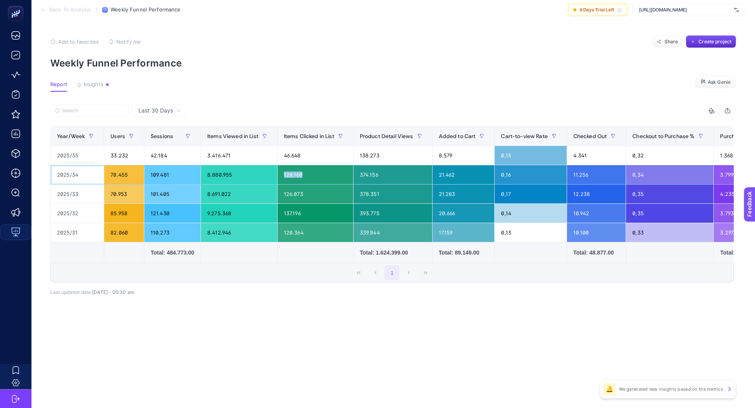
click at [297, 174] on div "128.160" at bounding box center [314, 174] width 75 height 19
click at [230, 173] on div "8.880.955" at bounding box center [239, 174] width 76 height 19
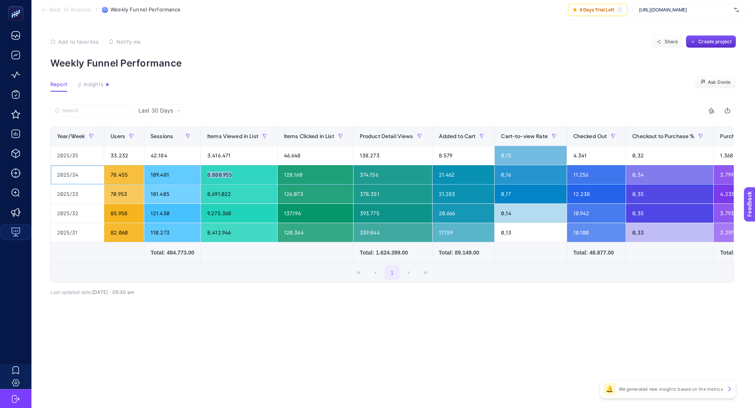
click at [230, 173] on div "8.880.955" at bounding box center [239, 174] width 76 height 19
click at [285, 171] on div "128.160" at bounding box center [314, 174] width 75 height 19
click at [308, 289] on div "11 items selected Year/Week Users Sessions Items Viewed in List Items Clicked i…" at bounding box center [391, 206] width 683 height 178
drag, startPoint x: 211, startPoint y: 174, endPoint x: 235, endPoint y: 174, distance: 24.0
click at [235, 174] on div "8.880.955" at bounding box center [239, 174] width 76 height 19
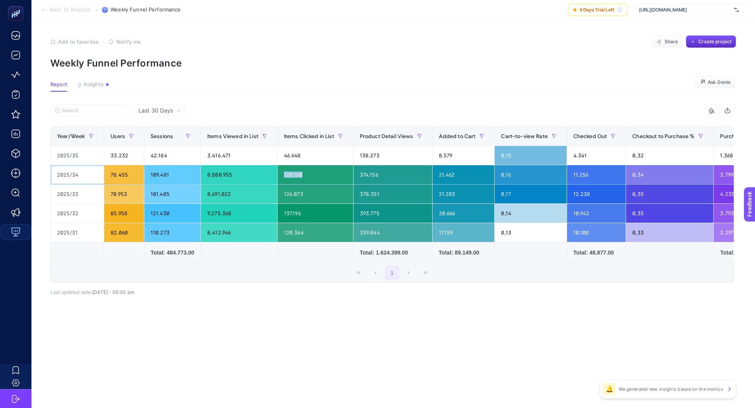
drag, startPoint x: 311, startPoint y: 174, endPoint x: 278, endPoint y: 173, distance: 32.6
click at [278, 173] on tr "2025/34 78.455 109.481 8.880.955 128.160 374.156 21.462 0,16 11.256 0,34 3.799 …" at bounding box center [466, 174] width 830 height 19
click at [283, 265] on div "1" at bounding box center [392, 272] width 682 height 19
click at [268, 267] on div "1" at bounding box center [392, 272] width 682 height 19
click at [156, 174] on div "109.481" at bounding box center [172, 174] width 56 height 19
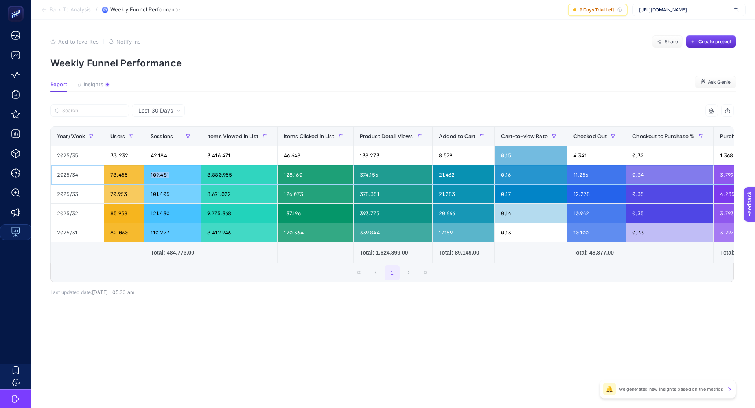
click at [157, 174] on div "109.481" at bounding box center [172, 174] width 56 height 19
drag, startPoint x: 181, startPoint y: 175, endPoint x: 146, endPoint y: 173, distance: 35.0
click at [146, 173] on div "109.481" at bounding box center [172, 174] width 56 height 19
click at [157, 174] on div "109.481" at bounding box center [172, 174] width 56 height 19
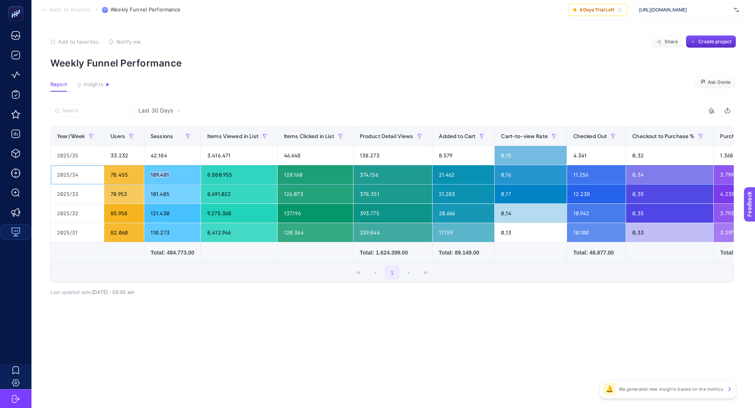
click at [157, 174] on div "109.481" at bounding box center [172, 174] width 56 height 19
click at [161, 173] on div "109.481" at bounding box center [172, 174] width 56 height 19
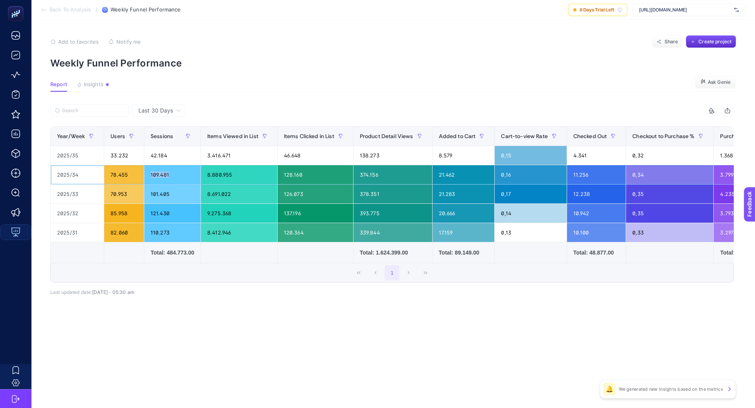
click at [161, 173] on div "109.481" at bounding box center [172, 174] width 56 height 19
click at [168, 181] on div "109.481" at bounding box center [172, 174] width 56 height 19
click at [103, 81] on button "Insights We generated new insights based on the metrics" at bounding box center [93, 86] width 33 height 10
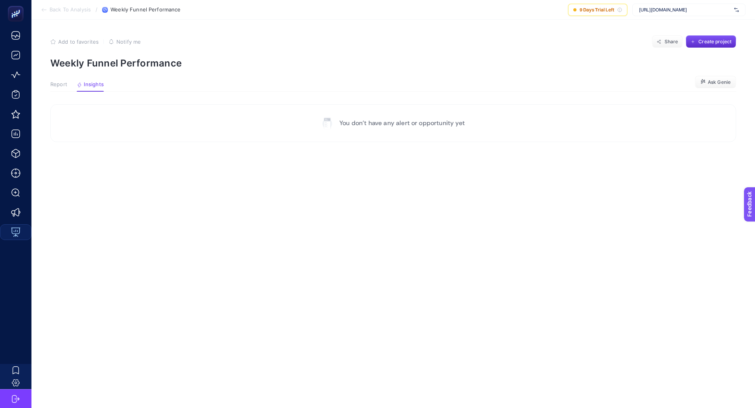
click at [66, 84] on span "Report" at bounding box center [58, 84] width 17 height 6
